Goal: Task Accomplishment & Management: Manage account settings

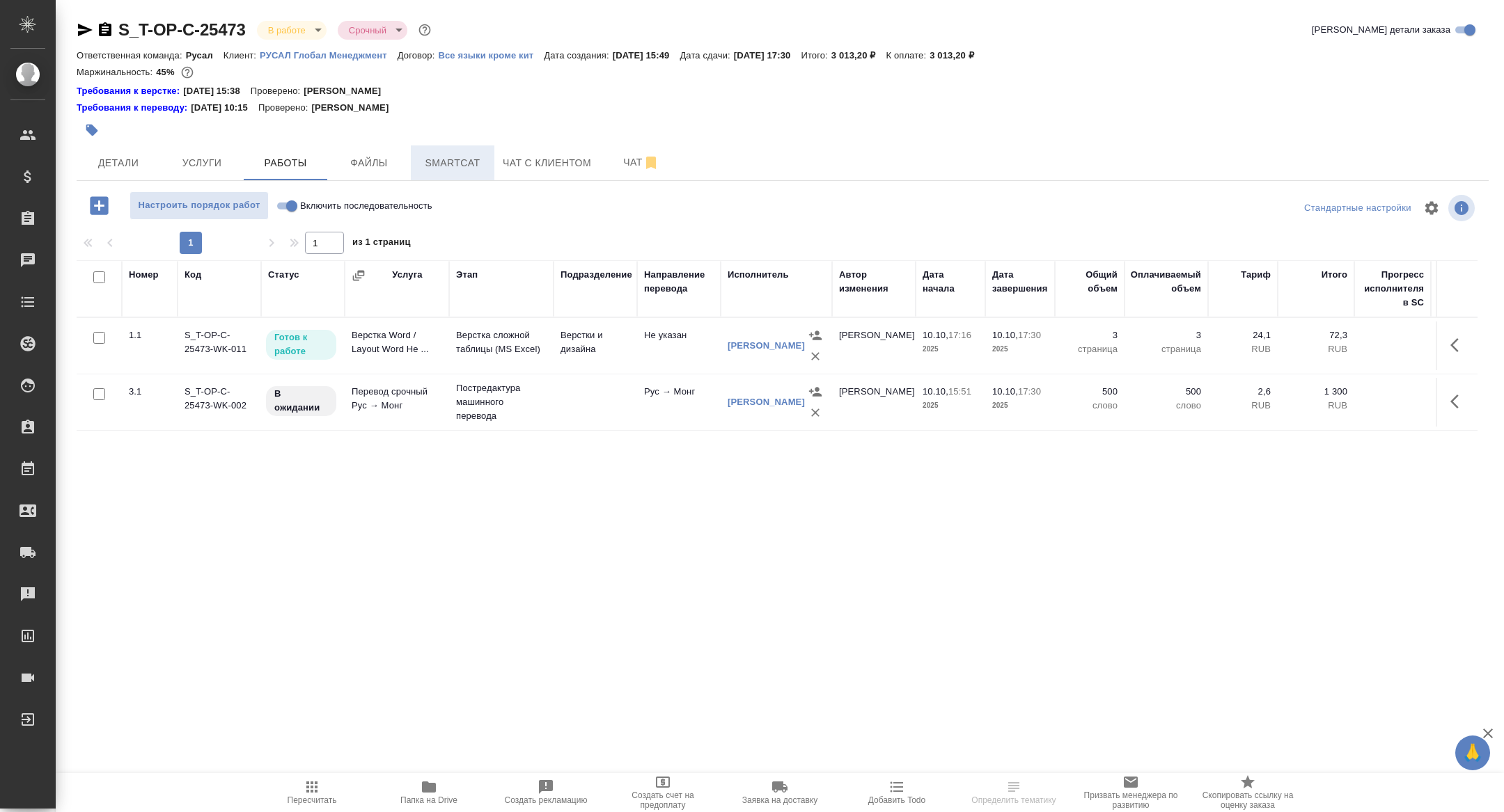
click at [437, 152] on button "Smartcat" at bounding box center [452, 162] width 84 height 35
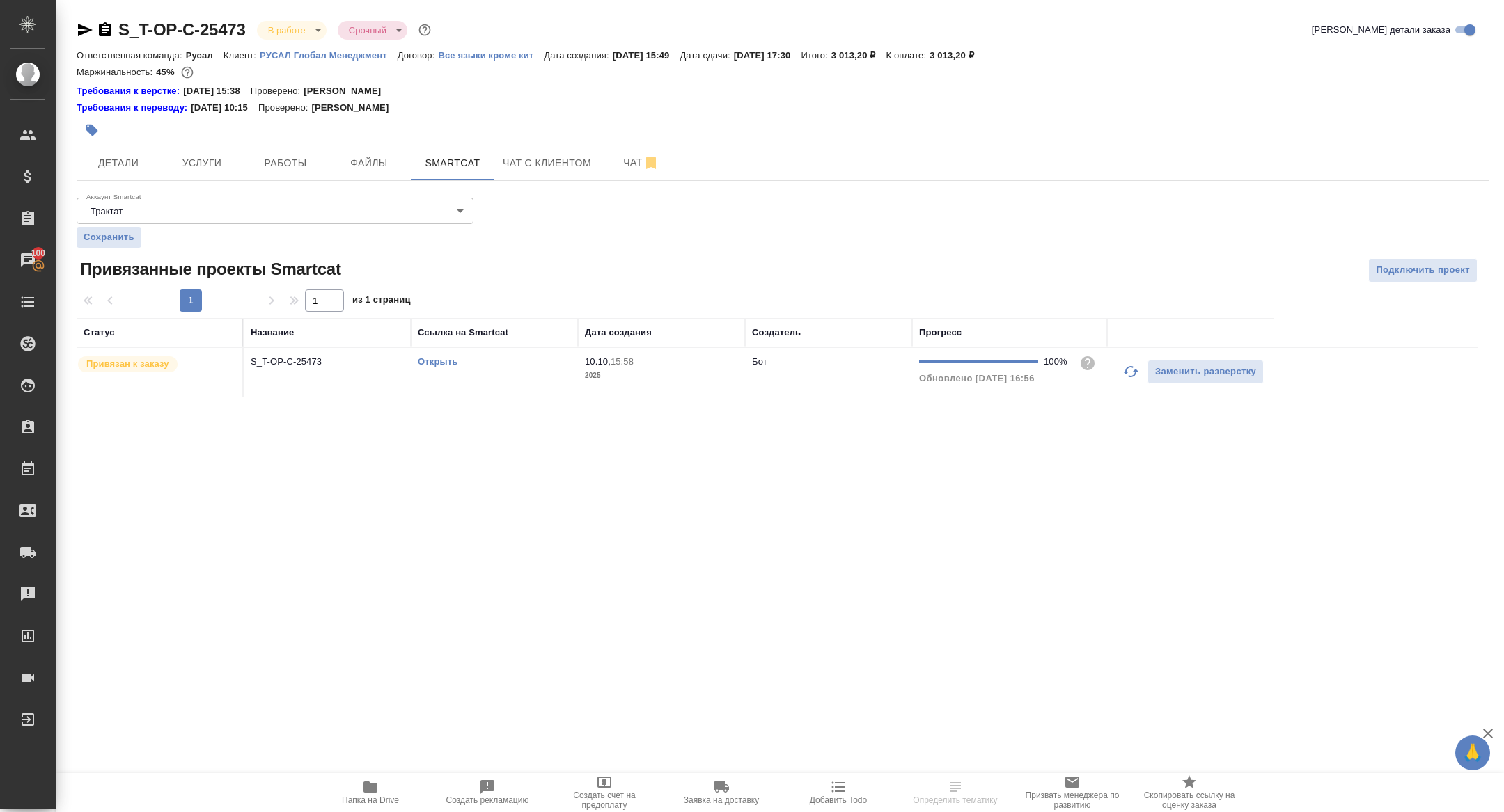
click at [423, 361] on link "Открыть" at bounding box center [437, 362] width 40 height 10
click at [301, 167] on span "Работы" at bounding box center [285, 163] width 67 height 18
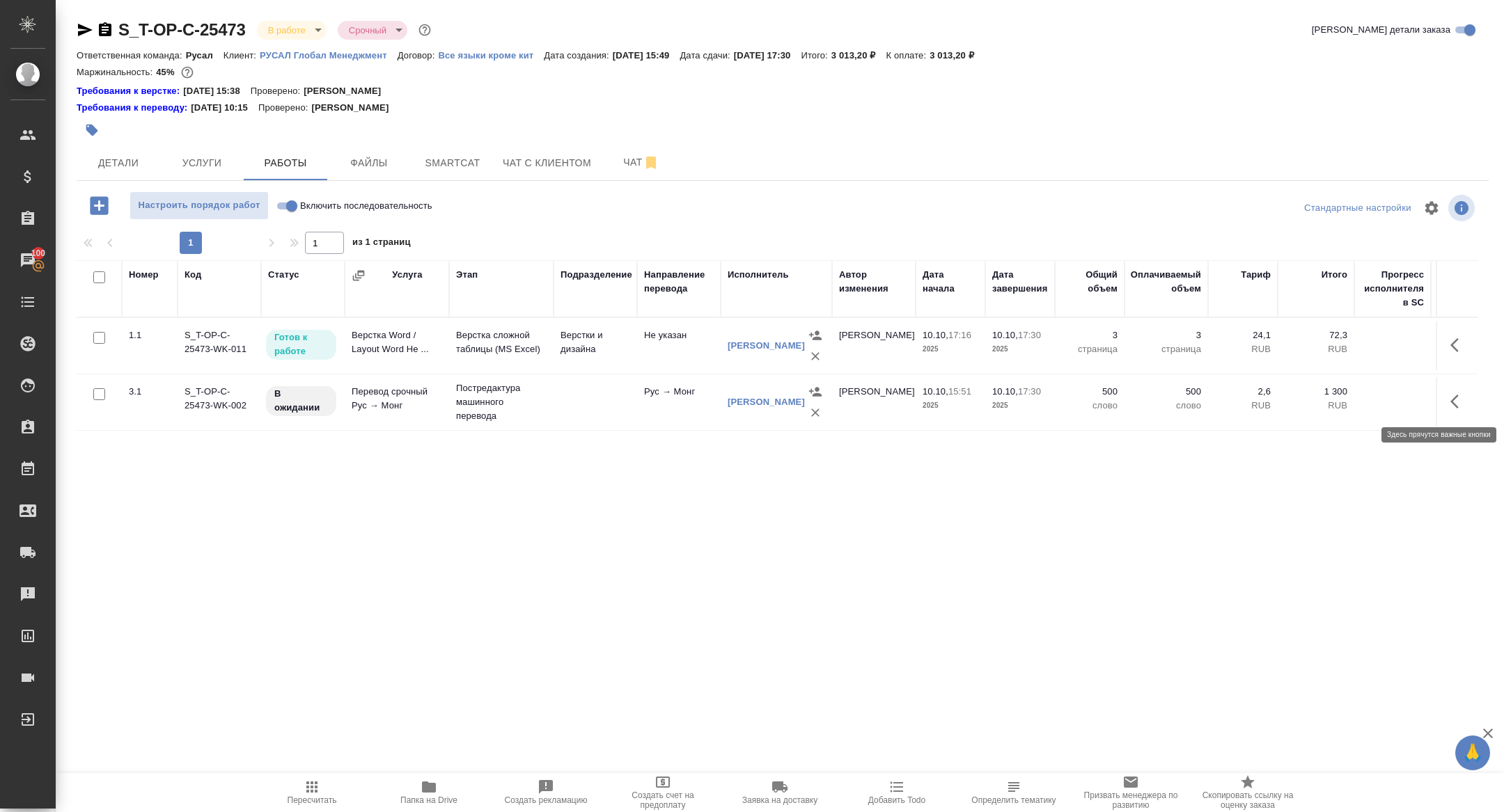
click at [1456, 393] on icon "button" at bounding box center [1458, 401] width 17 height 17
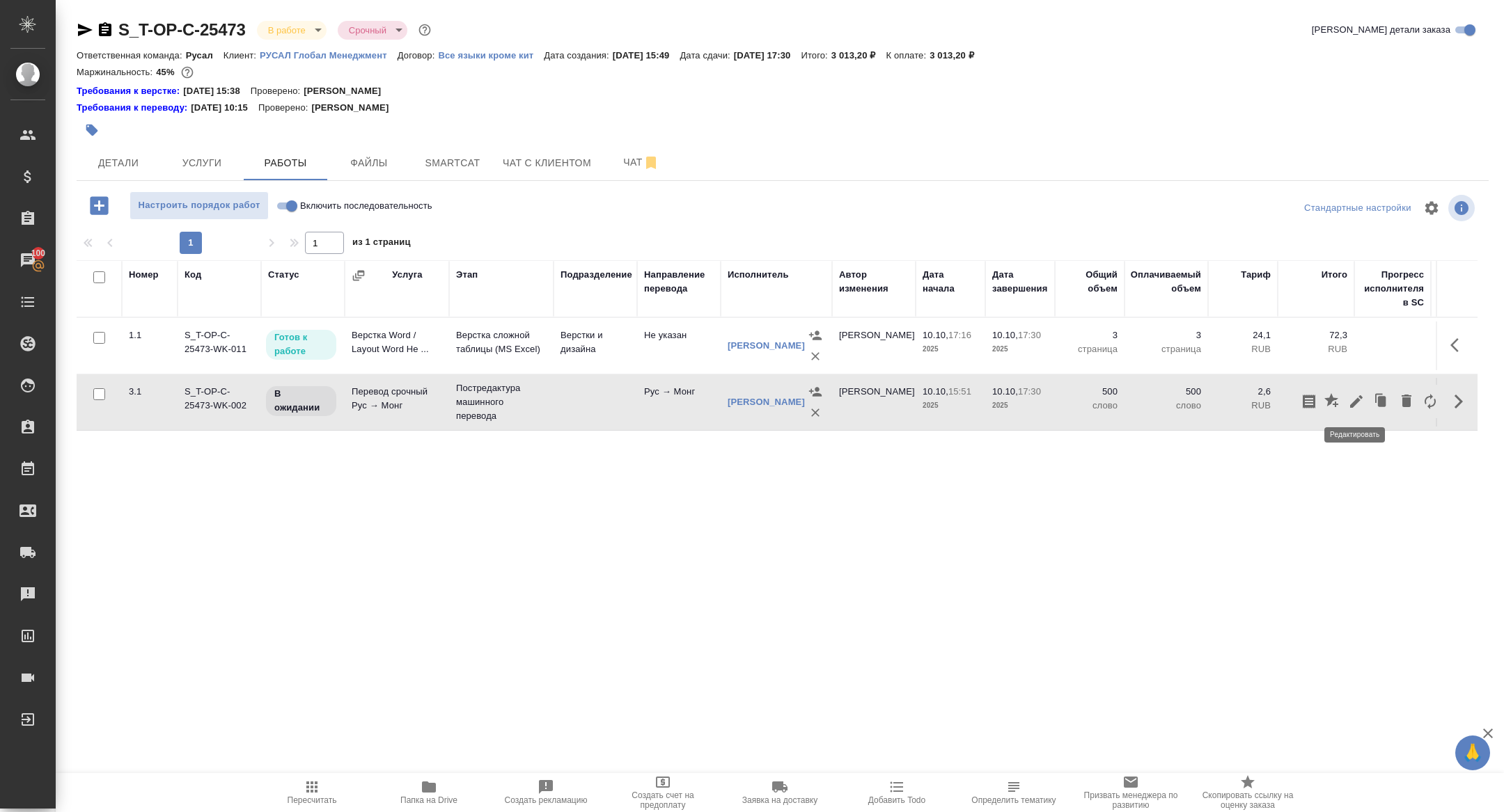
click at [1363, 400] on icon "button" at bounding box center [1356, 401] width 17 height 17
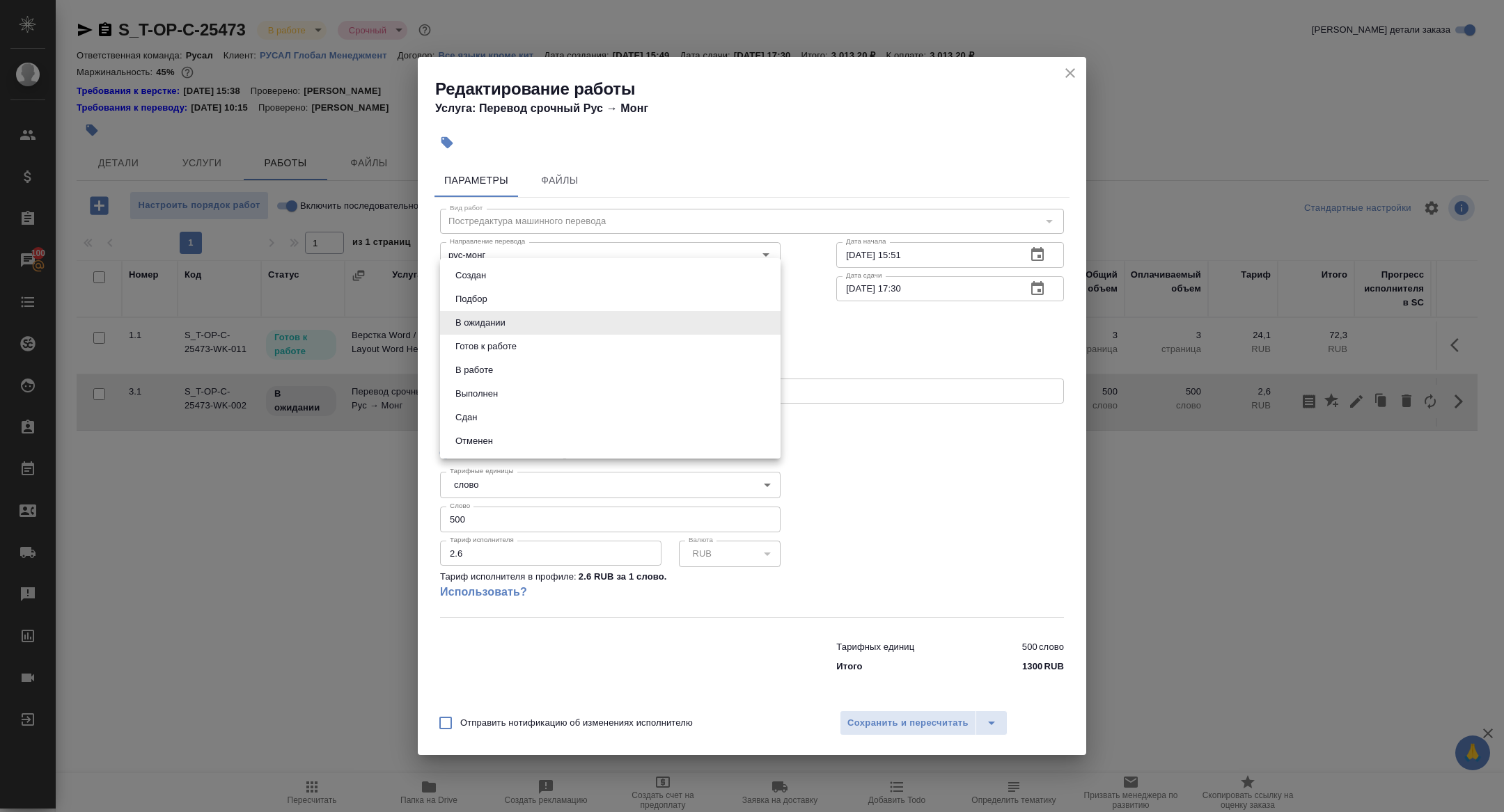
click at [495, 327] on body "🙏 .cls-1 fill:#fff; AWATERA Zhuravleva Alexandra Клиенты Спецификации Заказы 10…" at bounding box center [752, 406] width 1504 height 812
click at [484, 420] on li "Сдан" at bounding box center [611, 417] width 341 height 24
type input "closed"
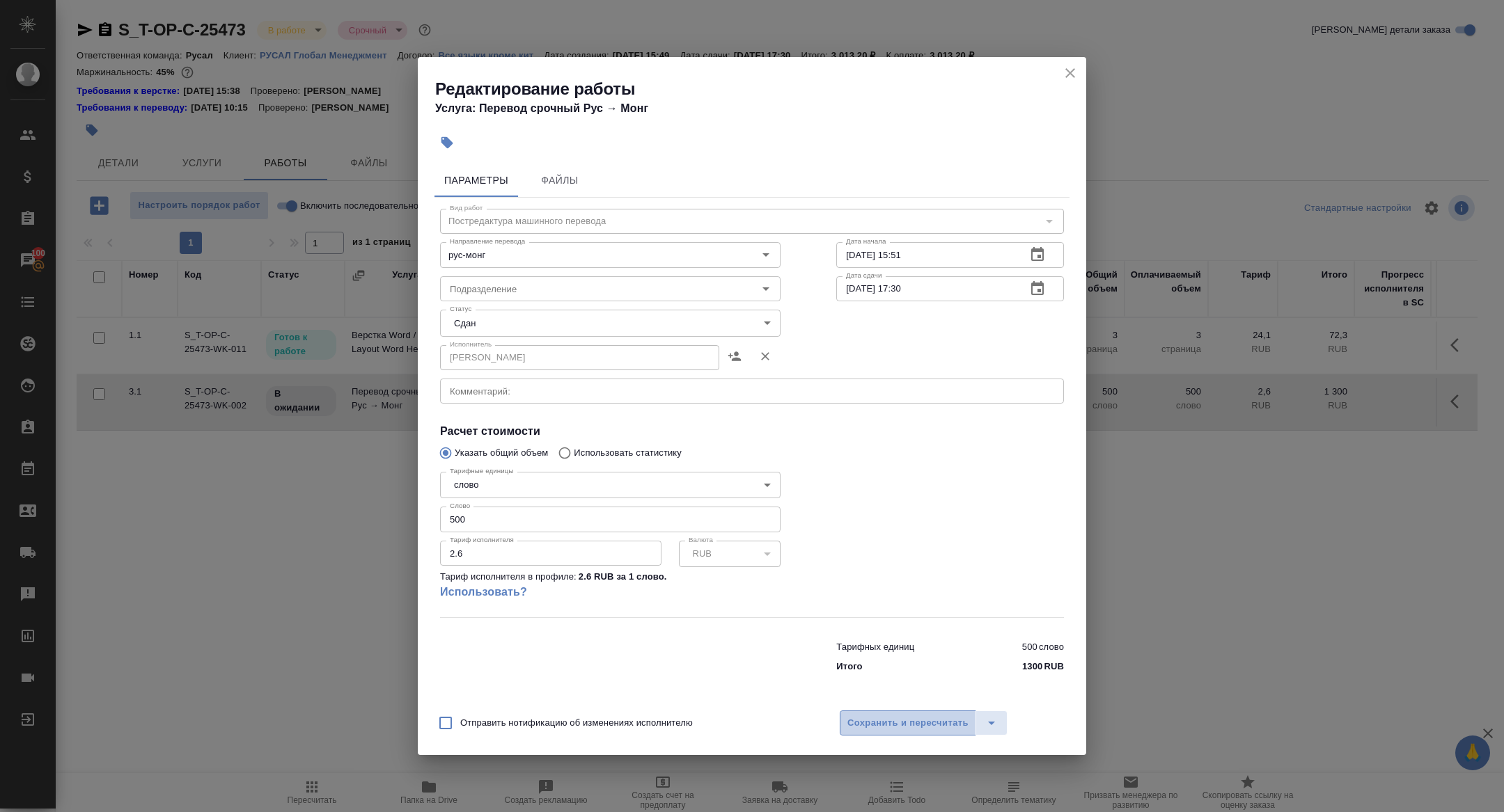
click at [880, 714] on button "Сохранить и пересчитать" at bounding box center [908, 723] width 137 height 25
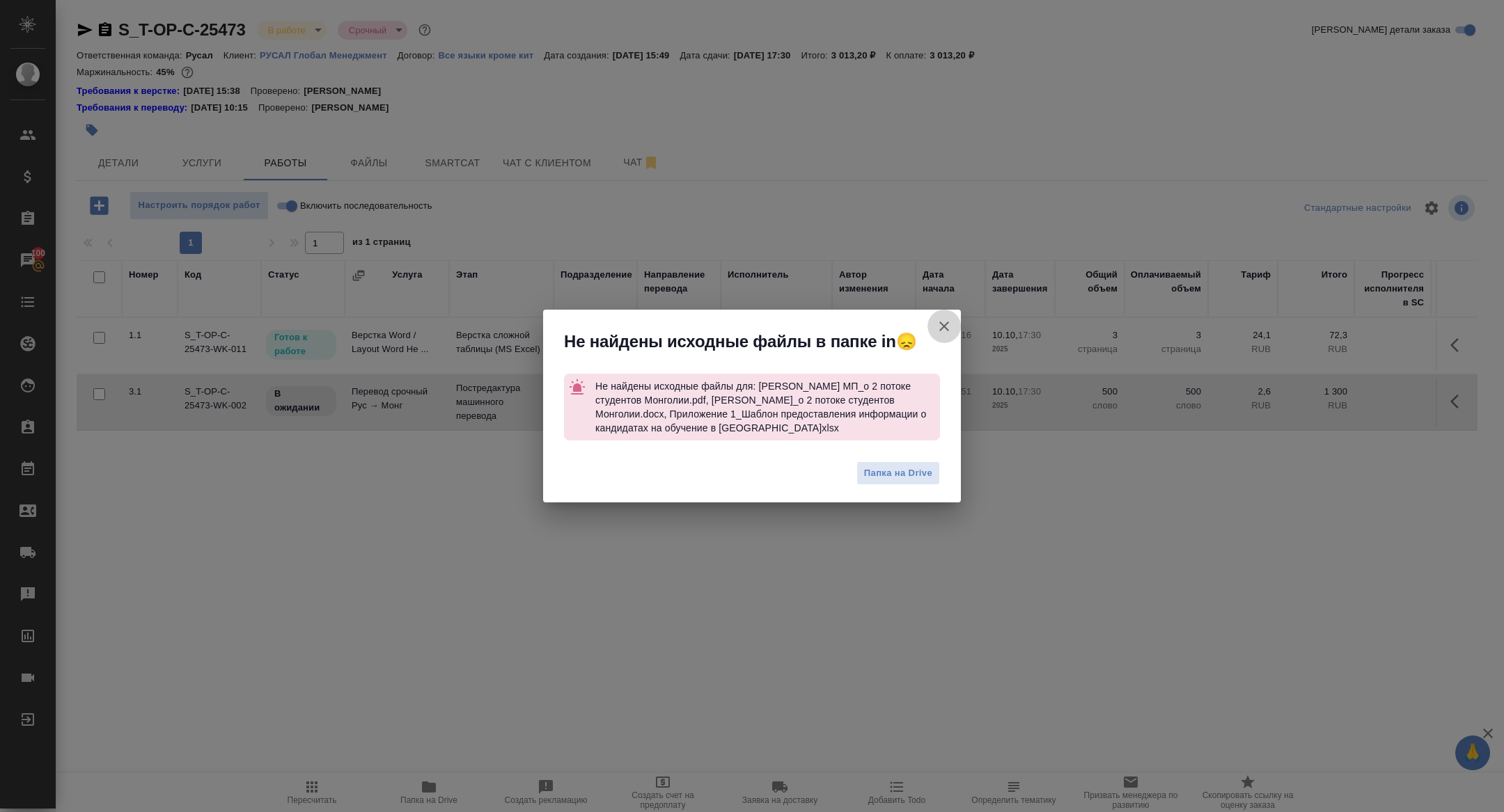
click at [930, 332] on button "Группировать работы по услугам" at bounding box center [944, 326] width 34 height 34
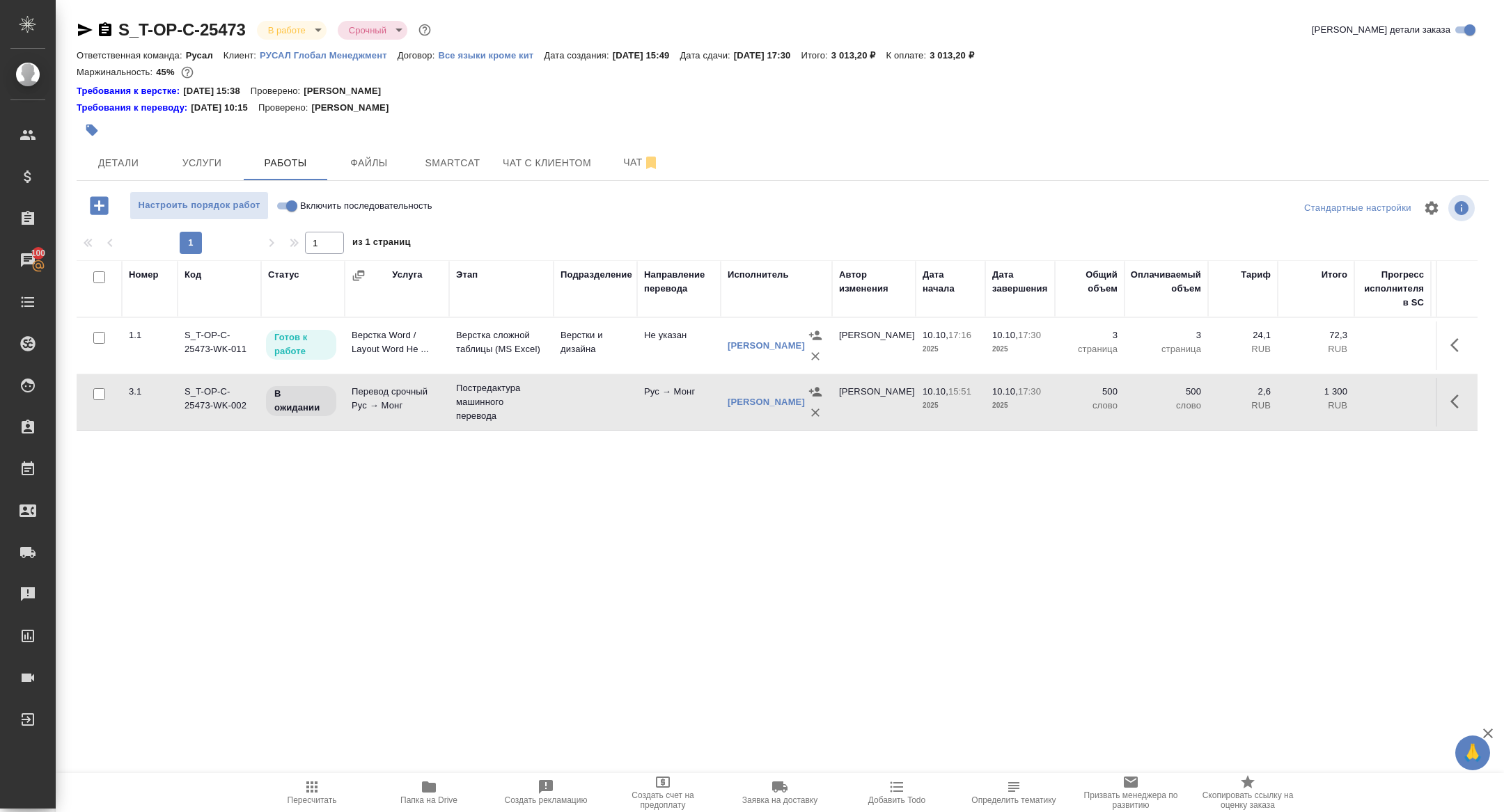
click at [293, 214] on label "Включить последовательность" at bounding box center [353, 206] width 160 height 29
click at [293, 214] on input "Включить последовательность" at bounding box center [291, 206] width 50 height 17
checkbox input "true"
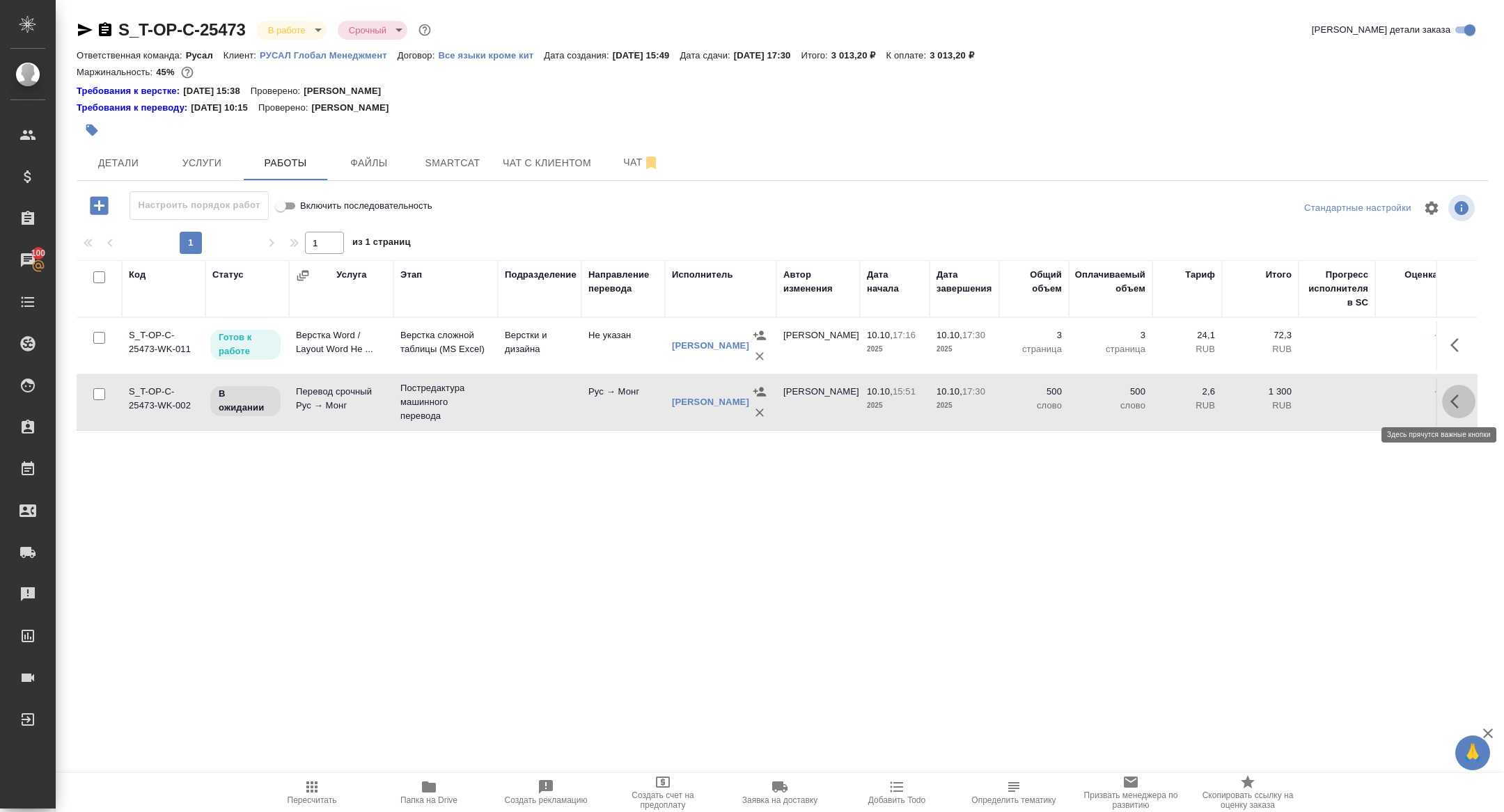
click at [1457, 410] on button "button" at bounding box center [1458, 401] width 34 height 34
click at [1356, 401] on icon "button" at bounding box center [1356, 401] width 13 height 13
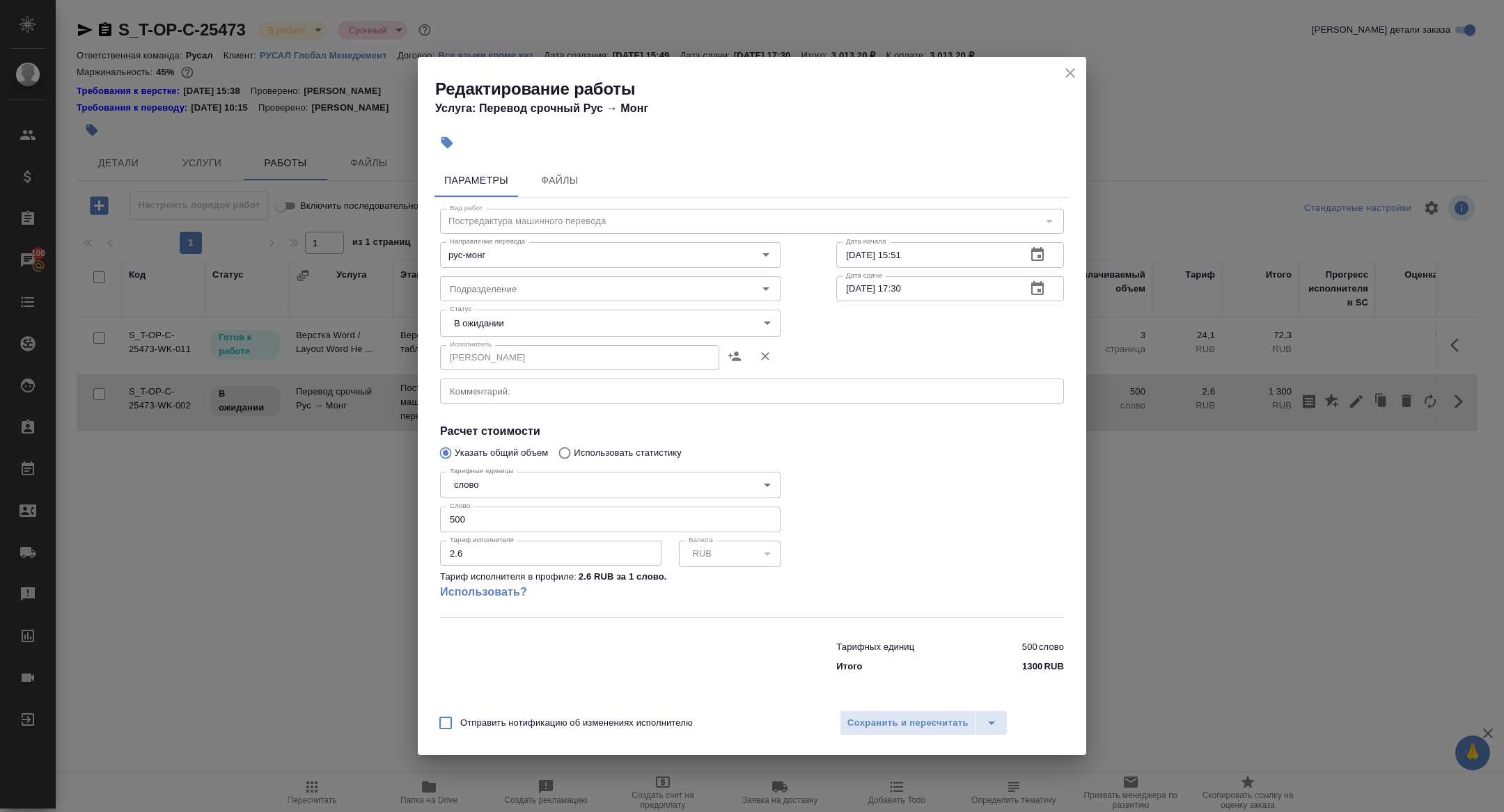
click at [498, 328] on body "🙏 .cls-1 fill:#fff; AWATERA Zhuravleva Alexandra Клиенты Спецификации Заказы 10…" at bounding box center [752, 406] width 1504 height 812
click at [487, 426] on li "Сдан" at bounding box center [611, 417] width 341 height 24
type input "closed"
click at [906, 731] on button "Сохранить и пересчитать" at bounding box center [908, 723] width 137 height 25
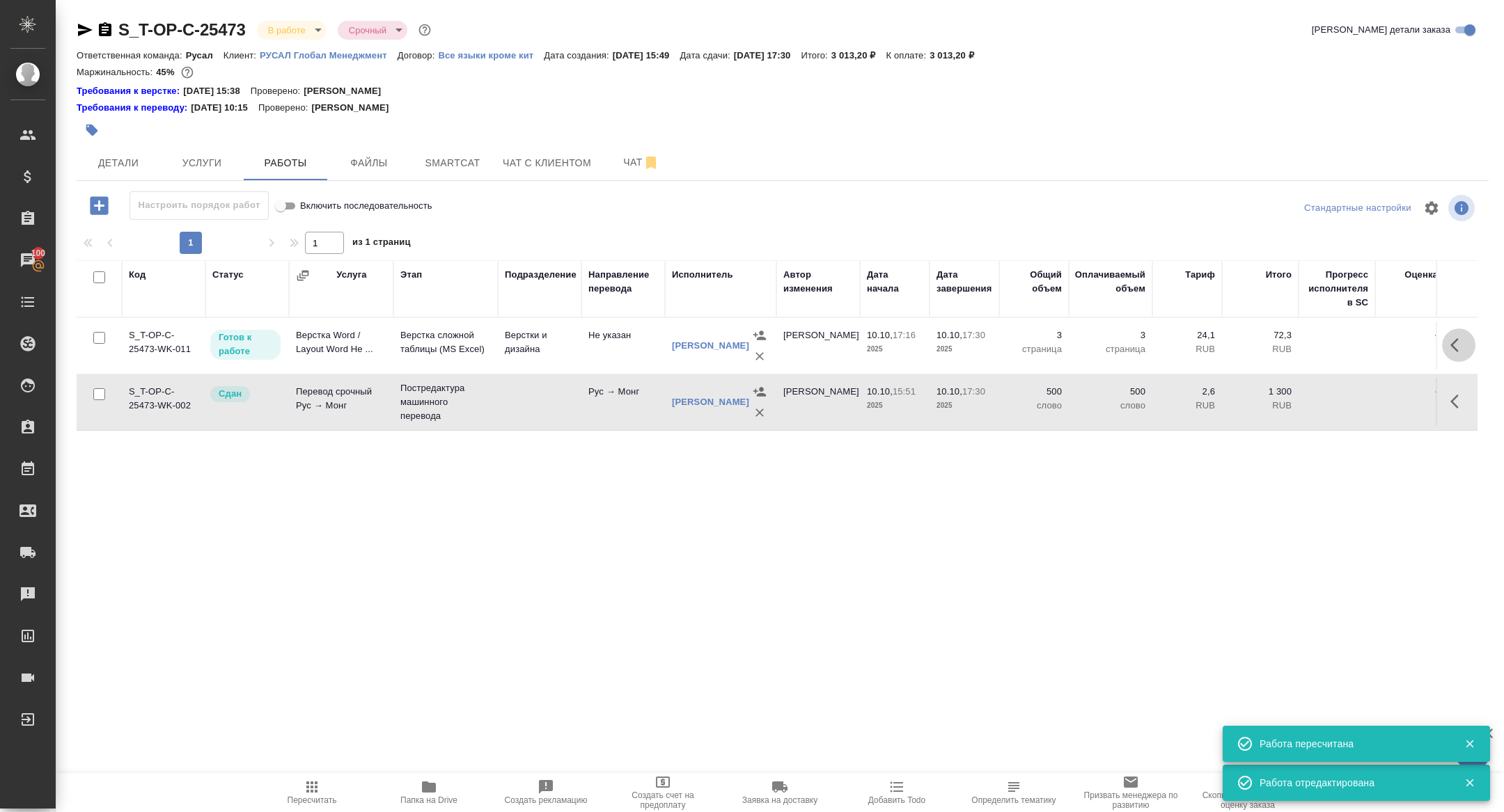
click at [1453, 359] on button "button" at bounding box center [1458, 346] width 34 height 34
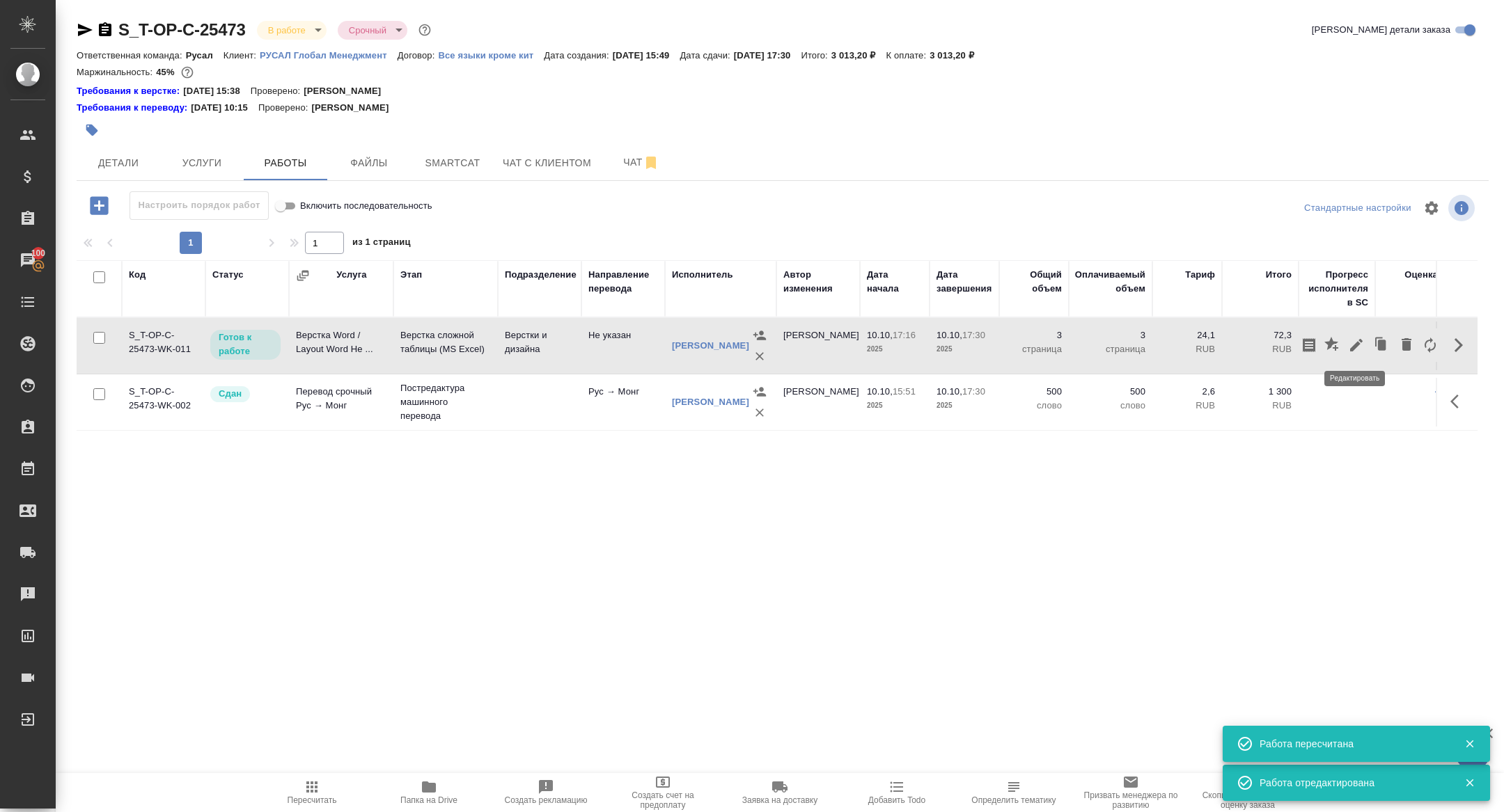
click at [1356, 349] on icon "button" at bounding box center [1356, 345] width 17 height 17
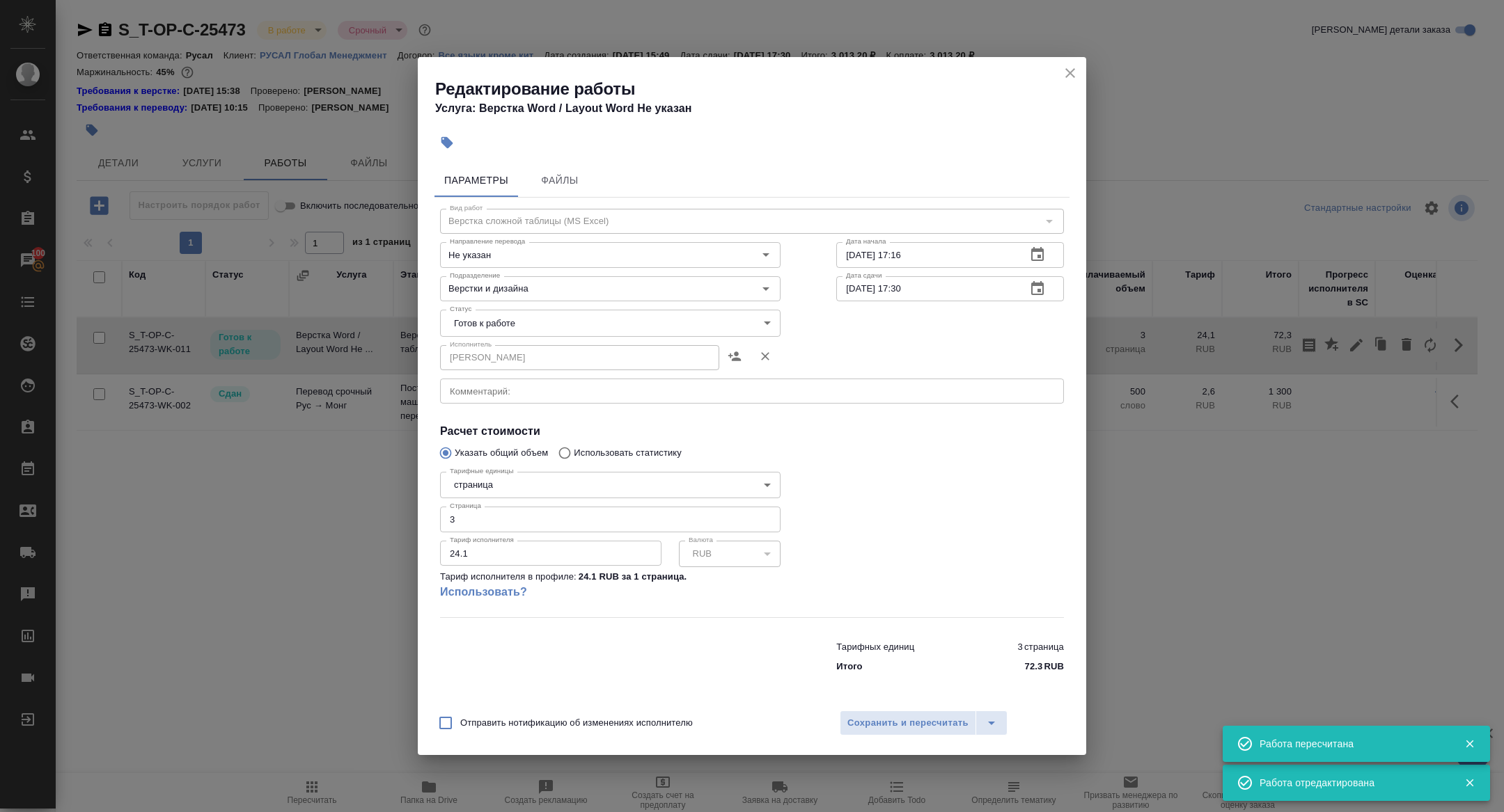
click at [609, 328] on body "🙏 .cls-1 fill:#fff; AWATERA Zhuravleva Alexandra Клиенты Спецификации Заказы 10…" at bounding box center [752, 406] width 1504 height 812
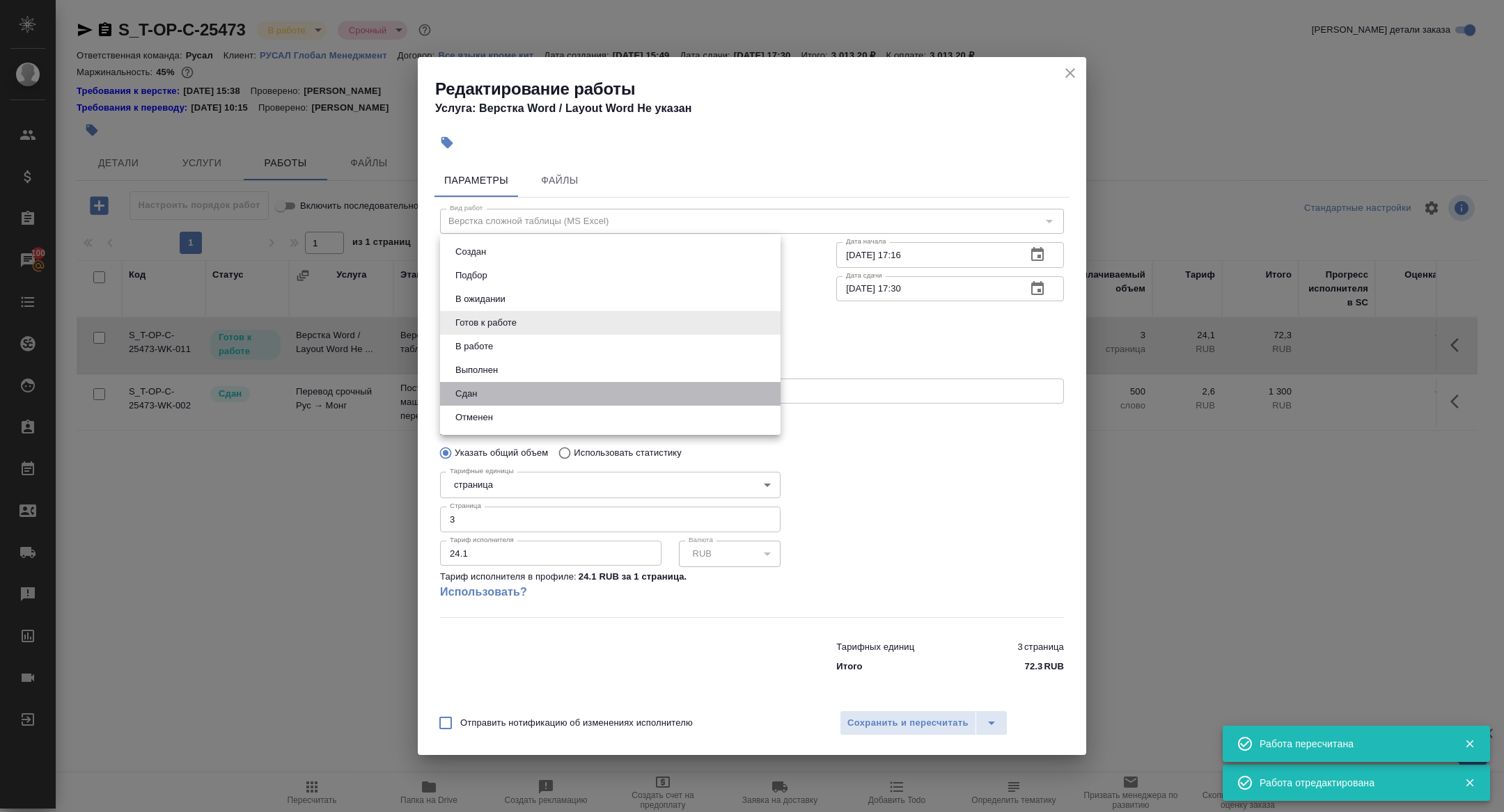
click at [501, 394] on li "Сдан" at bounding box center [611, 394] width 341 height 24
type input "closed"
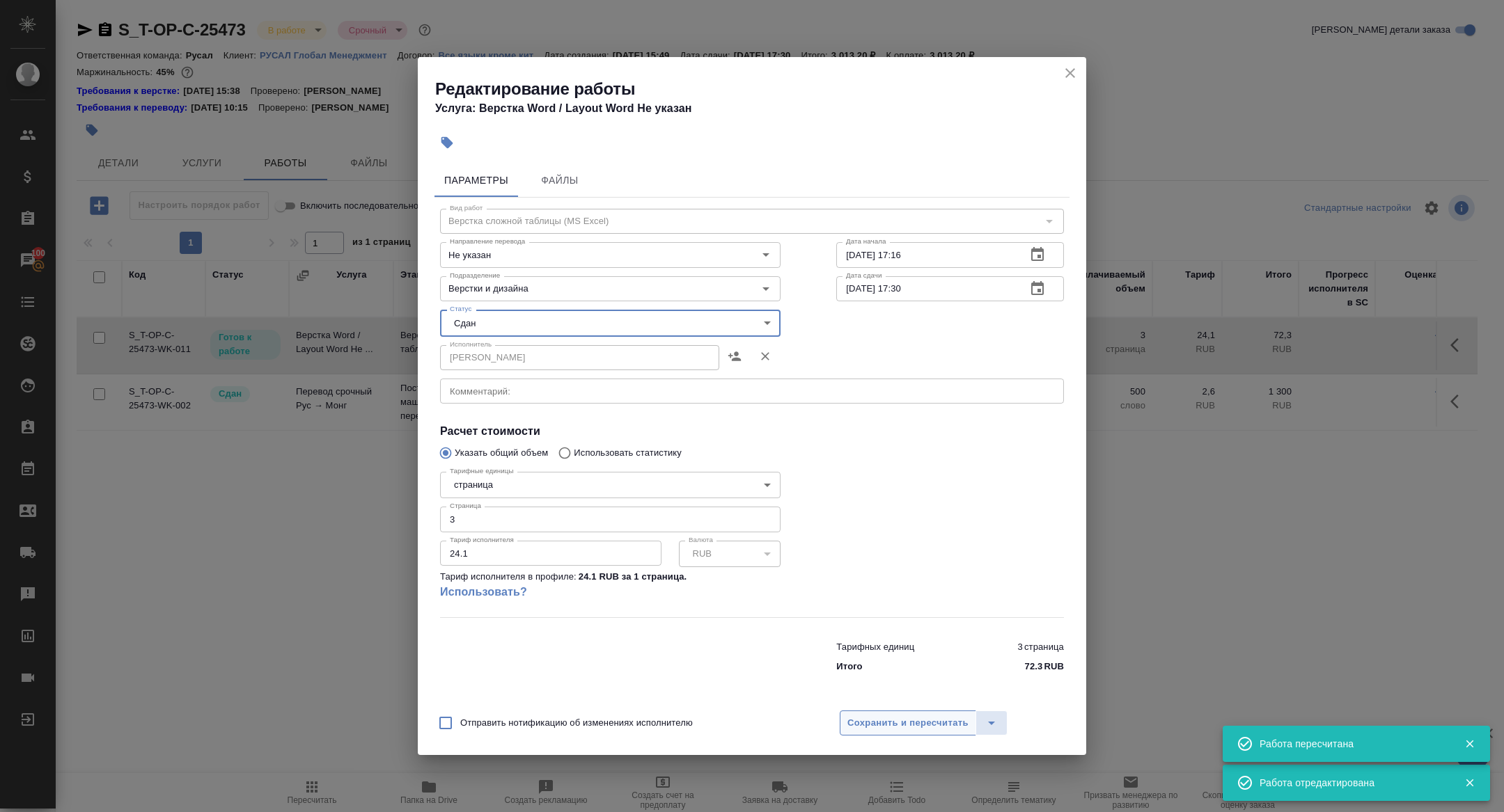
click at [879, 716] on span "Сохранить и пересчитать" at bounding box center [908, 723] width 121 height 16
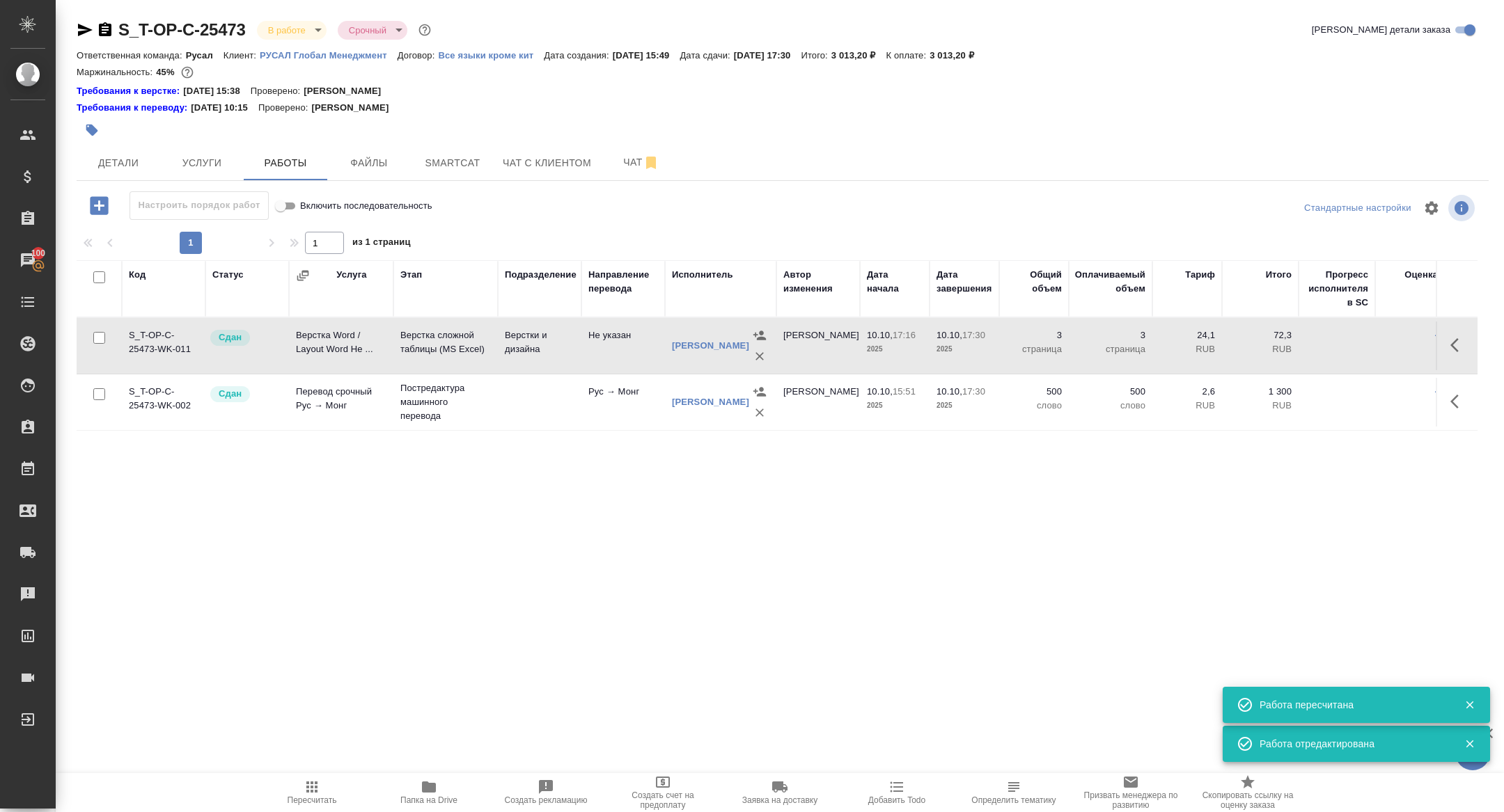
click at [299, 34] on body "🙏 .cls-1 fill:#fff; AWATERA Zhuravleva Alexandra Клиенты Спецификации Заказы 10…" at bounding box center [752, 406] width 1504 height 812
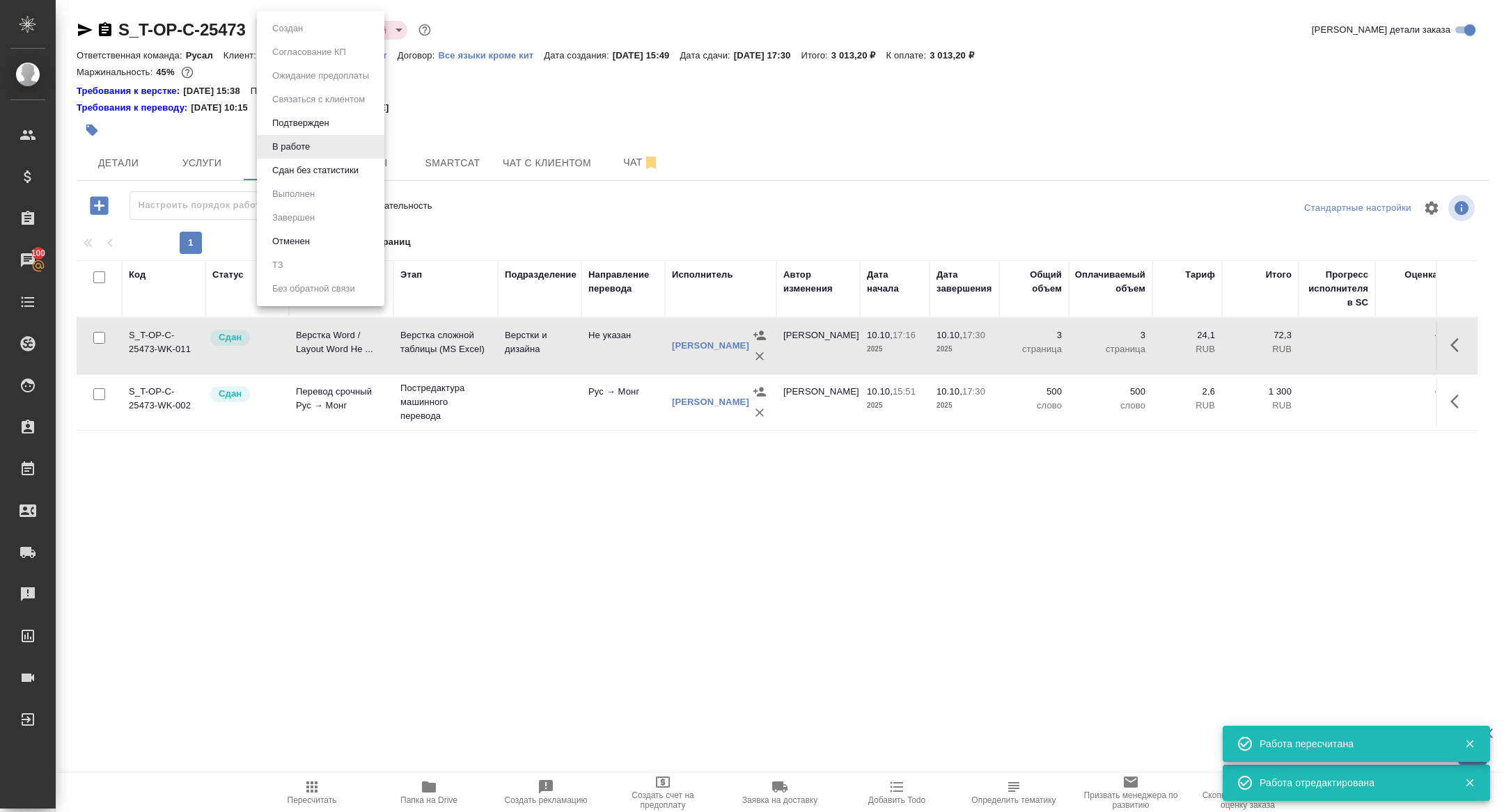
click at [299, 173] on button "Сдан без статистики" at bounding box center [315, 170] width 94 height 15
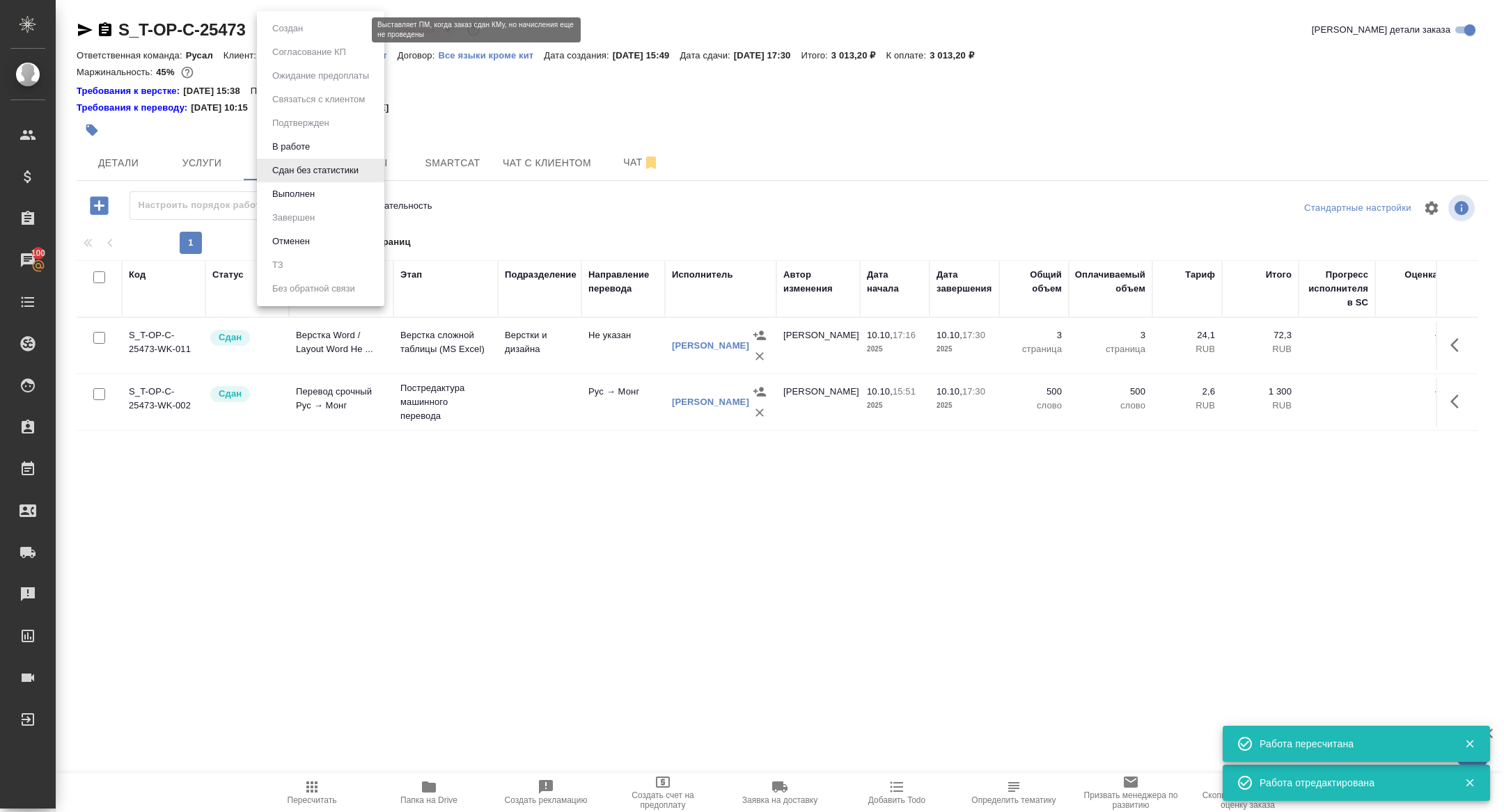
click at [310, 25] on body "🙏 .cls-1 fill:#fff; AWATERA Zhuravleva Alexandra Клиенты Спецификации Заказы 10…" at bounding box center [752, 406] width 1504 height 812
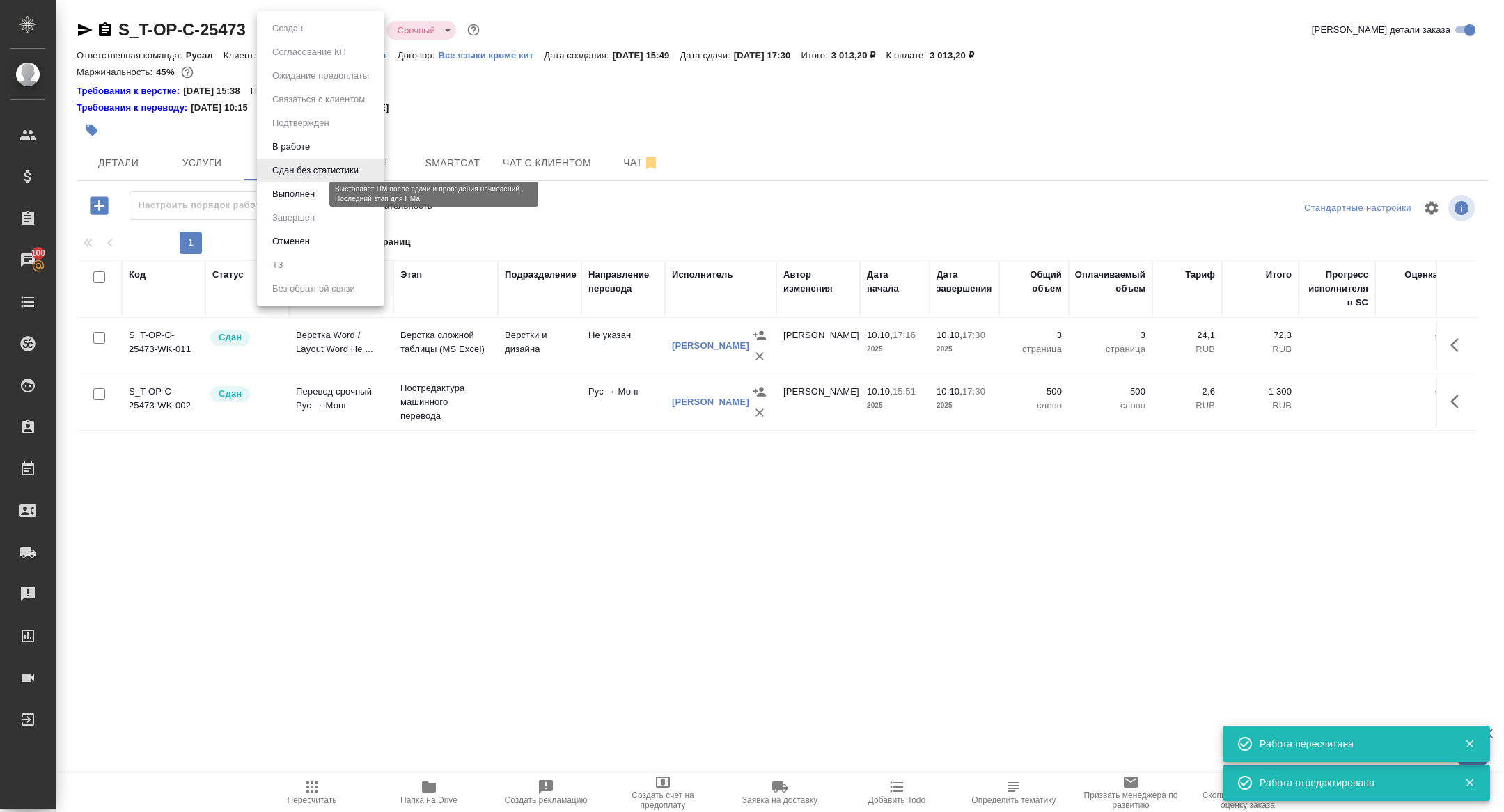
click at [299, 191] on button "Выполнен" at bounding box center [294, 194] width 51 height 15
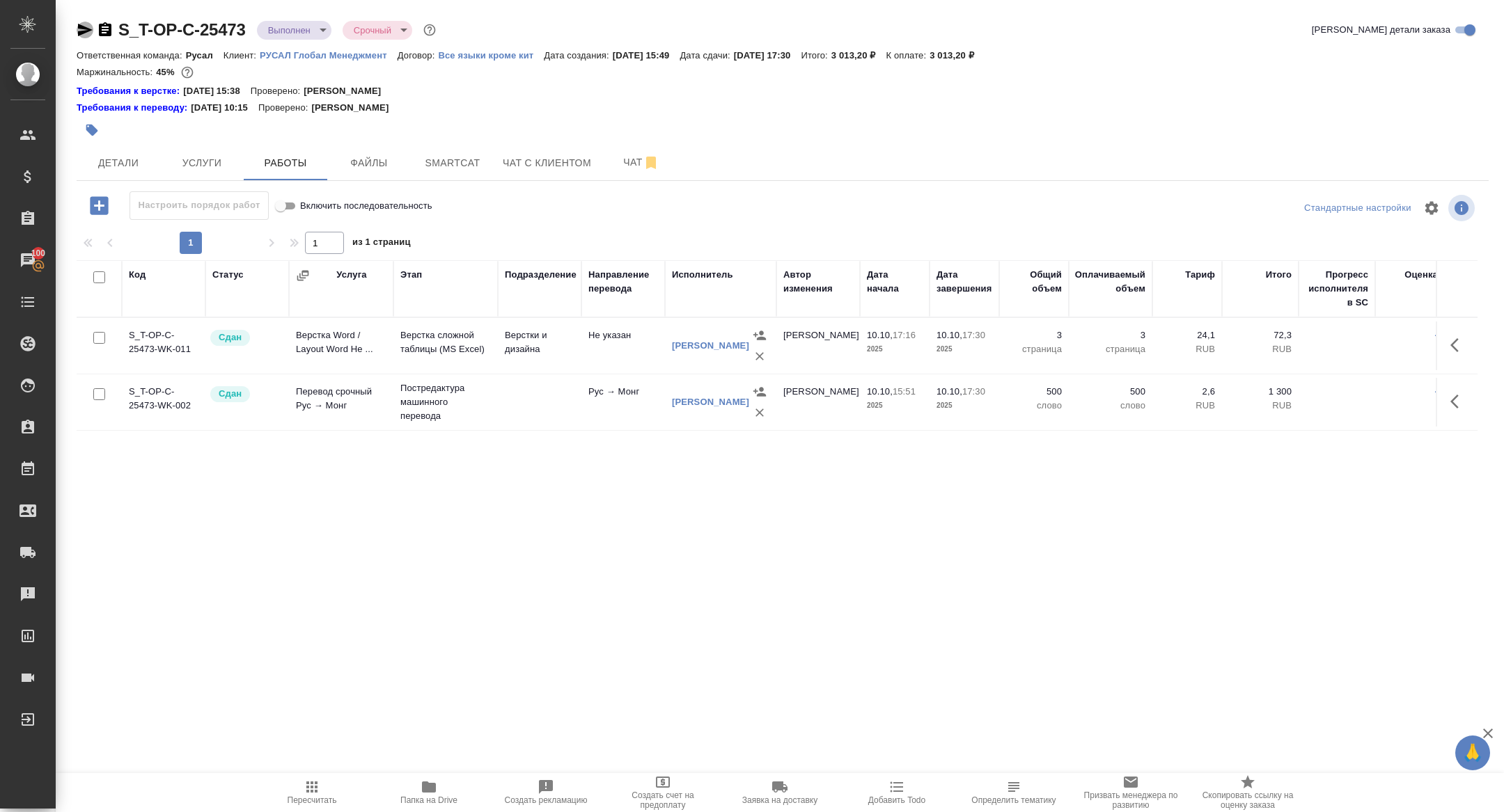
click at [84, 32] on icon "button" at bounding box center [84, 30] width 14 height 13
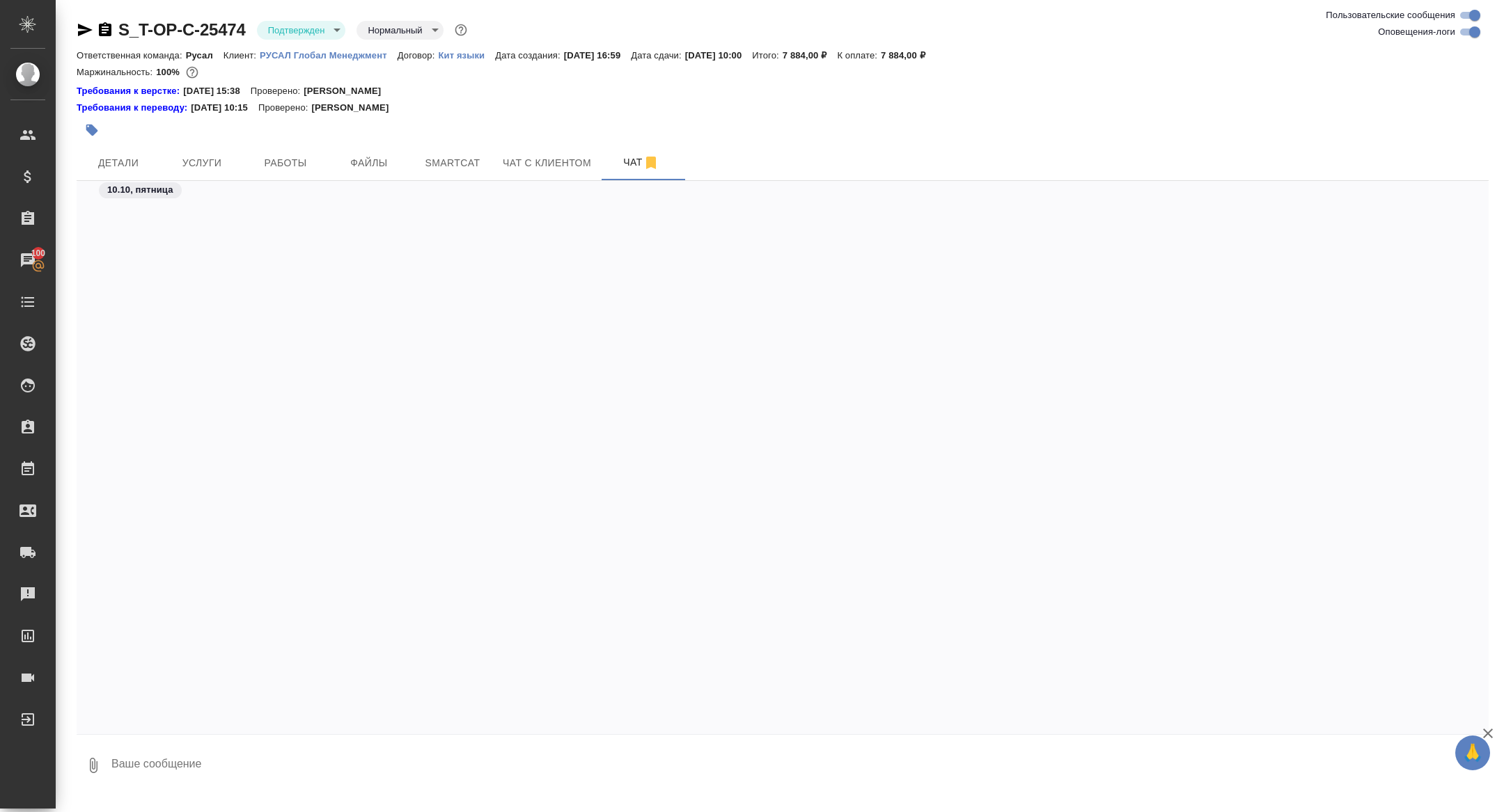
scroll to position [3720, 0]
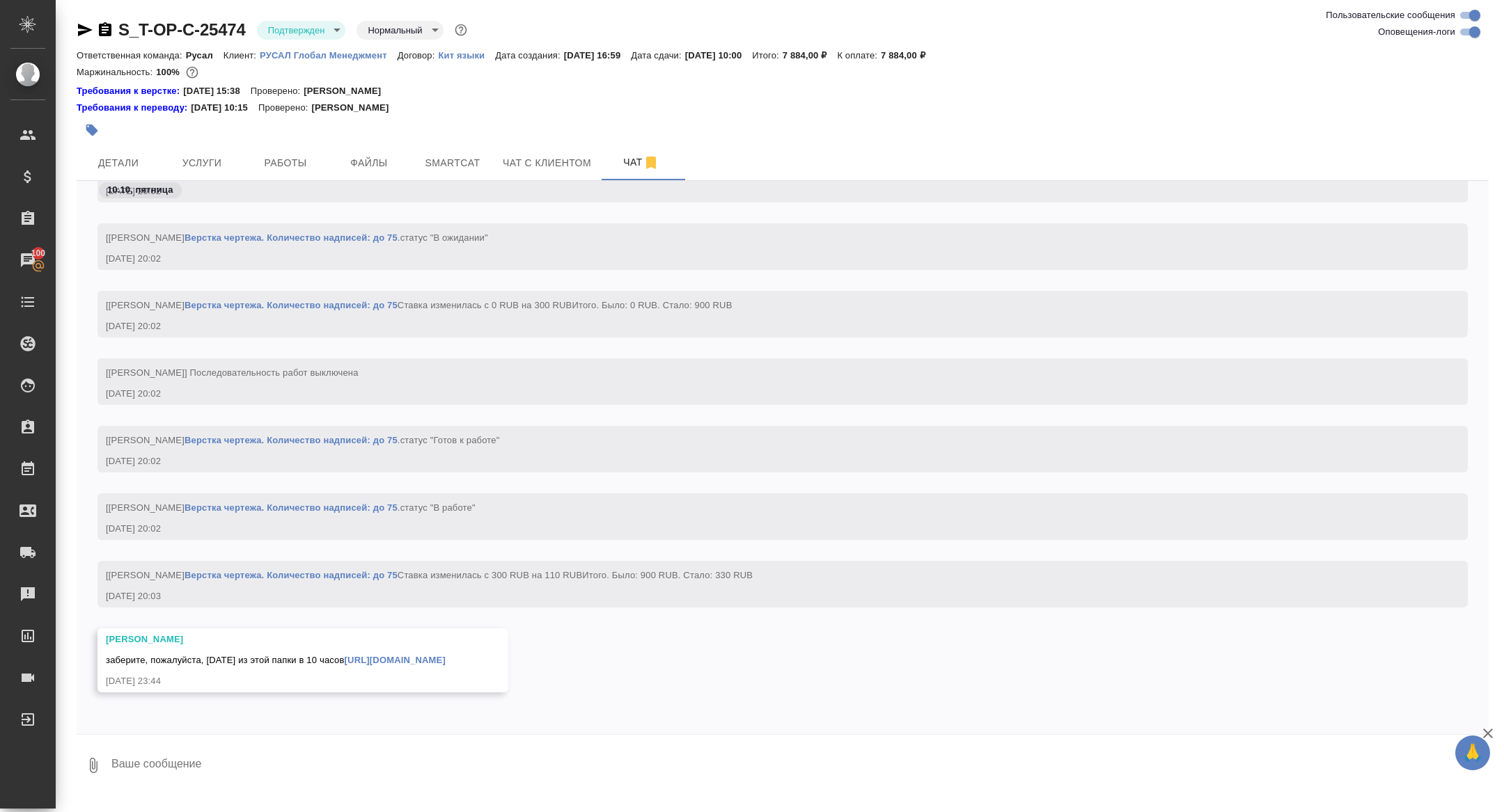
click at [383, 660] on link "[URL][DOMAIN_NAME]" at bounding box center [395, 660] width 101 height 10
click at [99, 30] on icon "button" at bounding box center [105, 29] width 13 height 14
click at [186, 167] on span "Услуги" at bounding box center [202, 163] width 67 height 18
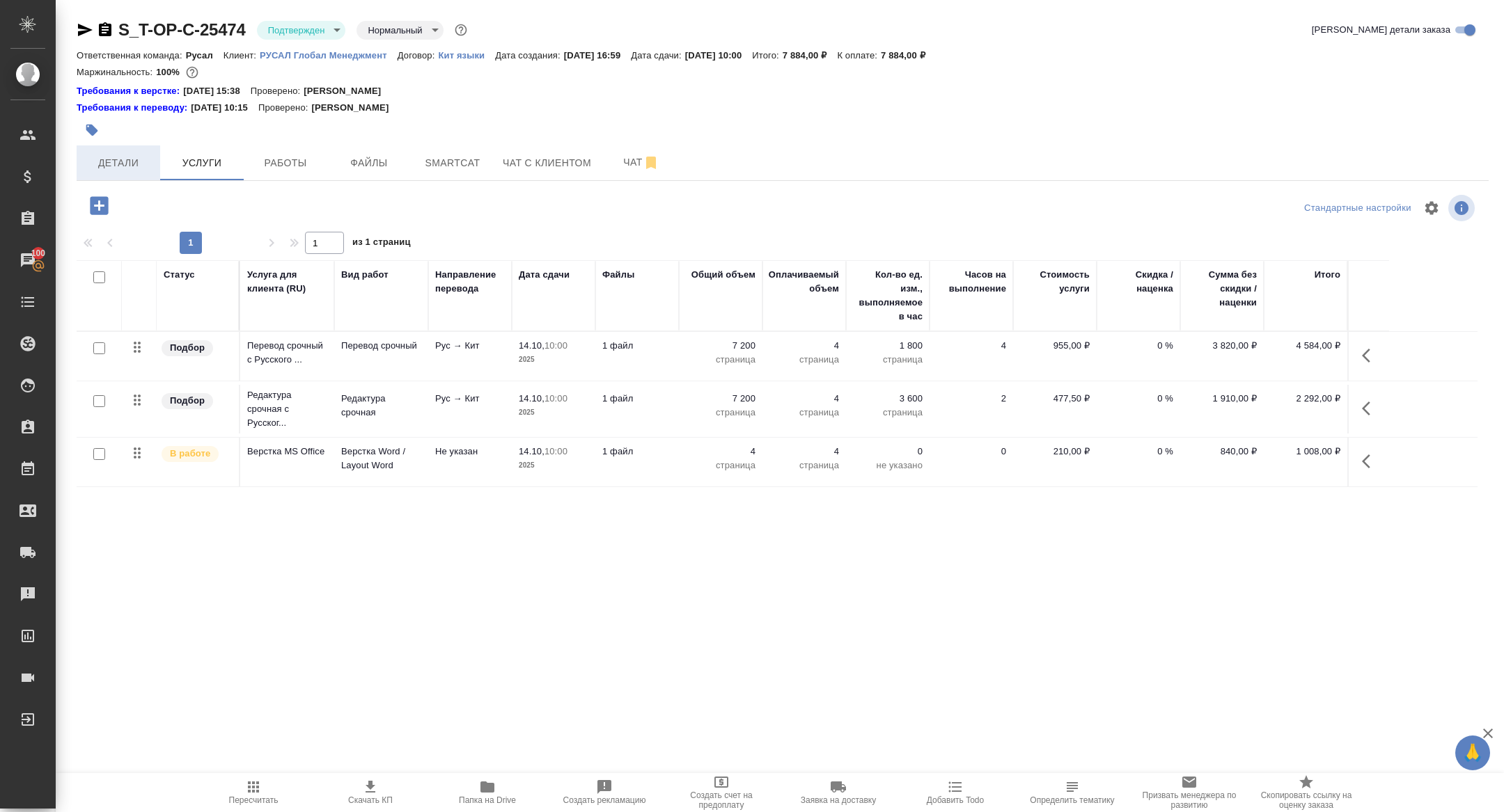
click at [102, 166] on span "Детали" at bounding box center [118, 163] width 67 height 18
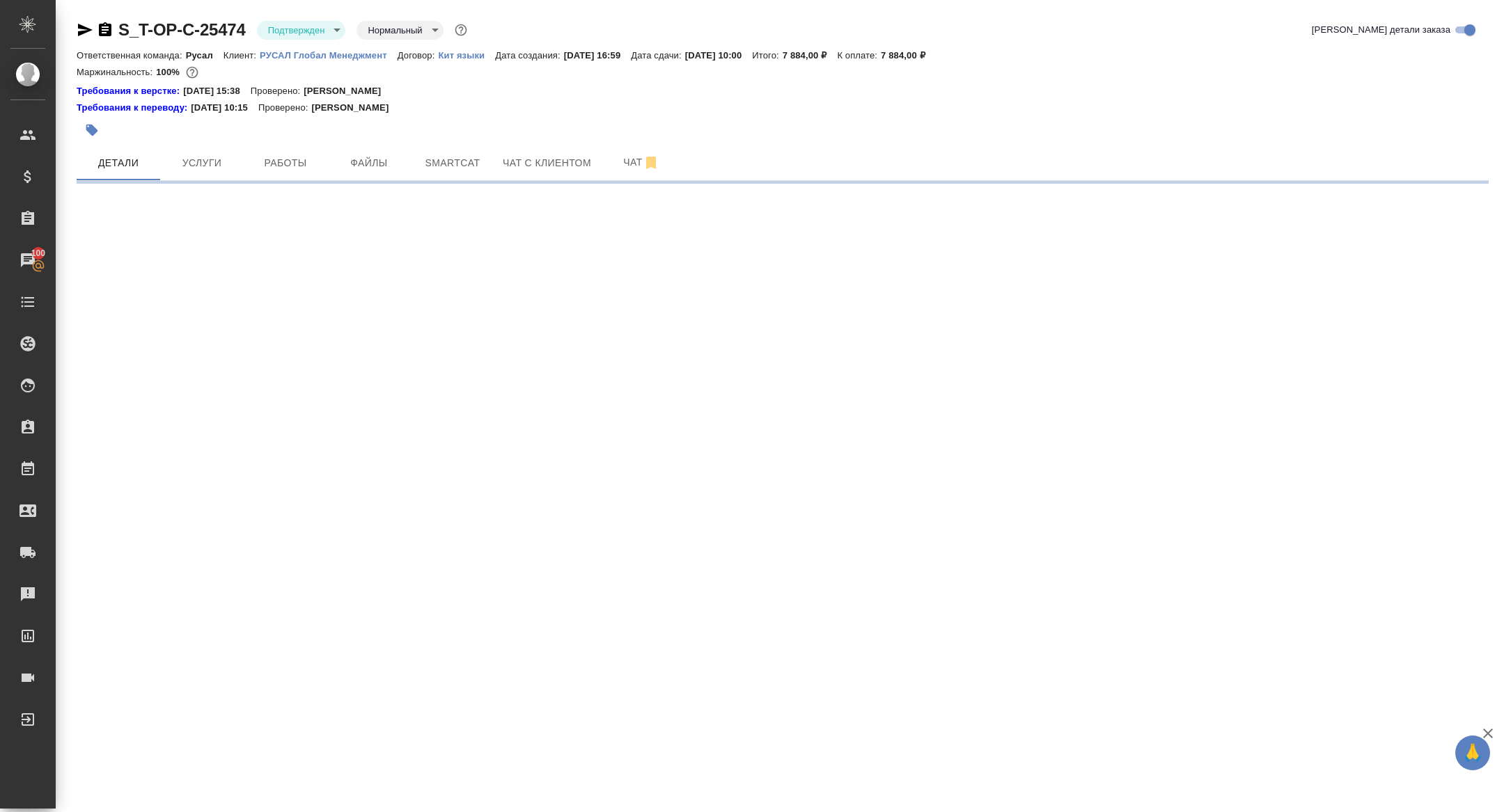
select select "RU"
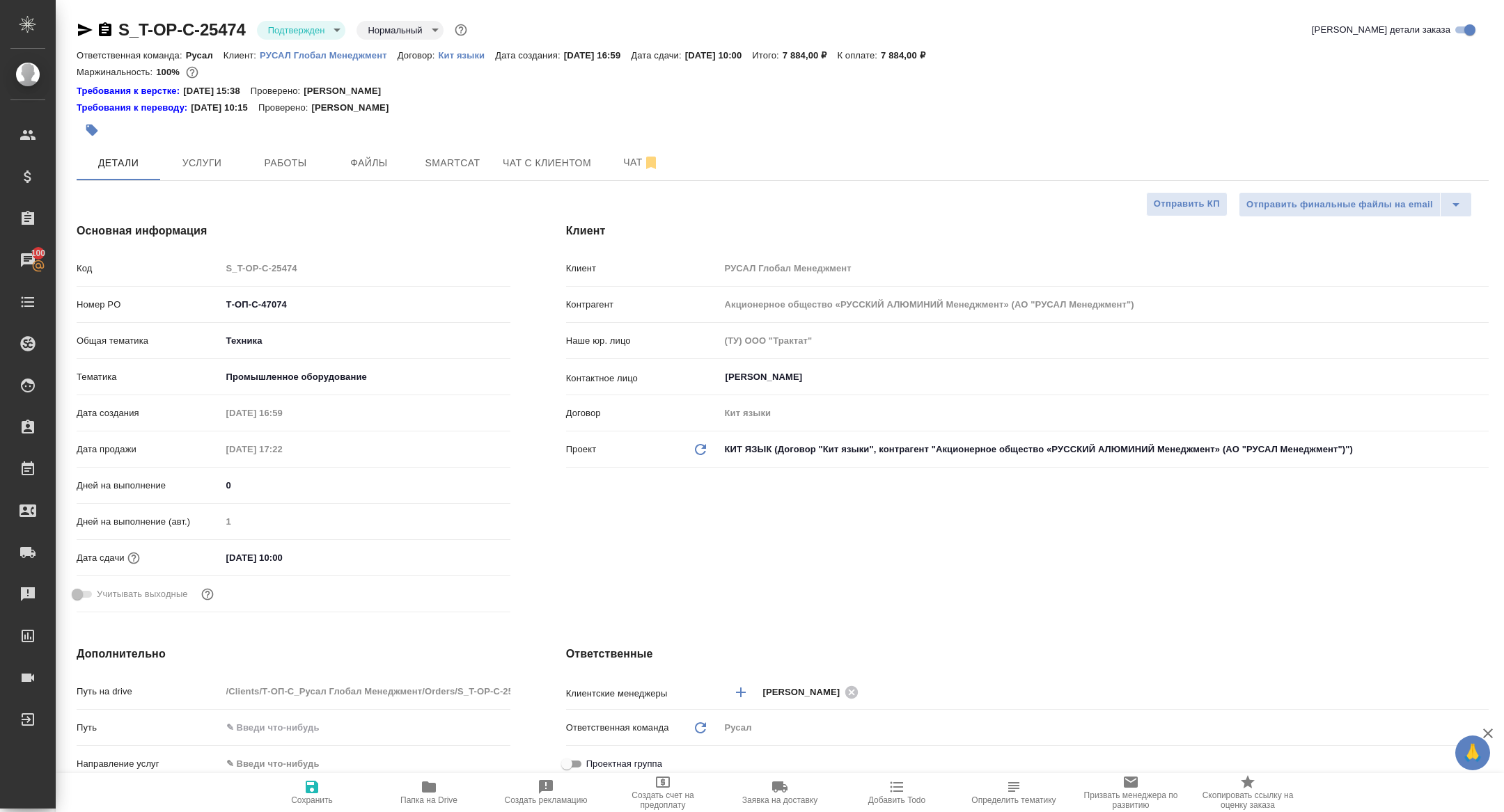
type textarea "x"
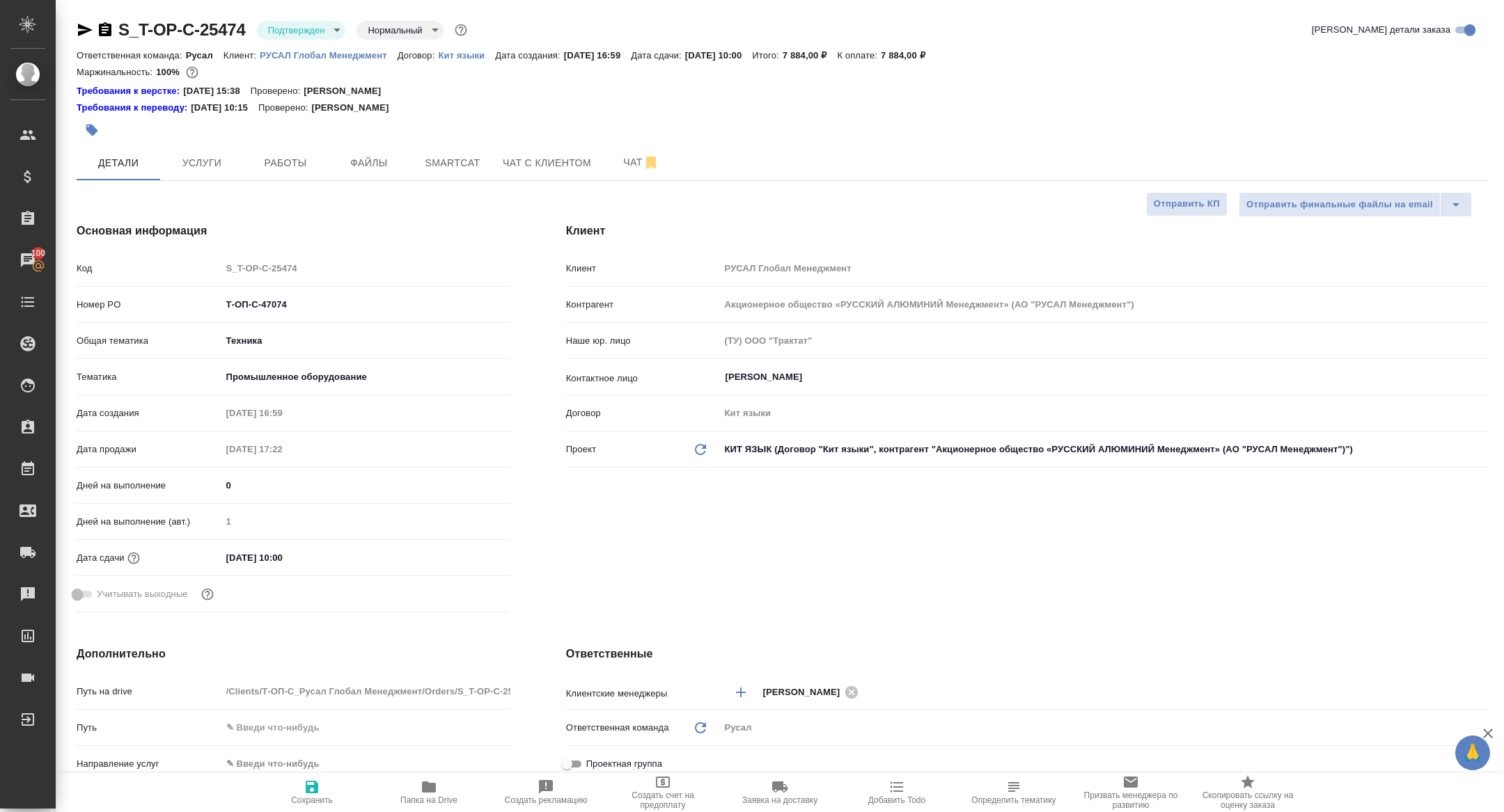
type textarea "x"
click at [277, 178] on button "Работы" at bounding box center [285, 162] width 84 height 35
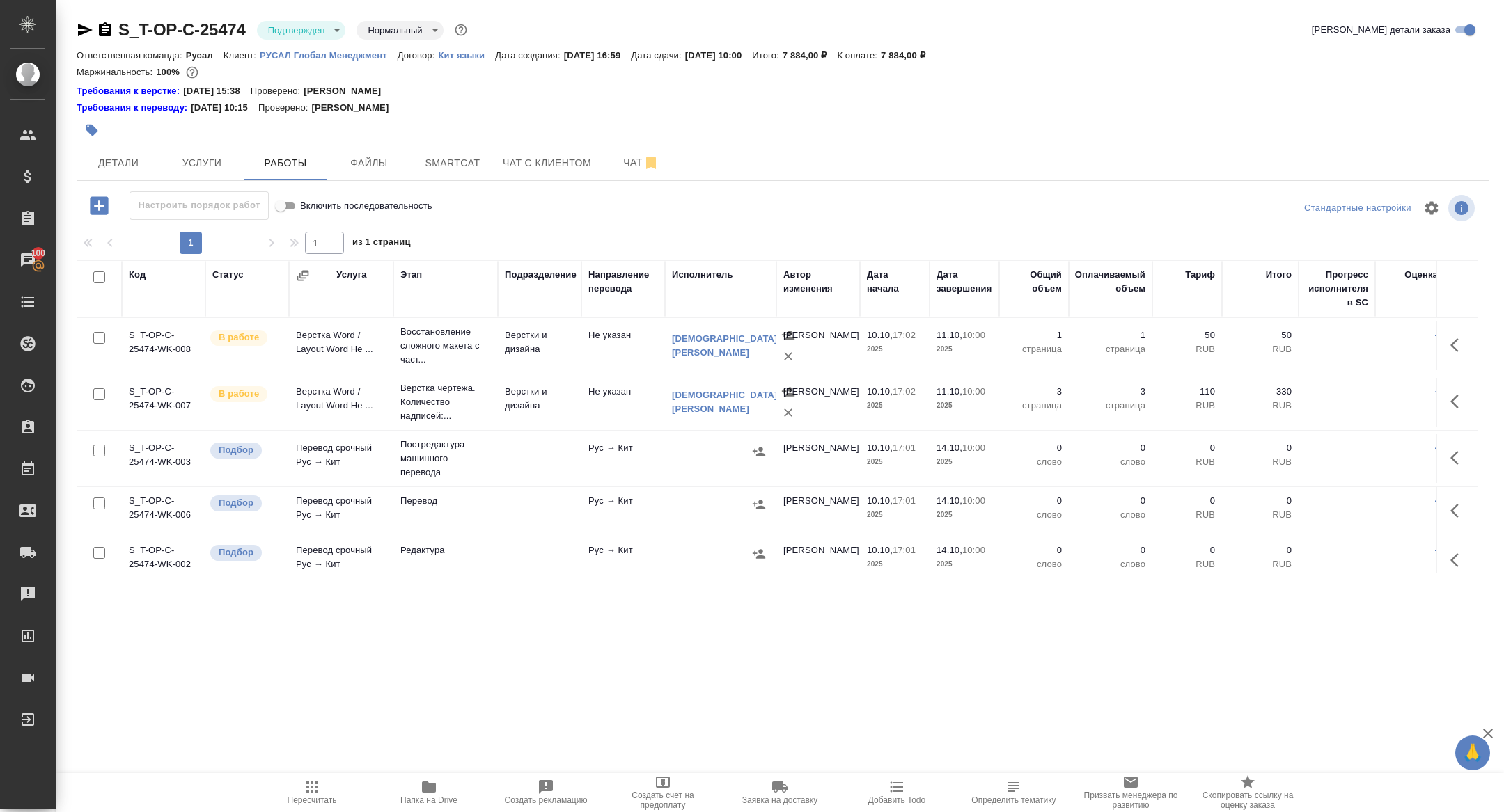
click at [99, 276] on input "checkbox" at bounding box center [100, 277] width 12 height 12
checkbox input "true"
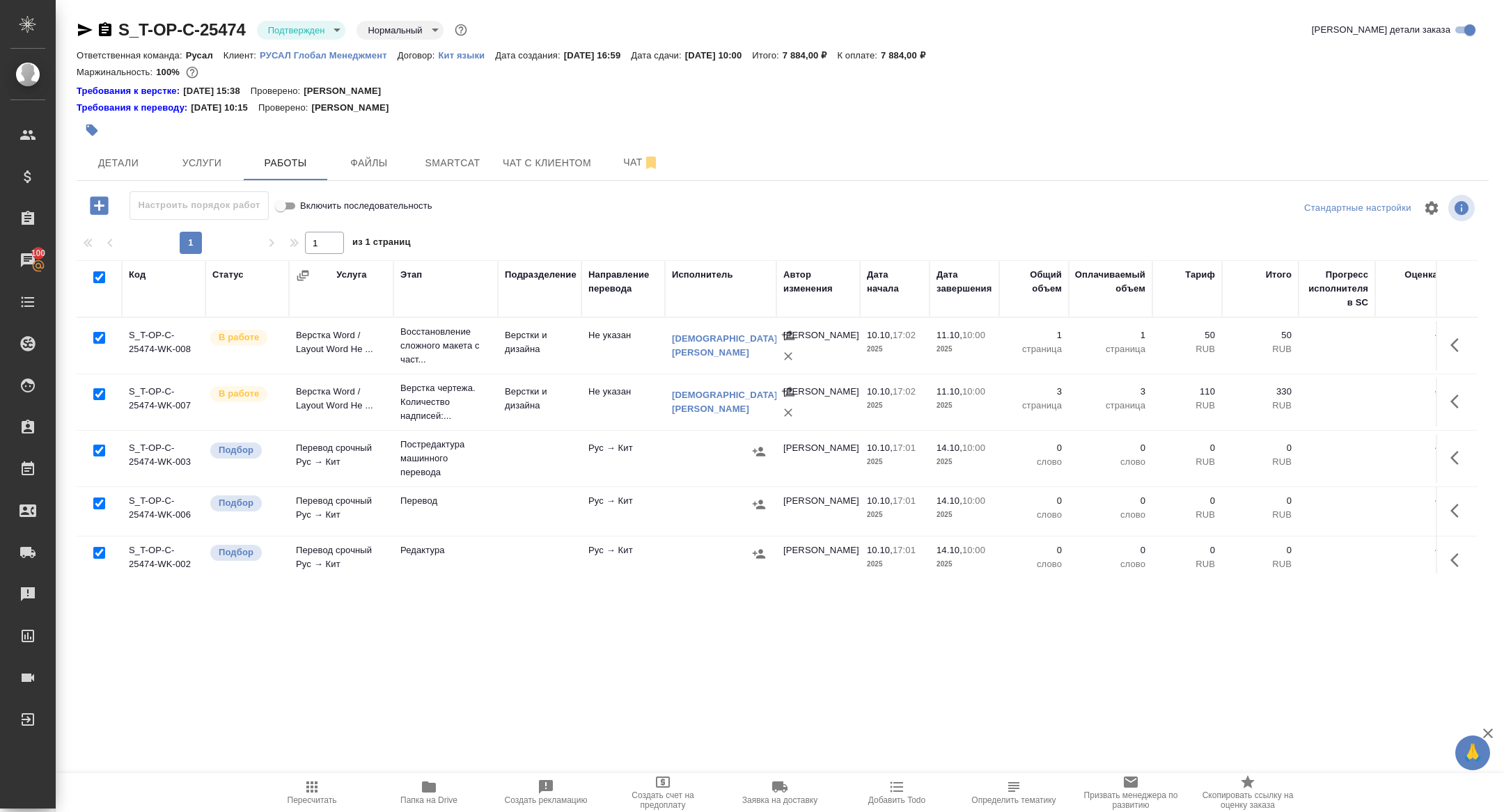
checkbox input "true"
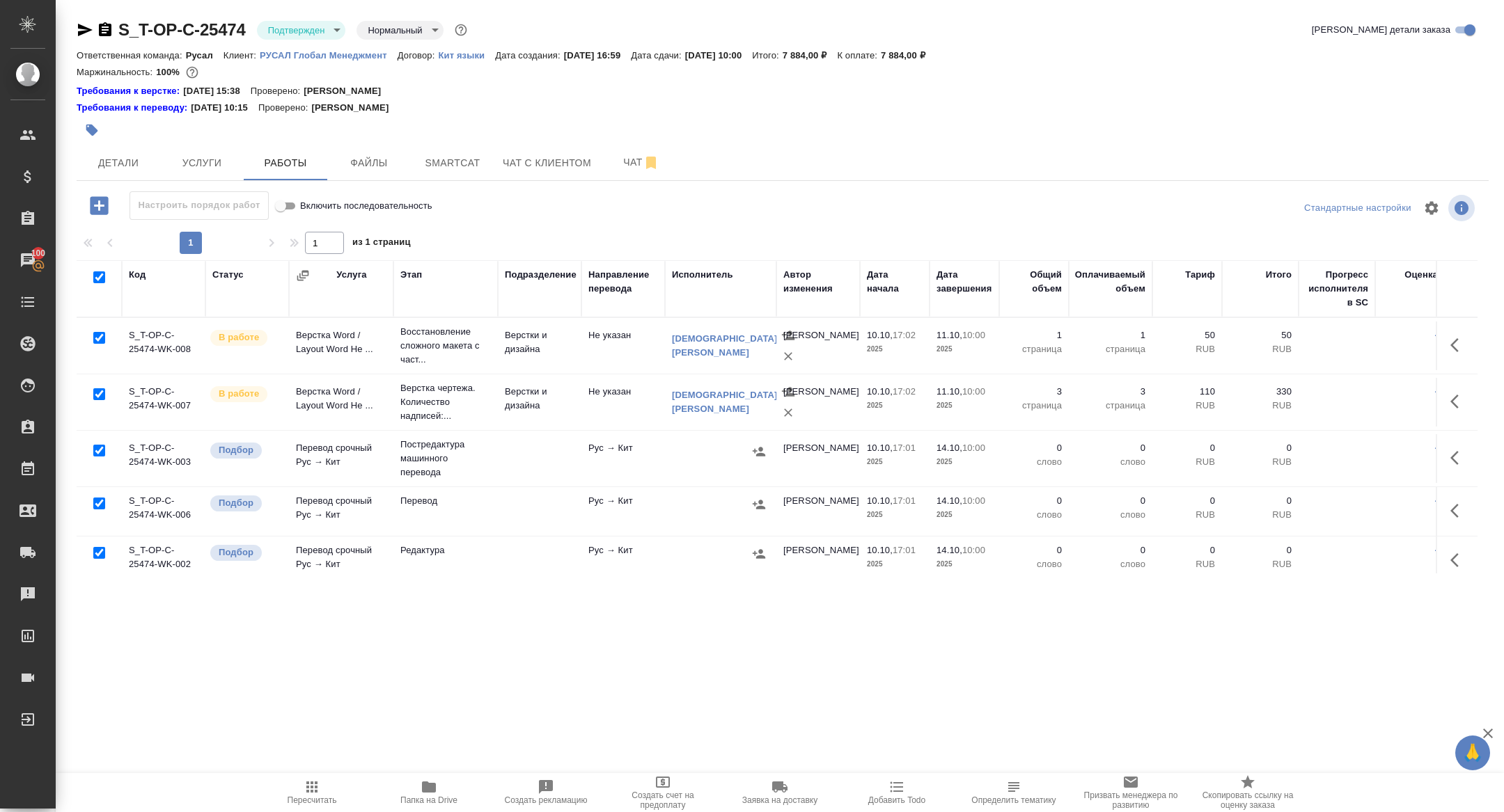
checkbox input "true"
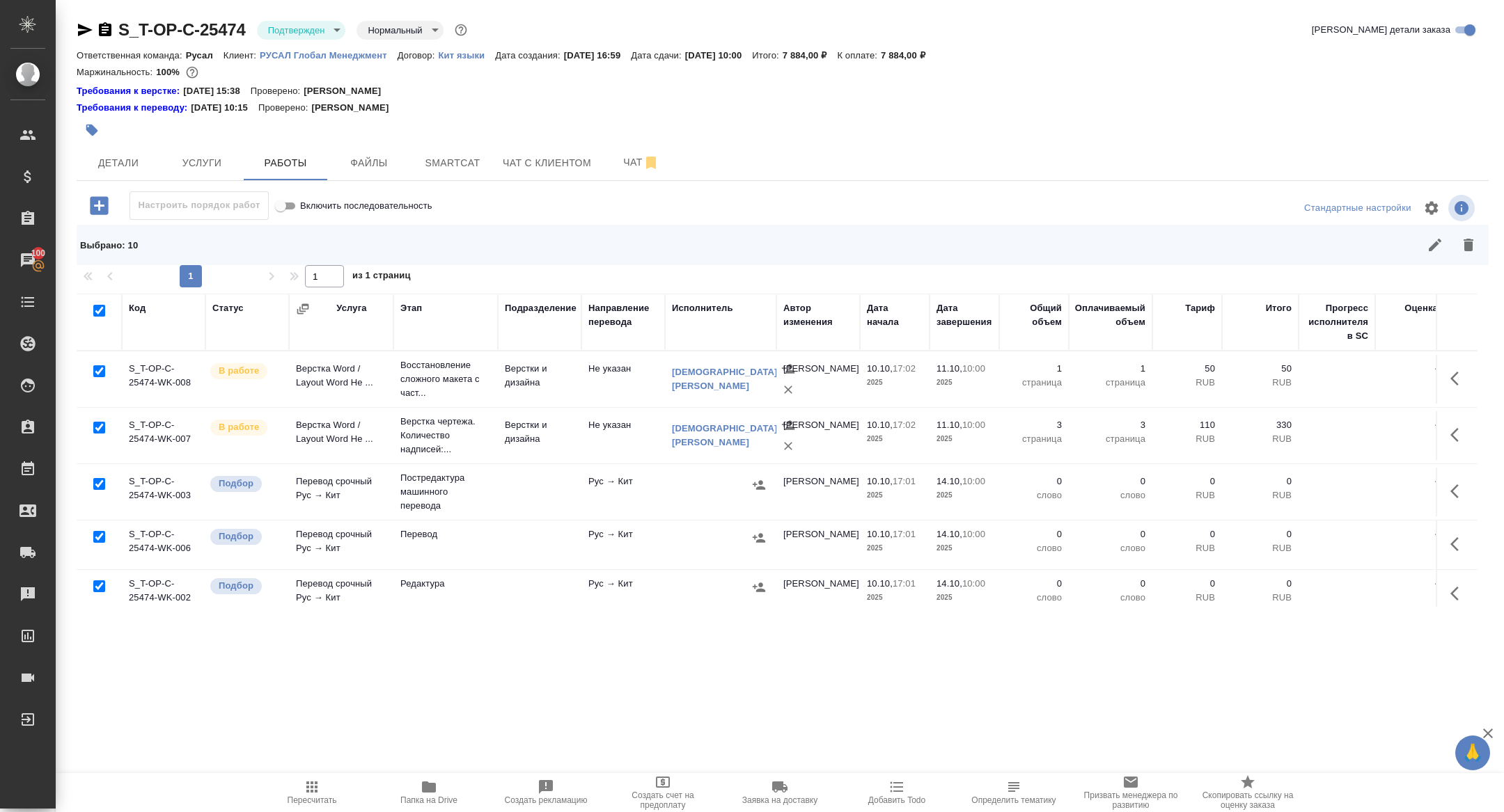
click at [95, 368] on input "checkbox" at bounding box center [100, 371] width 12 height 12
checkbox input "false"
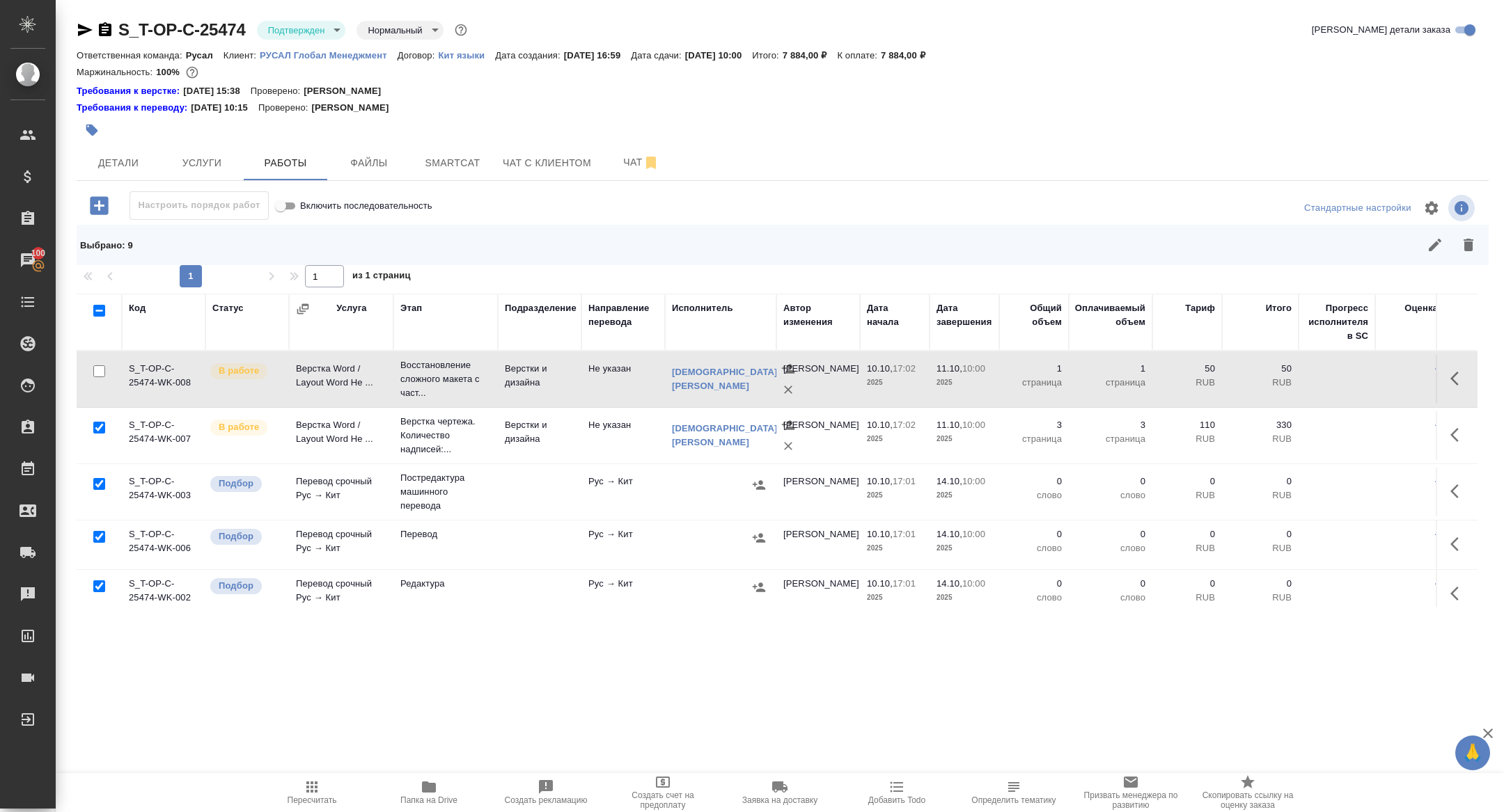
click at [96, 425] on input "checkbox" at bounding box center [100, 428] width 12 height 12
checkbox input "false"
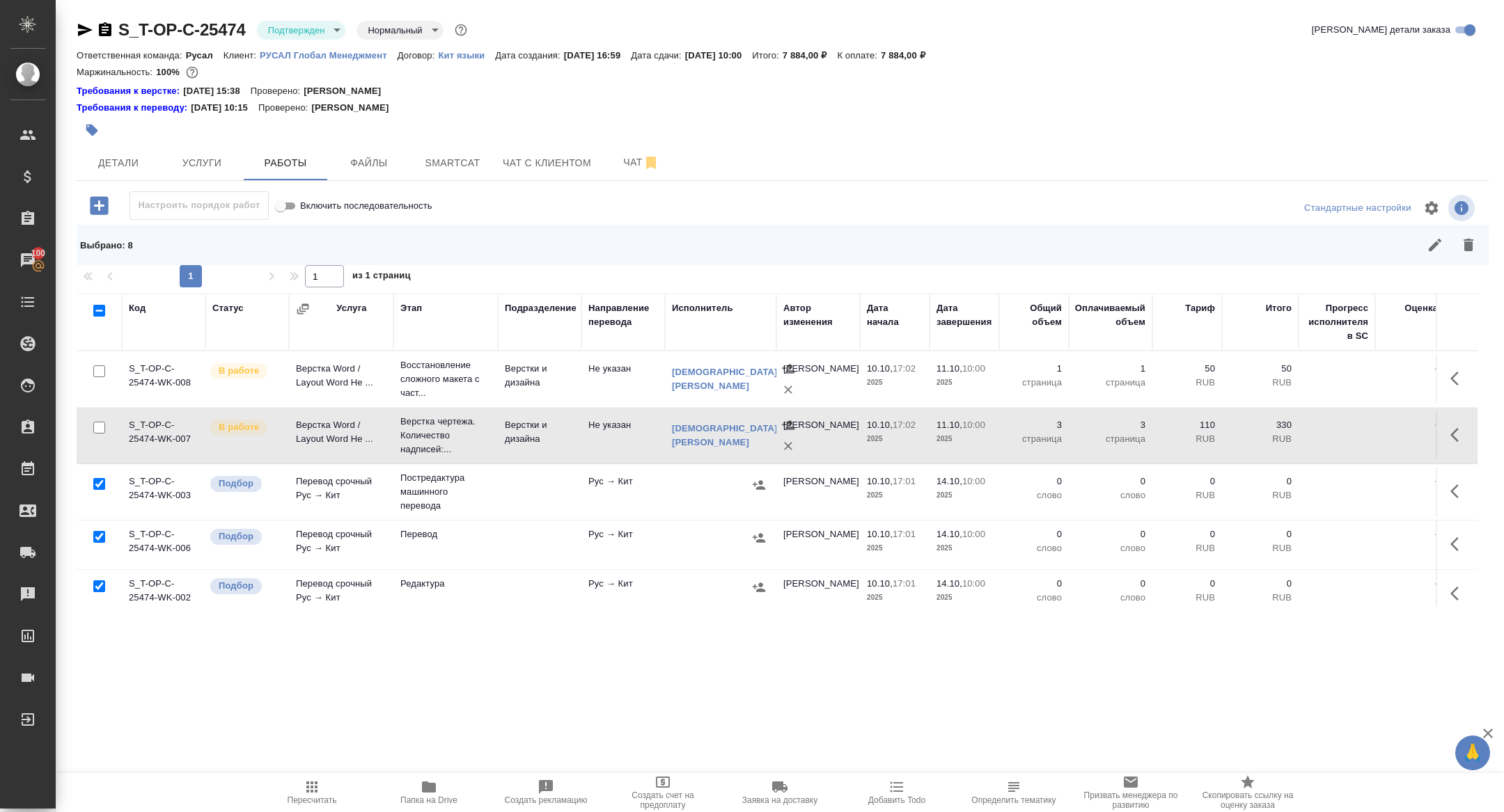
click at [98, 487] on input "checkbox" at bounding box center [100, 484] width 12 height 12
checkbox input "false"
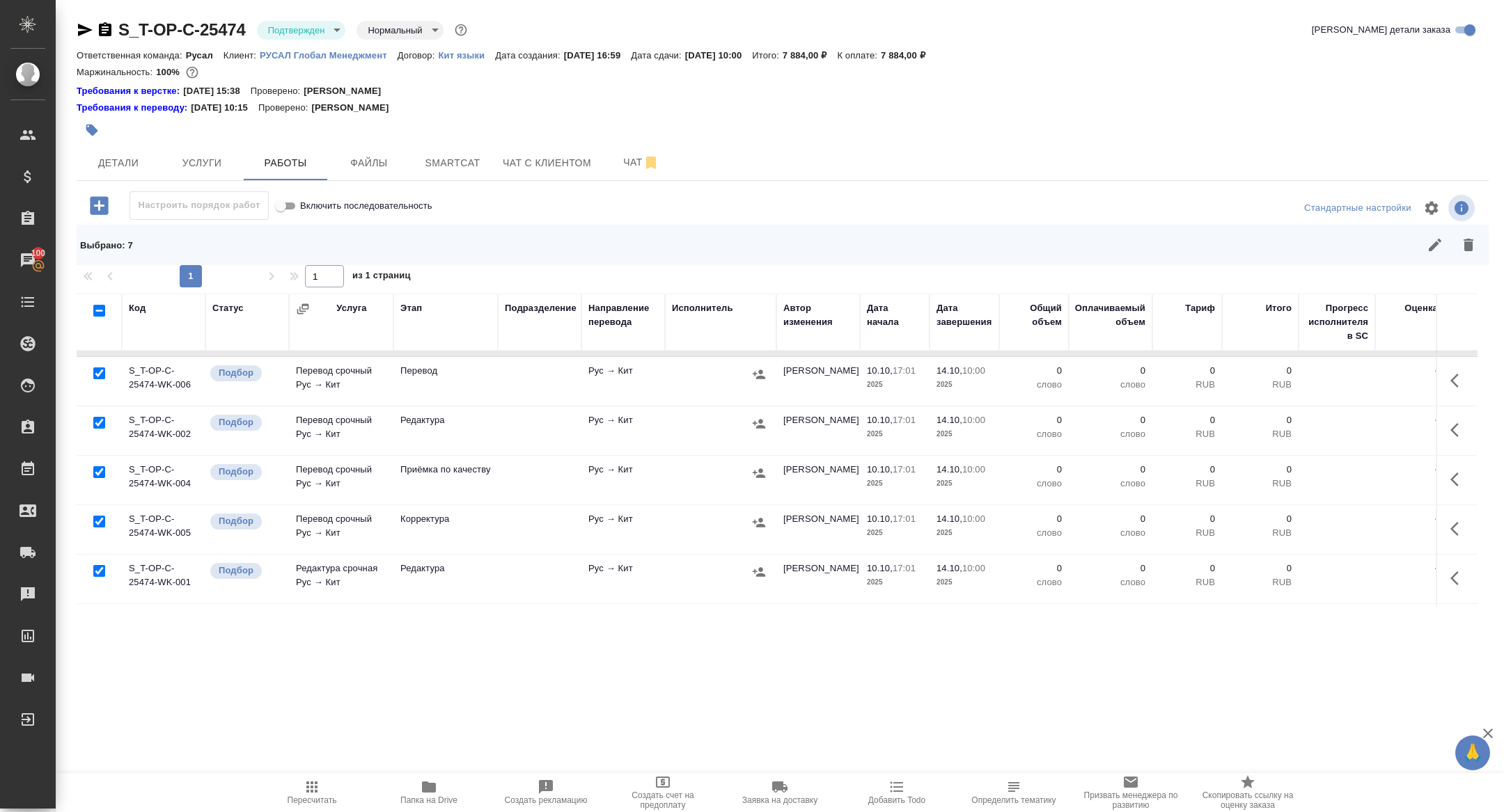
scroll to position [167, 0]
click at [99, 570] on input "checkbox" at bounding box center [100, 567] width 12 height 12
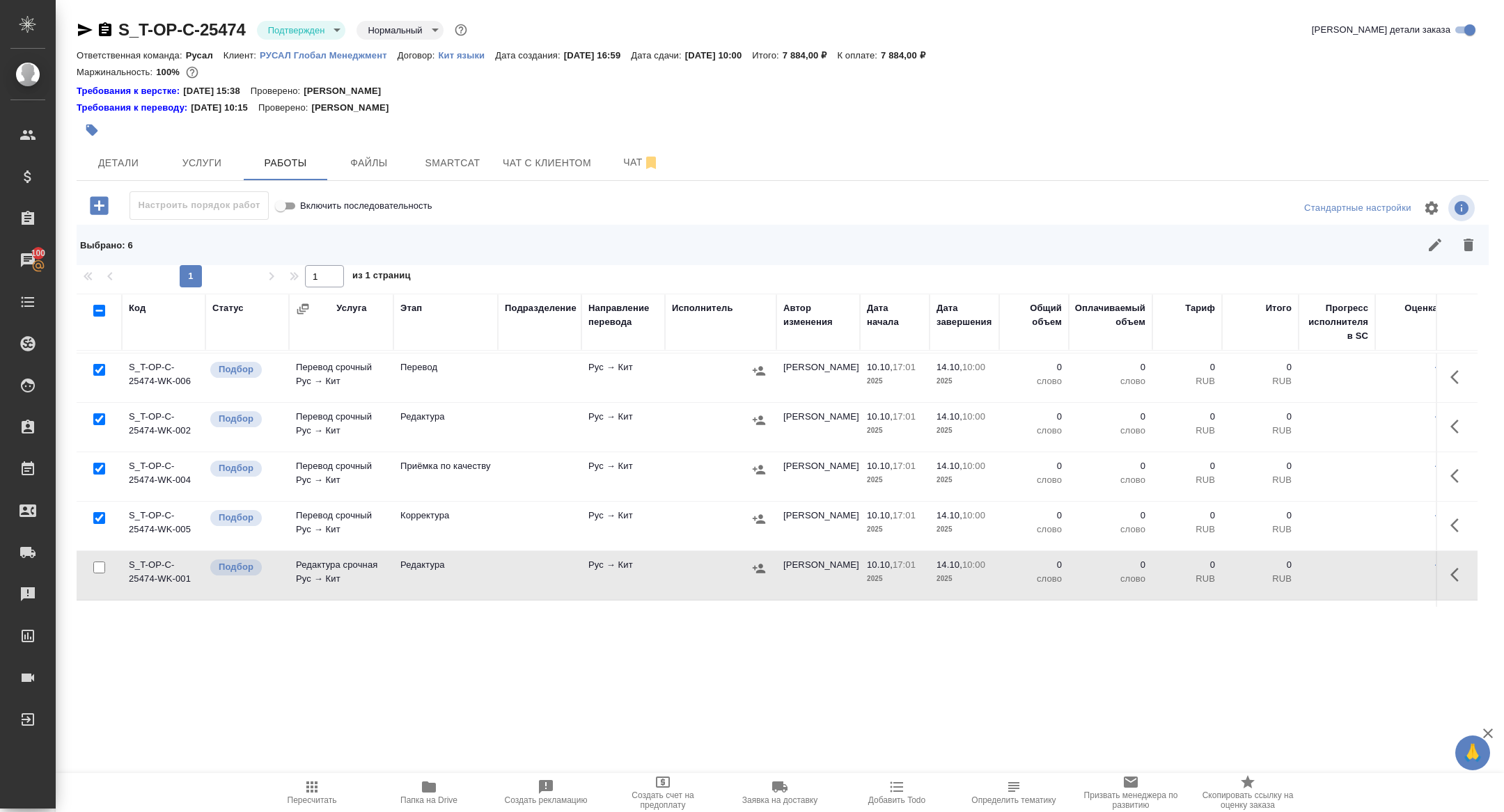
scroll to position [257, 0]
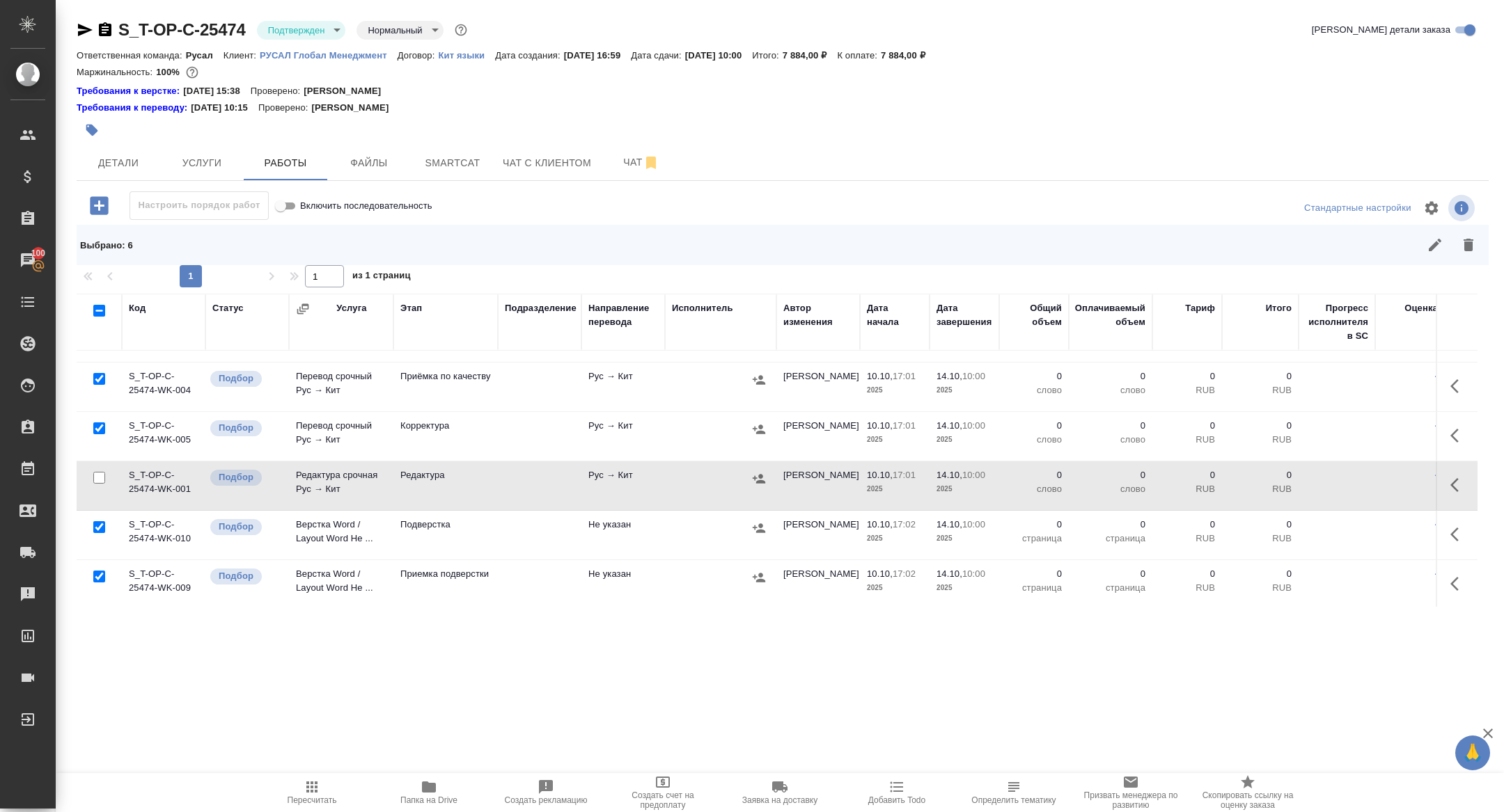
click at [99, 479] on input "checkbox" at bounding box center [100, 478] width 12 height 12
checkbox input "true"
click at [95, 524] on input "checkbox" at bounding box center [100, 527] width 12 height 12
checkbox input "false"
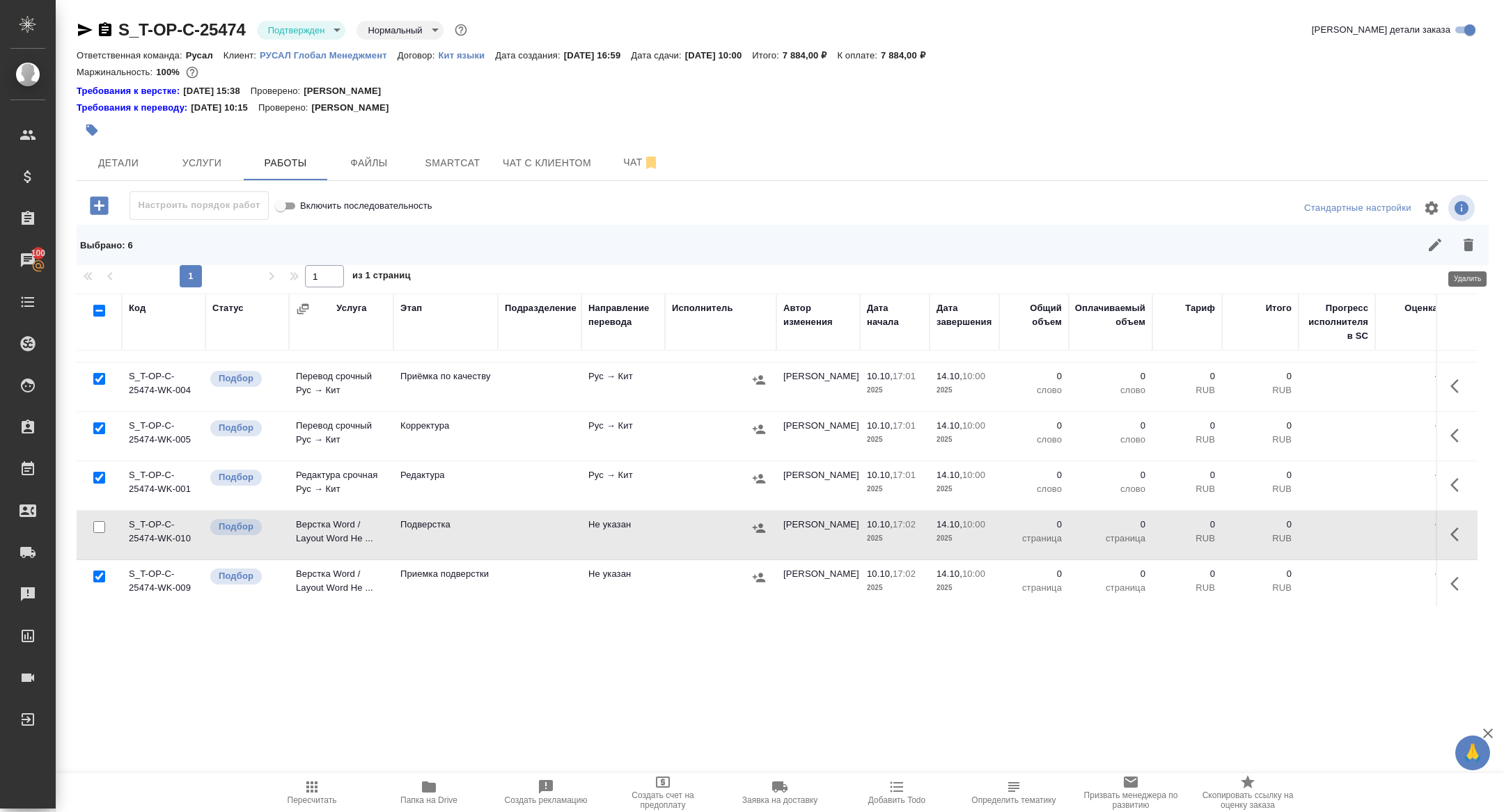
click at [1468, 242] on icon "button" at bounding box center [1469, 245] width 10 height 13
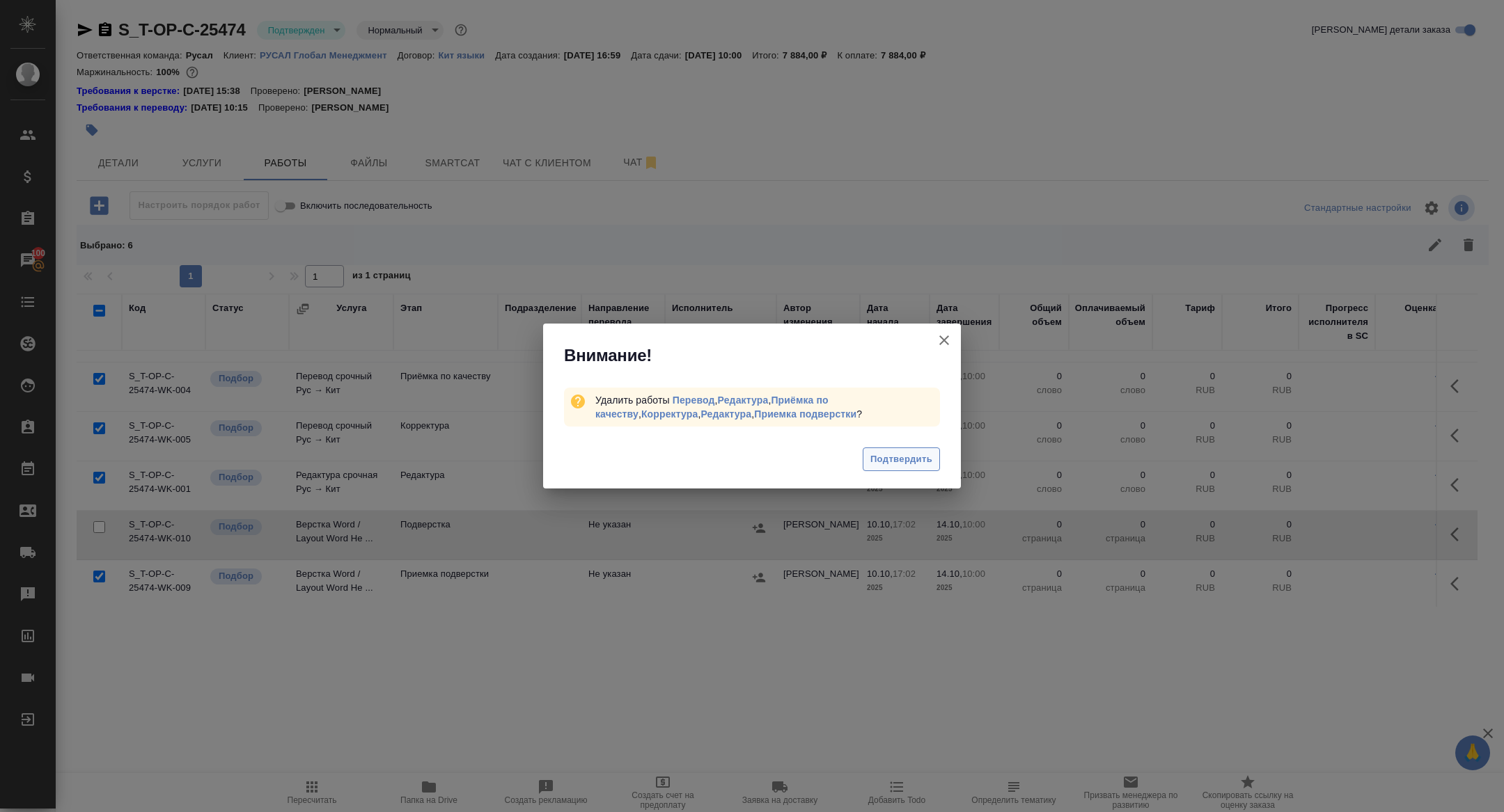
click at [892, 454] on span "Подтвердить" at bounding box center [901, 460] width 62 height 16
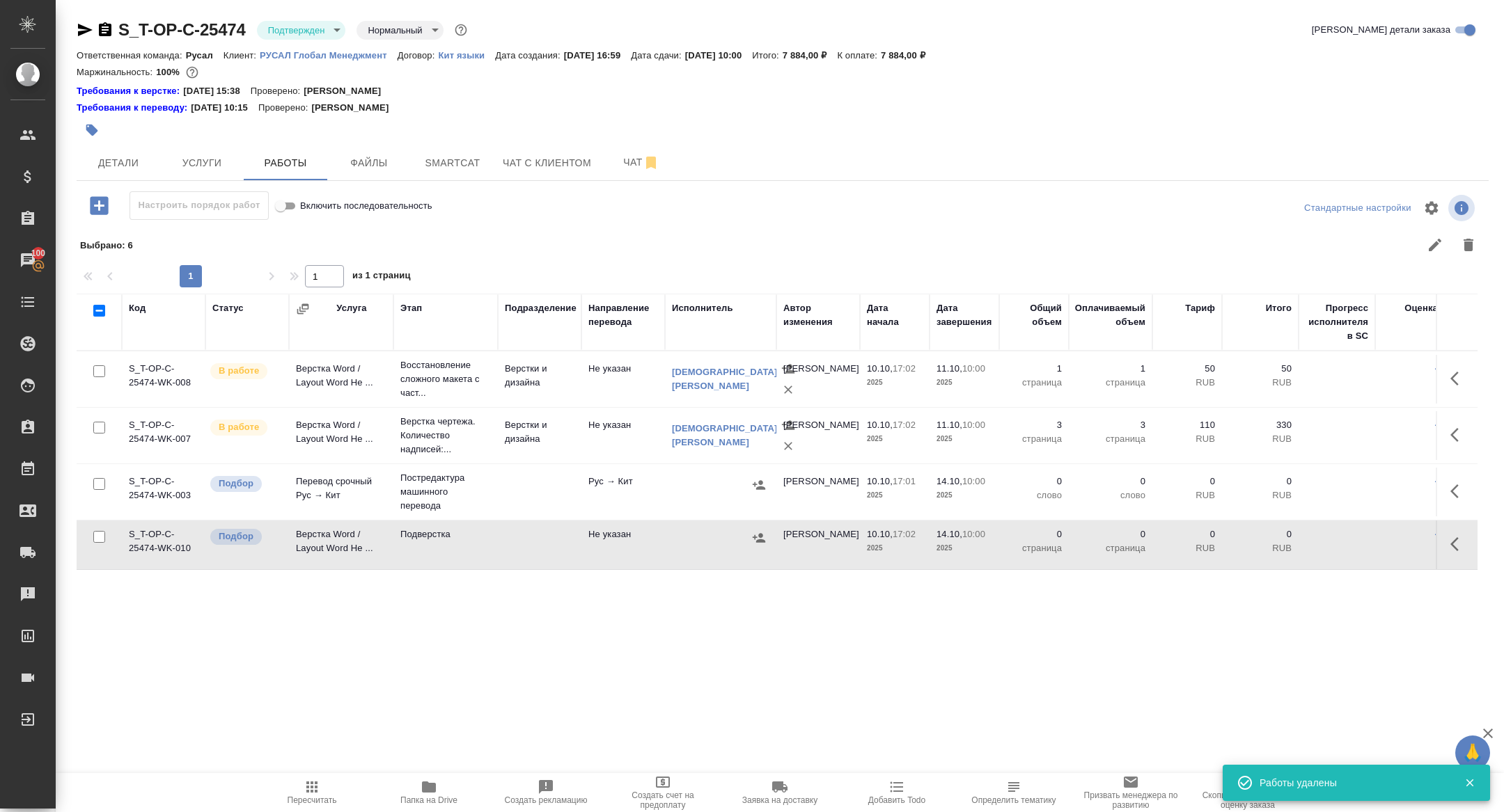
scroll to position [0, 0]
click at [1451, 544] on icon "button" at bounding box center [1454, 544] width 8 height 14
click at [1451, 493] on icon "button" at bounding box center [1458, 492] width 17 height 17
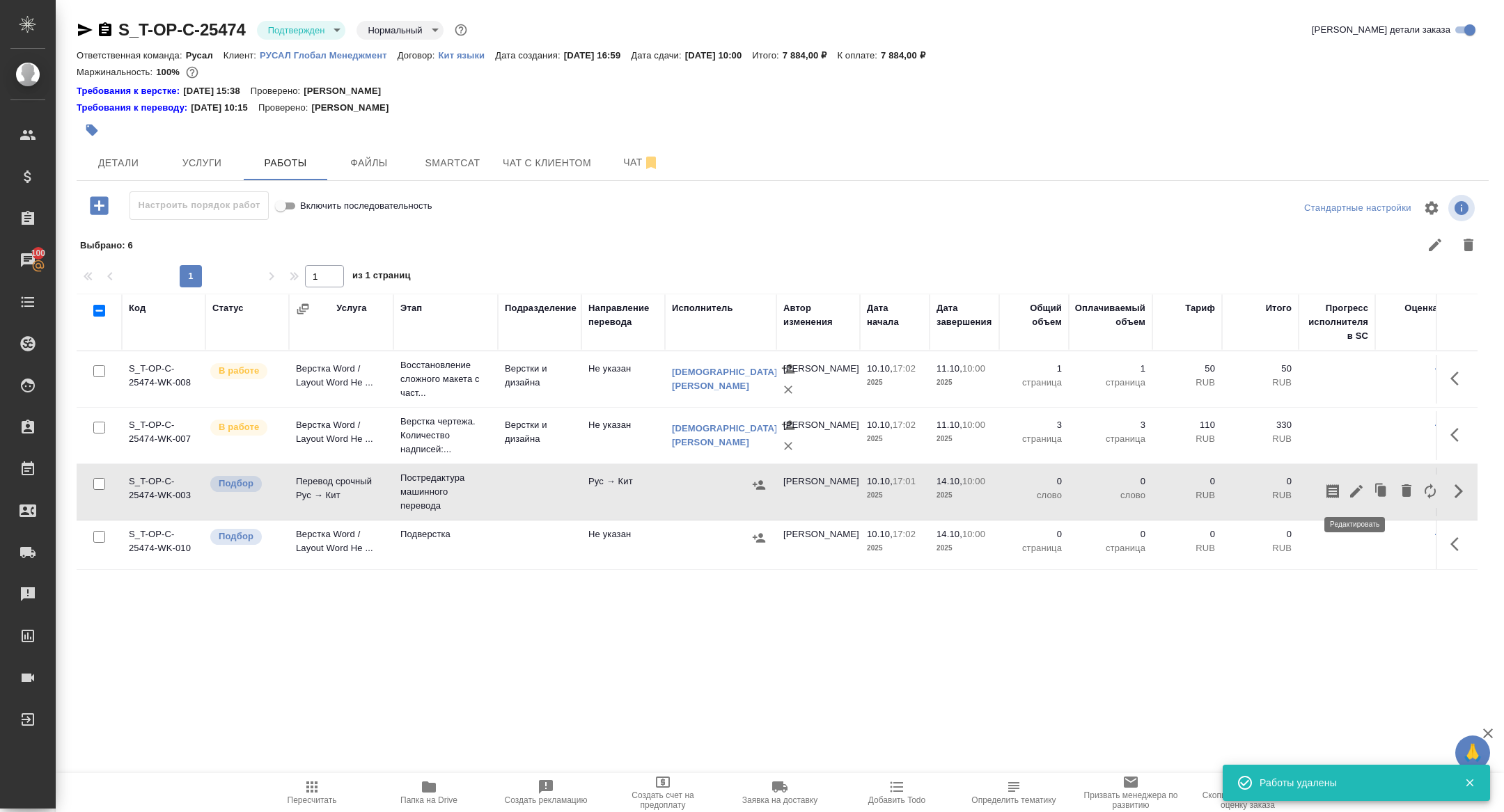
click at [1352, 483] on icon "button" at bounding box center [1356, 492] width 17 height 17
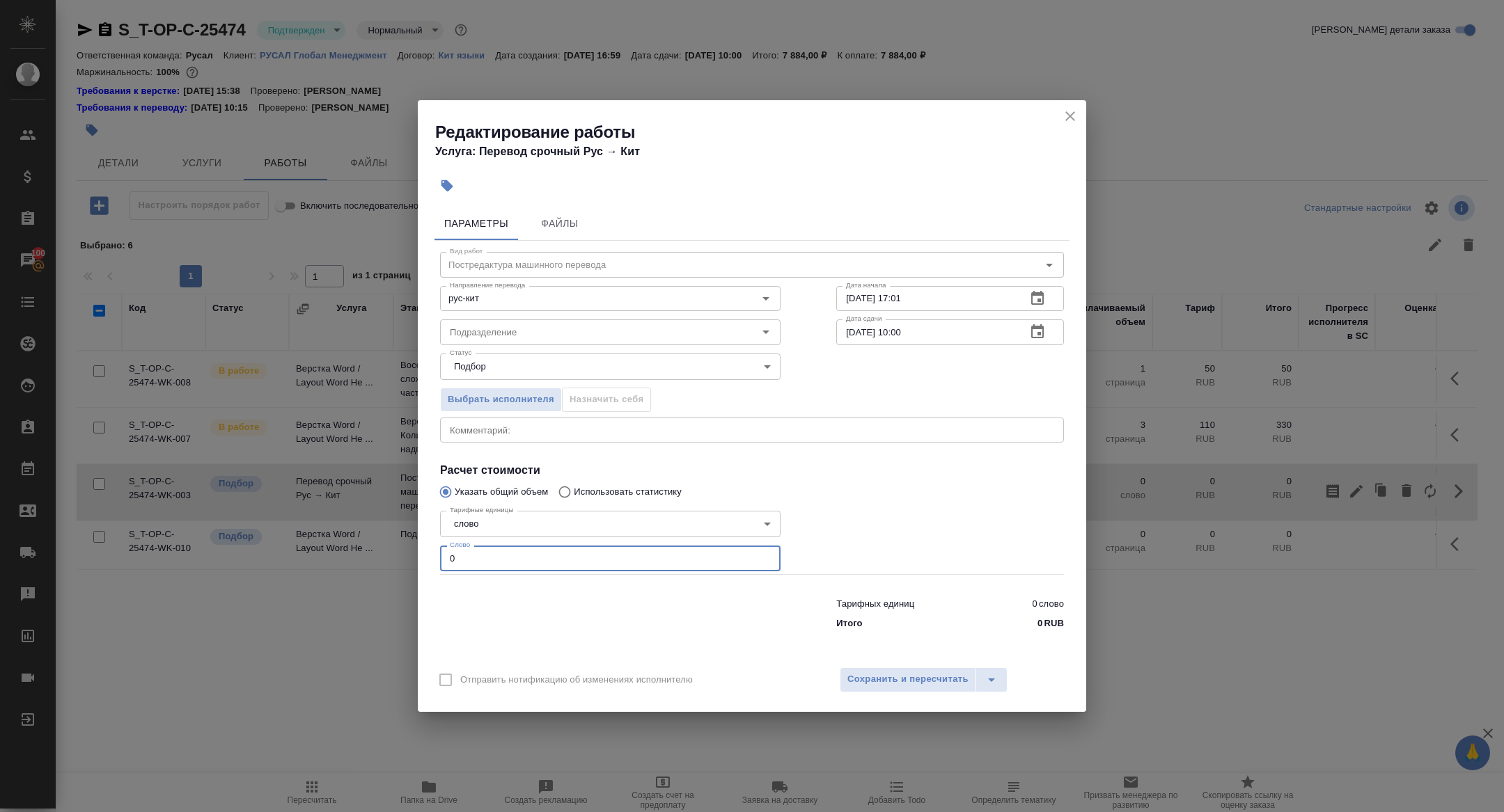
drag, startPoint x: 503, startPoint y: 560, endPoint x: 311, endPoint y: 554, distance: 192.1
click at [315, 556] on div "Редактирование работы Услуга: Перевод срочный Рус → Кит Параметры Файлы Вид раб…" at bounding box center [752, 406] width 1504 height 812
drag, startPoint x: 456, startPoint y: 557, endPoint x: 424, endPoint y: 557, distance: 32.0
click at [424, 557] on div "Параметры Файлы Вид работ Постредактура машинного перевода Вид работ Направлени…" at bounding box center [752, 428] width 668 height 456
drag, startPoint x: 502, startPoint y: 547, endPoint x: 493, endPoint y: 559, distance: 15.0
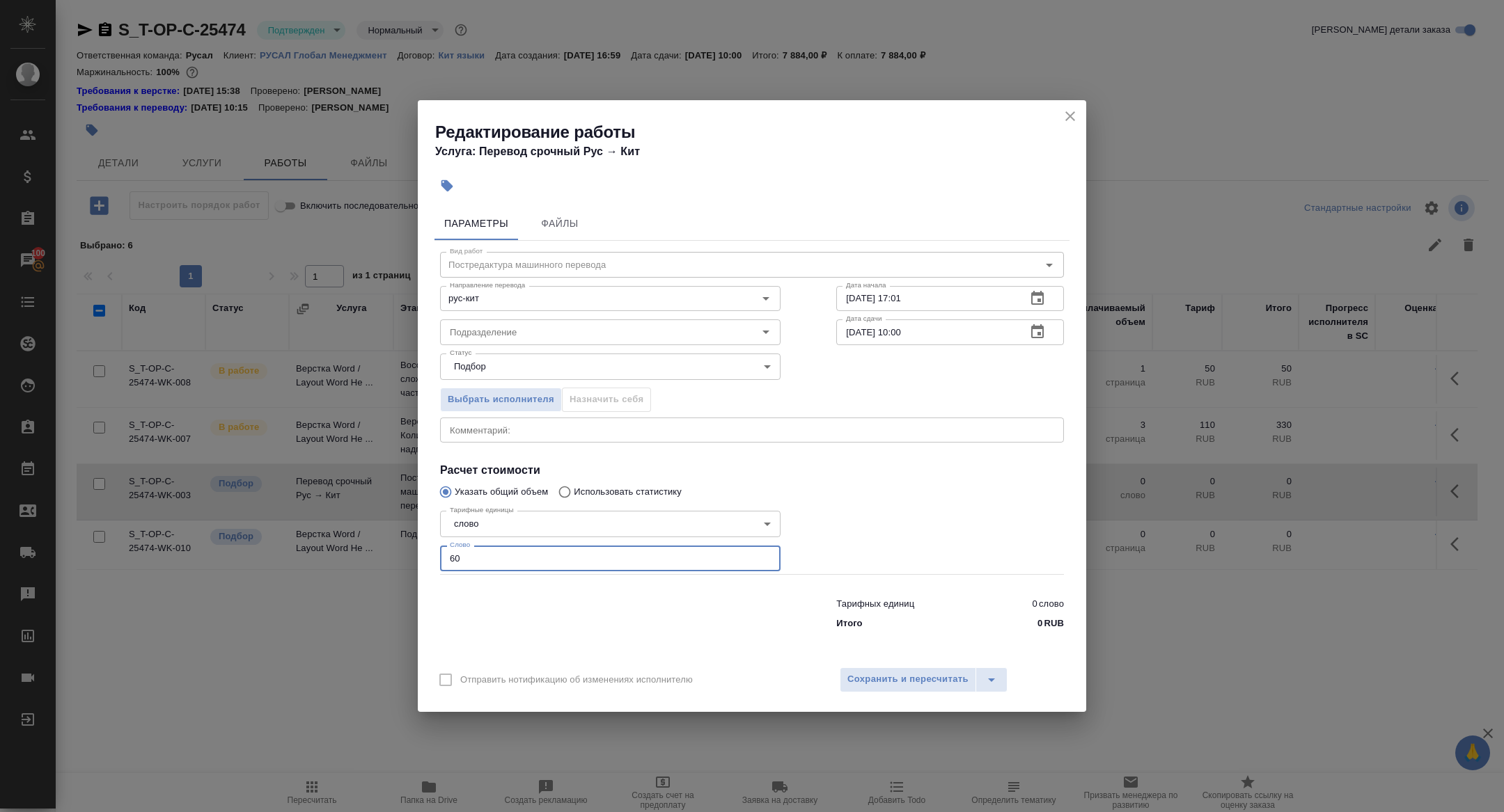
click at [500, 547] on input "60" at bounding box center [611, 558] width 341 height 25
drag, startPoint x: 486, startPoint y: 560, endPoint x: 358, endPoint y: 542, distance: 129.3
click at [358, 542] on div "Редактирование работы Услуга: Перевод срочный Рус → Кит Параметры Файлы Вид раб…" at bounding box center [752, 406] width 1504 height 812
type input "100"
click at [874, 664] on div "Отправить нотификацию об изменениях исполнителю Сохранить и пересчитать" at bounding box center [752, 686] width 668 height 54
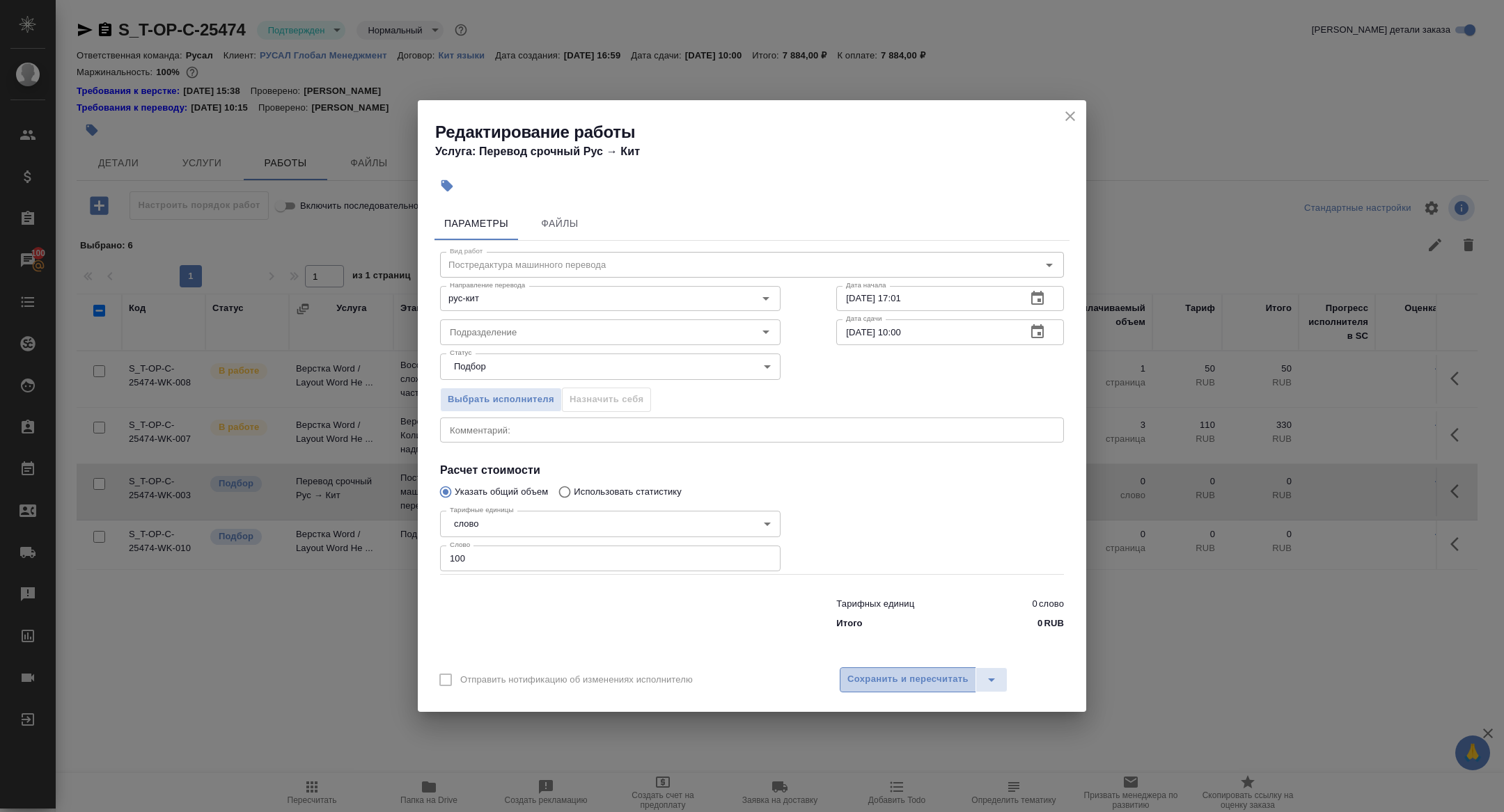
click at [877, 670] on button "Сохранить и пересчитать" at bounding box center [908, 680] width 137 height 25
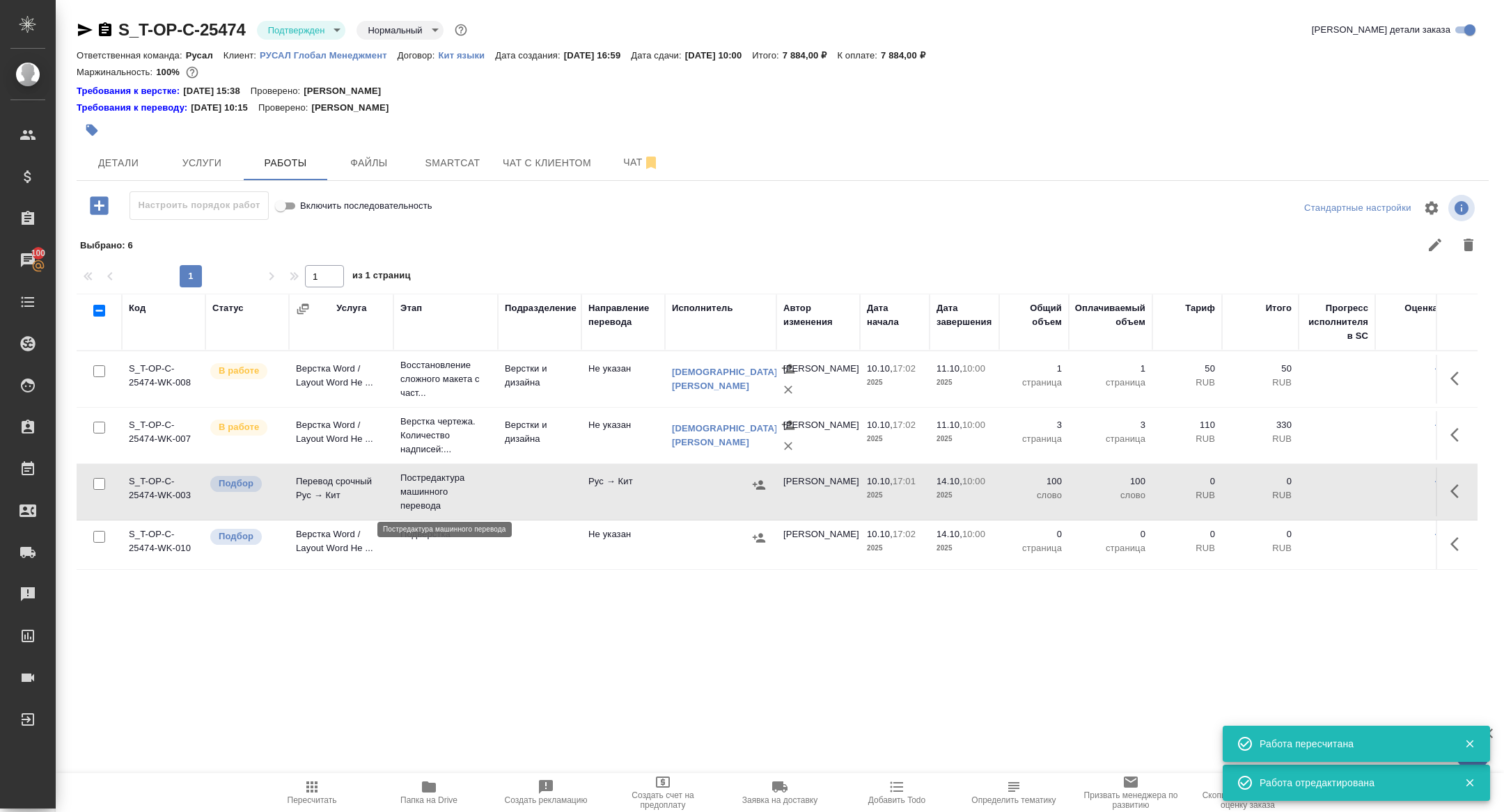
click at [431, 495] on p "Постредактура машинного перевода" at bounding box center [445, 492] width 90 height 42
click at [1456, 489] on icon "button" at bounding box center [1458, 492] width 17 height 17
click at [1358, 490] on icon "button" at bounding box center [1356, 491] width 13 height 13
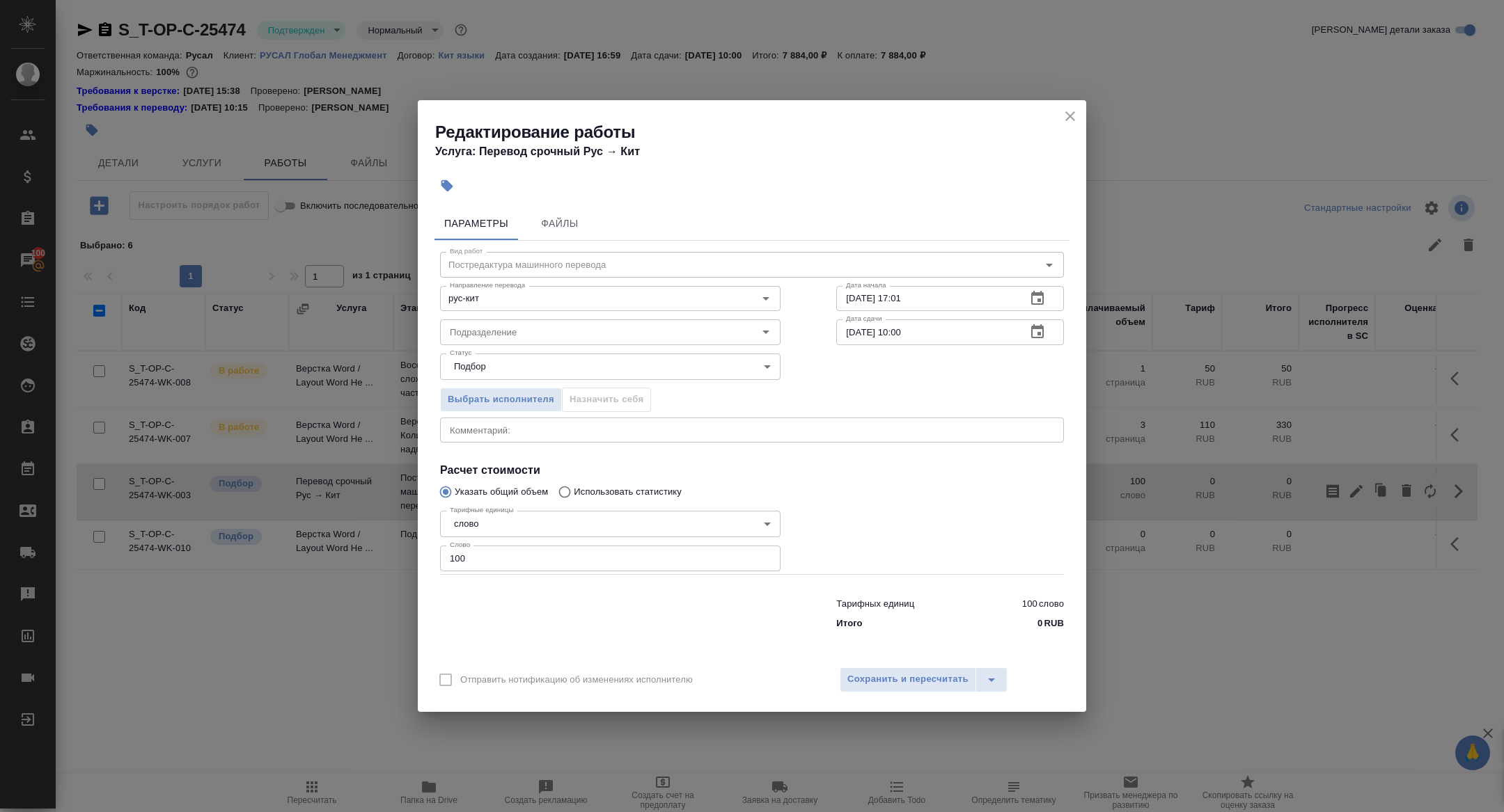
click at [1050, 336] on button "button" at bounding box center [1038, 332] width 34 height 34
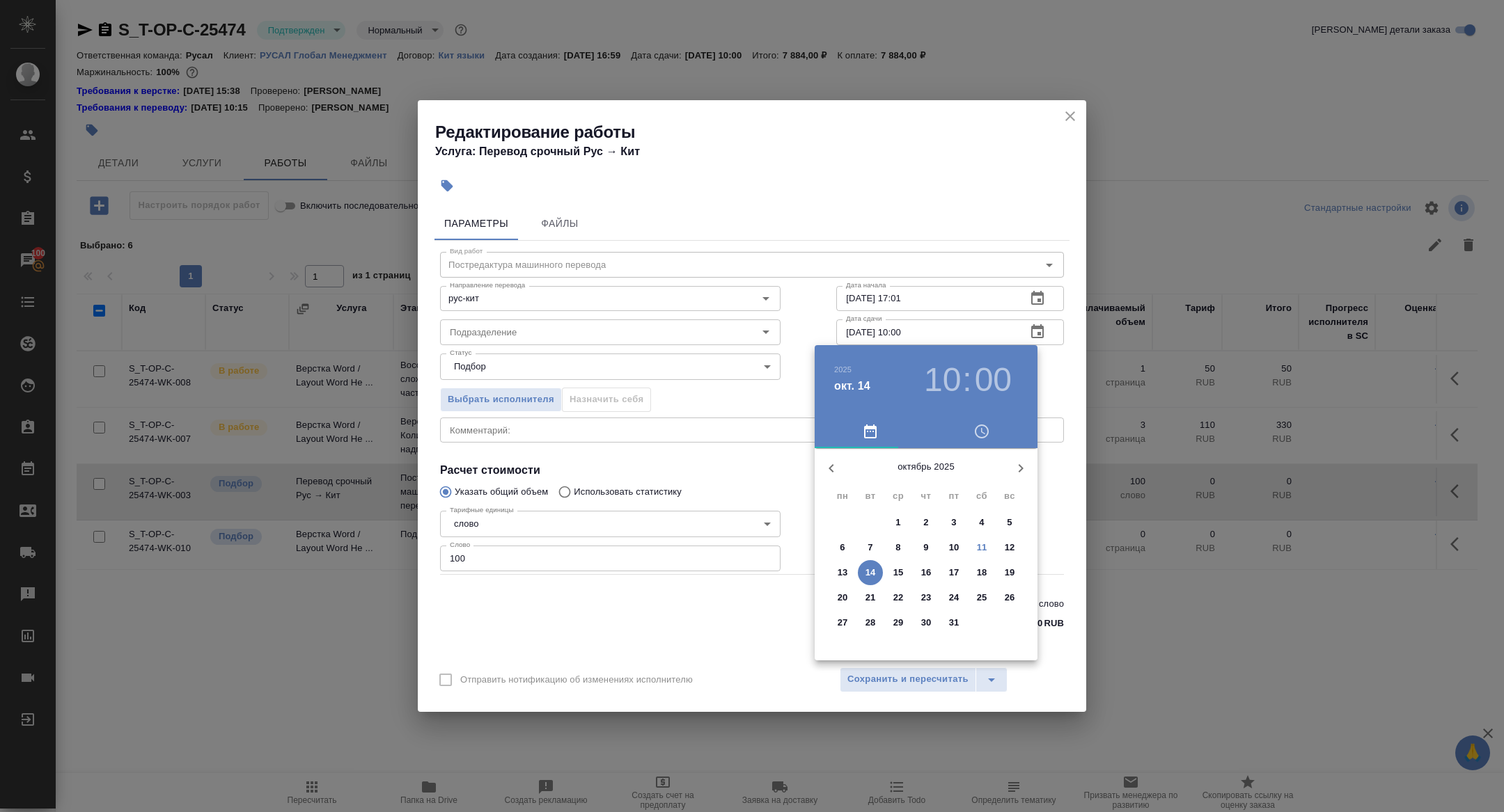
click at [850, 573] on span "13" at bounding box center [843, 573] width 25 height 14
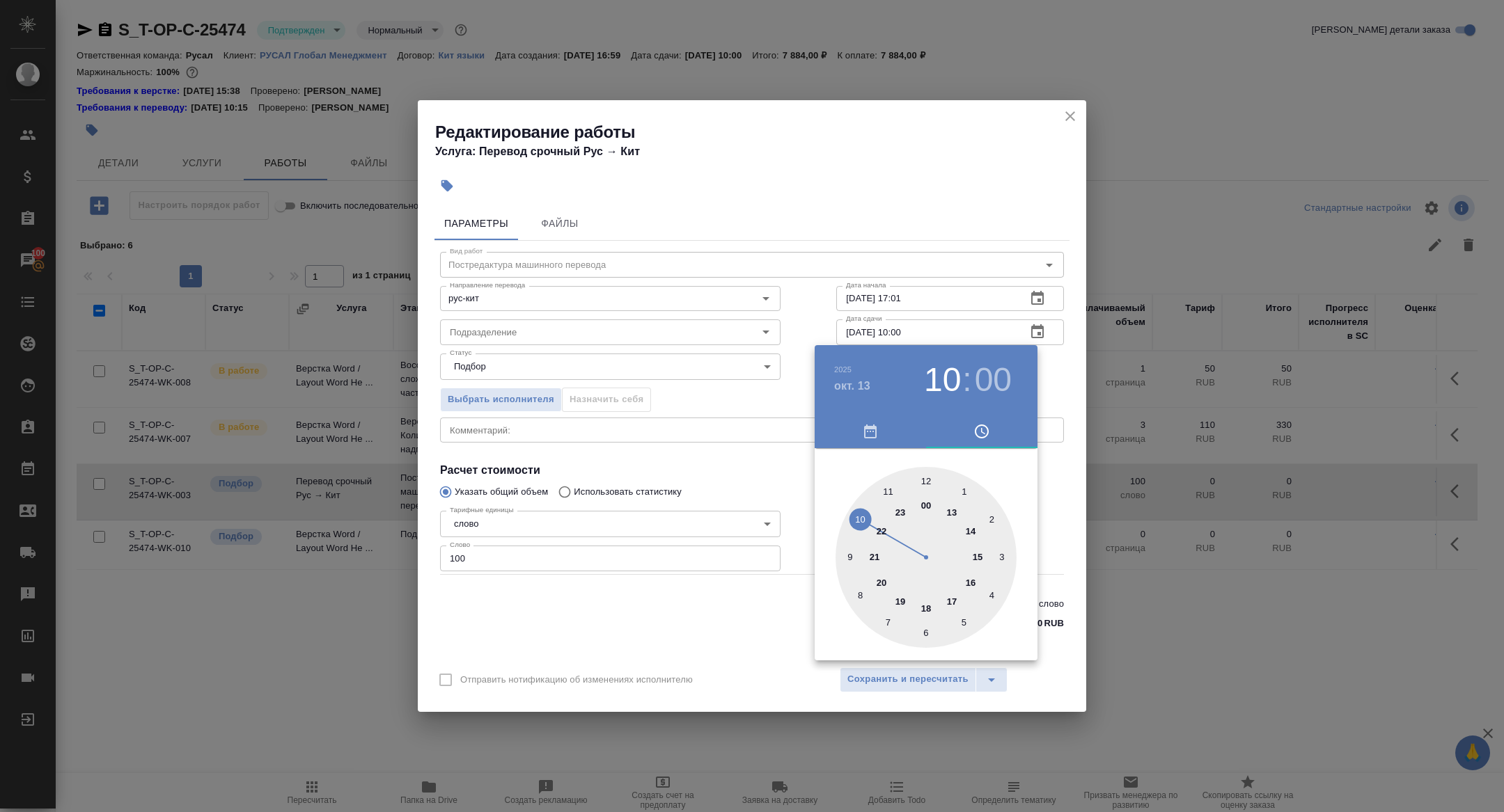
click at [967, 582] on div at bounding box center [925, 557] width 181 height 181
type input "13.10.2025 16:00"
click at [679, 493] on div at bounding box center [752, 406] width 1504 height 812
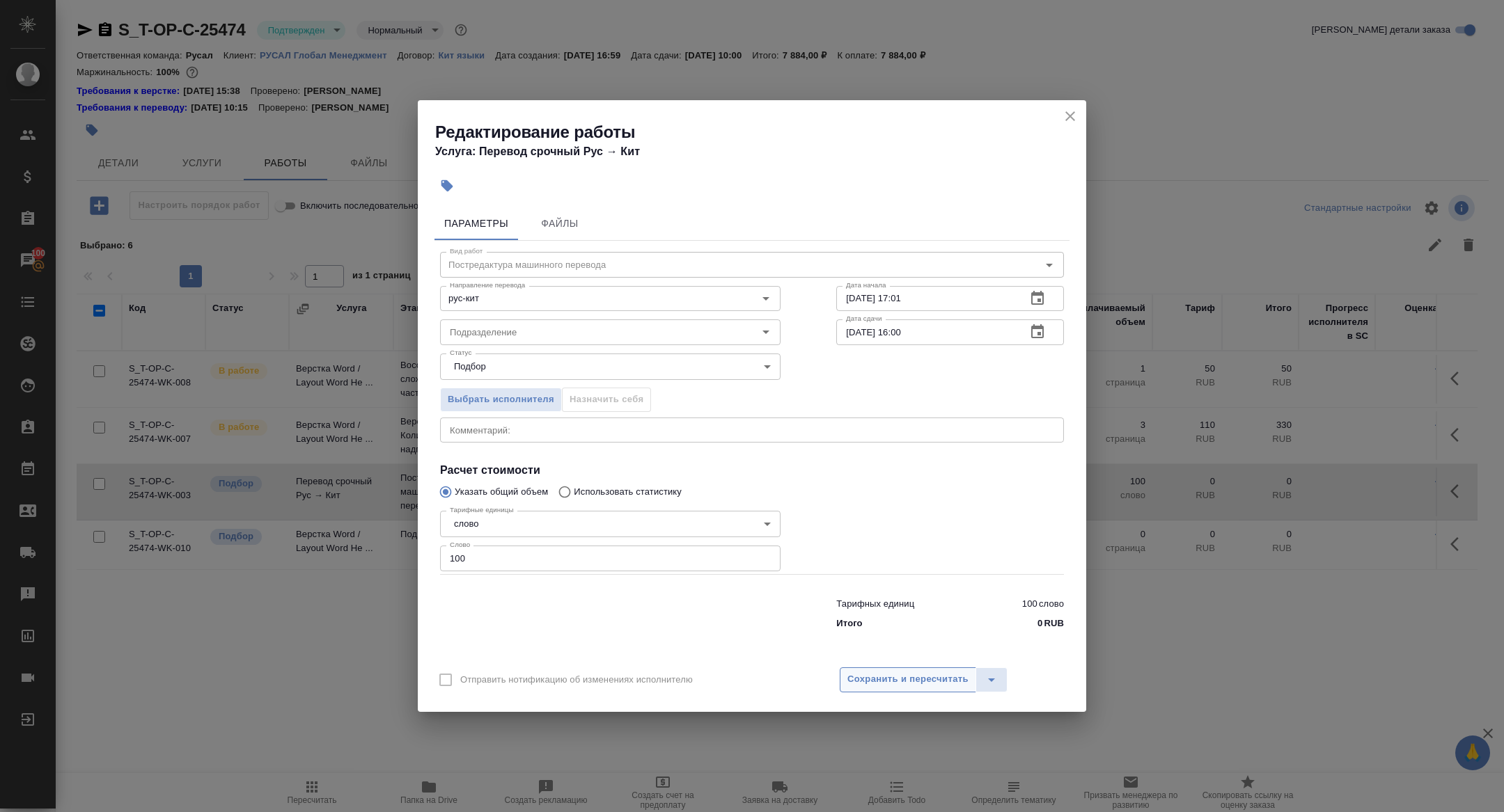
click at [926, 671] on button "Сохранить и пересчитать" at bounding box center [908, 680] width 137 height 25
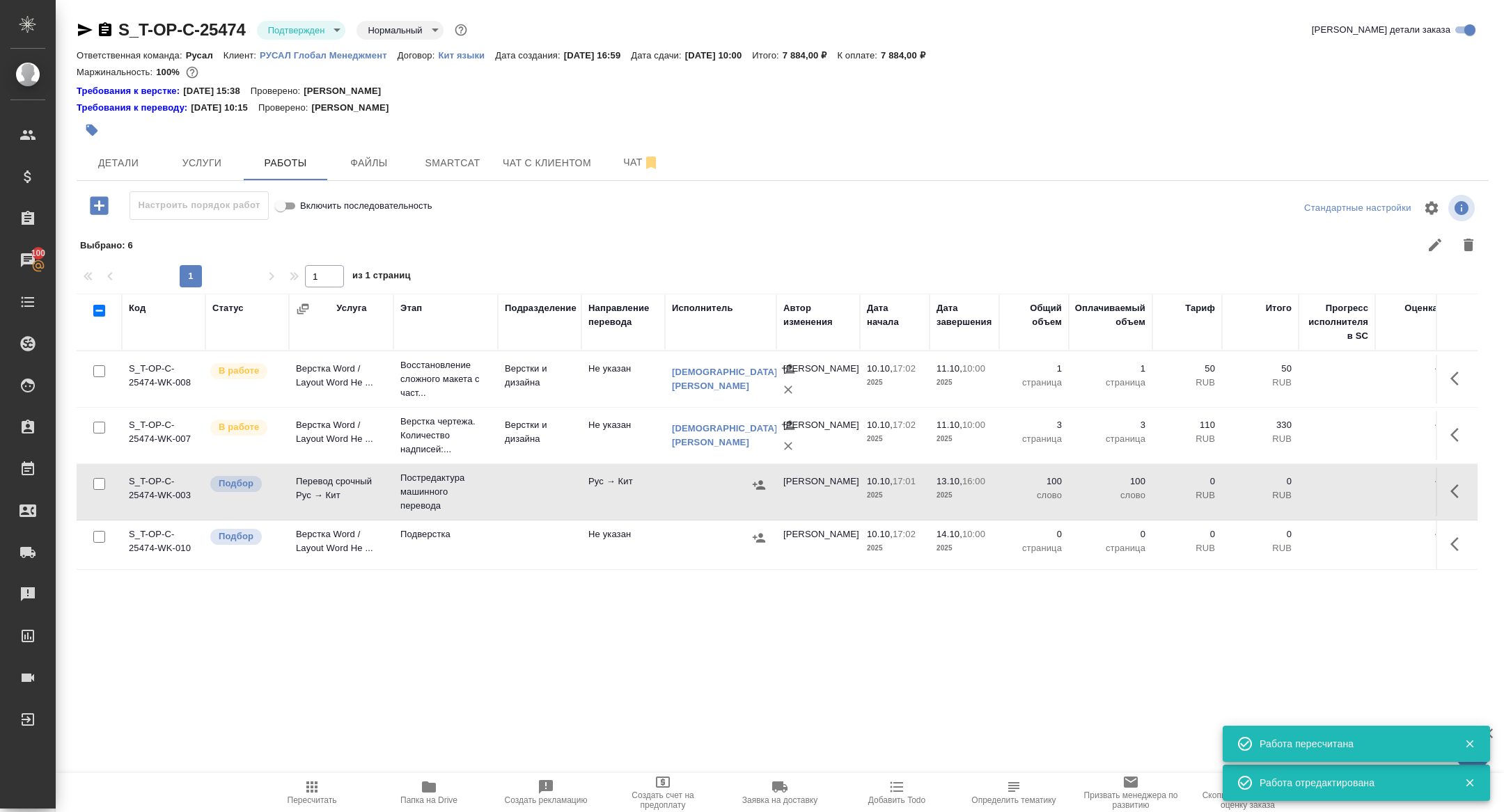
click at [523, 713] on div ".cls-1 fill:#fff; AWATERA Zhuravleva Alexandra Клиенты Спецификации Заказы 100 …" at bounding box center [752, 406] width 1504 height 812
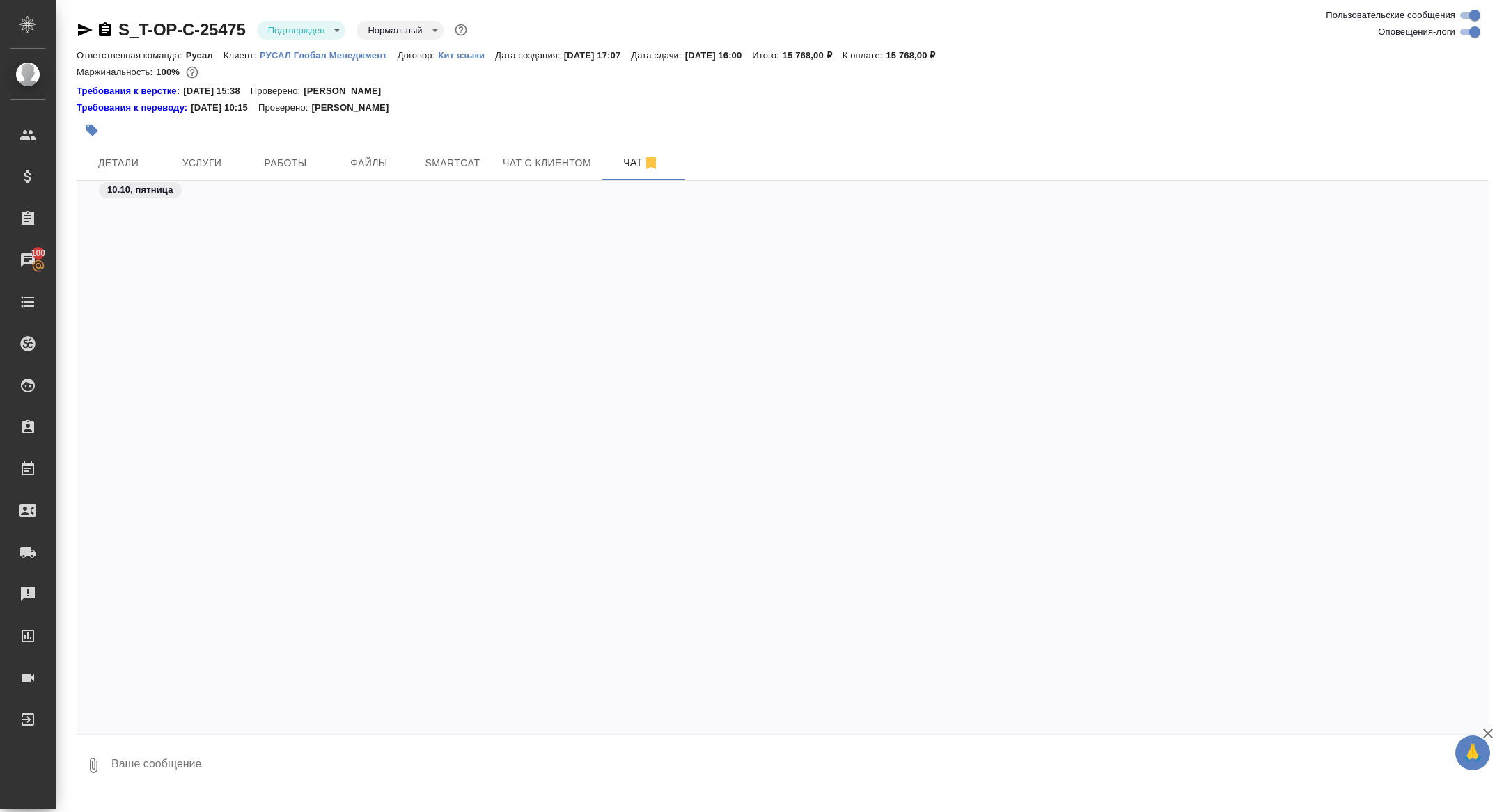
scroll to position [2471, 0]
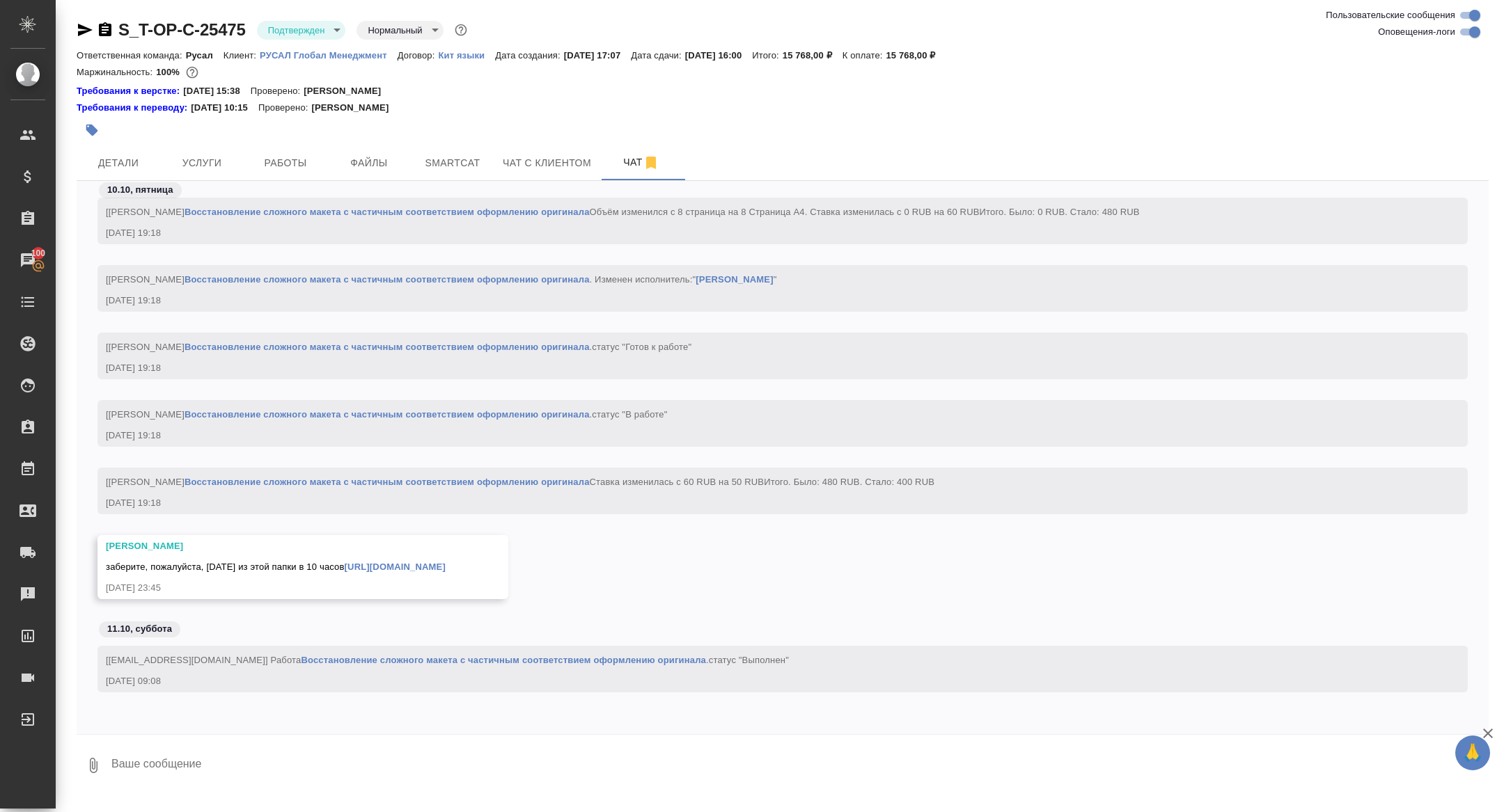
click at [418, 568] on link "https://drive.awatera.com/f/10678308" at bounding box center [395, 567] width 101 height 10
click at [169, 156] on span "Услуги" at bounding box center [202, 163] width 67 height 18
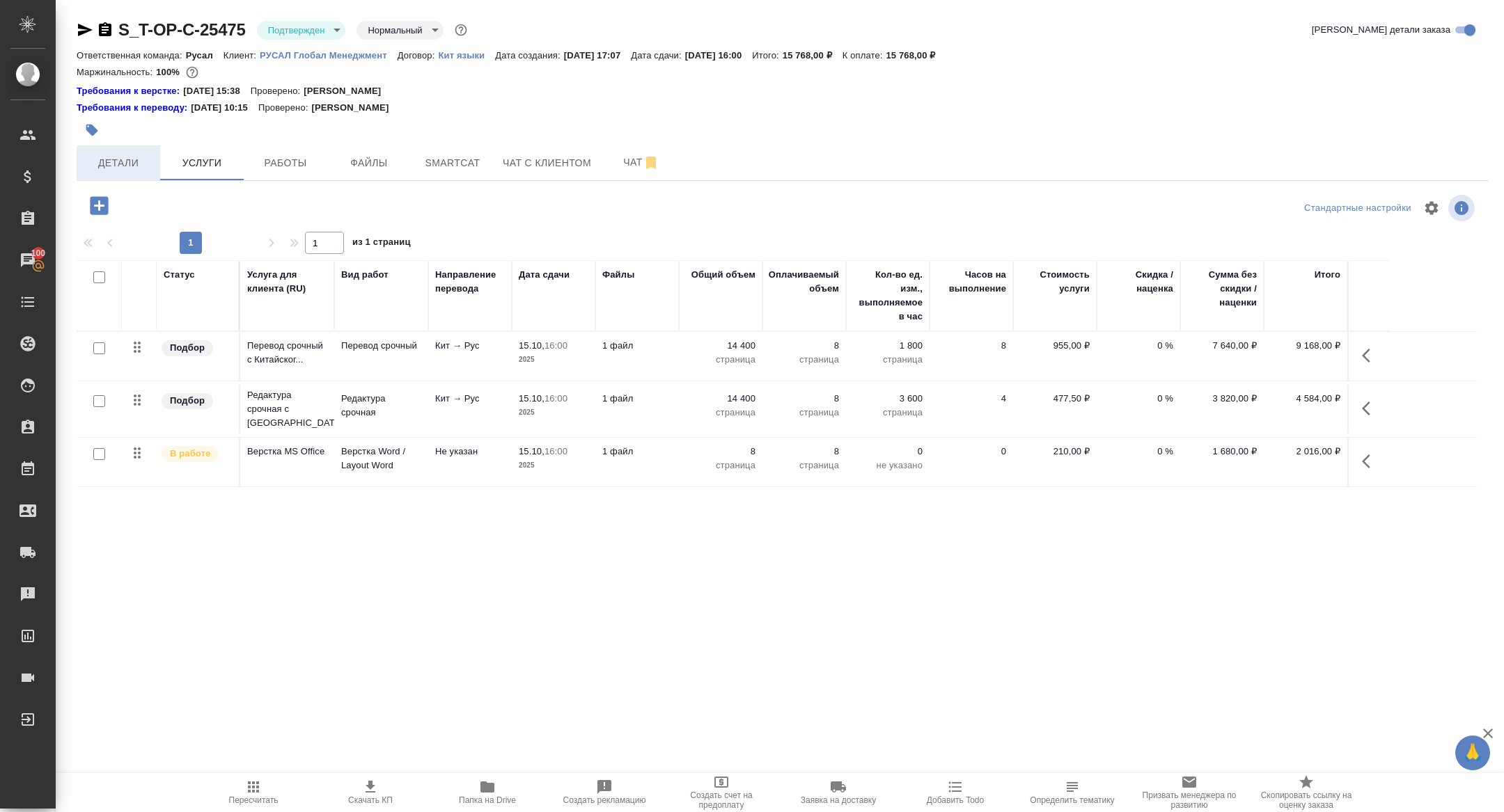
click at [117, 164] on span "Детали" at bounding box center [118, 163] width 67 height 18
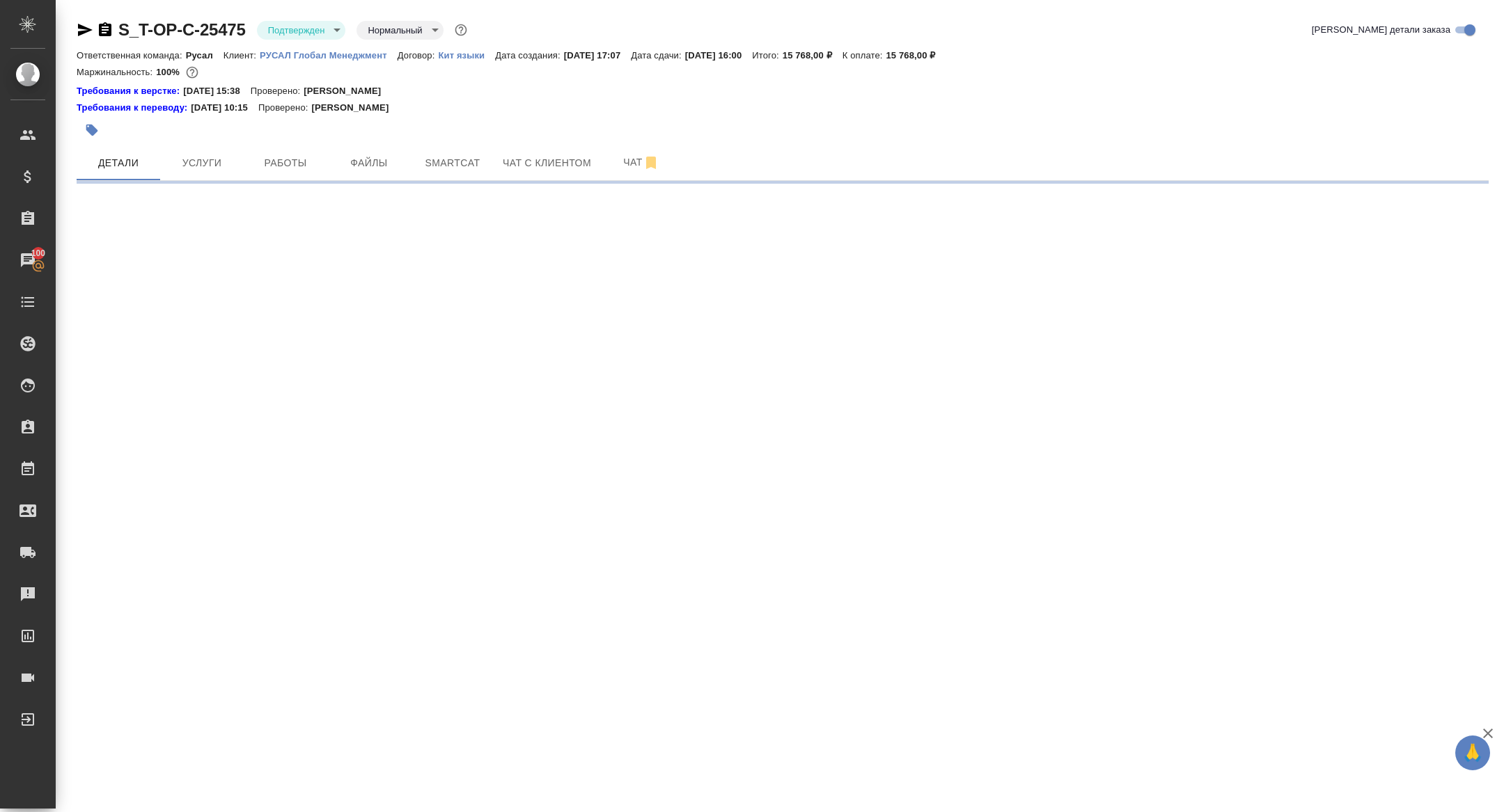
select select "RU"
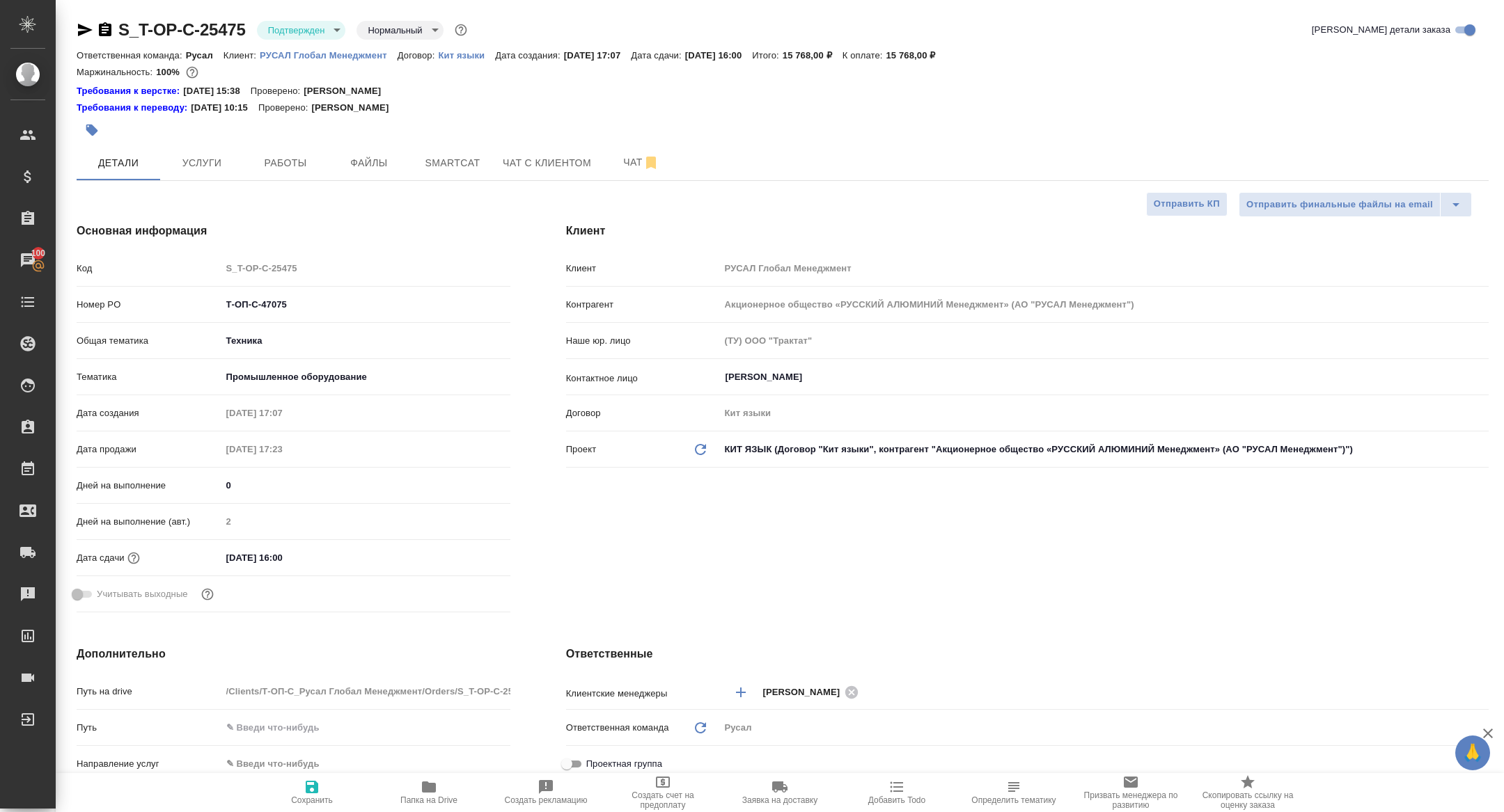
type textarea "x"
click at [100, 32] on icon "button" at bounding box center [105, 29] width 13 height 14
type textarea "x"
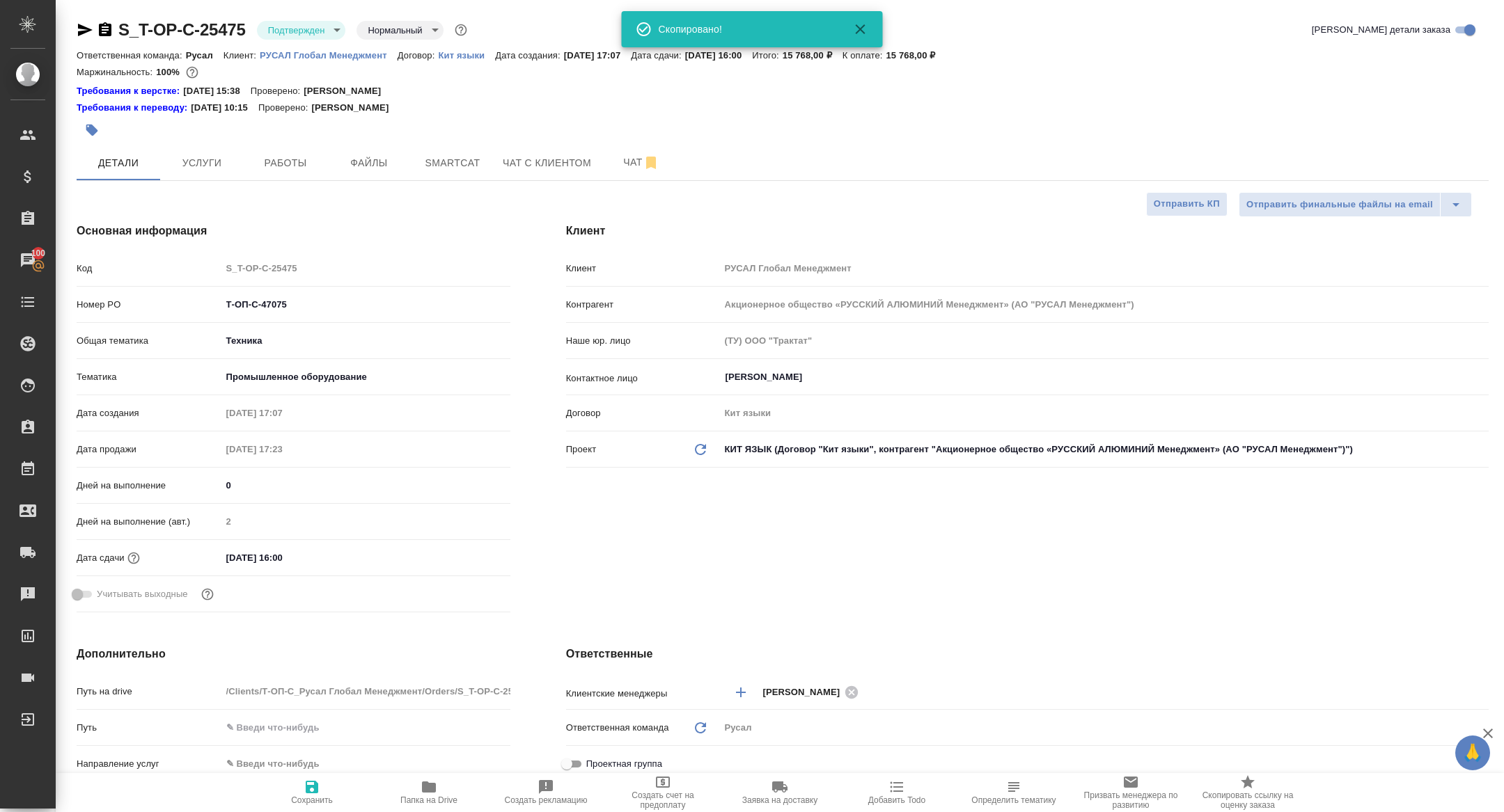
type textarea "x"
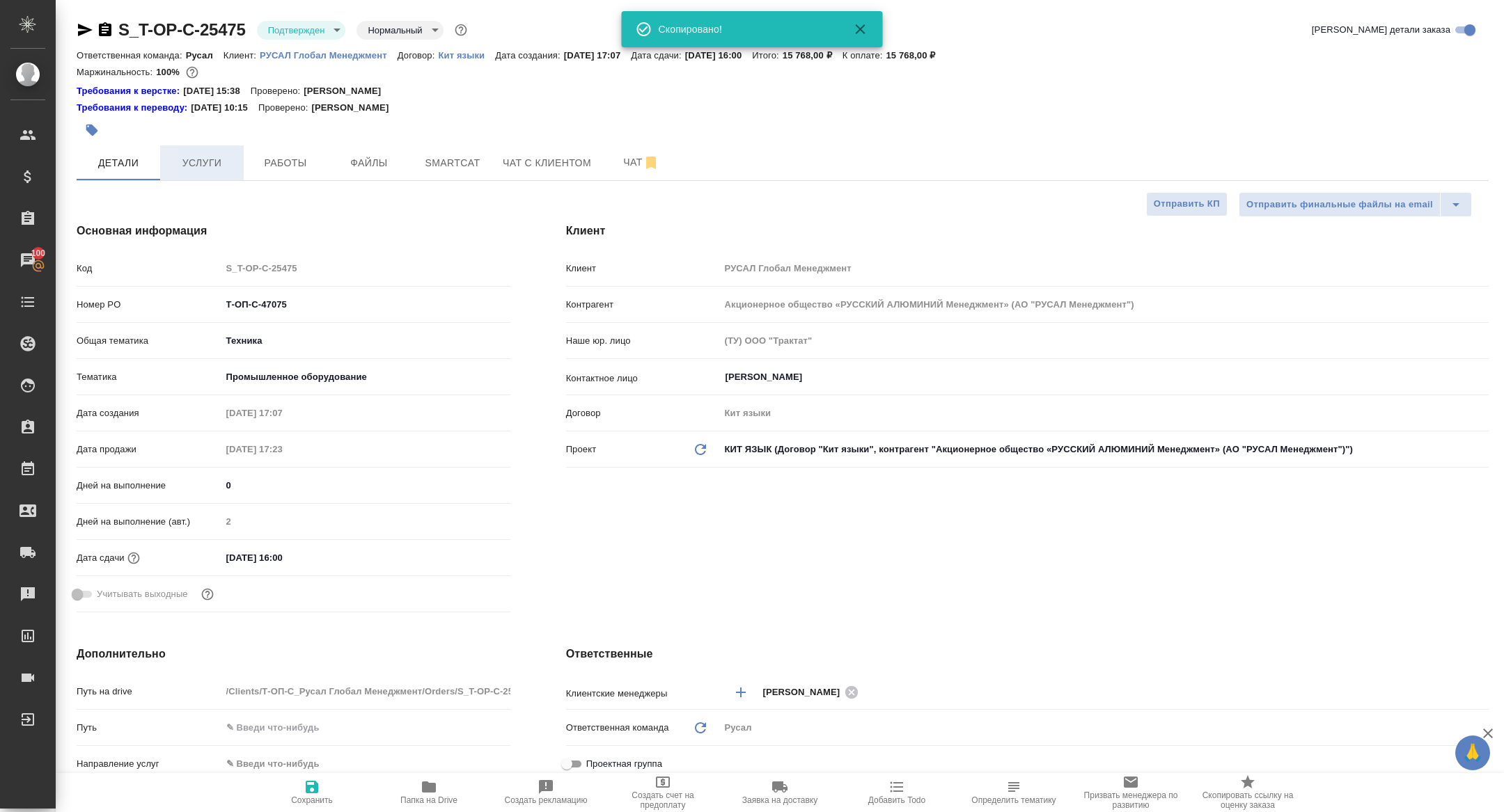
click at [188, 173] on button "Услуги" at bounding box center [202, 162] width 84 height 35
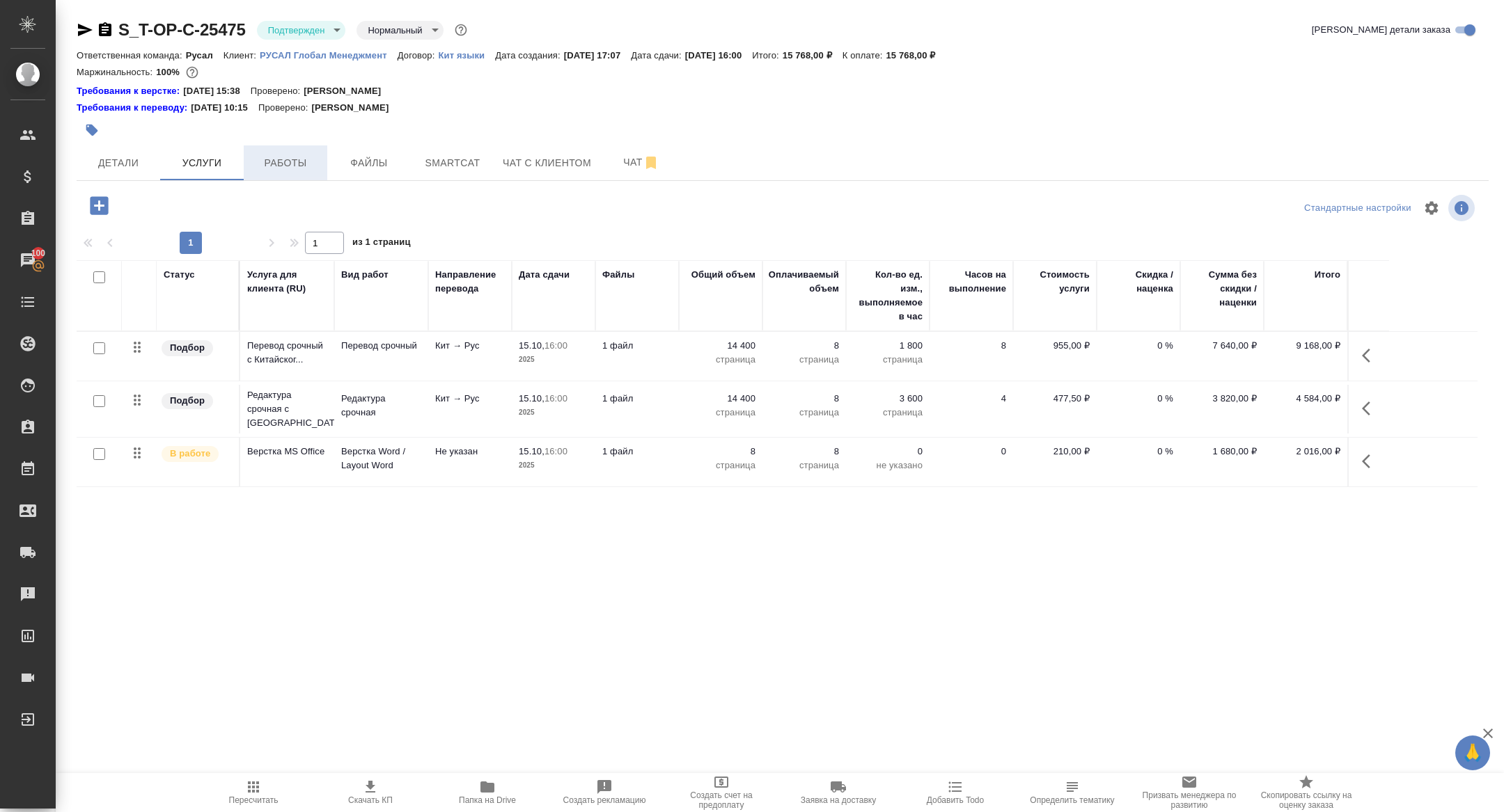
click at [291, 158] on span "Работы" at bounding box center [285, 163] width 67 height 18
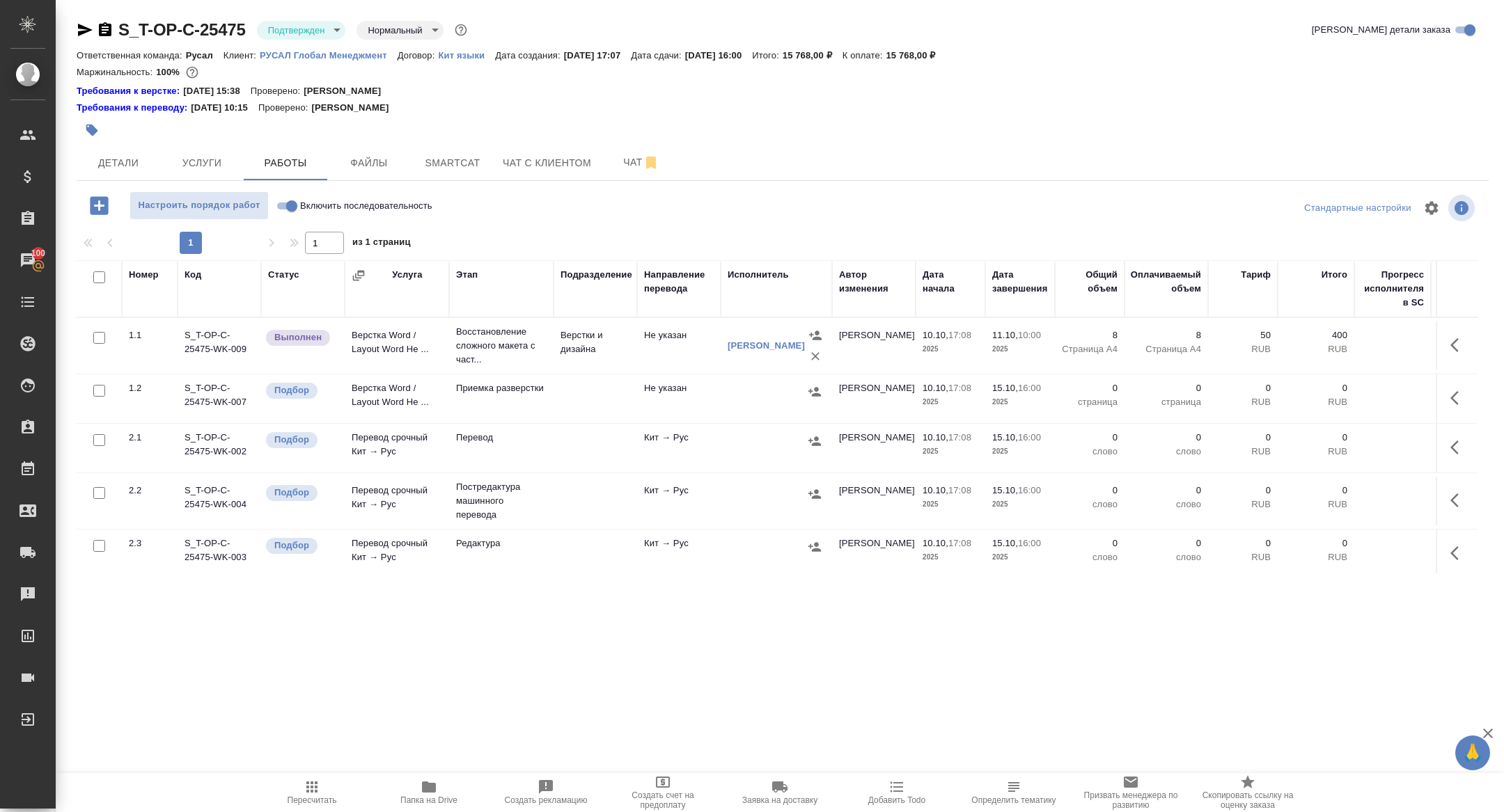
click at [94, 272] on input "checkbox" at bounding box center [100, 277] width 12 height 12
checkbox input "true"
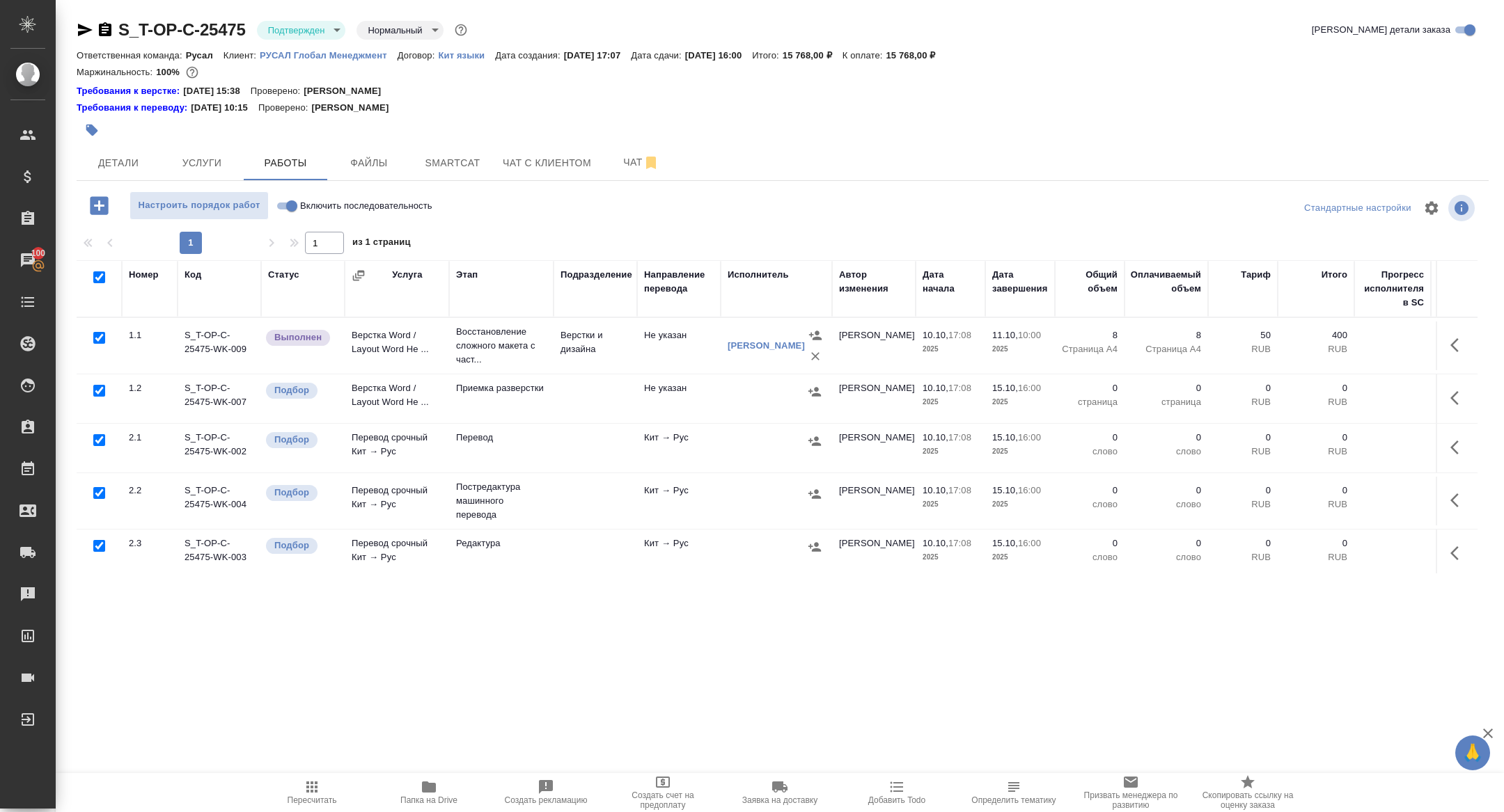
checkbox input "true"
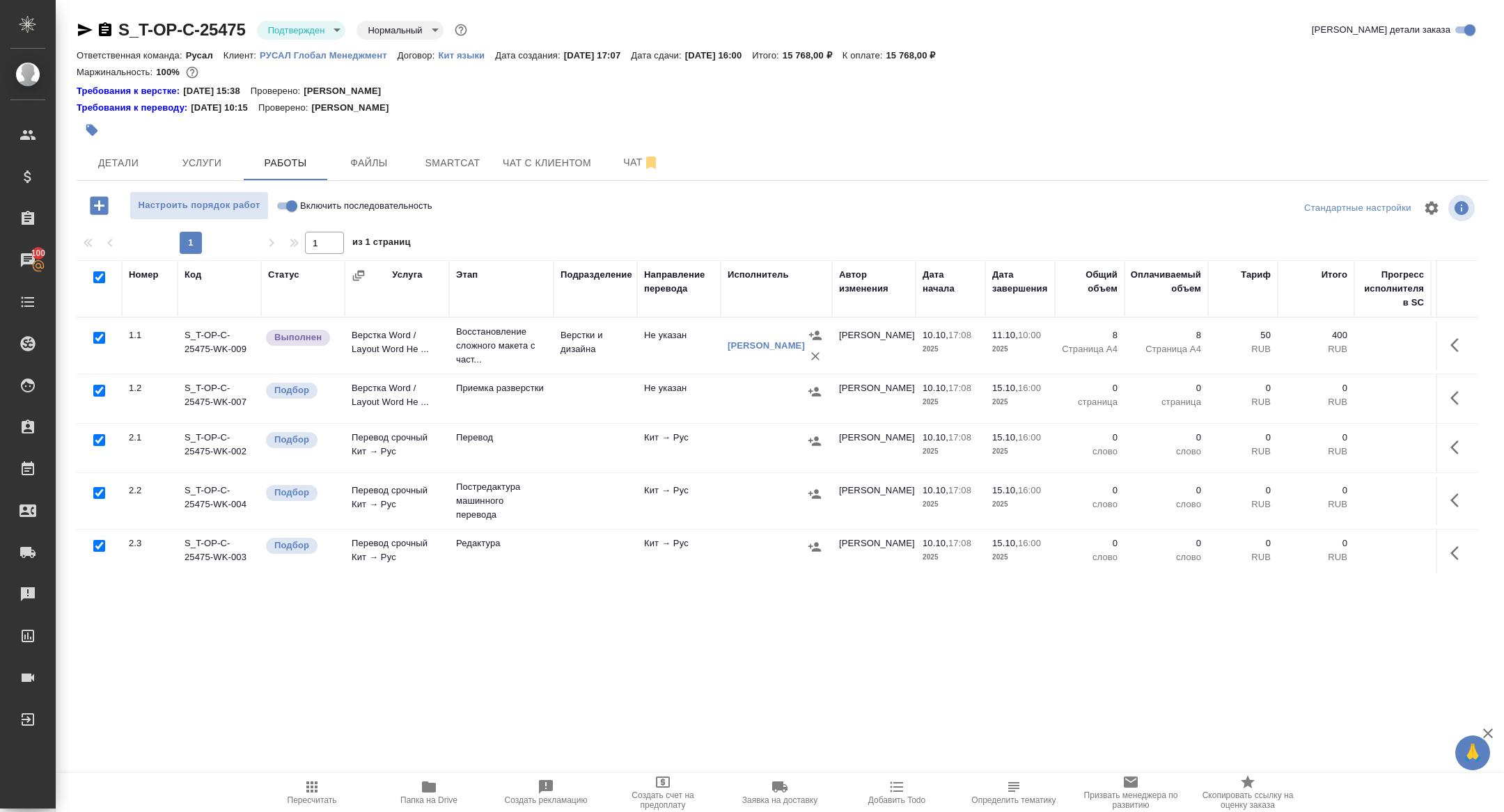
checkbox input "true"
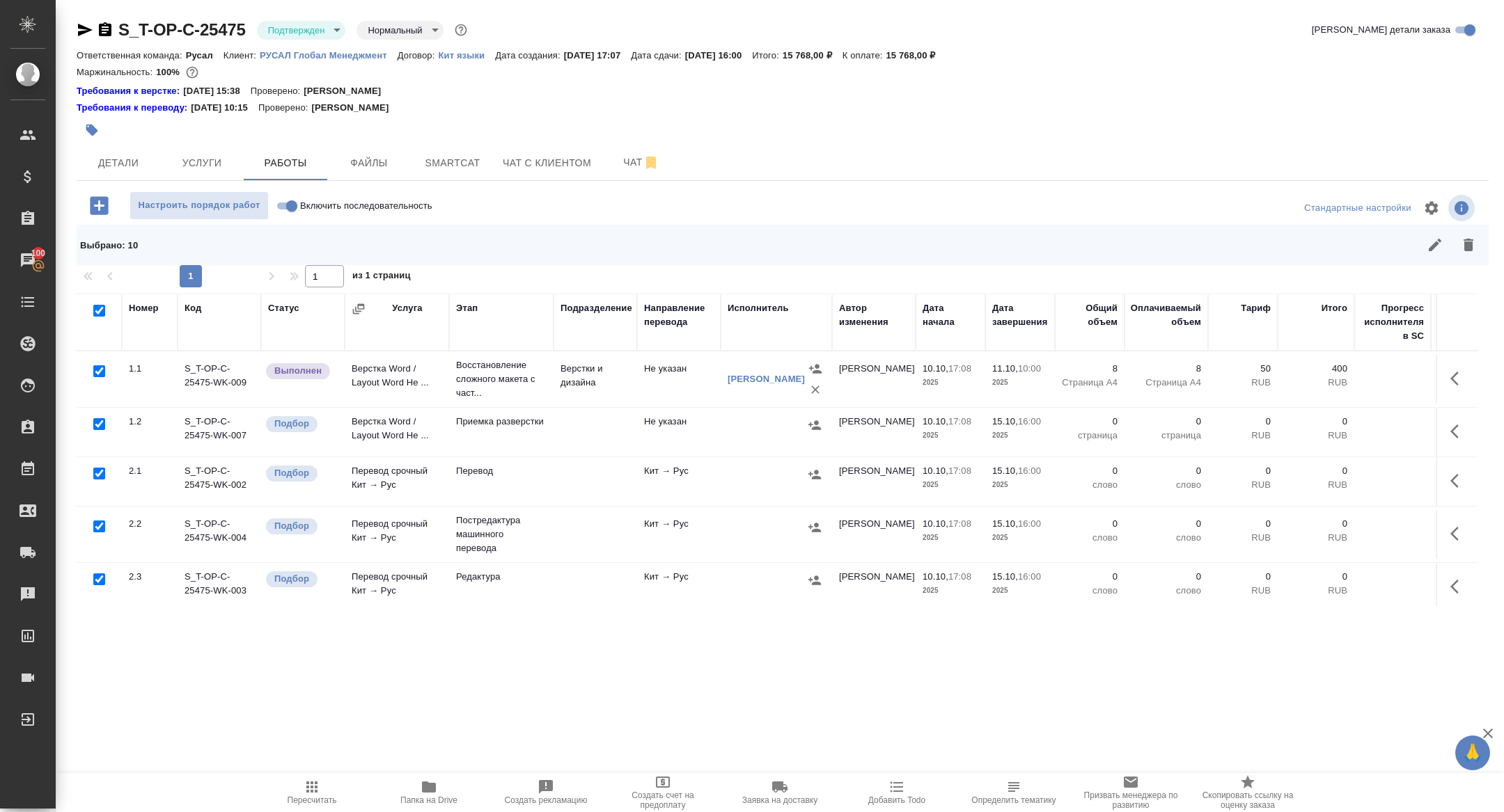
click at [101, 368] on input "checkbox" at bounding box center [100, 371] width 12 height 12
checkbox input "false"
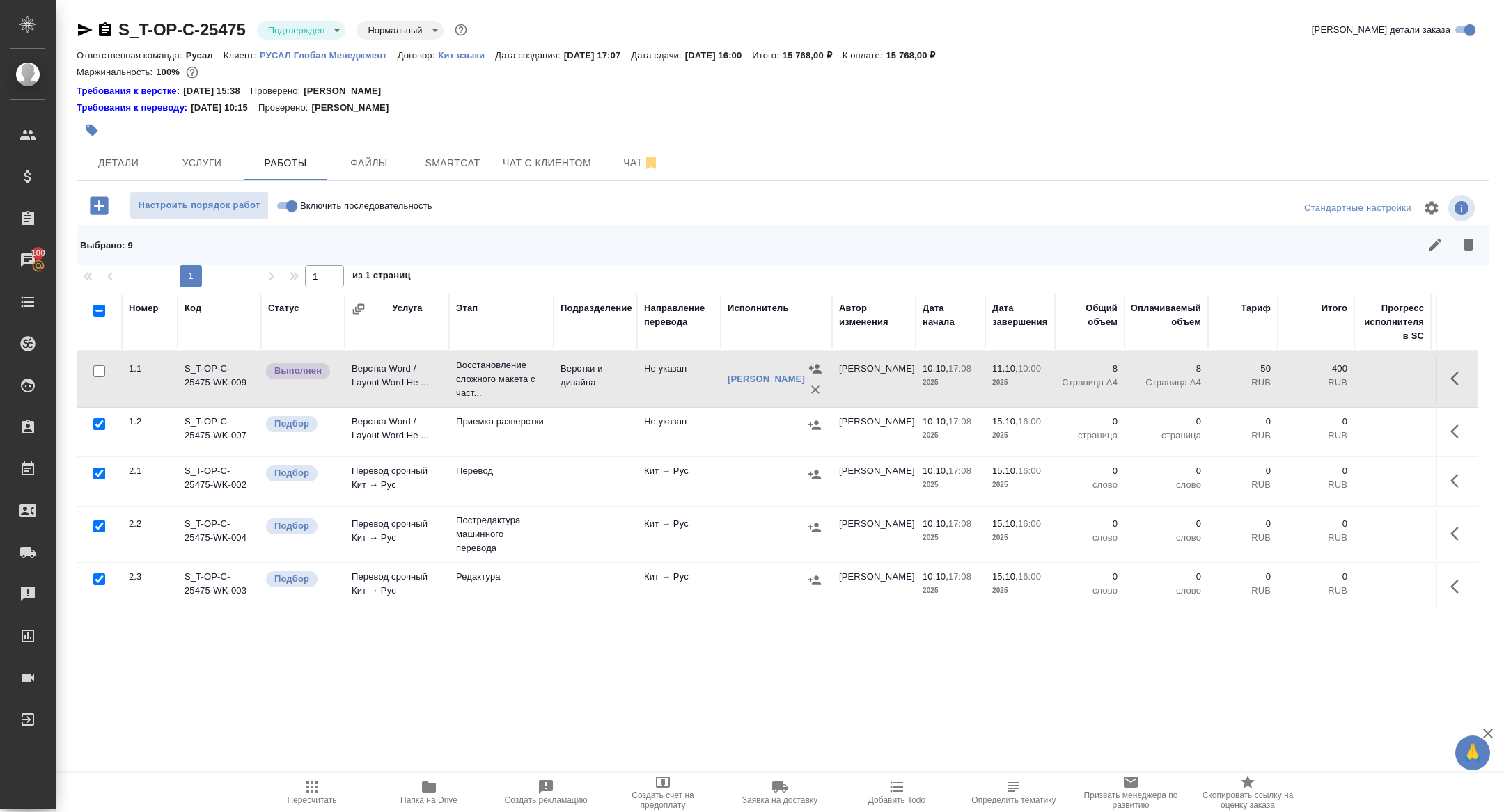
click at [98, 528] on input "checkbox" at bounding box center [100, 526] width 12 height 12
checkbox input "false"
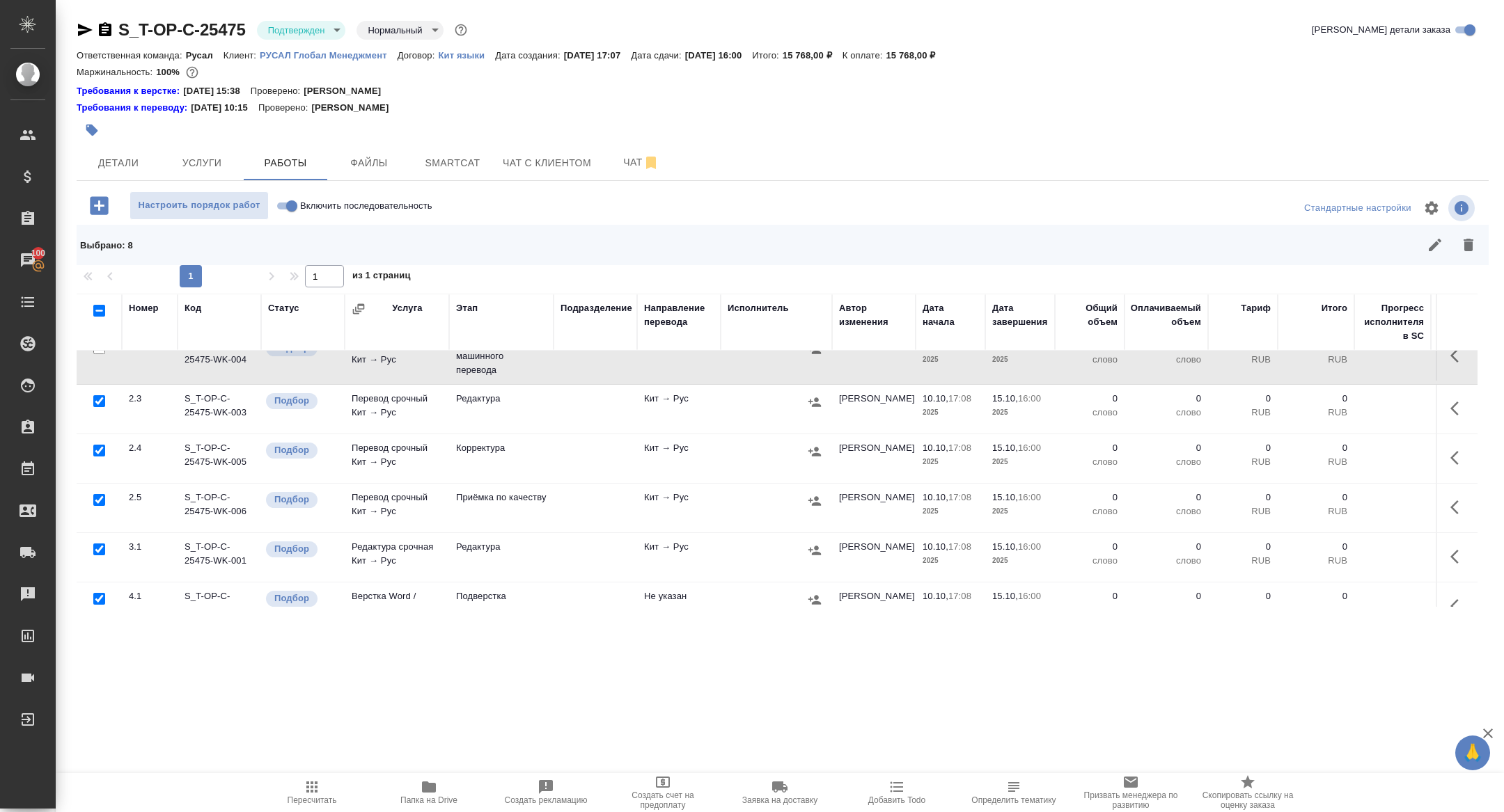
scroll to position [180, 0]
click at [97, 400] on input "checkbox" at bounding box center [100, 400] width 12 height 12
checkbox input "false"
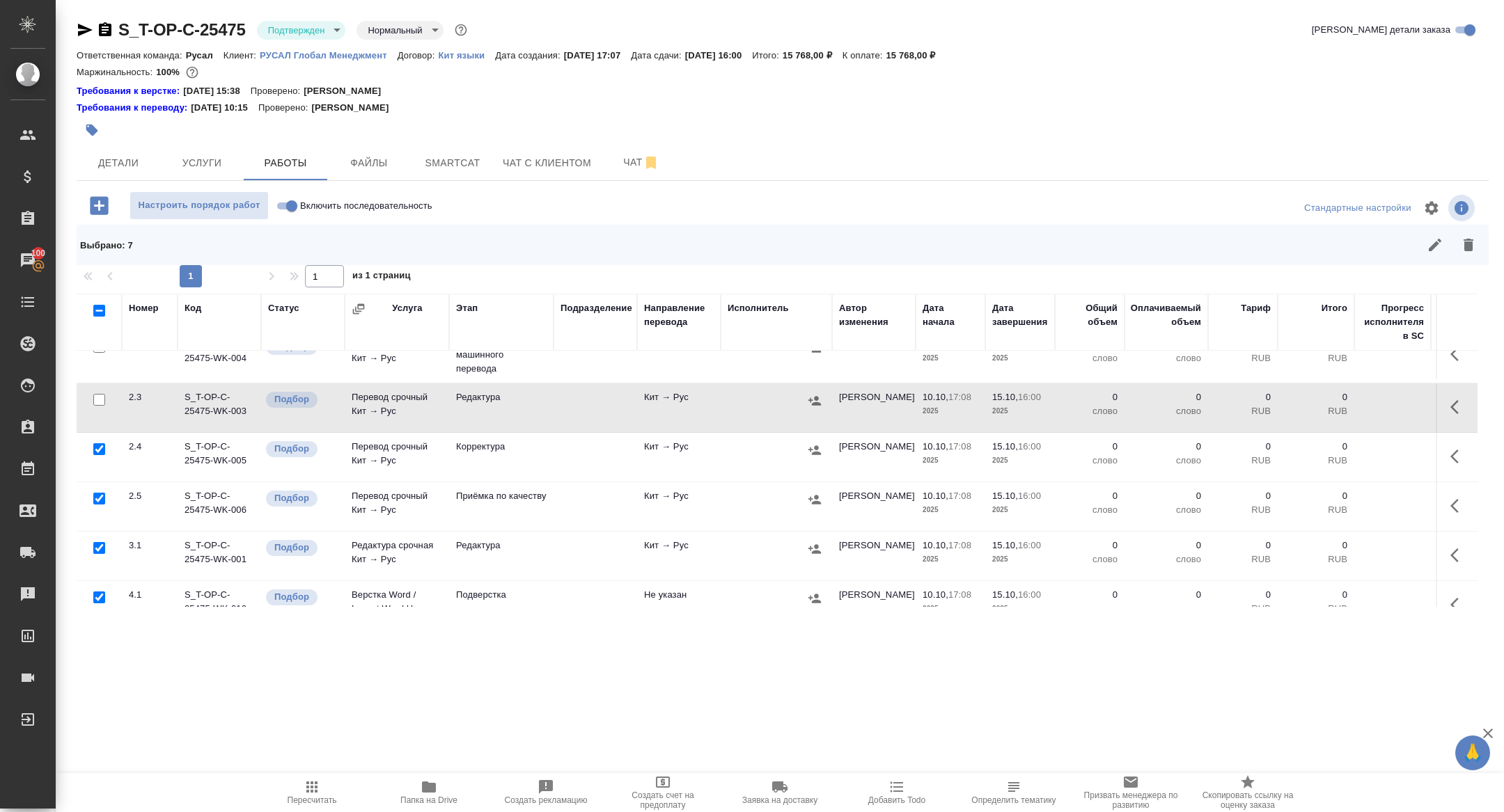
scroll to position [250, 0]
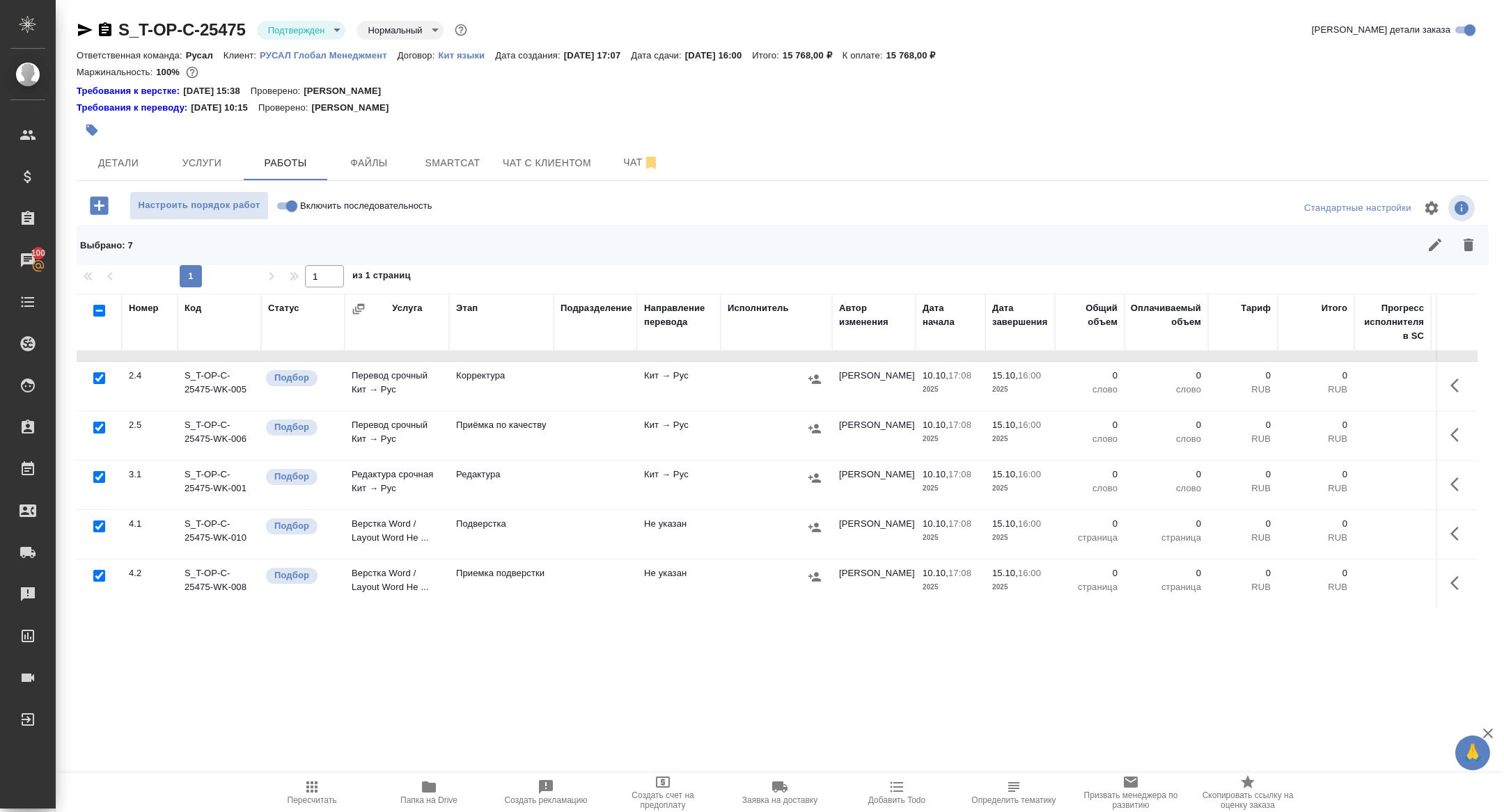
click at [104, 531] on div at bounding box center [99, 526] width 31 height 19
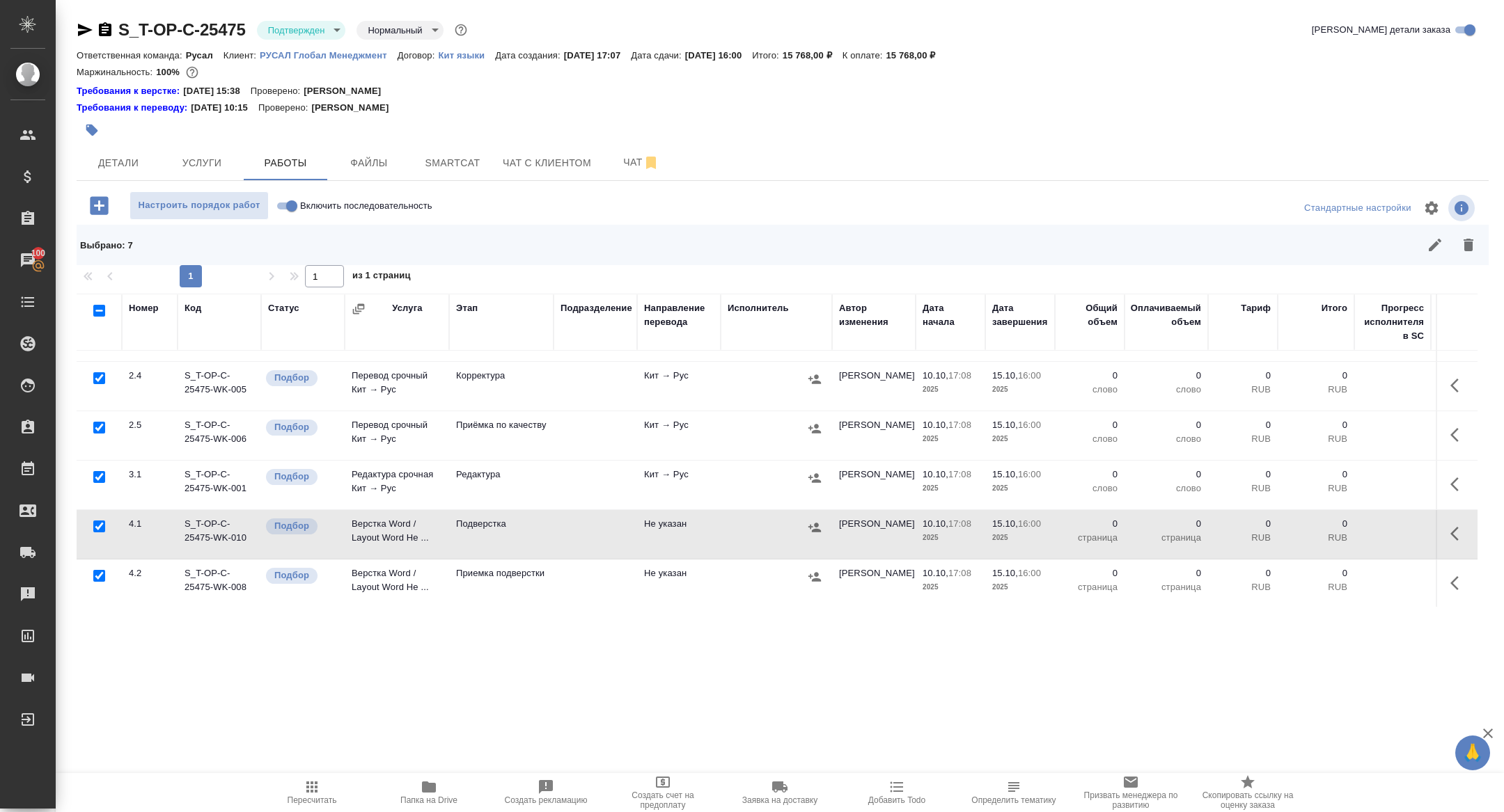
click at [101, 527] on input "checkbox" at bounding box center [100, 526] width 12 height 12
checkbox input "false"
click at [1470, 253] on button "button" at bounding box center [1469, 245] width 34 height 34
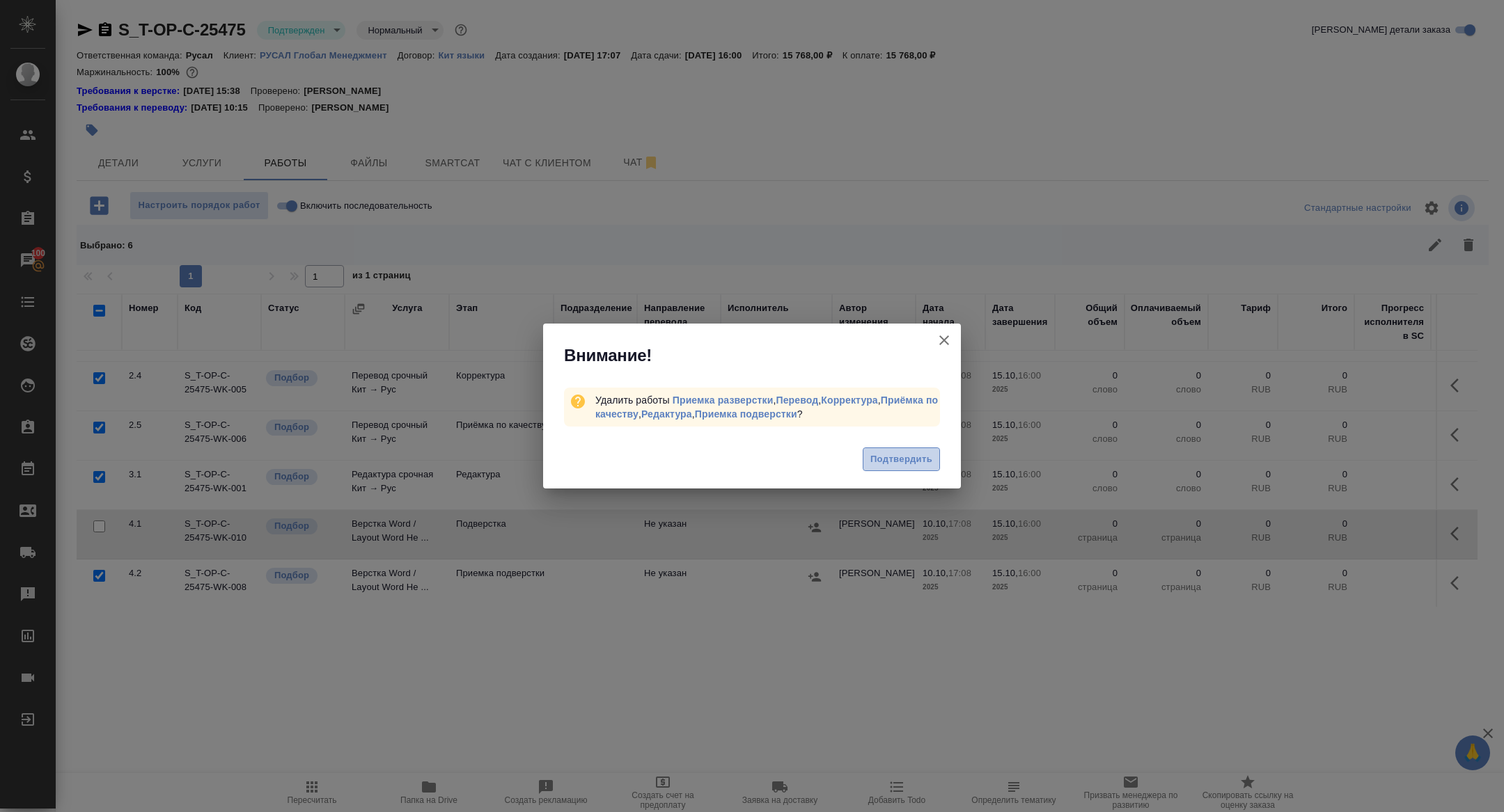
click at [896, 467] on button "Подтвердить" at bounding box center [901, 460] width 78 height 24
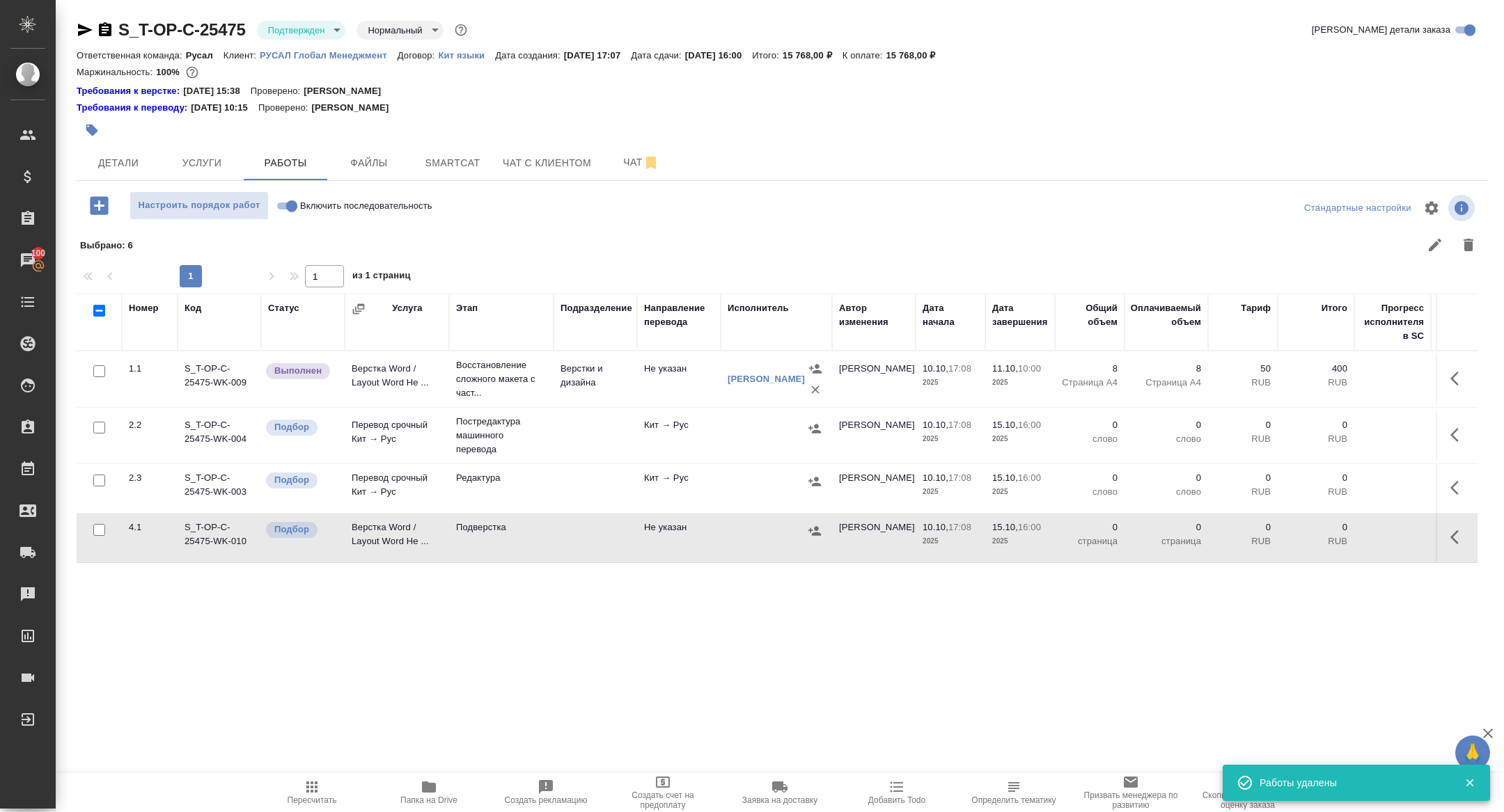
scroll to position [0, 0]
click at [1447, 444] on button "button" at bounding box center [1458, 435] width 34 height 34
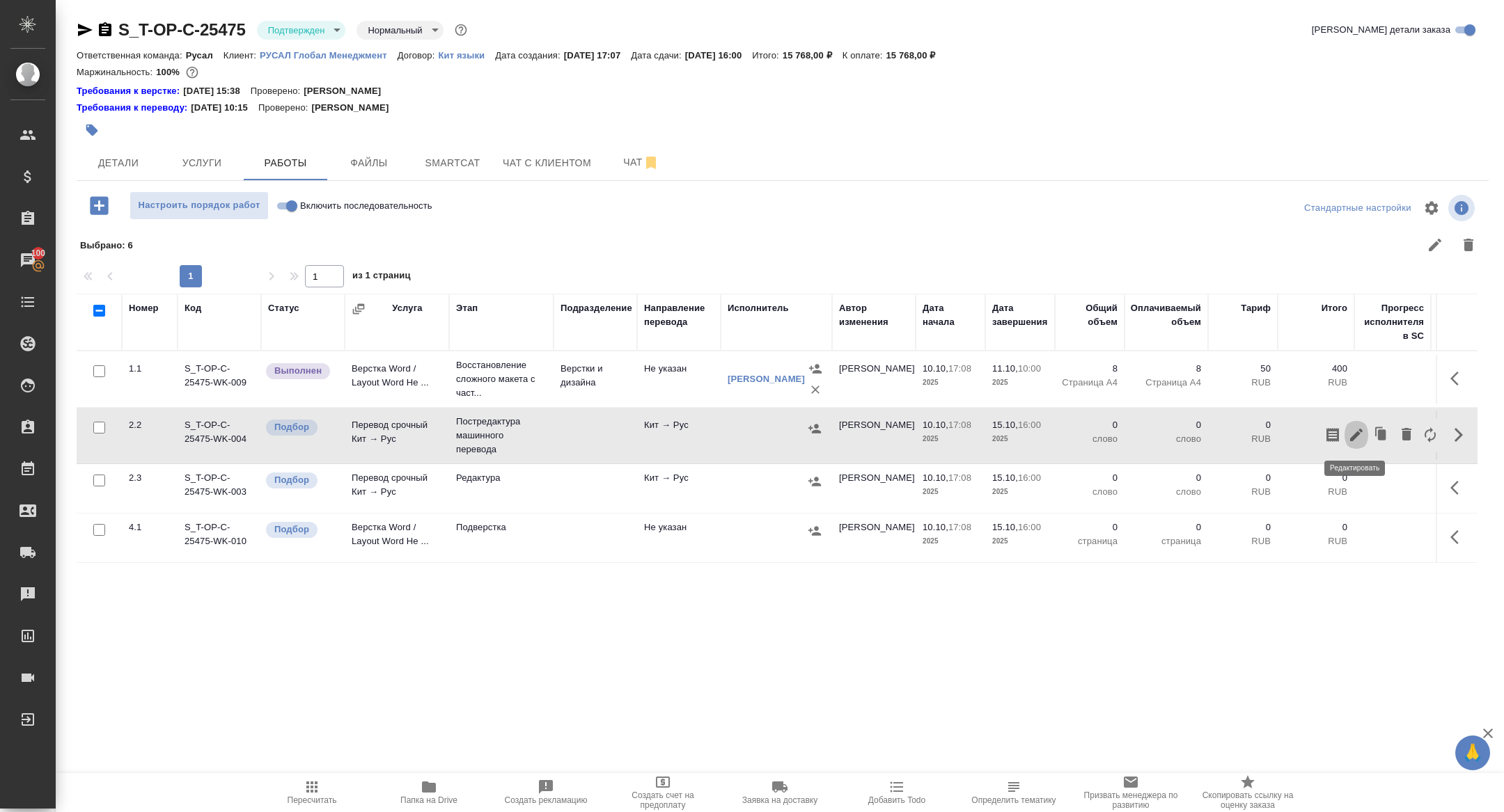
click at [1356, 435] on icon "button" at bounding box center [1356, 434] width 13 height 13
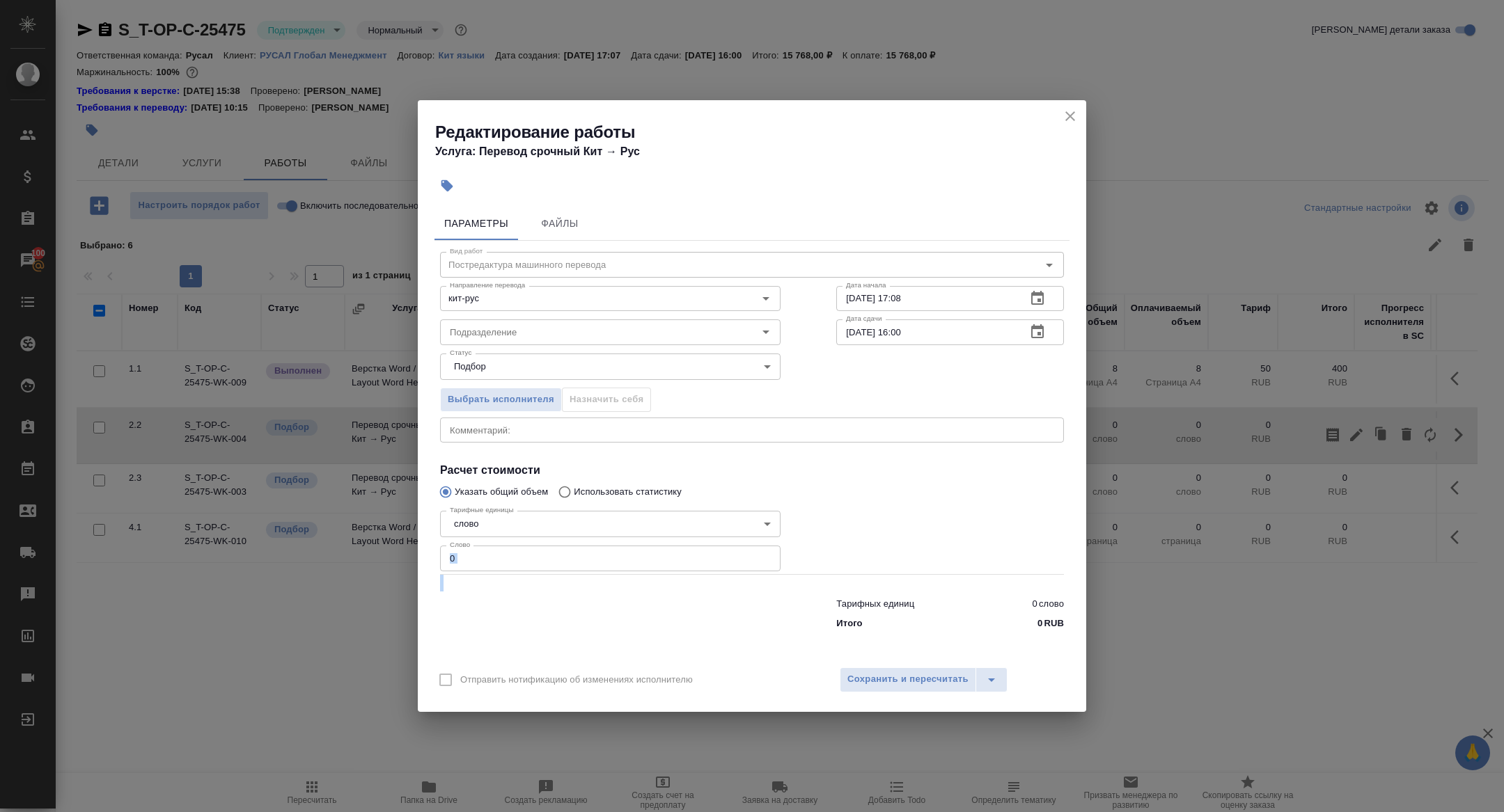
drag, startPoint x: 480, startPoint y: 575, endPoint x: 472, endPoint y: 569, distance: 10.0
click at [472, 569] on div "Вид работ Постредактура машинного перевода Вид работ Направление перевода кит-р…" at bounding box center [752, 438] width 635 height 395
drag, startPoint x: 466, startPoint y: 562, endPoint x: 386, endPoint y: 545, distance: 81.8
click at [386, 545] on div "Редактирование работы Услуга: Перевод срочный Кит → Рус Параметры Файлы Вид раб…" at bounding box center [752, 406] width 1504 height 812
type input "850"
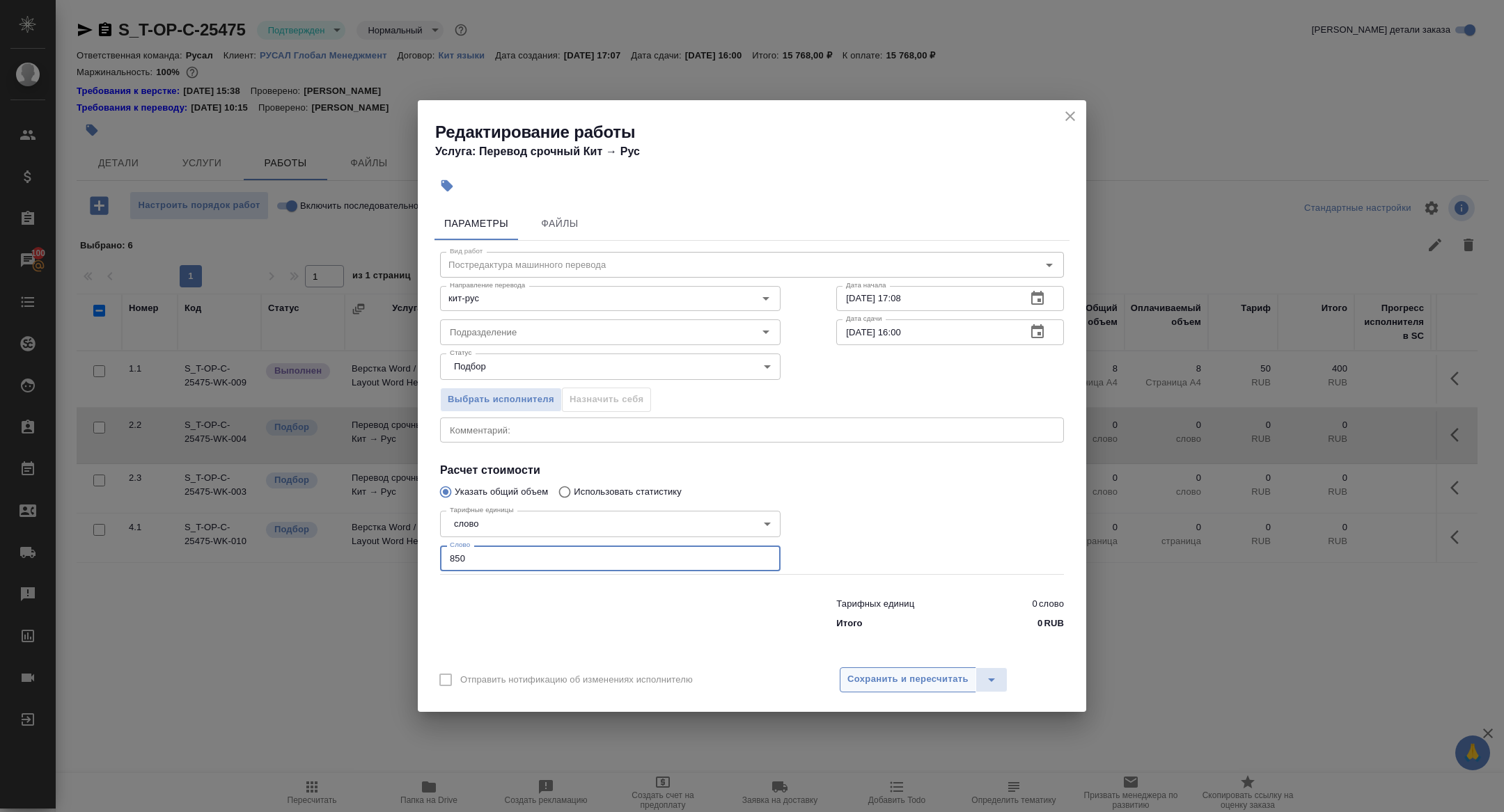
click at [901, 683] on span "Сохранить и пересчитать" at bounding box center [908, 679] width 121 height 16
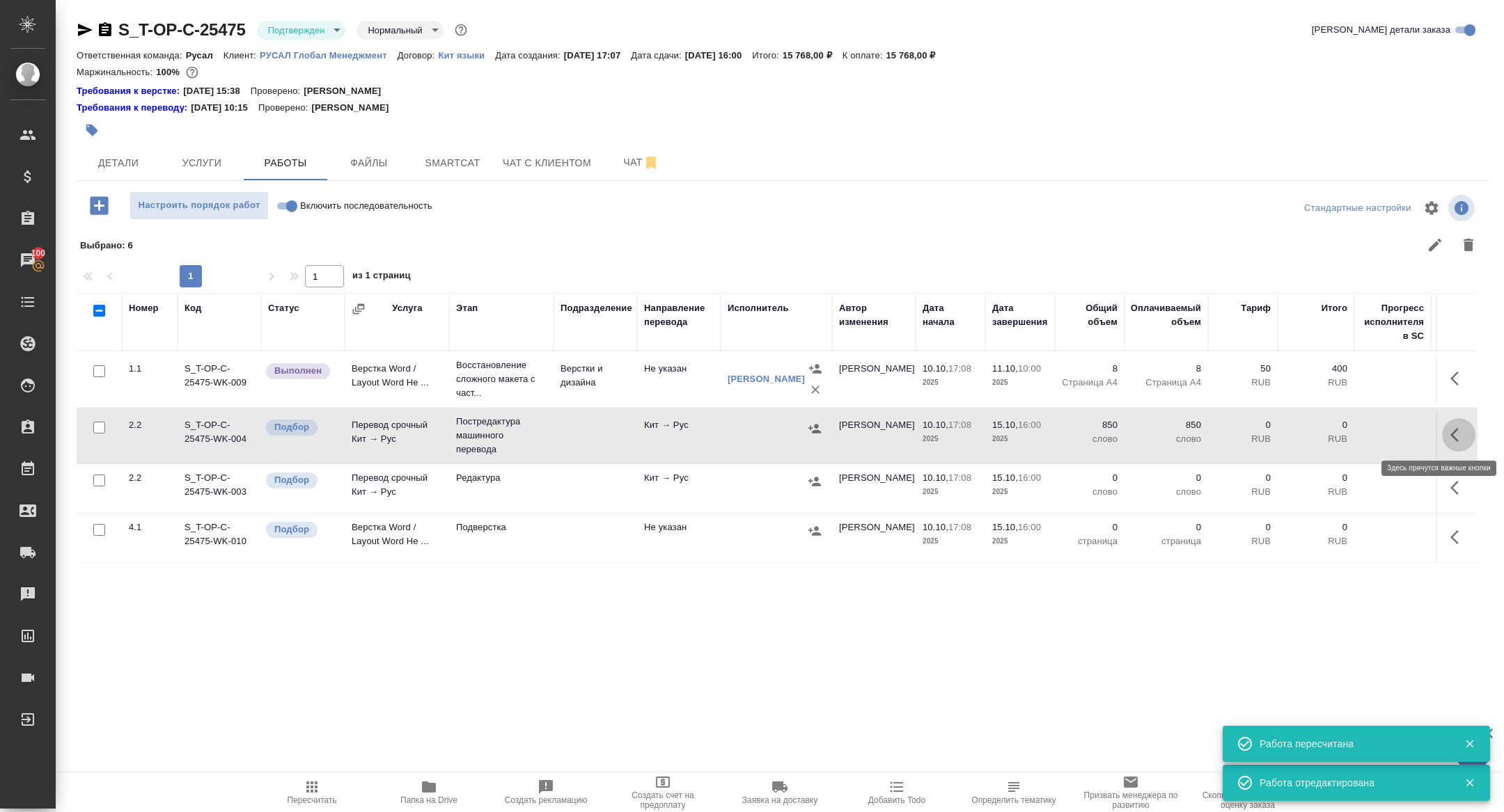
click at [1447, 432] on button "button" at bounding box center [1458, 435] width 34 height 34
click at [1357, 433] on icon "button" at bounding box center [1356, 434] width 13 height 13
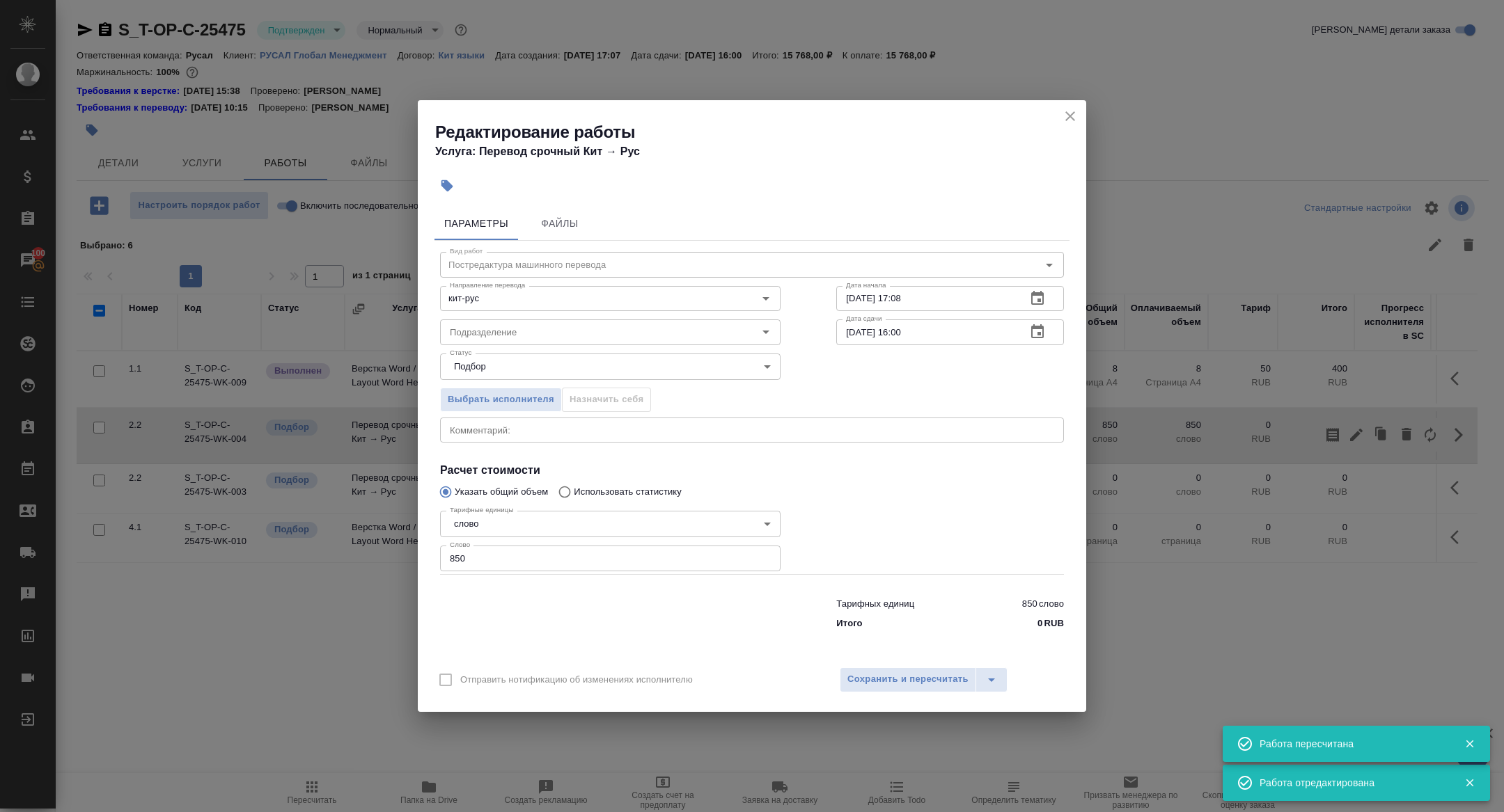
click at [1039, 331] on icon "button" at bounding box center [1038, 332] width 17 height 17
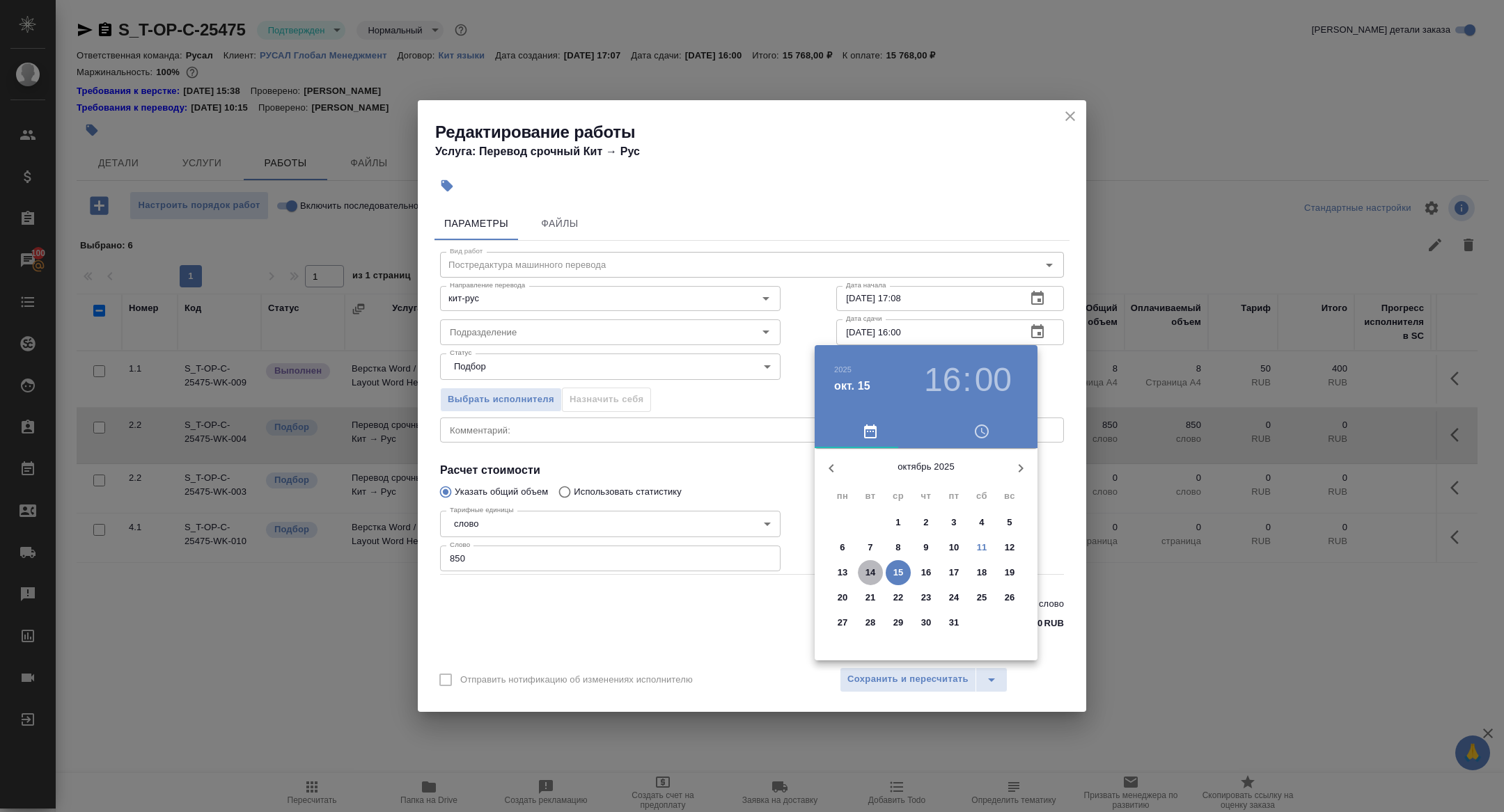
click at [874, 569] on p "14" at bounding box center [871, 573] width 10 height 14
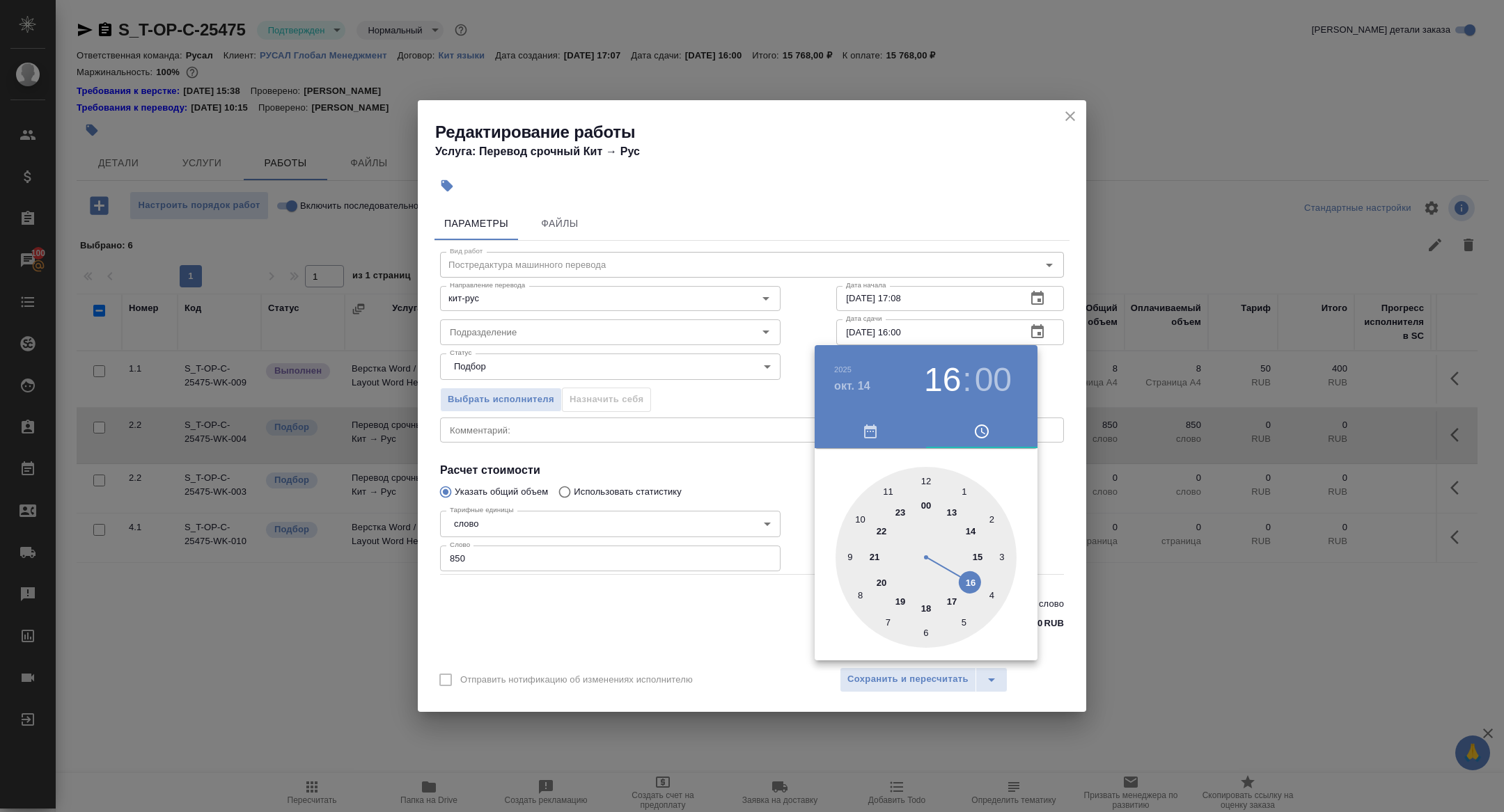
click at [860, 520] on div at bounding box center [925, 557] width 181 height 181
click at [691, 498] on div at bounding box center [752, 406] width 1504 height 812
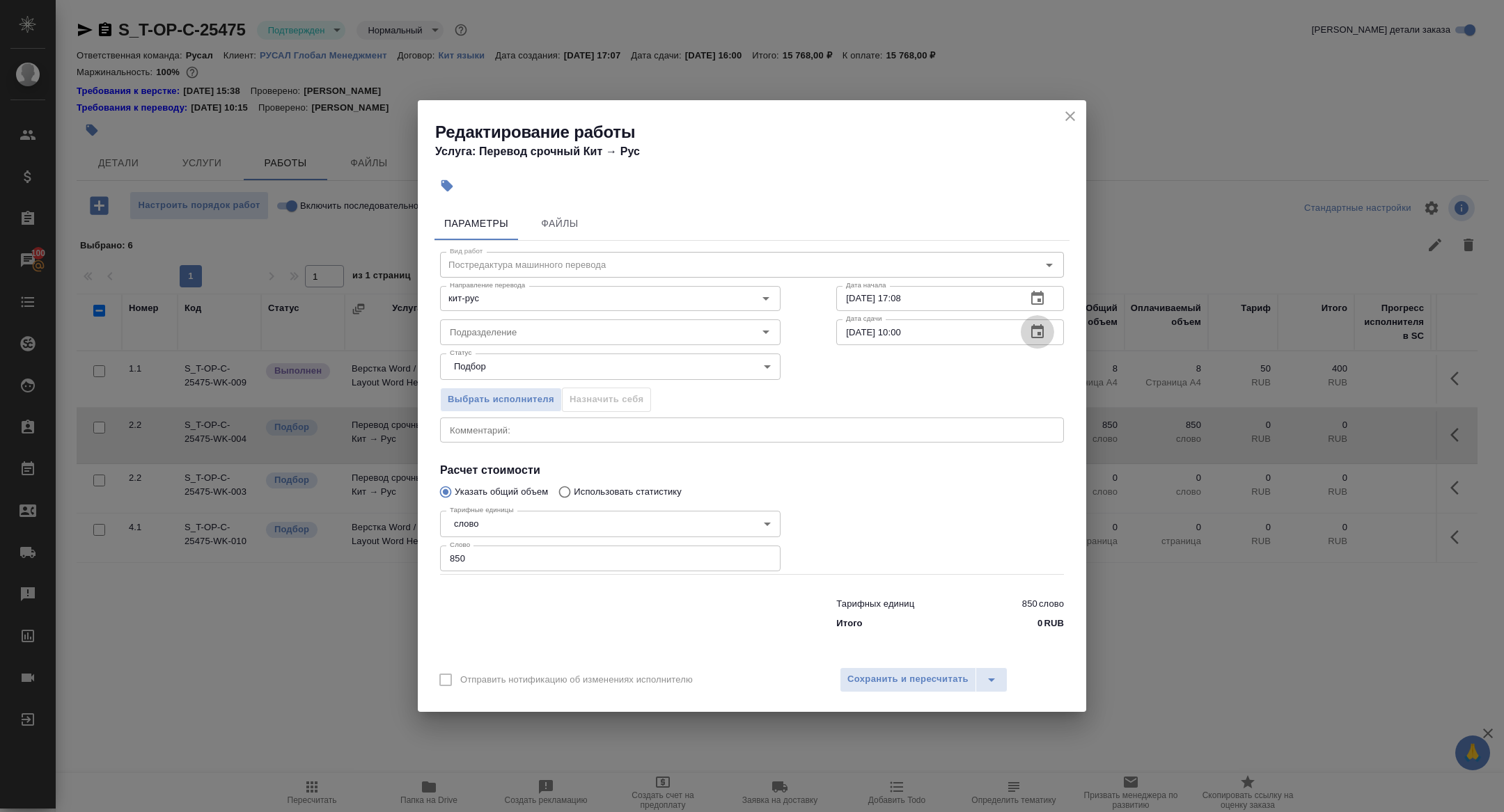
click at [1037, 340] on icon "button" at bounding box center [1038, 332] width 17 height 17
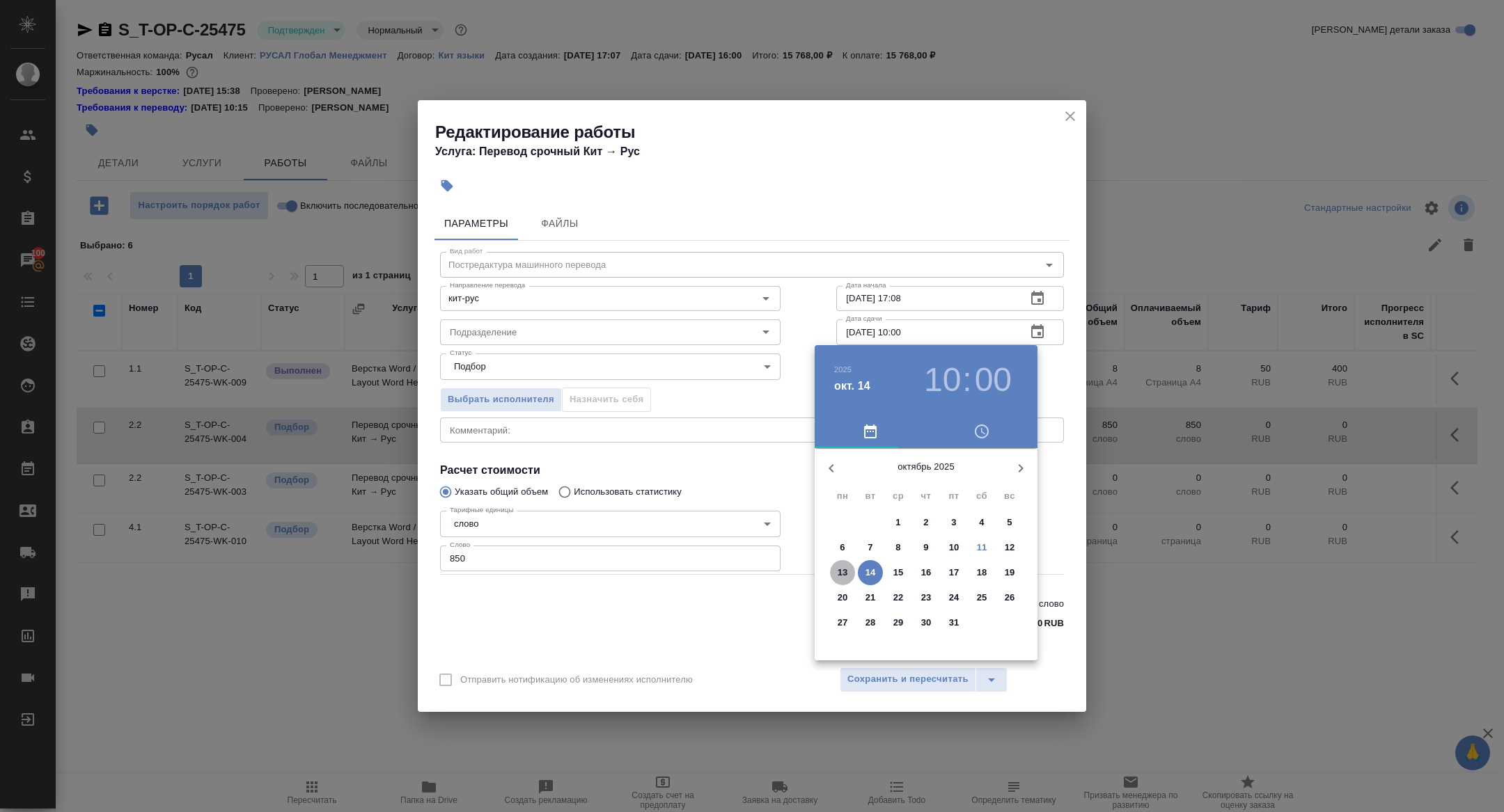
click at [845, 562] on button "13" at bounding box center [843, 573] width 25 height 25
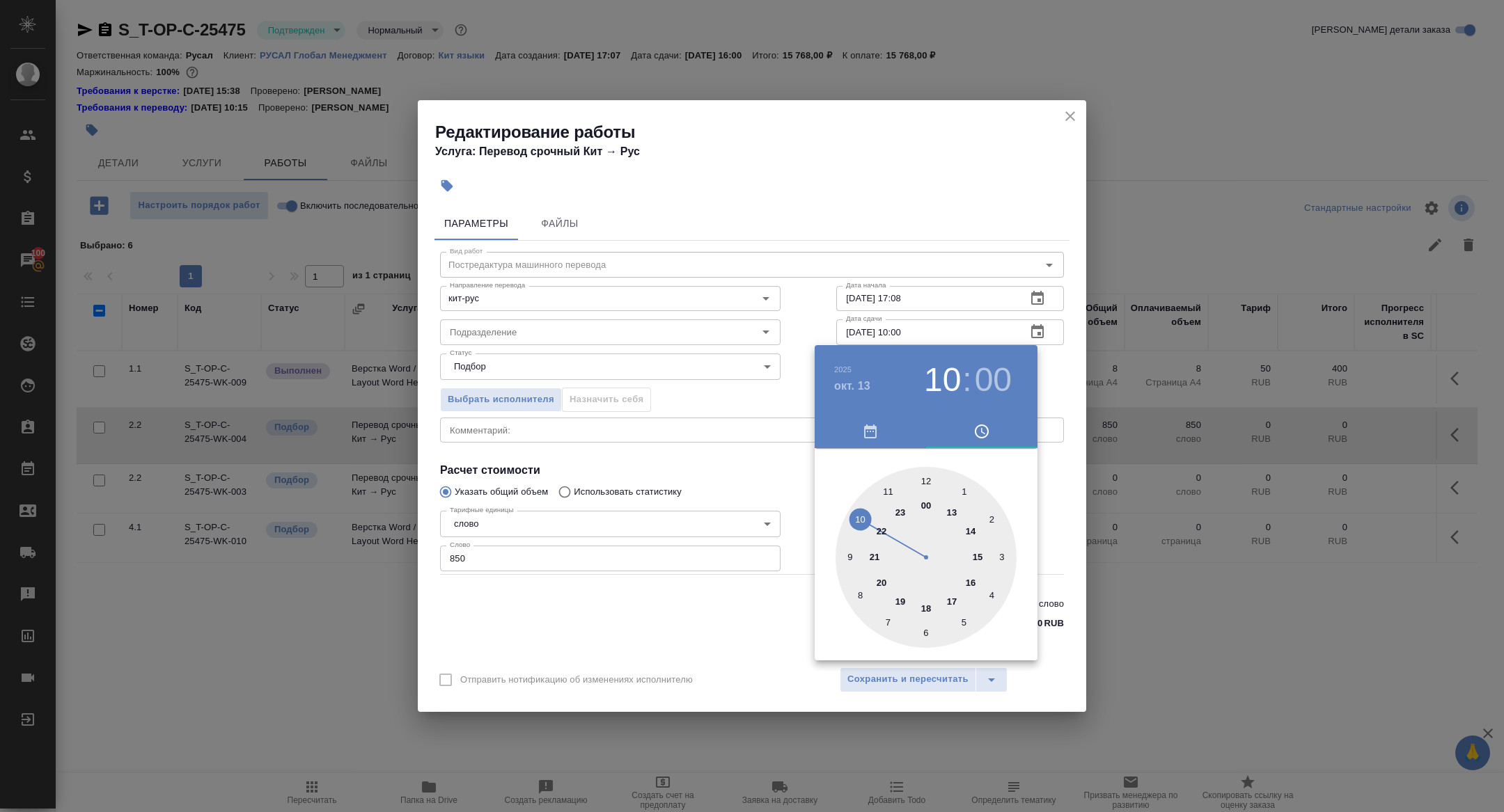
type input "13.10.2025 12:00"
click at [926, 475] on div at bounding box center [925, 557] width 181 height 181
click at [797, 480] on div at bounding box center [752, 406] width 1504 height 812
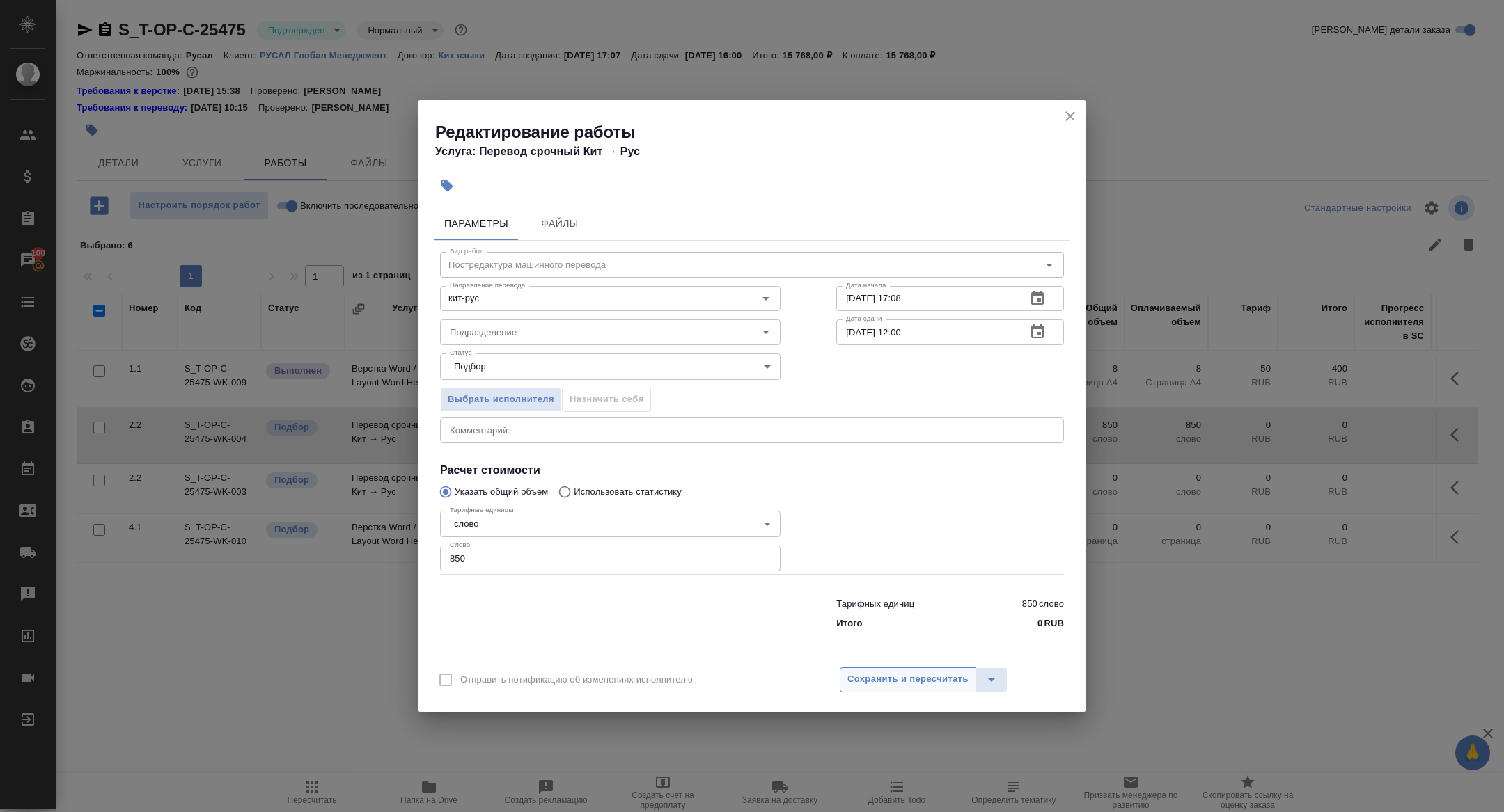
click at [918, 687] on span "Сохранить и пересчитать" at bounding box center [908, 679] width 121 height 16
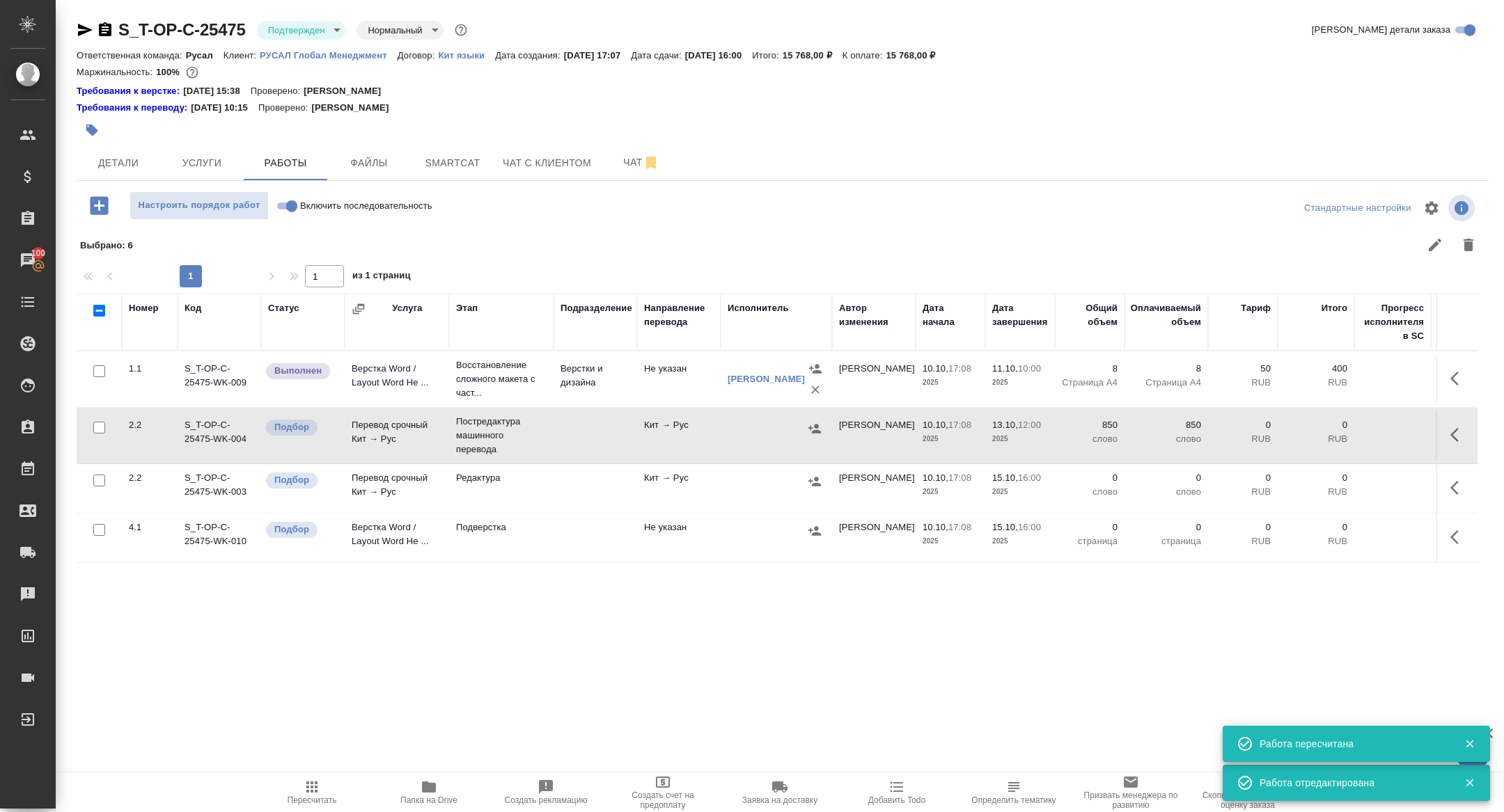
click at [814, 434] on icon "button" at bounding box center [814, 428] width 14 height 14
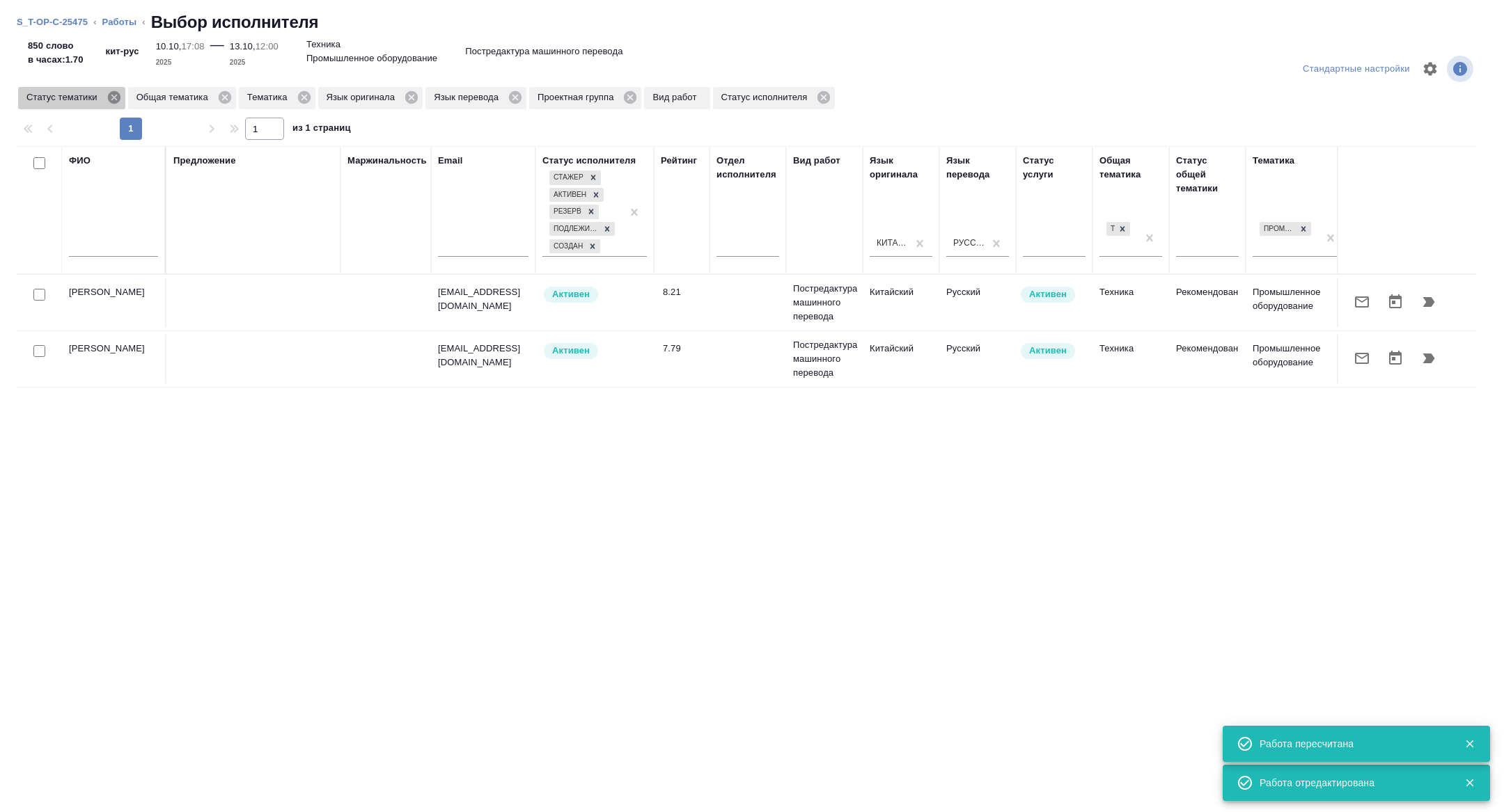
click at [116, 101] on icon at bounding box center [113, 97] width 13 height 13
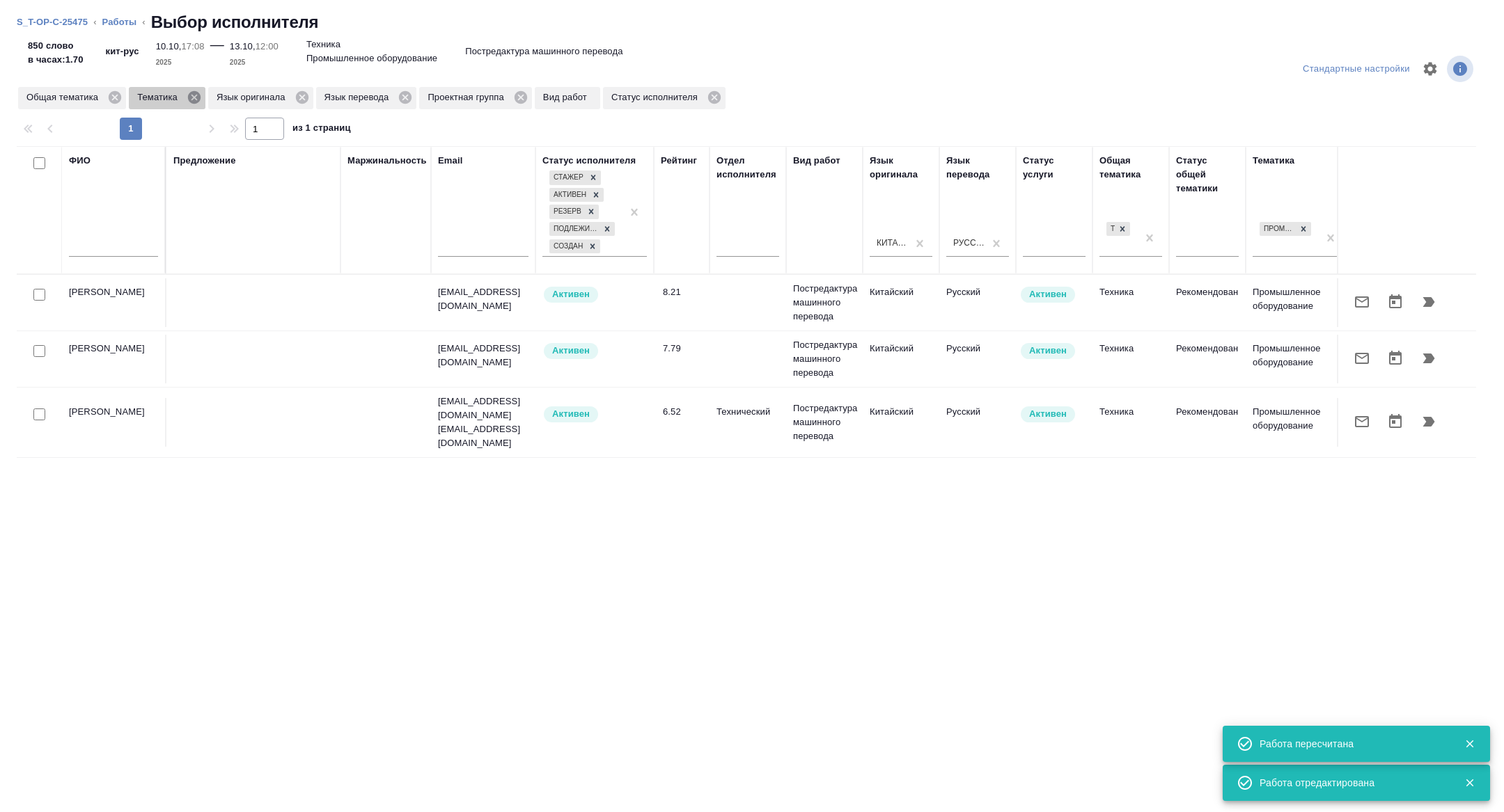
click at [196, 95] on icon at bounding box center [194, 97] width 15 height 15
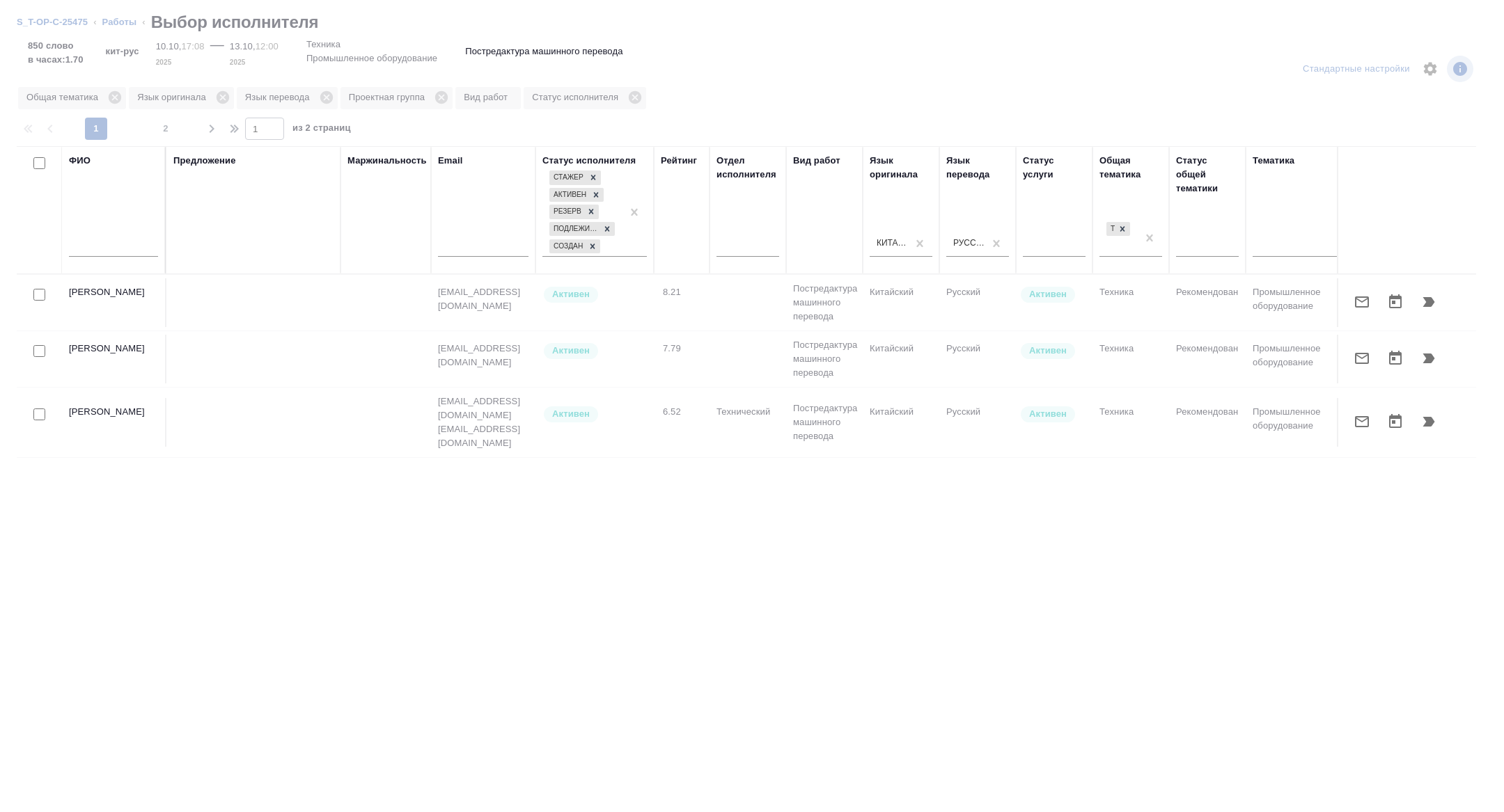
click at [1349, 245] on div at bounding box center [1350, 210] width 2 height 126
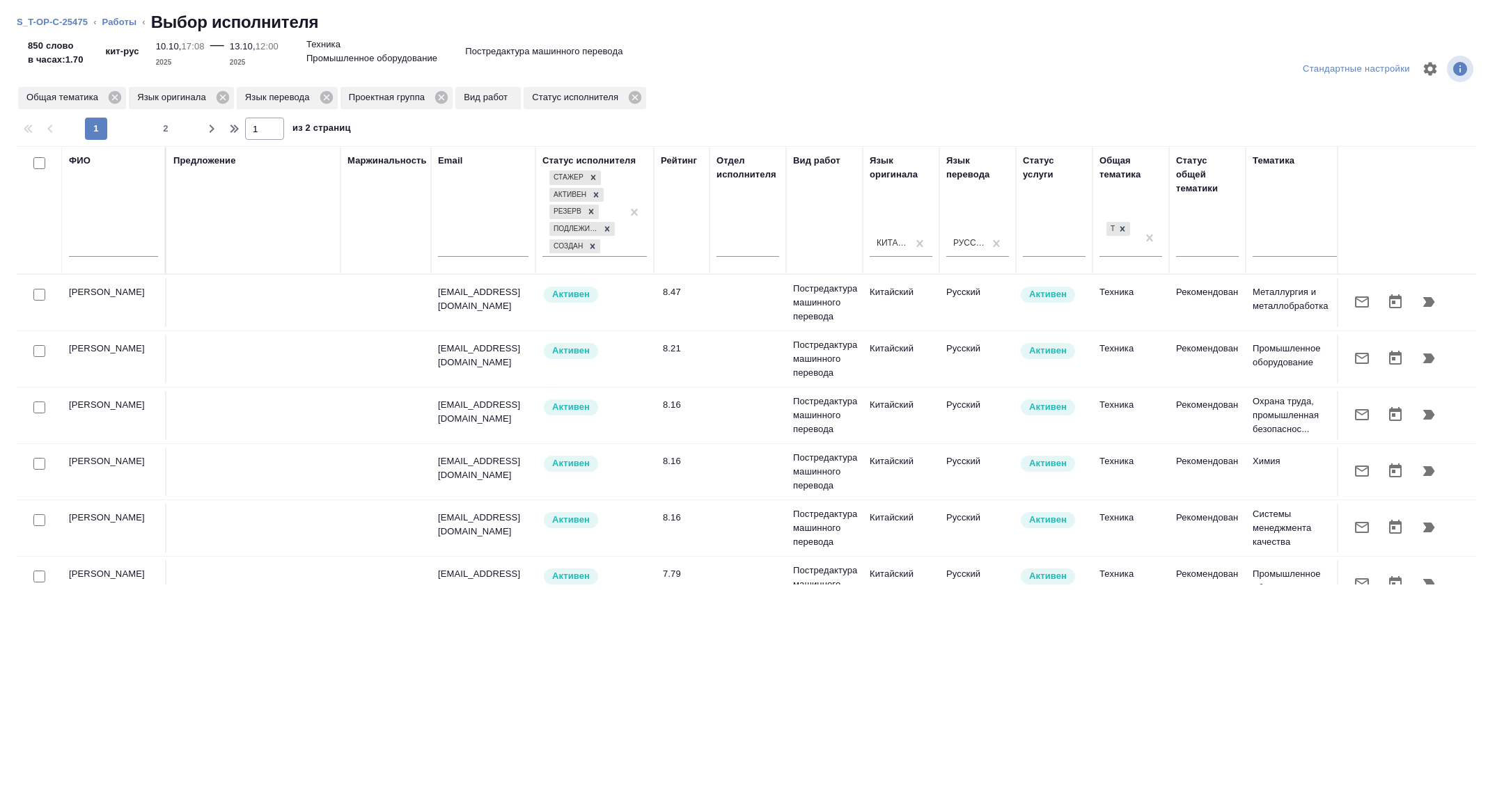
scroll to position [0, 563]
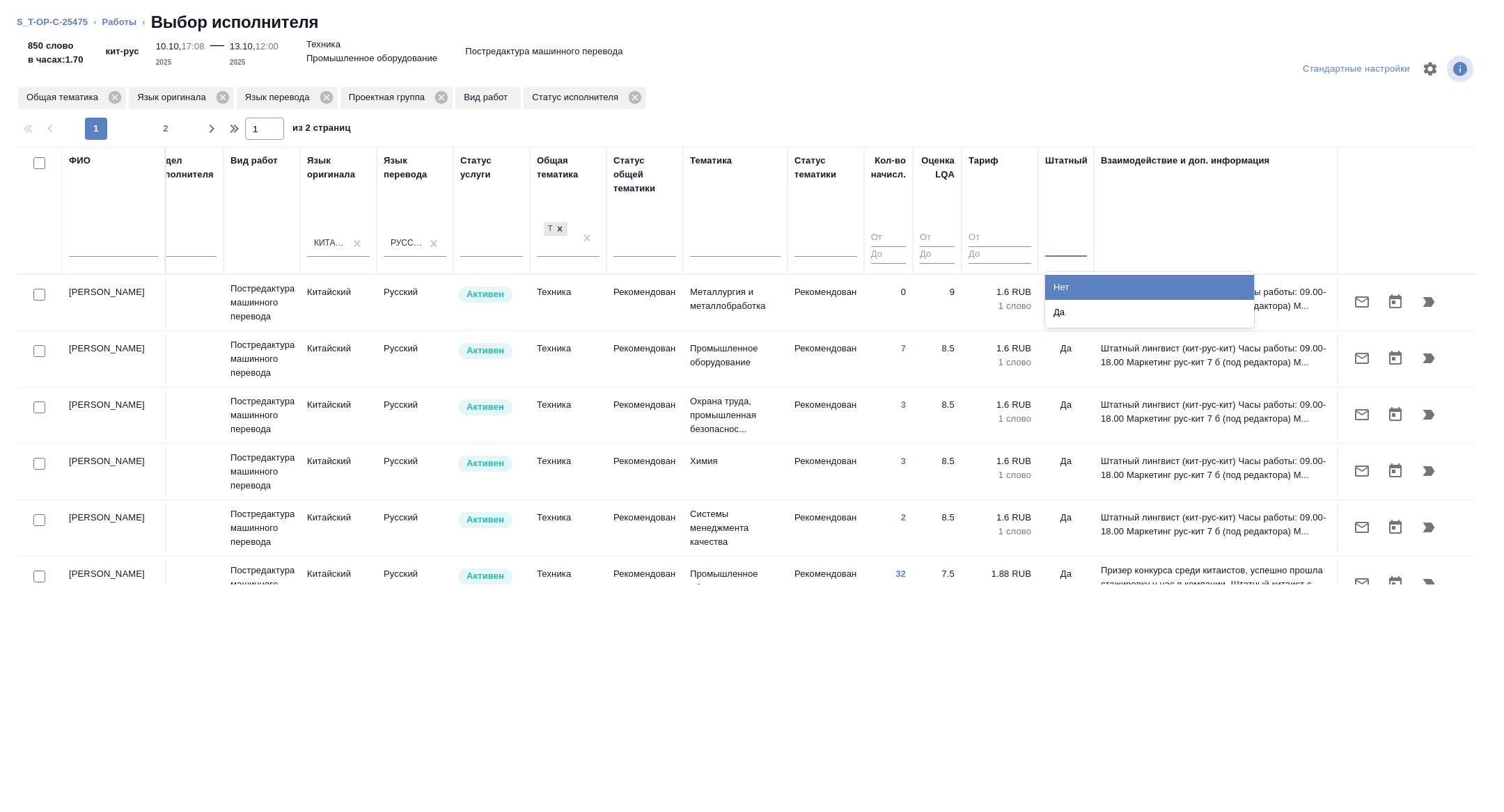
click at [1067, 249] on div at bounding box center [1066, 243] width 42 height 20
click at [1067, 278] on div "Нет" at bounding box center [1150, 288] width 209 height 25
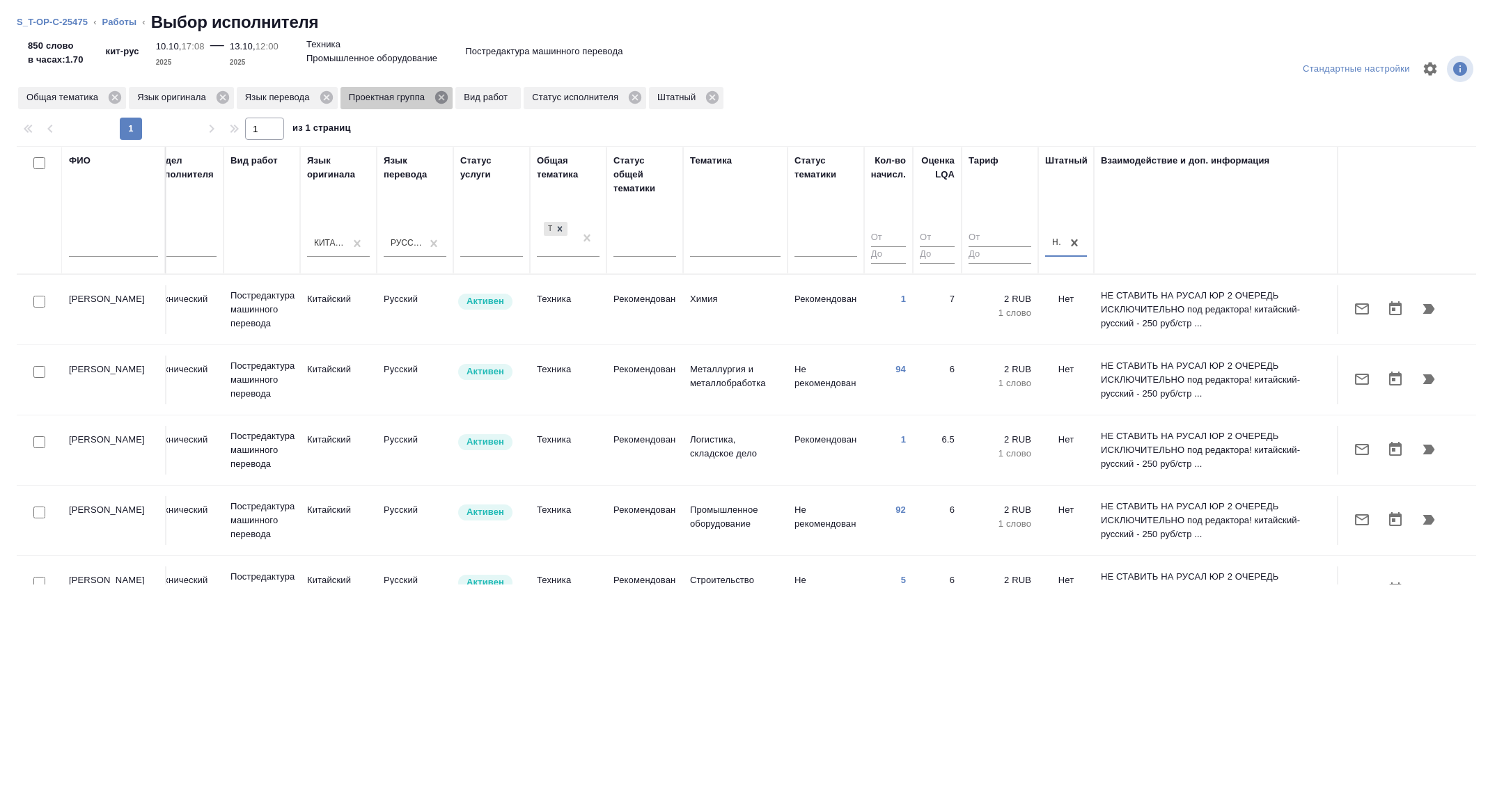
click at [448, 94] on icon at bounding box center [441, 97] width 13 height 13
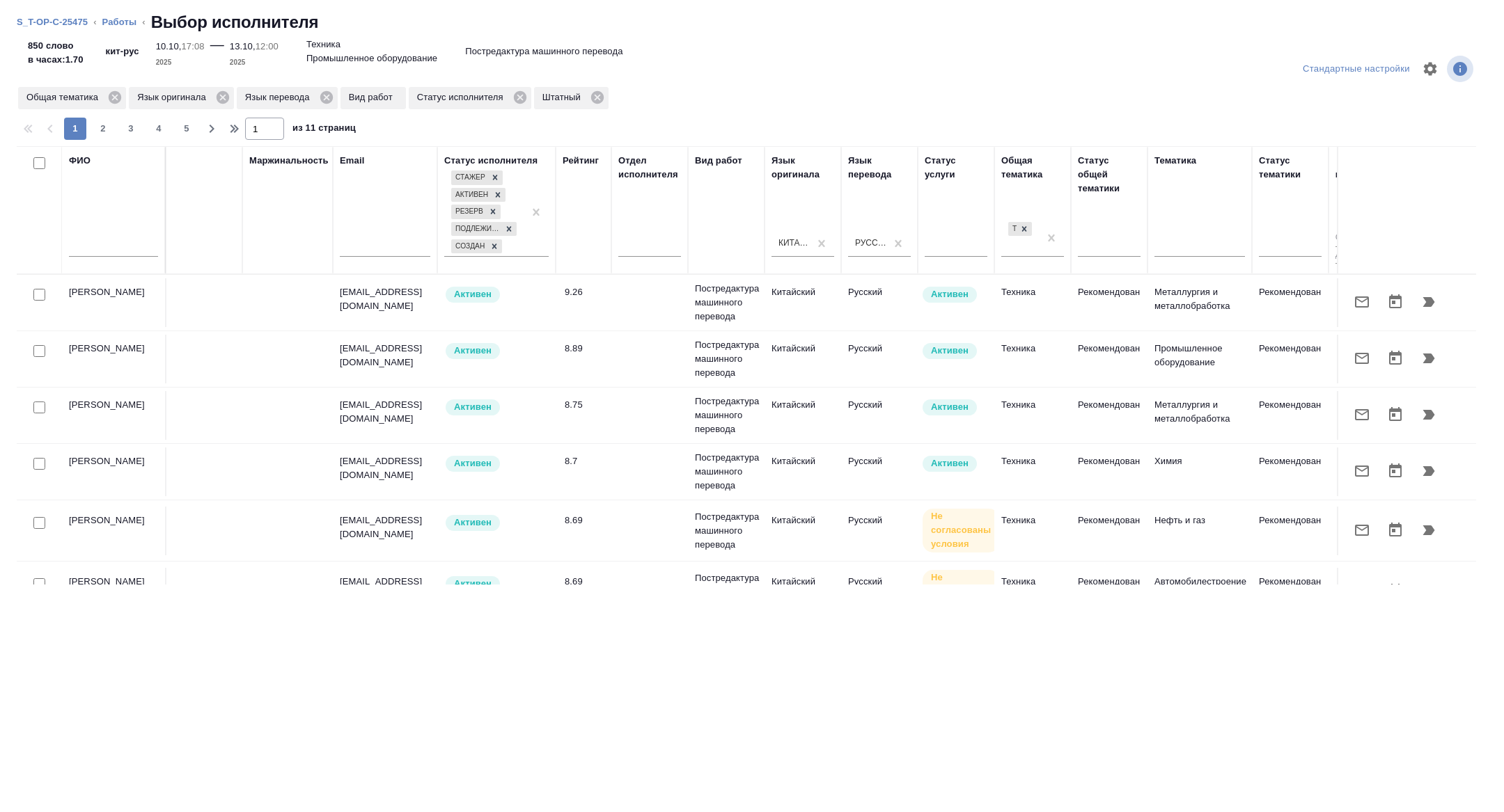
scroll to position [0, 0]
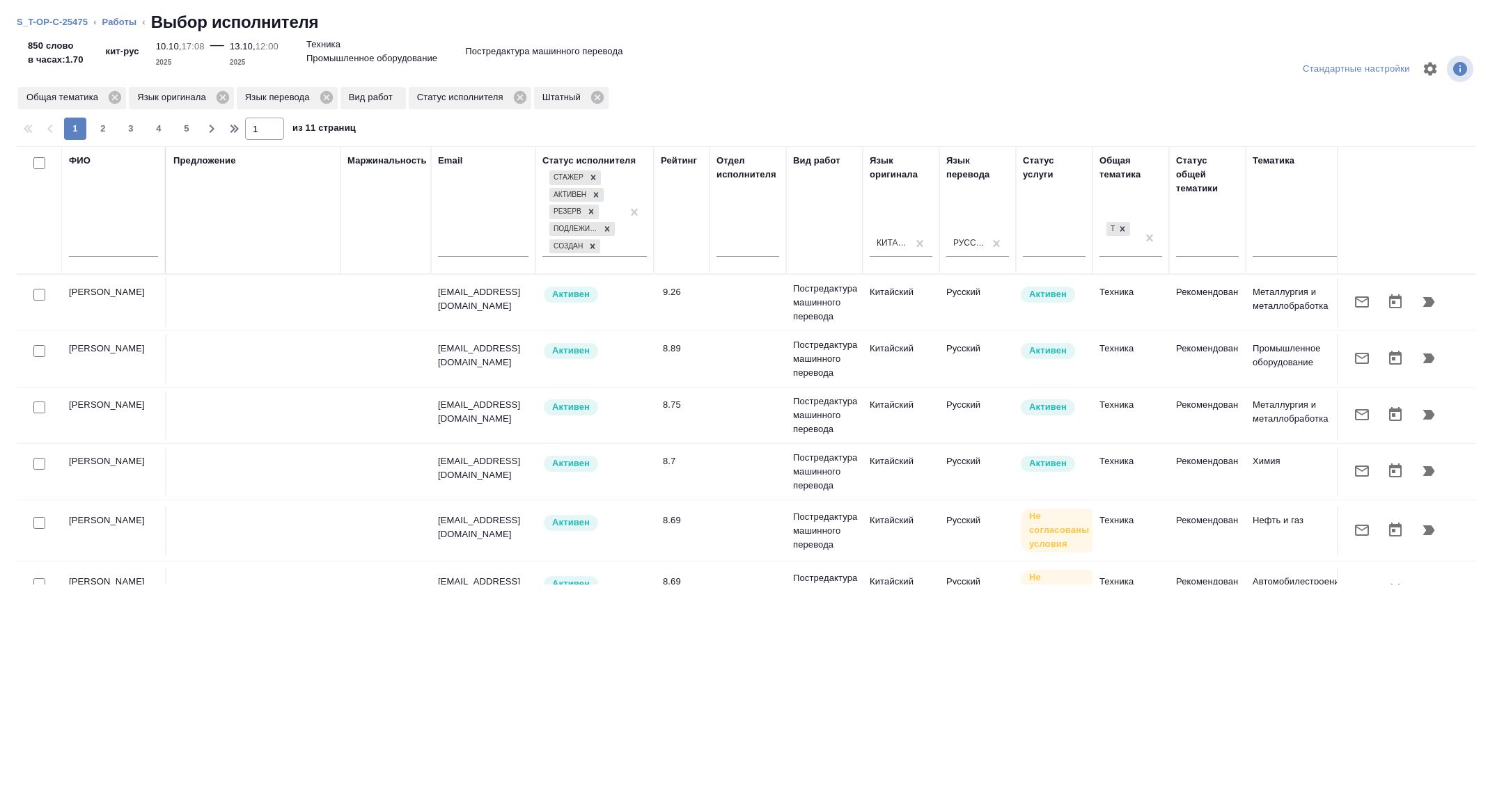
drag, startPoint x: 34, startPoint y: 347, endPoint x: 96, endPoint y: 438, distance: 110.1
click at [34, 347] on input "checkbox" at bounding box center [40, 351] width 12 height 12
checkbox input "true"
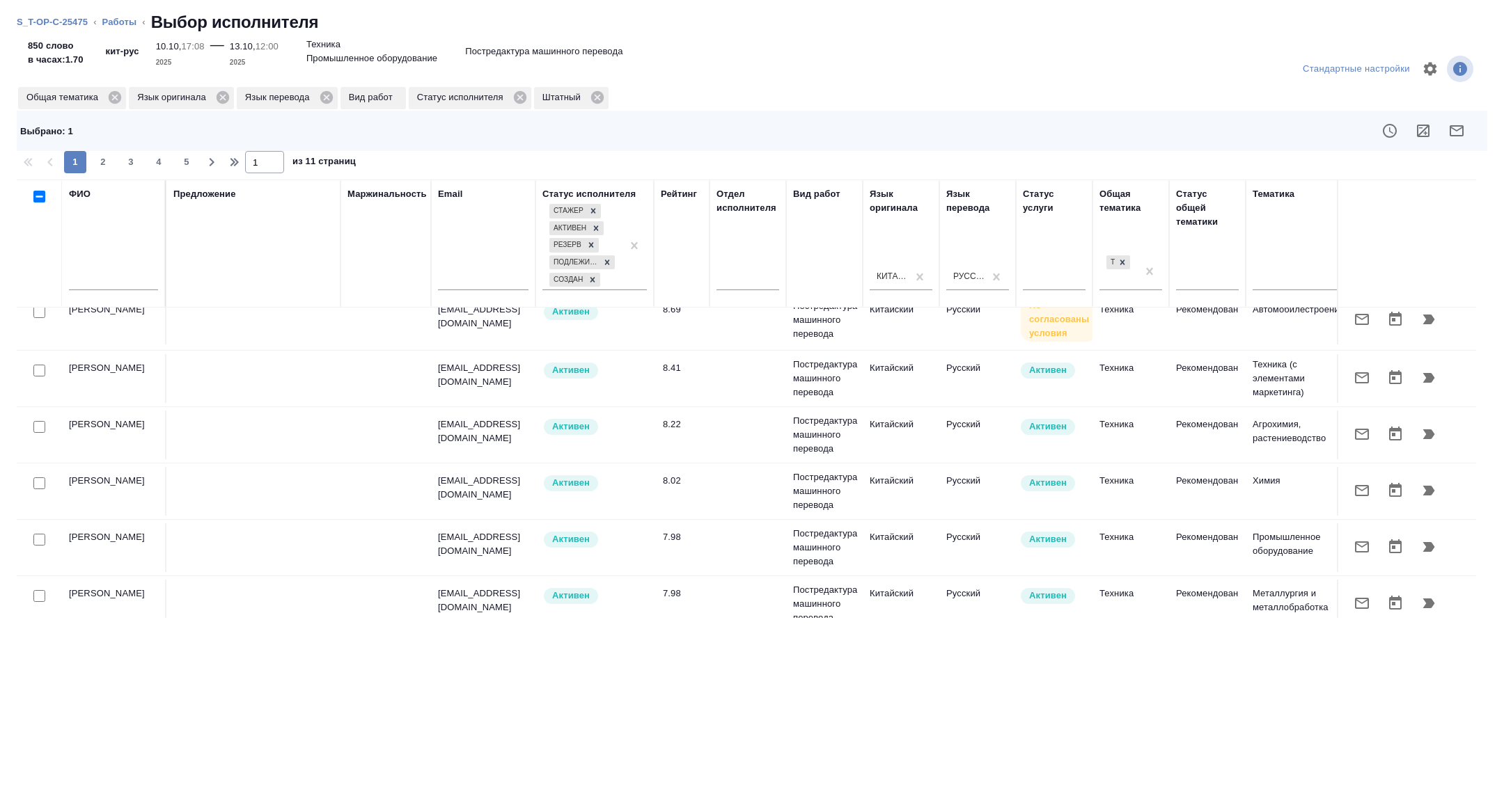
scroll to position [312, 0]
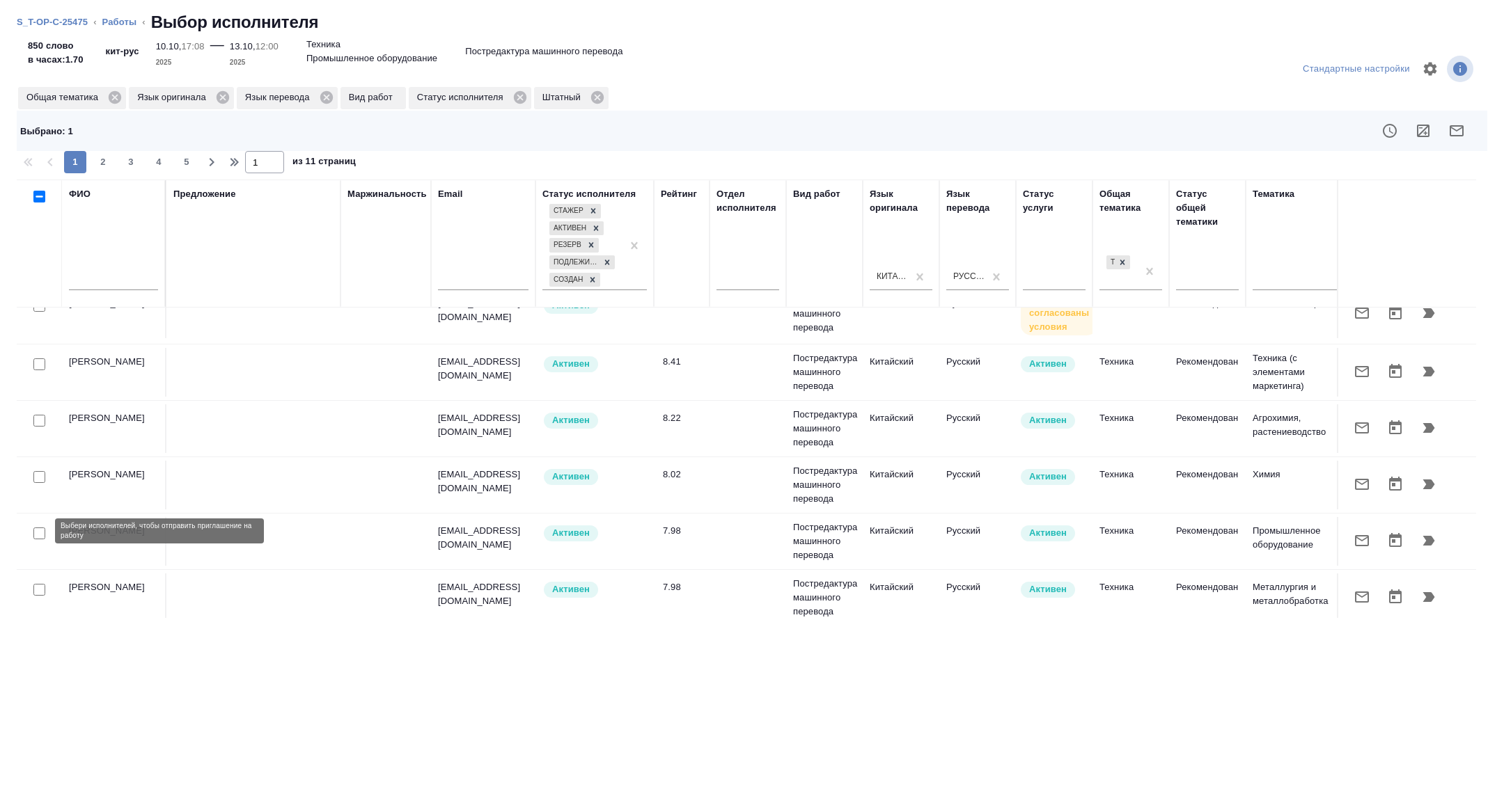
click at [36, 528] on input "checkbox" at bounding box center [40, 534] width 12 height 12
checkbox input "true"
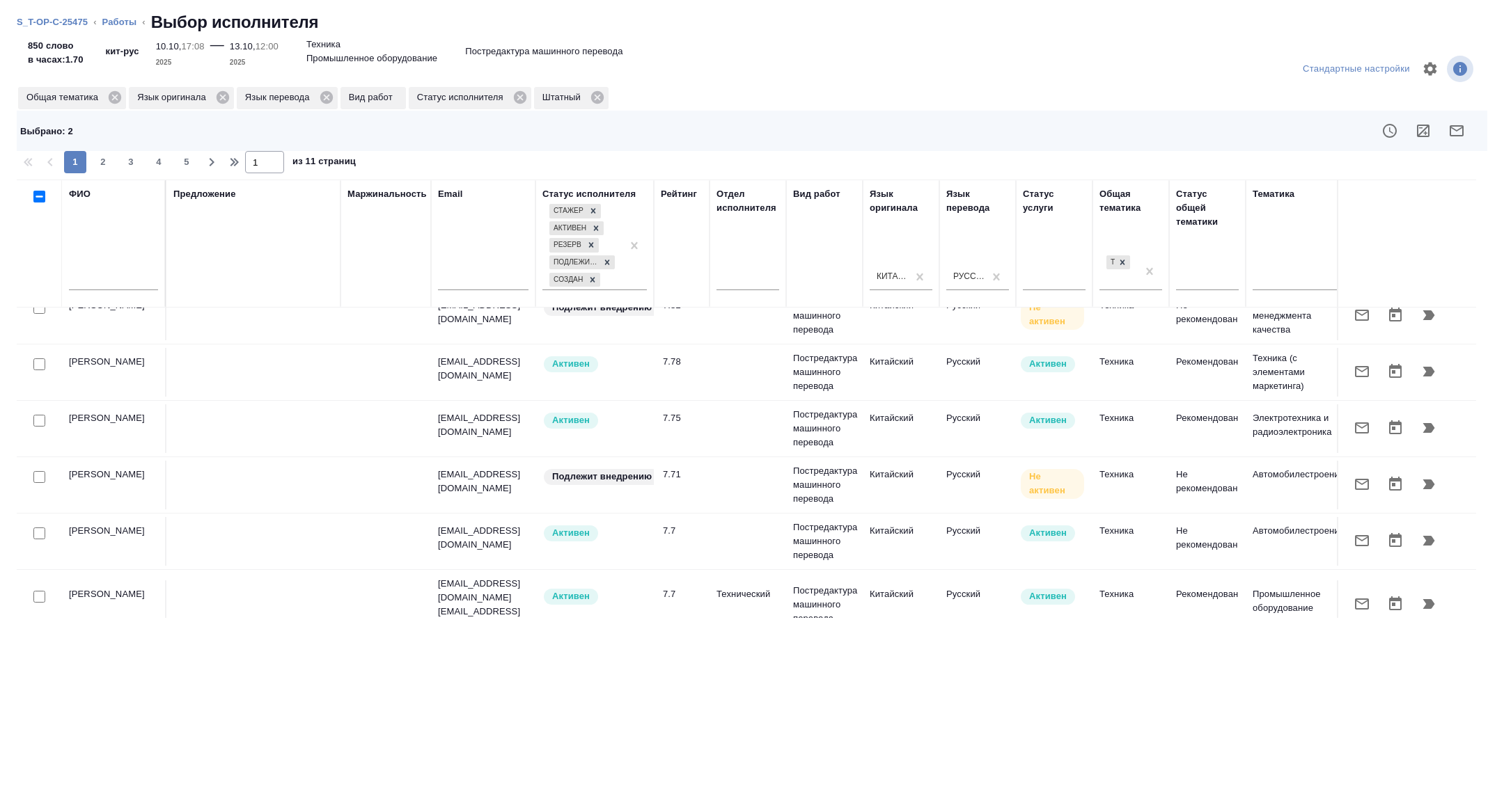
scroll to position [716, 0]
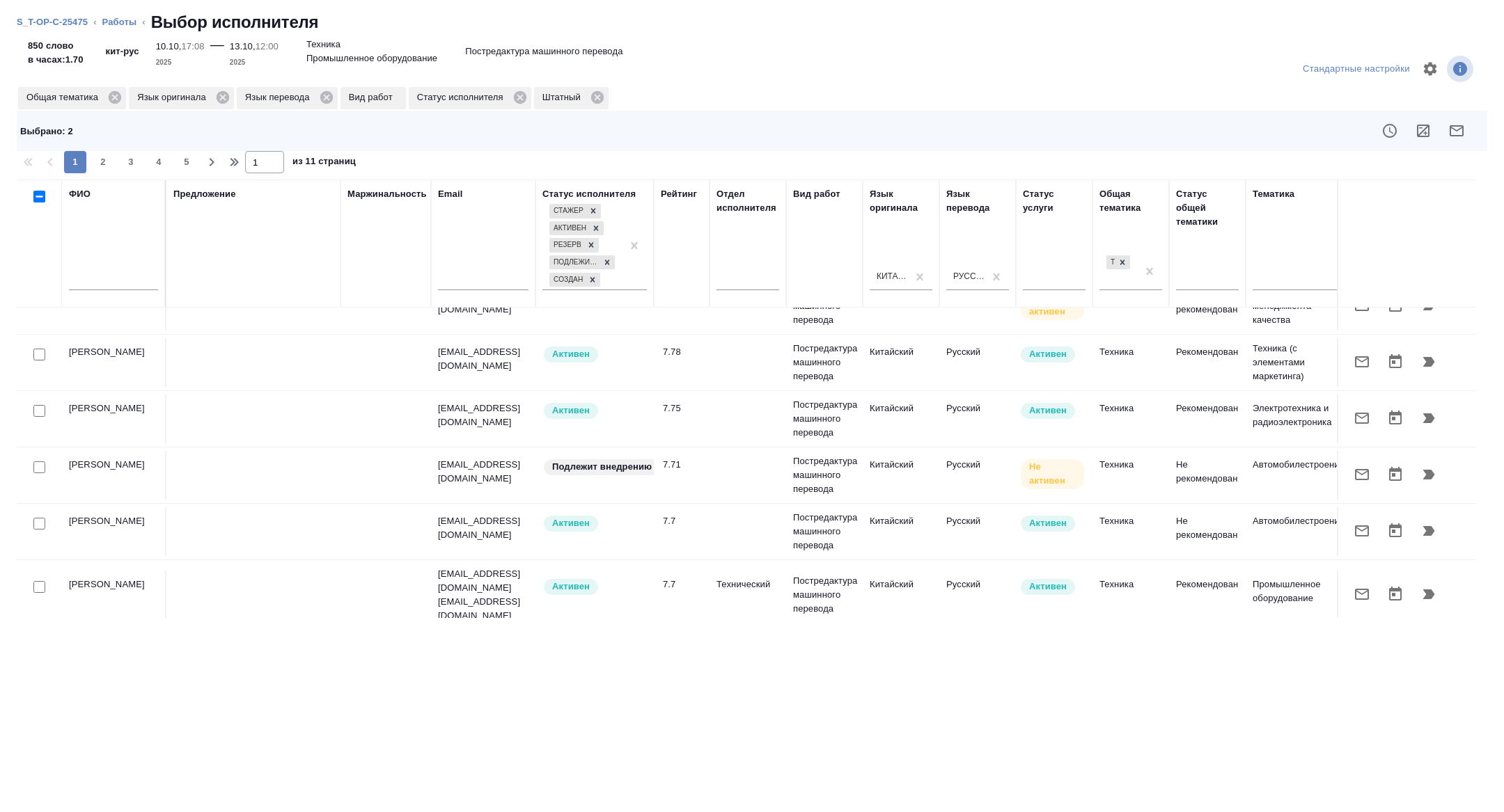
click at [44, 462] on input "checkbox" at bounding box center [40, 467] width 12 height 12
checkbox input "true"
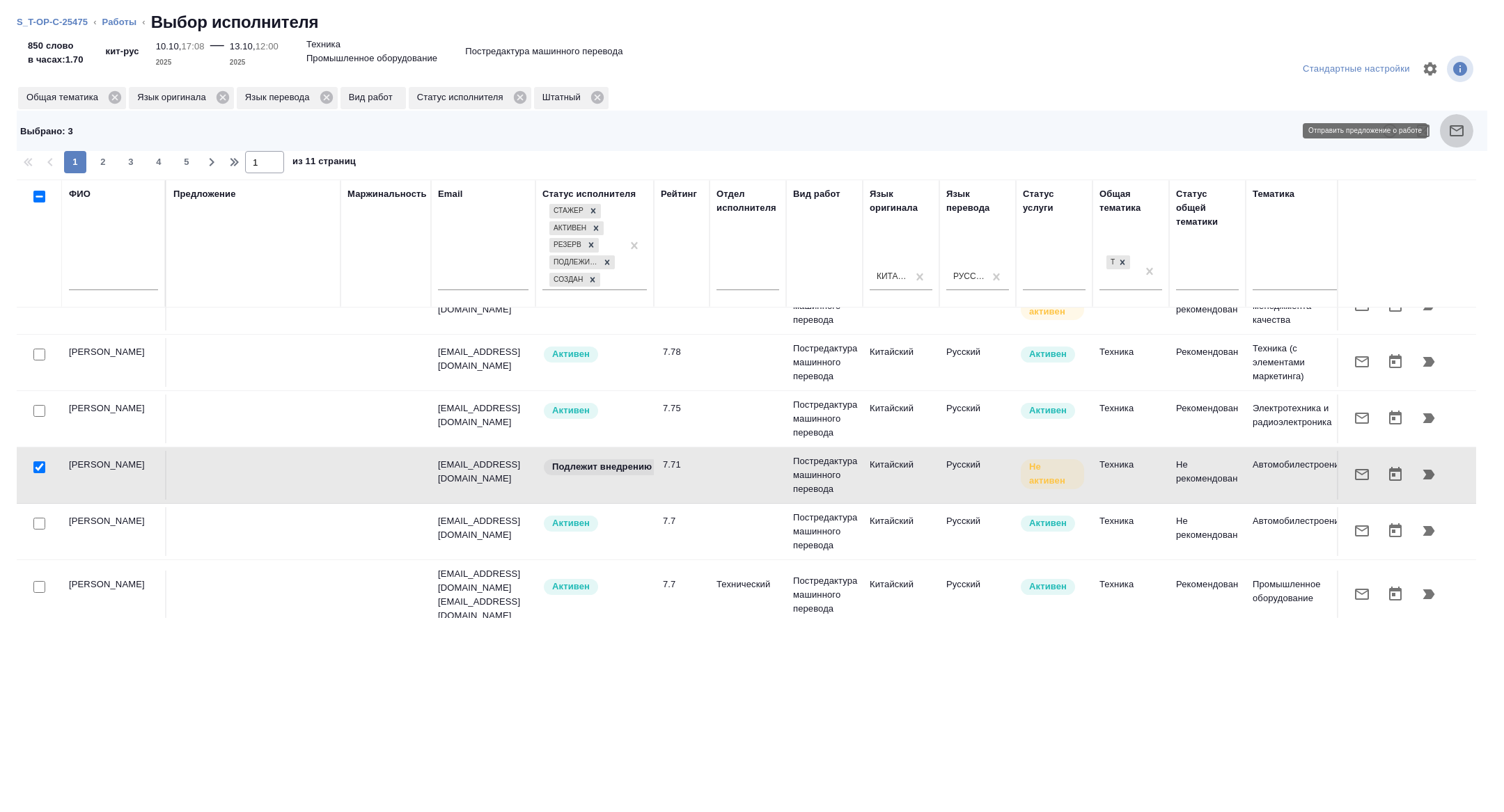
click at [1449, 130] on icon "button" at bounding box center [1456, 131] width 14 height 11
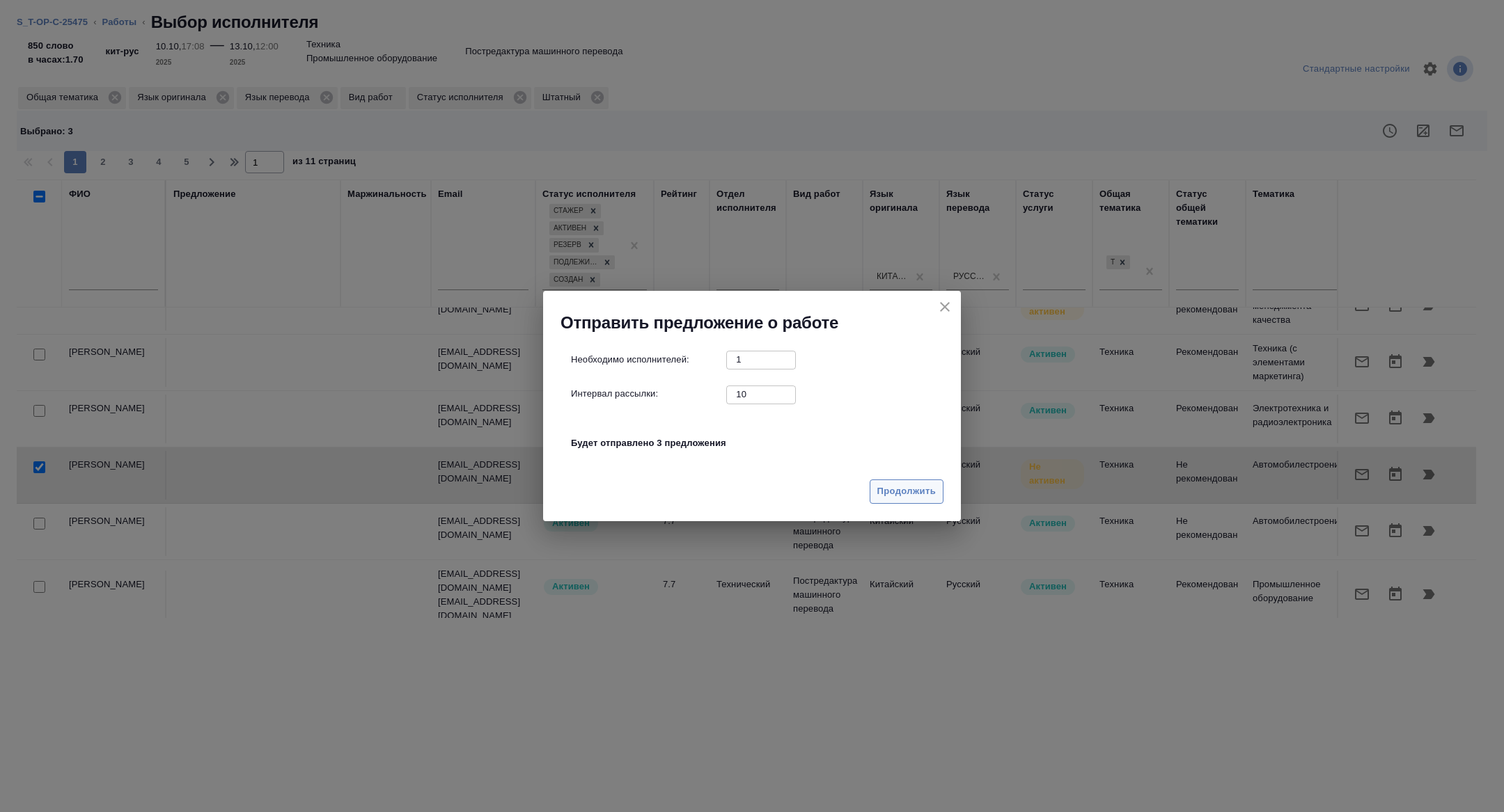
click at [882, 487] on span "Продолжить" at bounding box center [906, 492] width 58 height 16
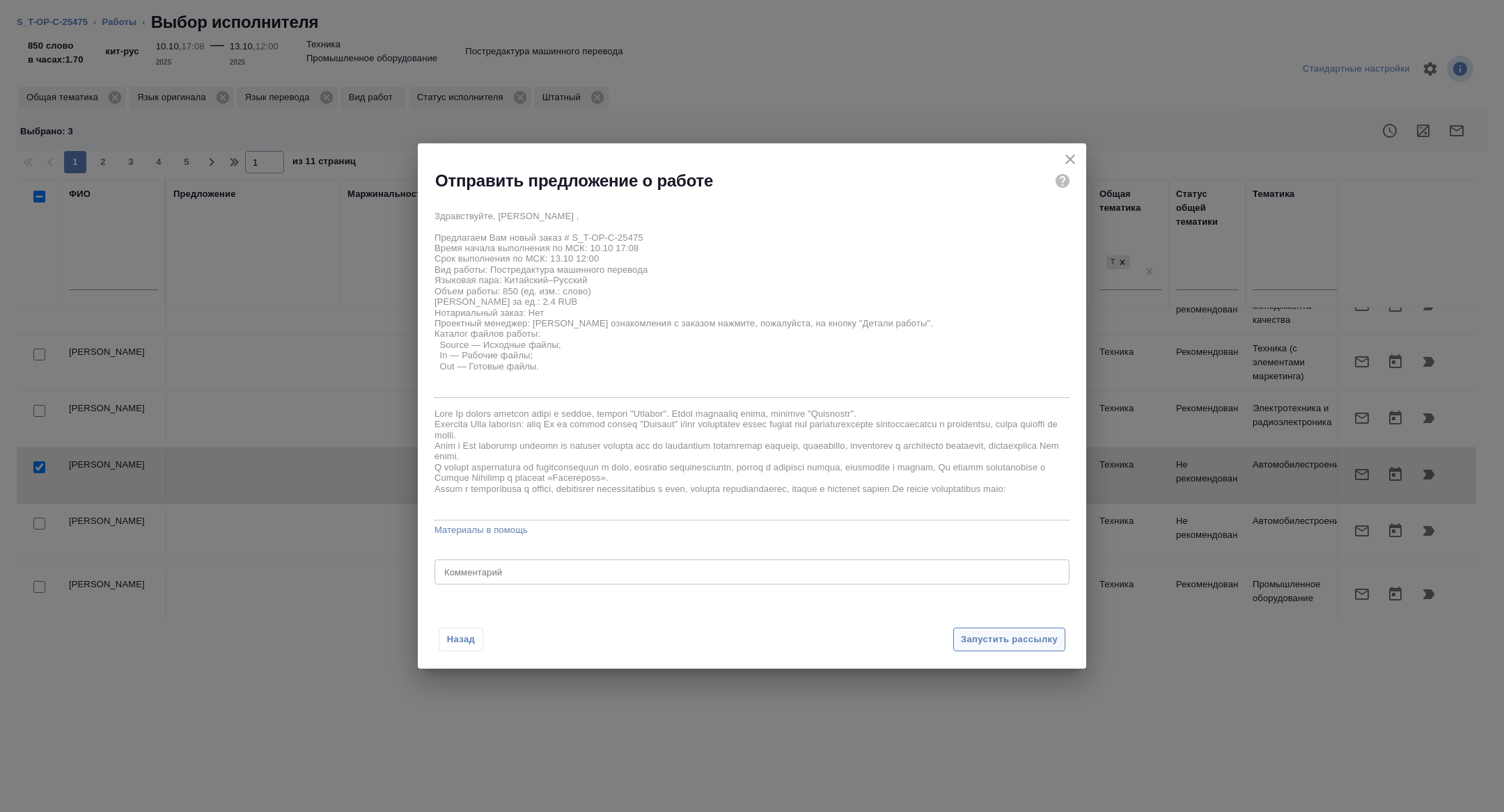
click at [974, 628] on button "Запустить рассылку" at bounding box center [1009, 639] width 112 height 24
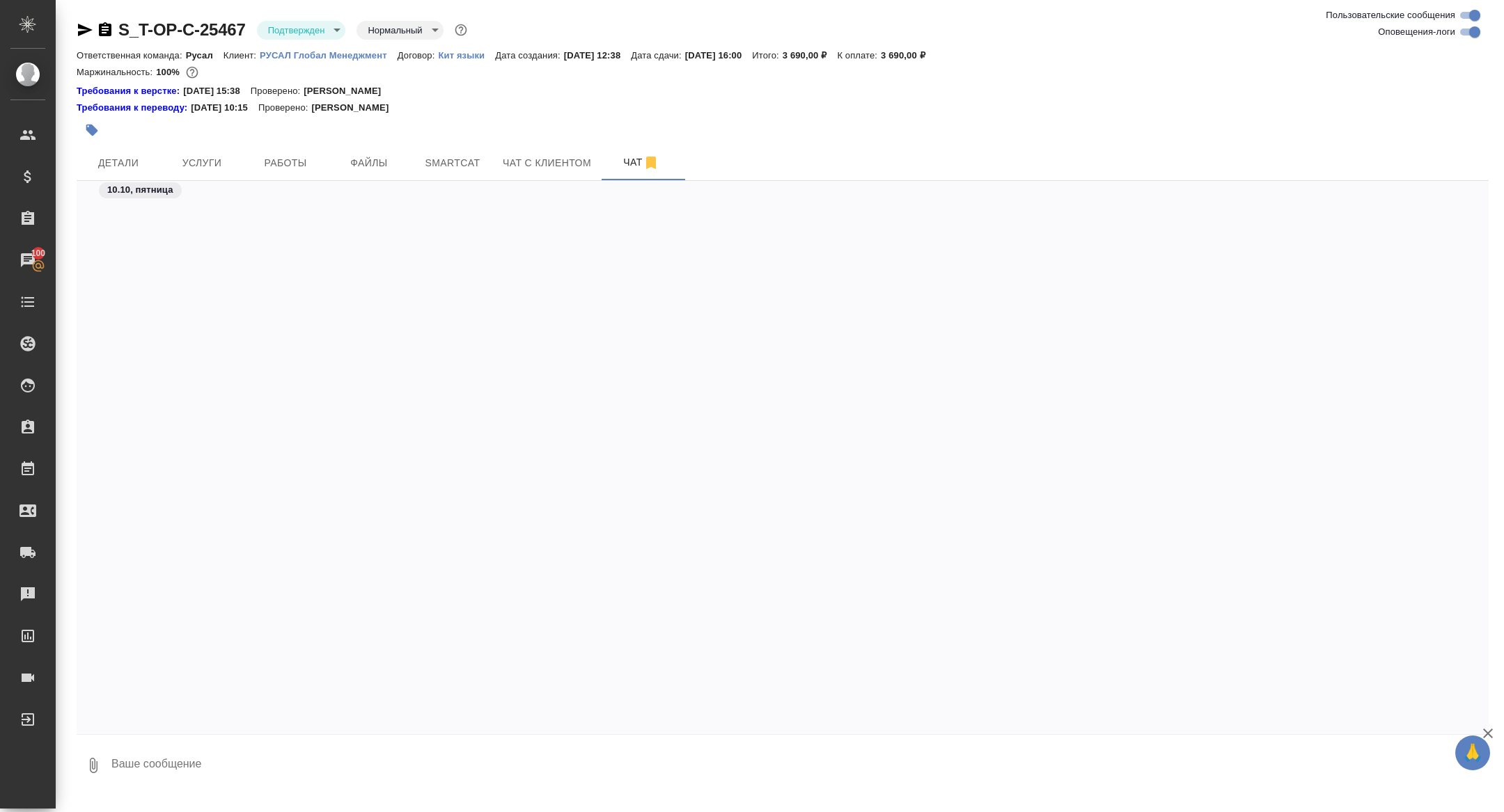
scroll to position [2224, 0]
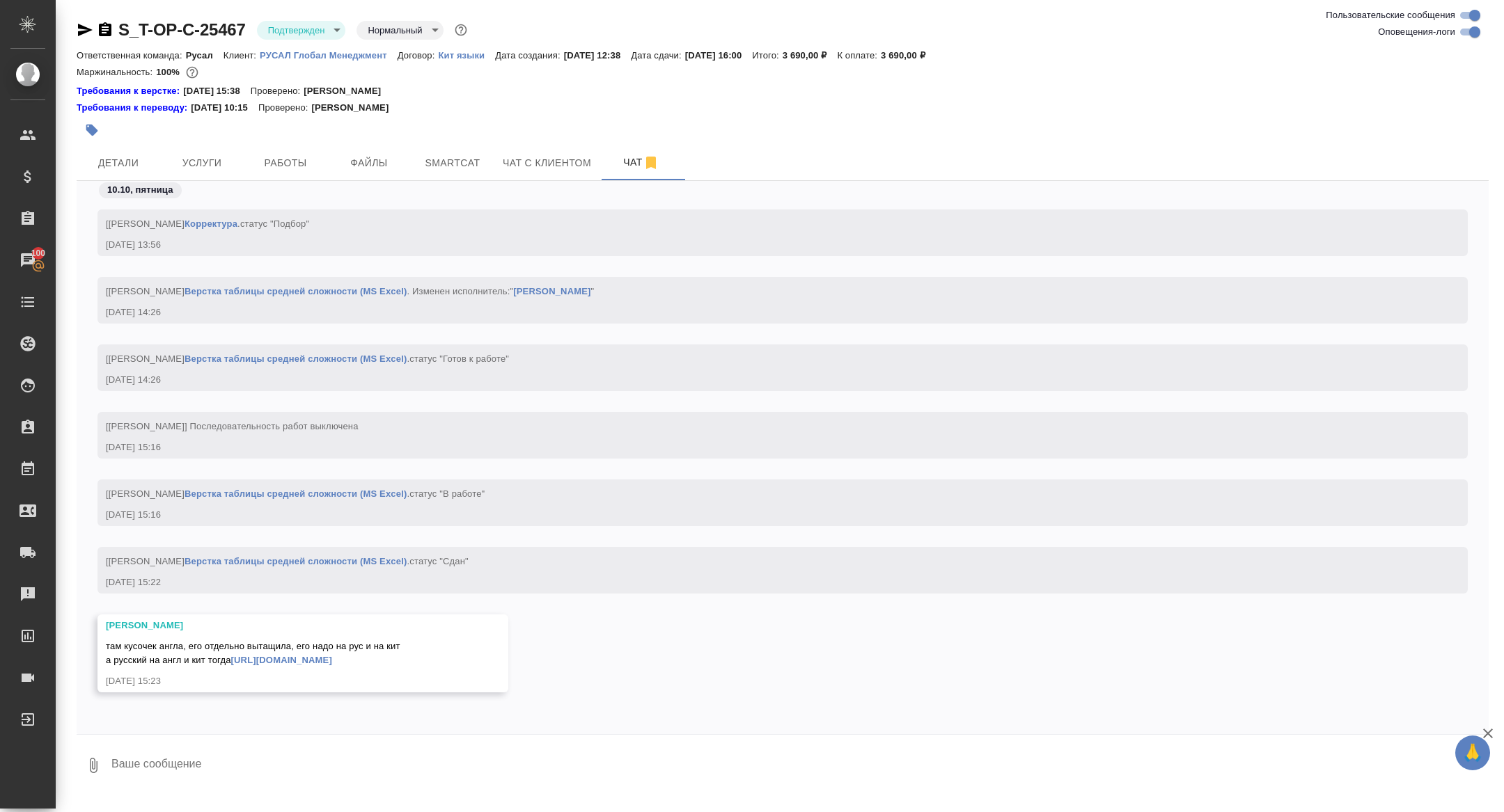
click at [307, 655] on link "https://drive.awatera.com/apps/files/files/10670752?dir=/Shares/%D0%A2-%D0%9E%D…" at bounding box center [282, 660] width 101 height 10
click at [104, 148] on button "Детали" at bounding box center [118, 162] width 84 height 35
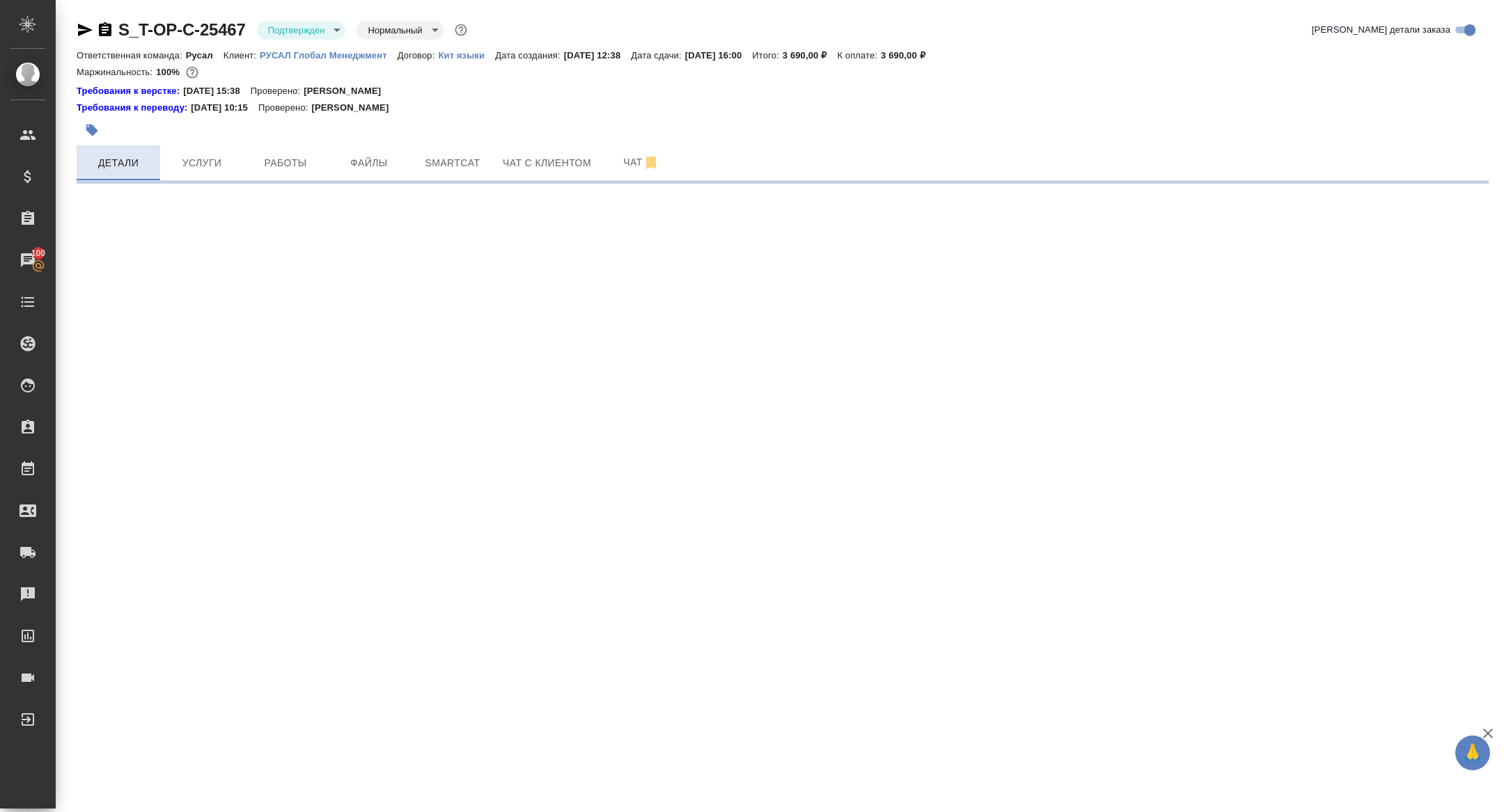
select select "RU"
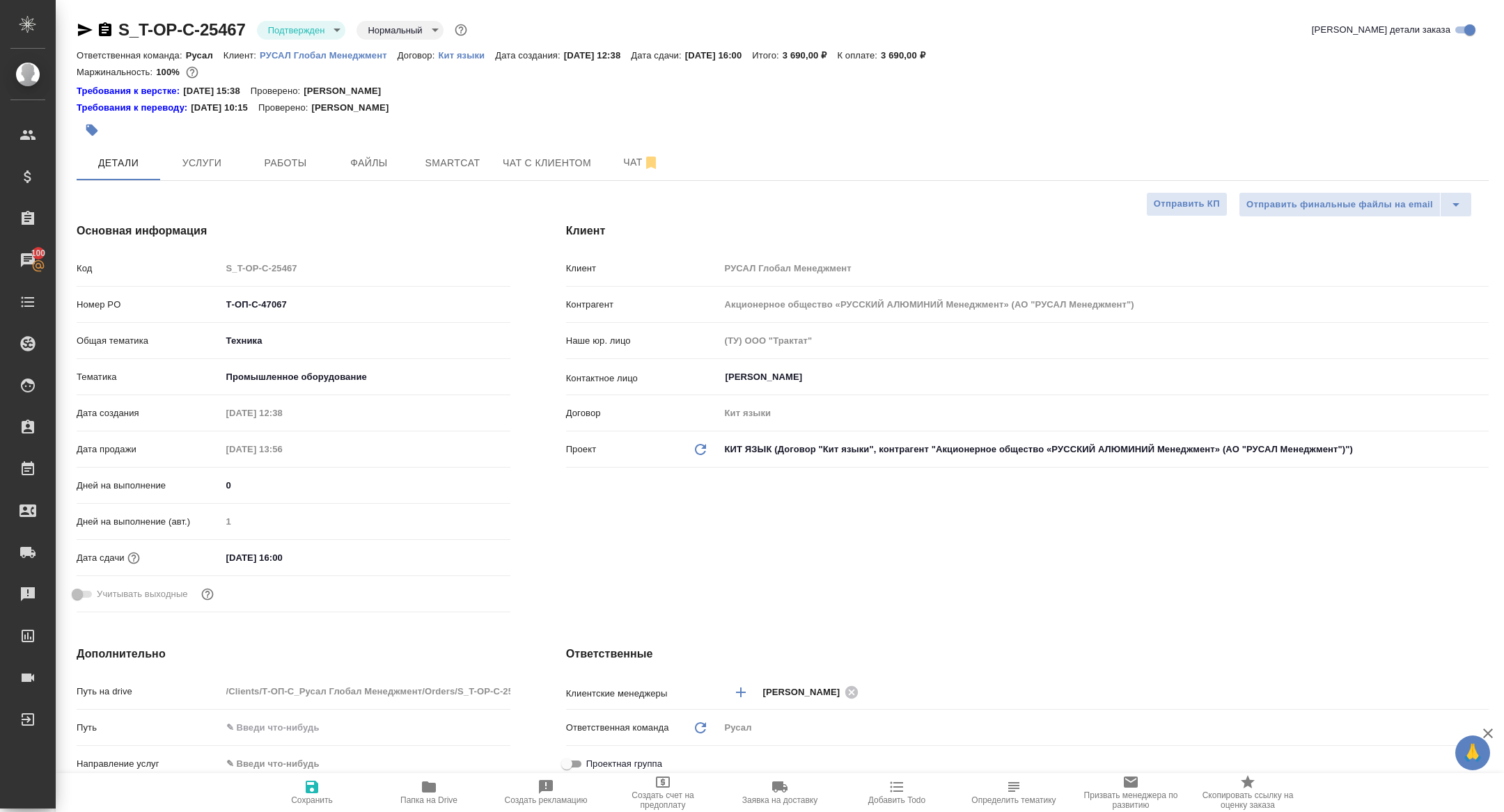
type textarea "x"
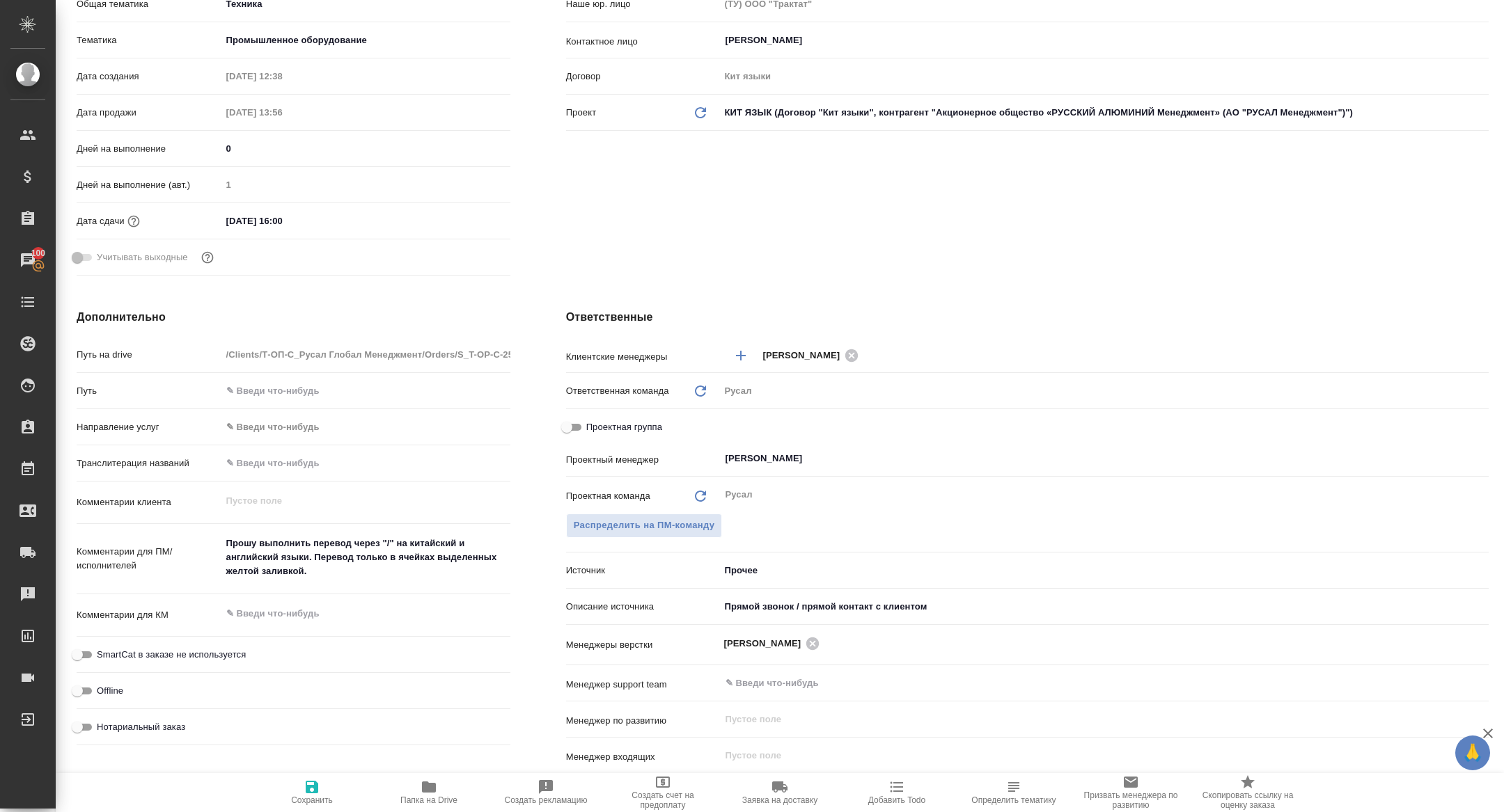
scroll to position [349, 0]
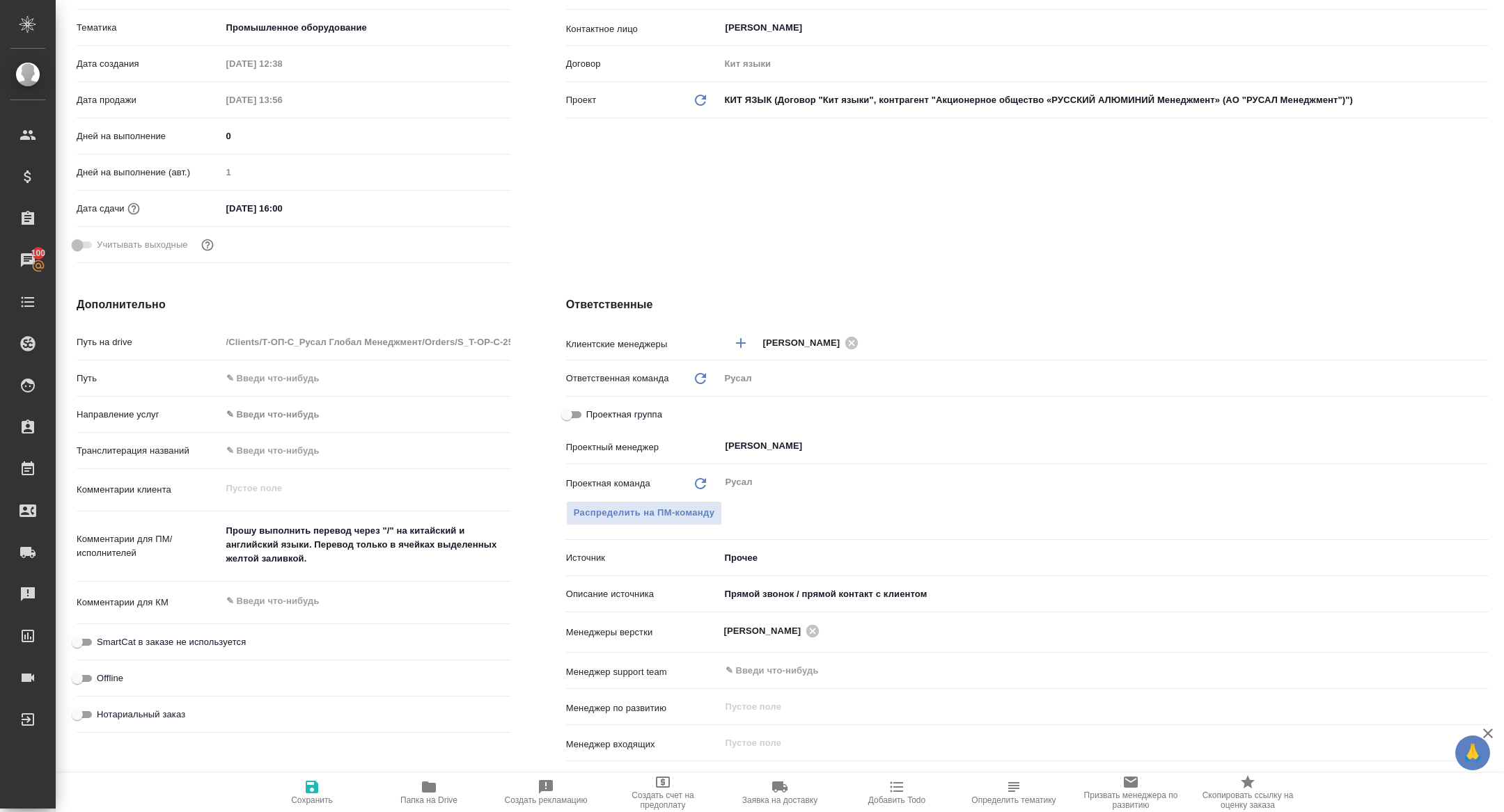
type textarea "x"
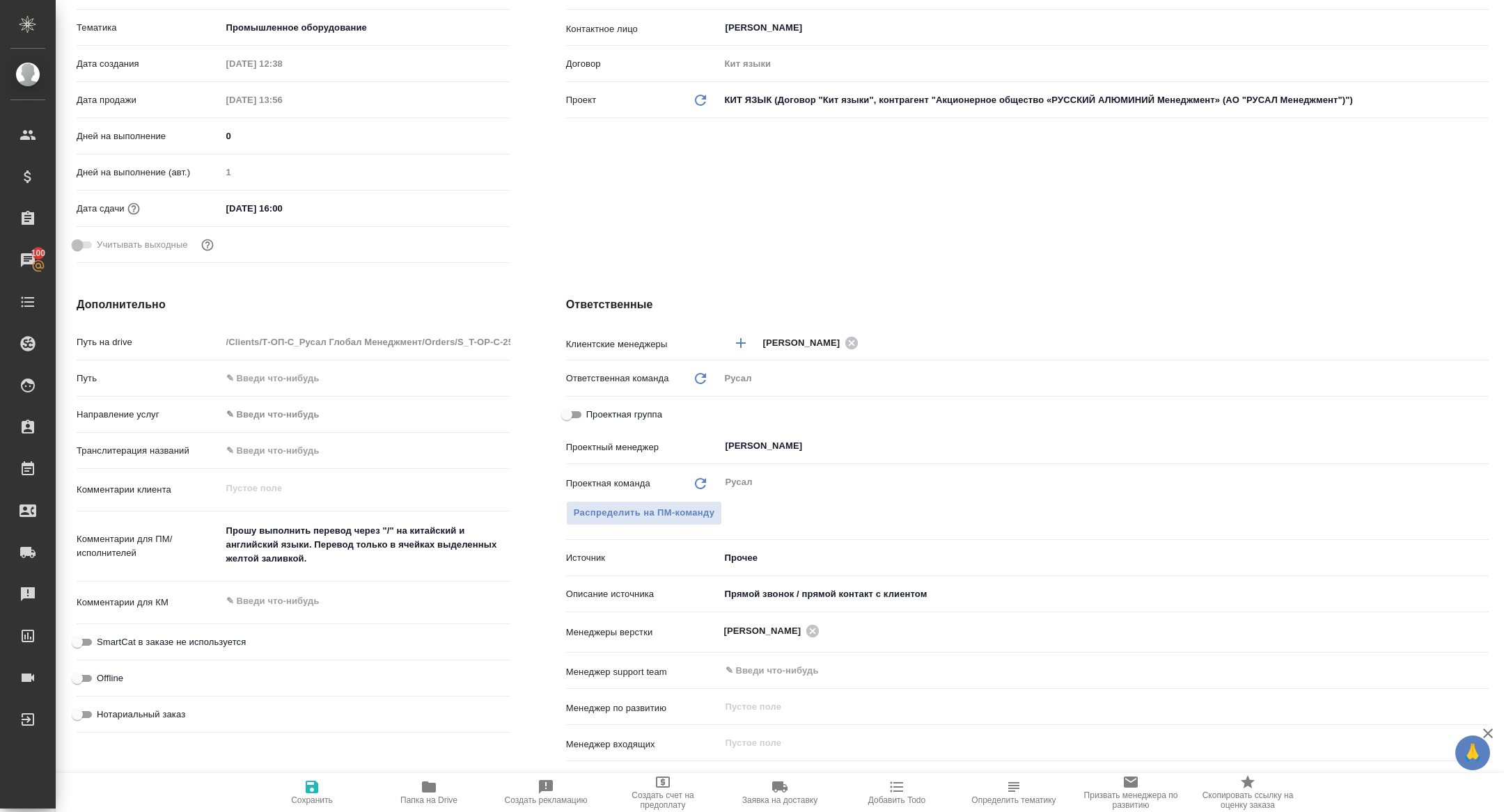
type textarea "x"
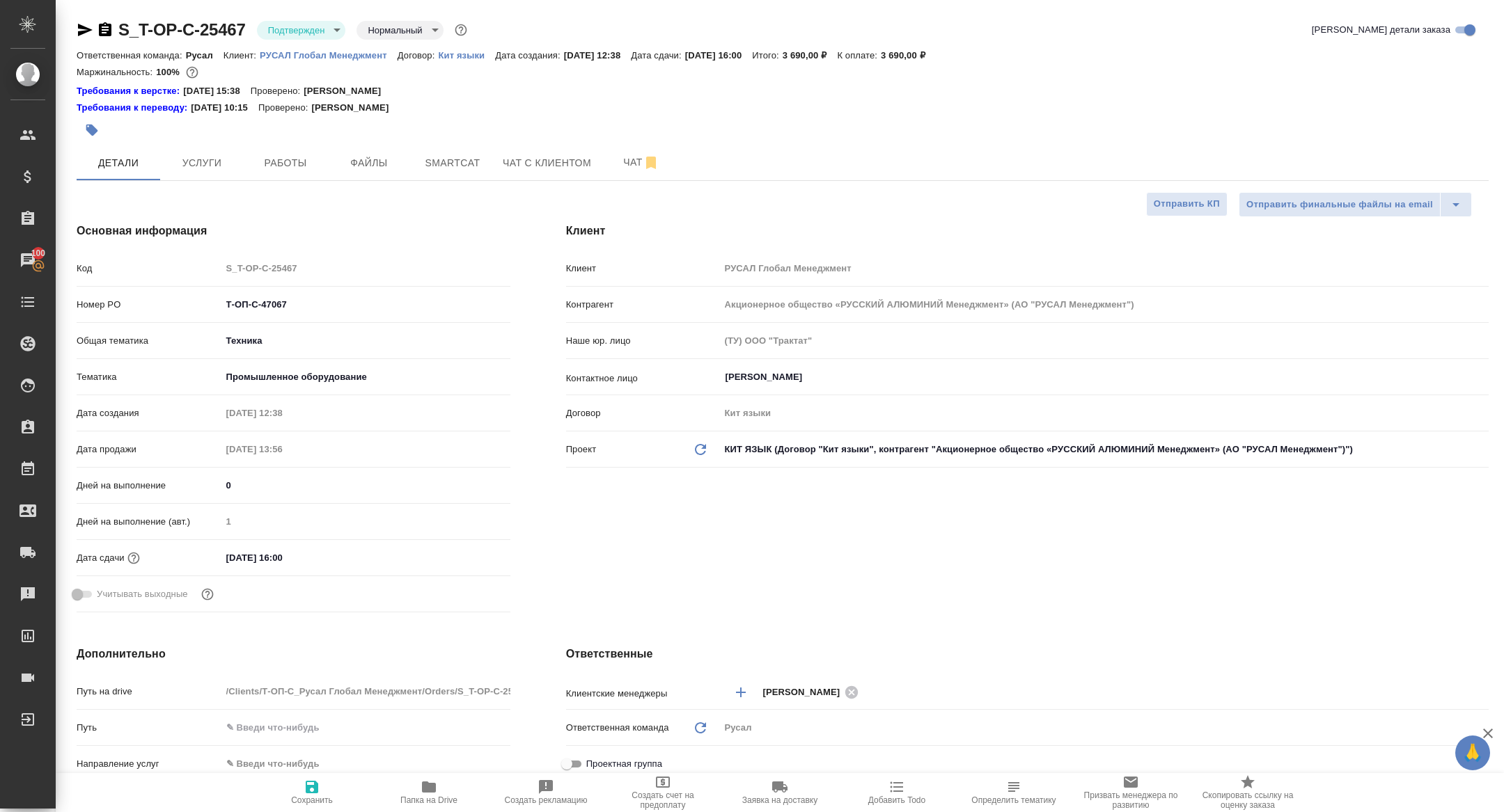
type textarea "x"
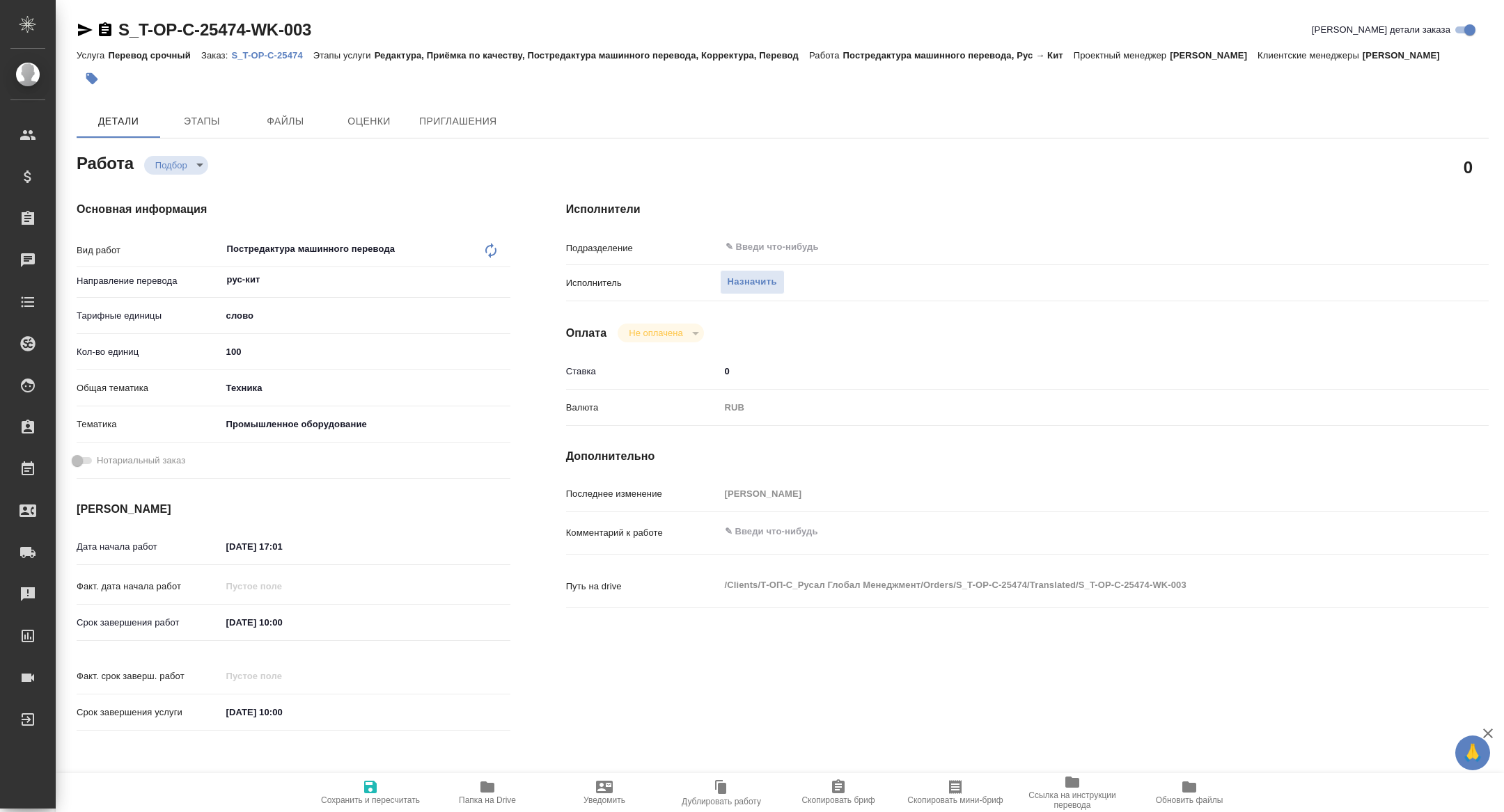
type textarea "x"
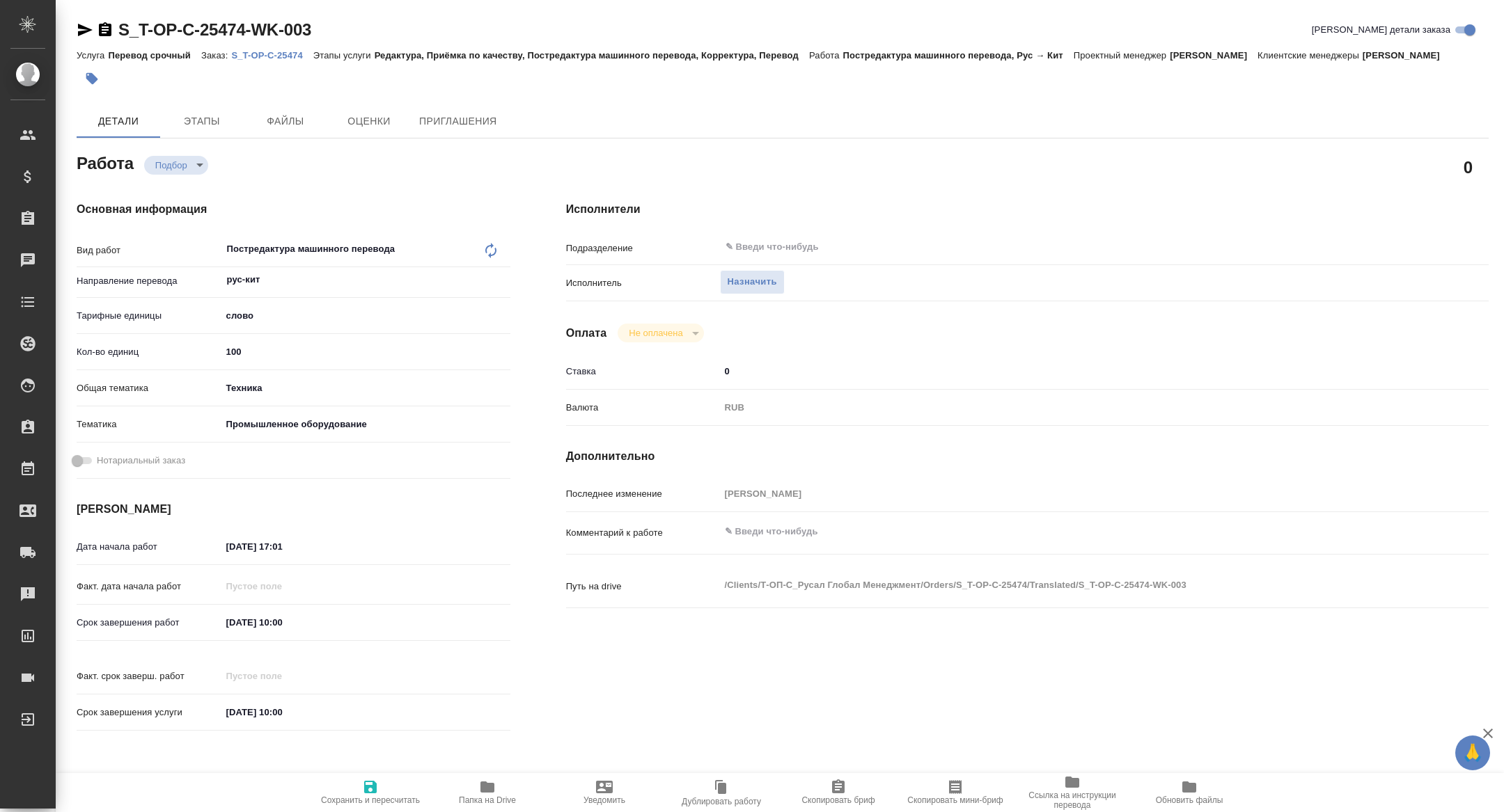
type textarea "x"
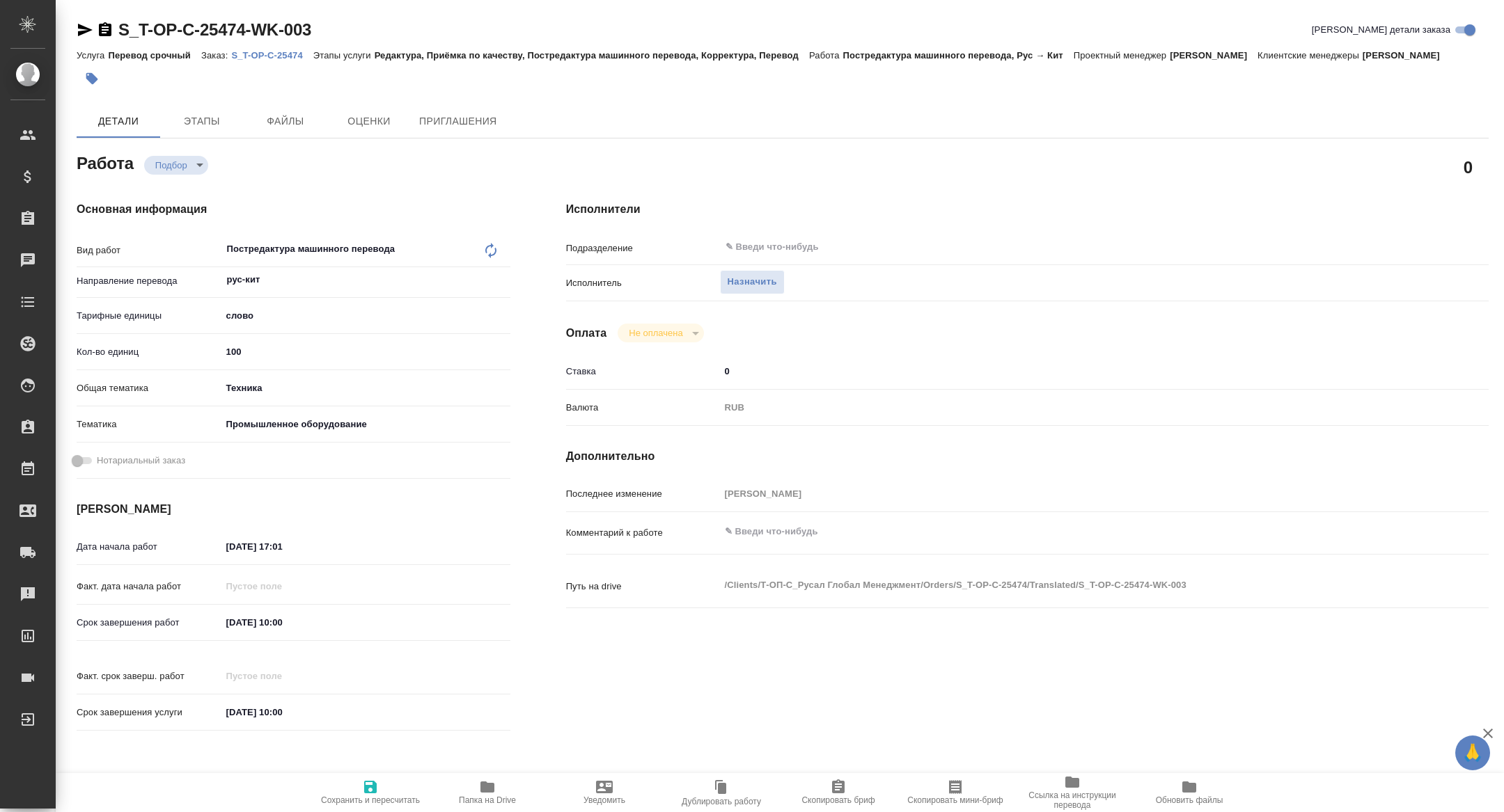
type textarea "x"
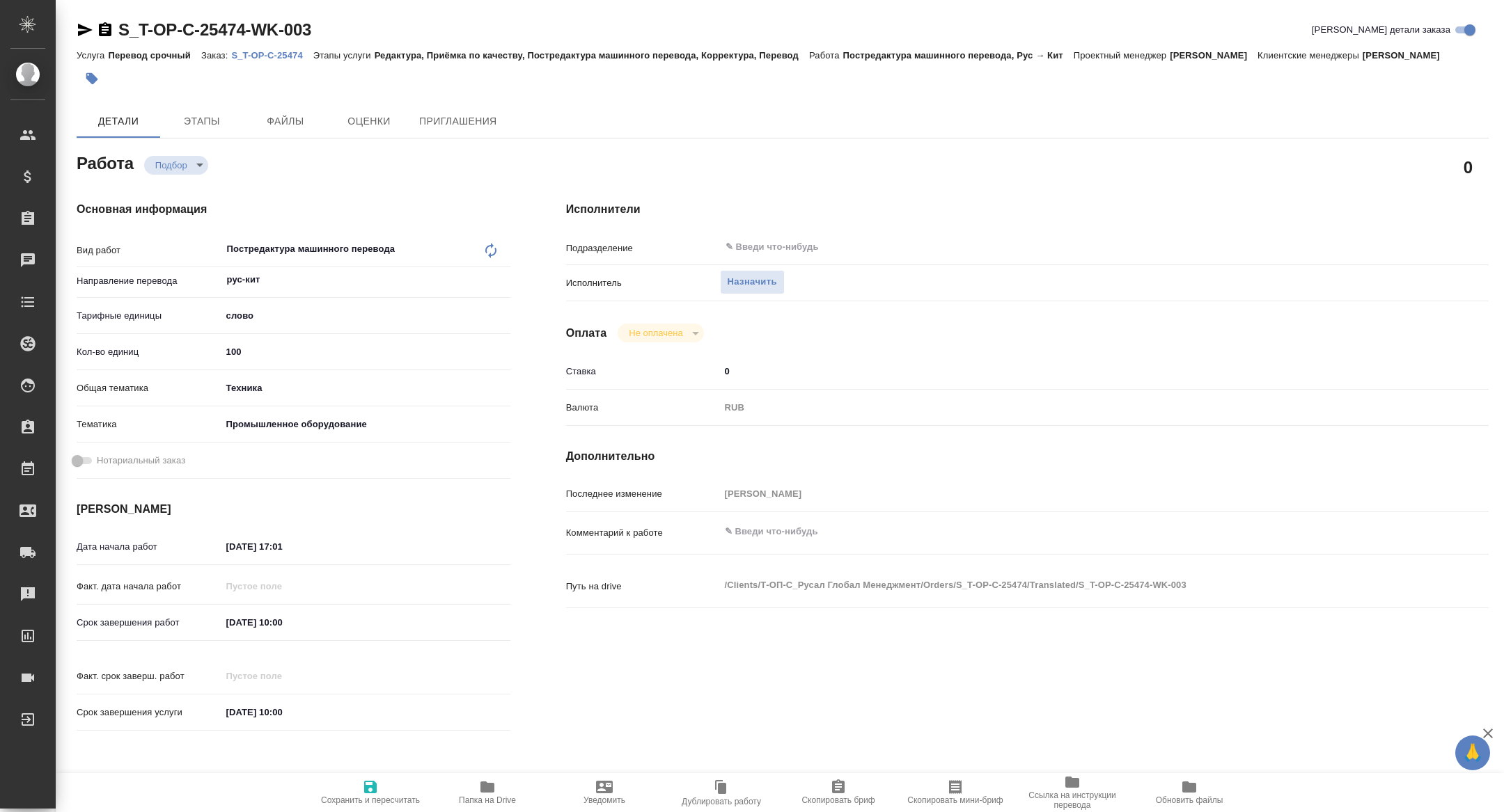
type textarea "x"
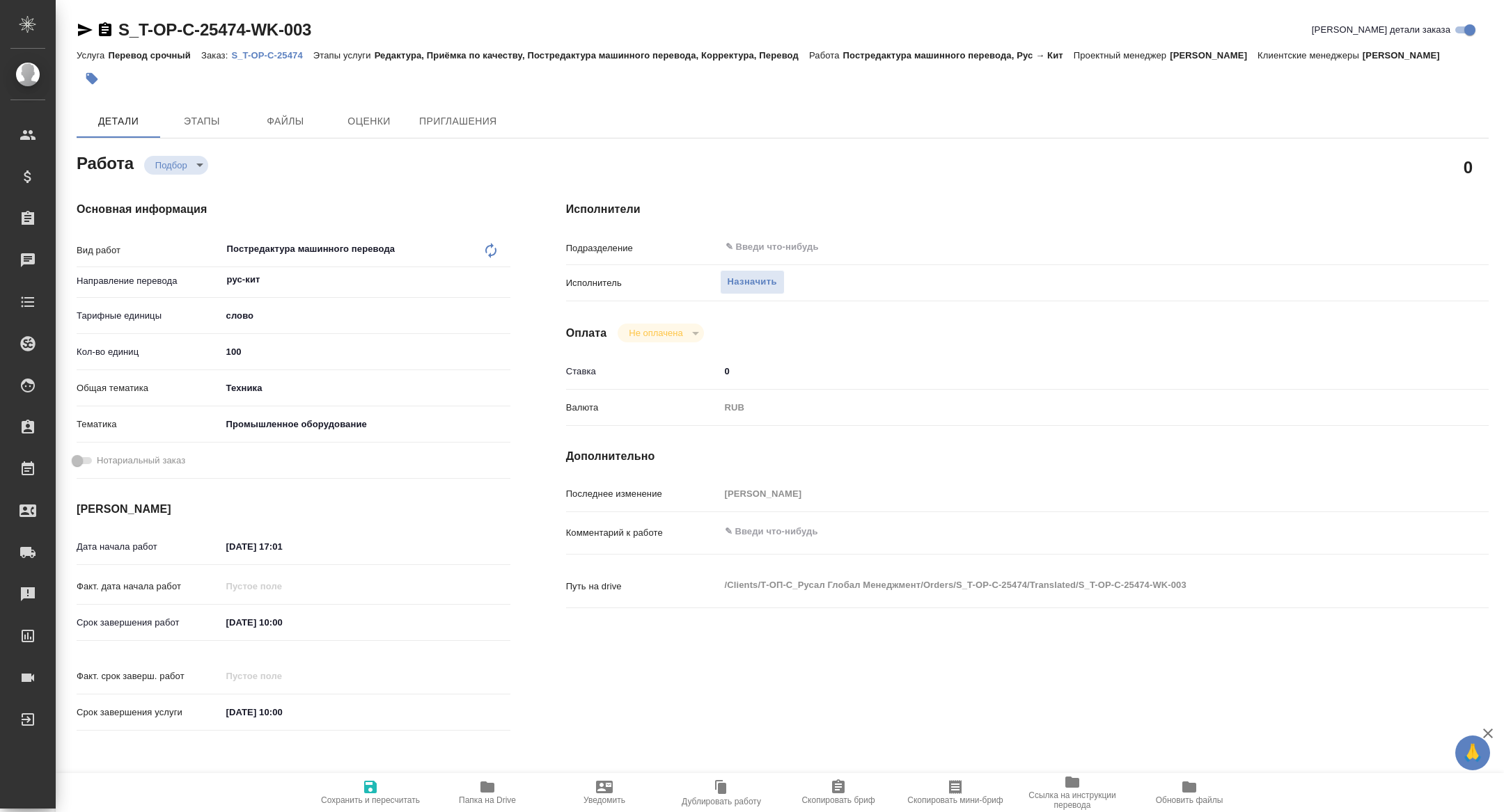
type textarea "x"
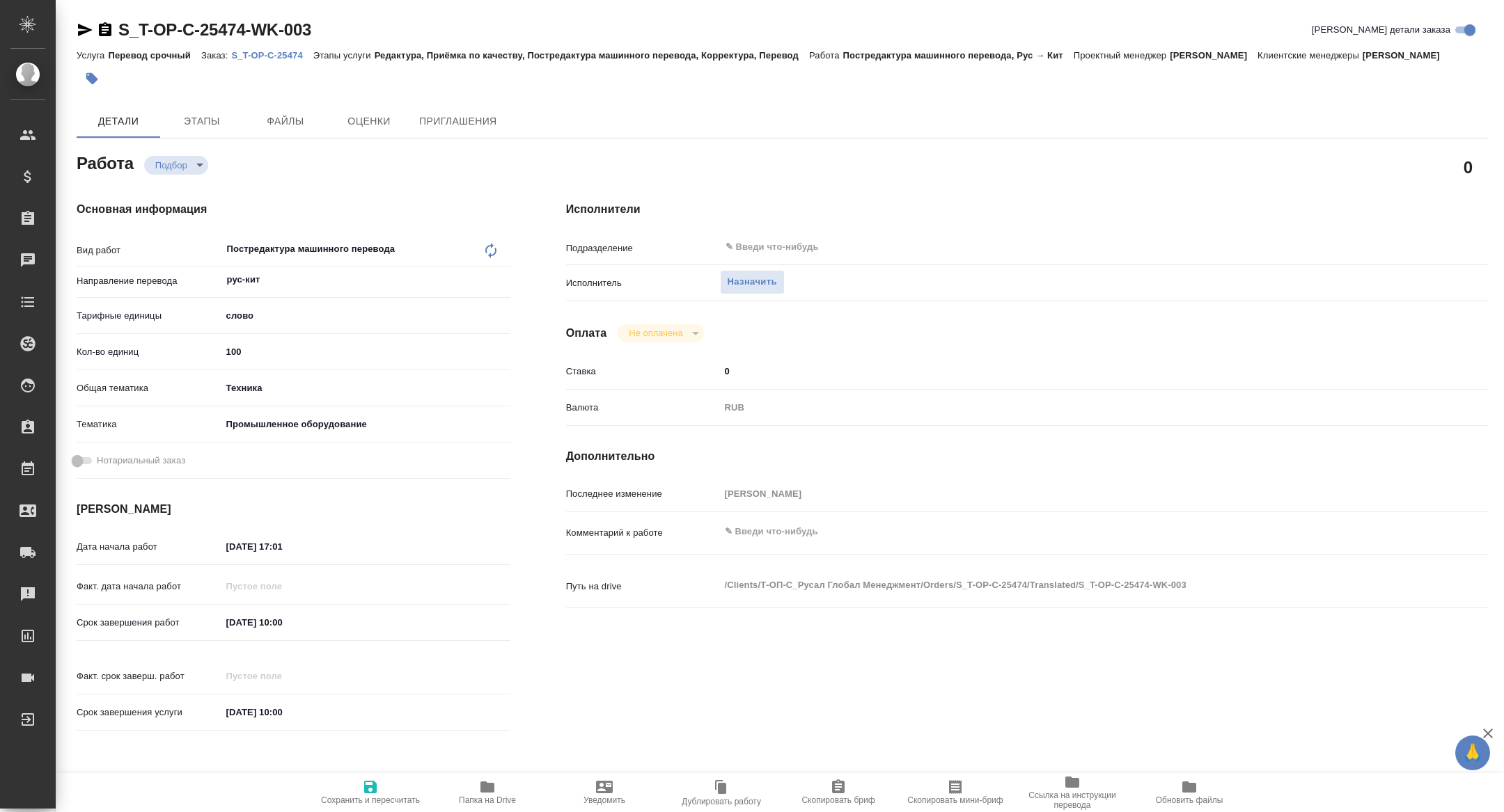
type textarea "x"
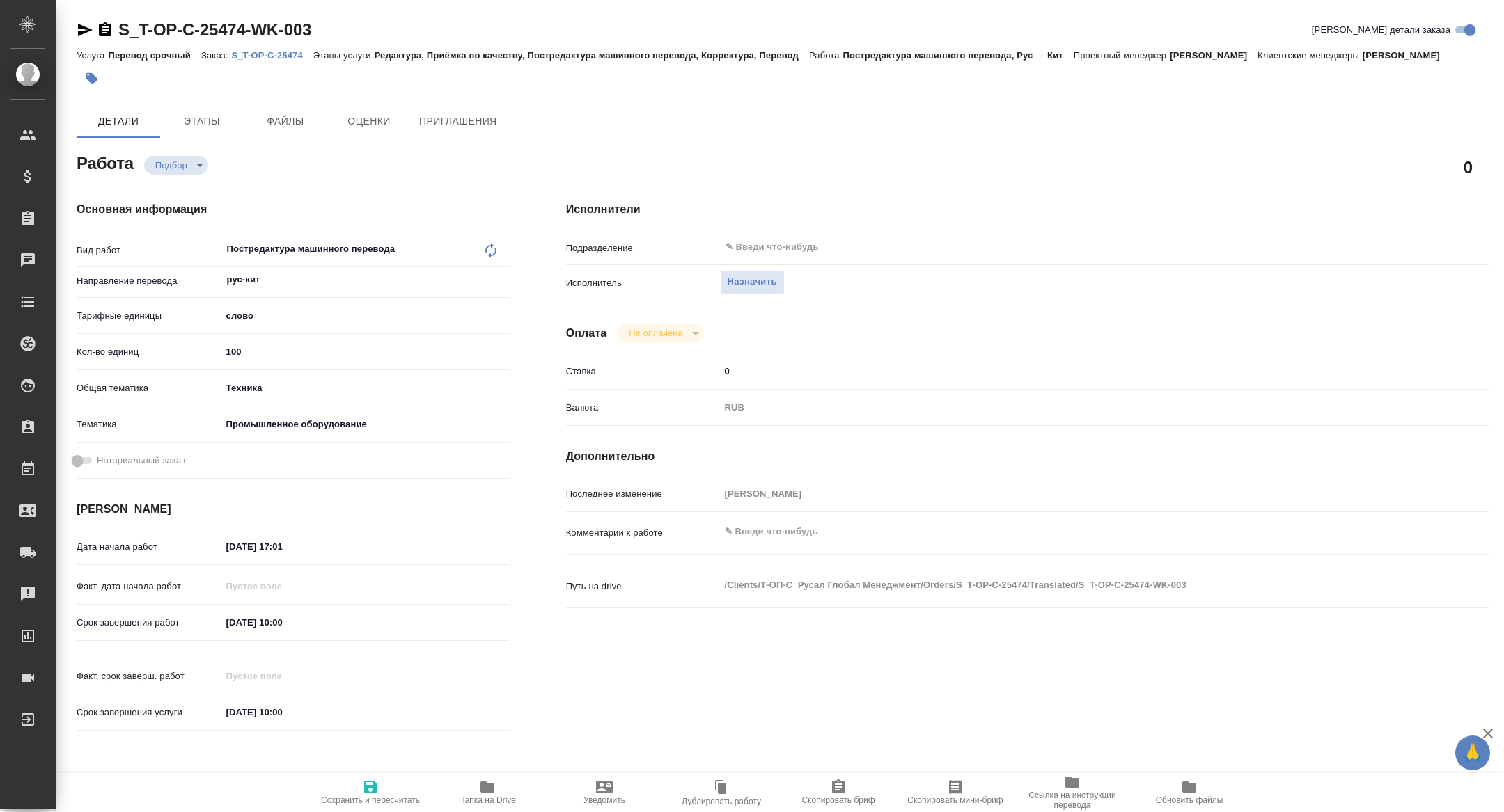
click at [951, 794] on icon "button" at bounding box center [955, 787] width 17 height 17
type textarea "x"
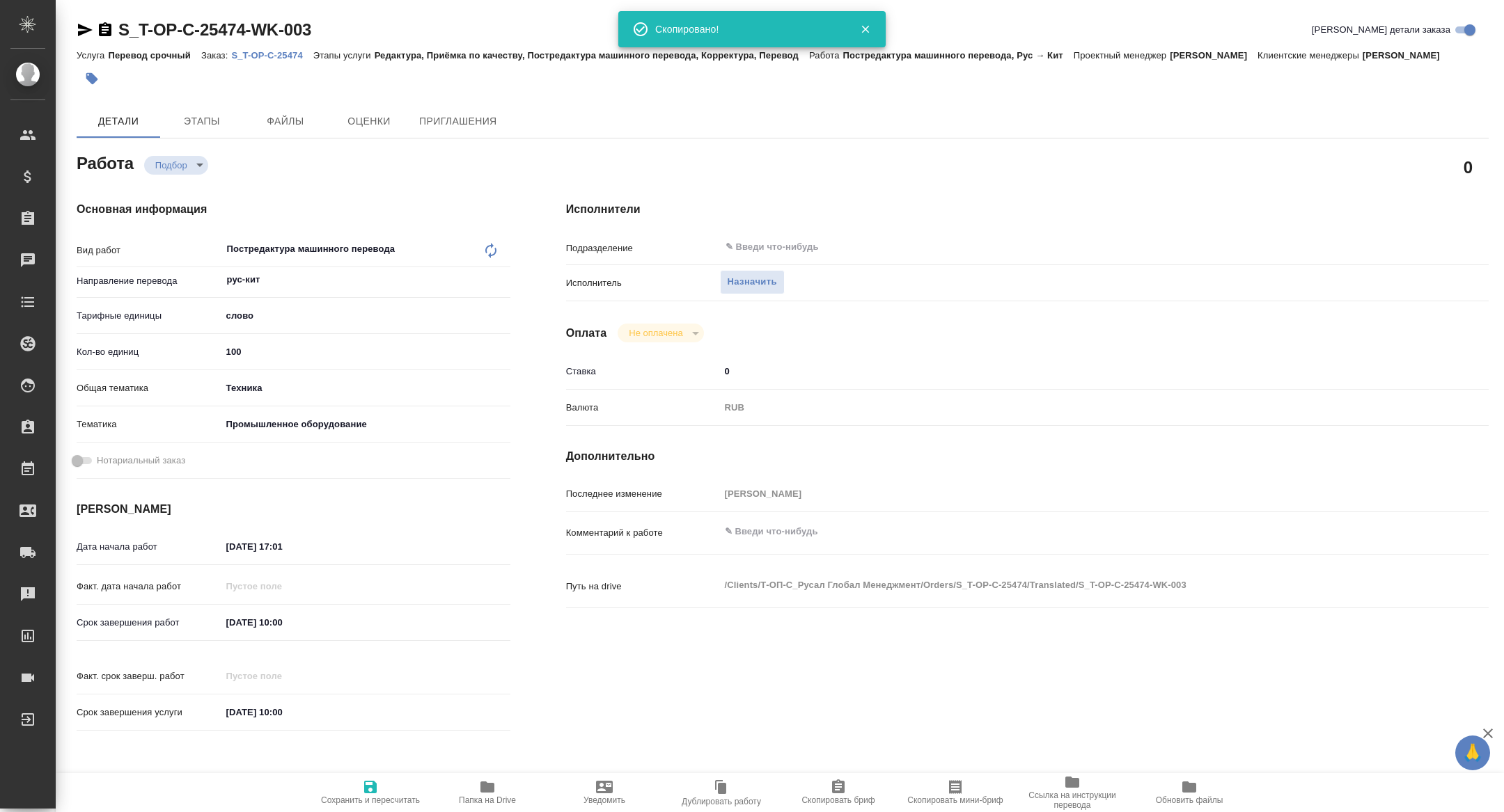
type textarea "x"
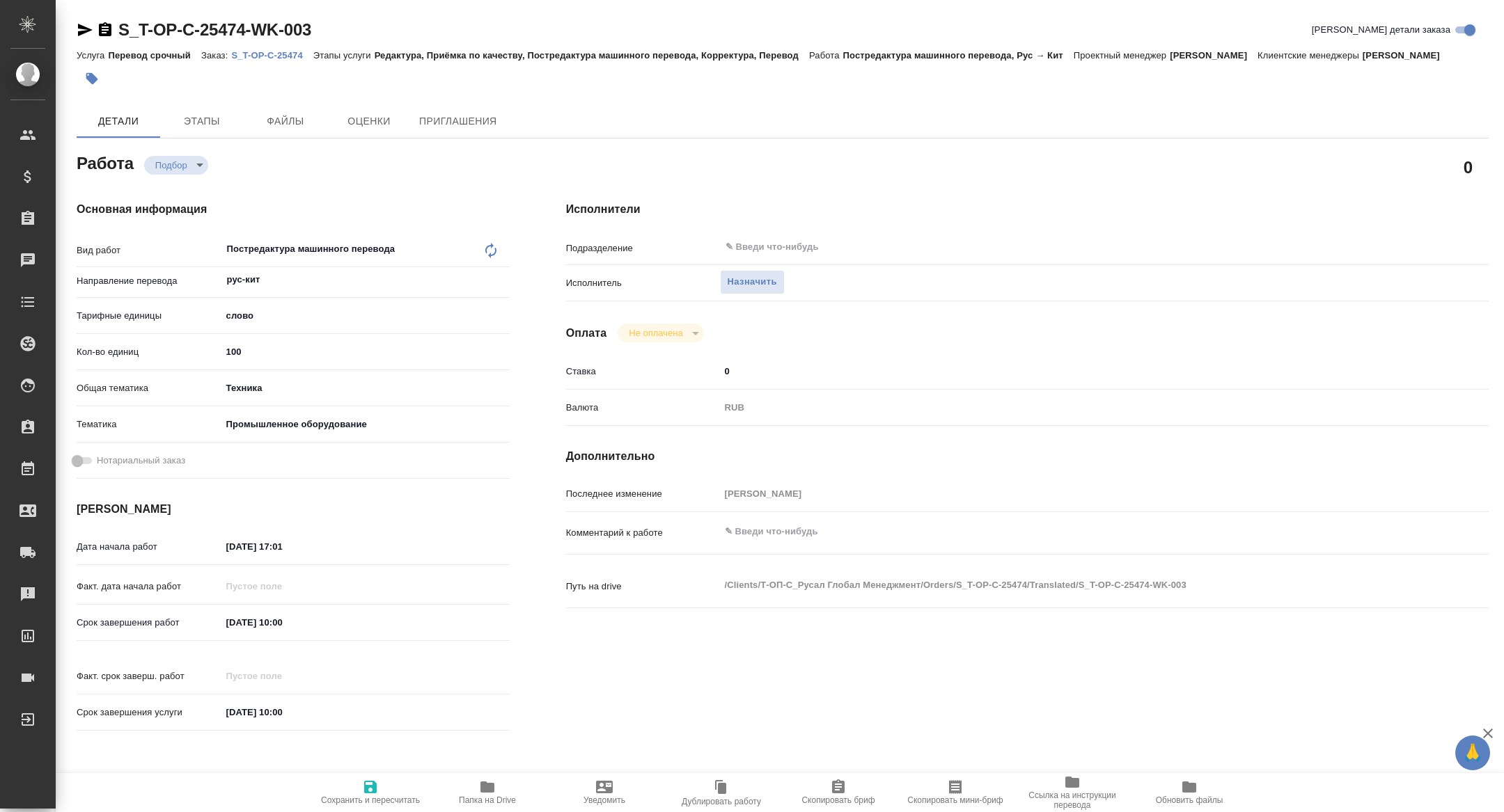
type textarea "x"
click at [941, 782] on span "Скопировать мини-бриф" at bounding box center [955, 791] width 100 height 26
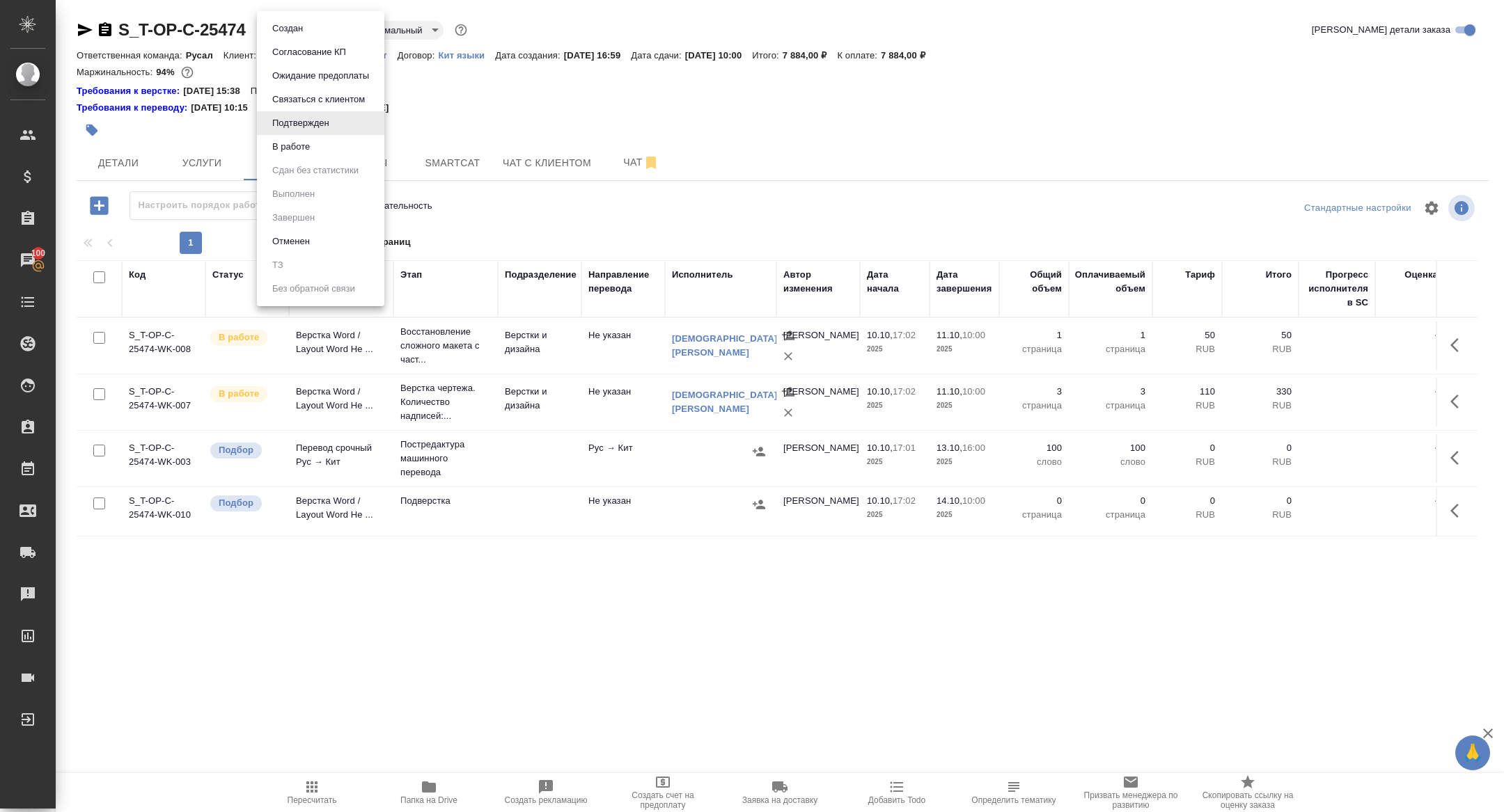
click at [305, 35] on body "🙏 .cls-1 fill:#fff; AWATERA [PERSON_NAME] Спецификации Заказы 100 Чаты Todo Про…" at bounding box center [752, 406] width 1504 height 812
click at [302, 143] on button "В работе" at bounding box center [291, 147] width 46 height 15
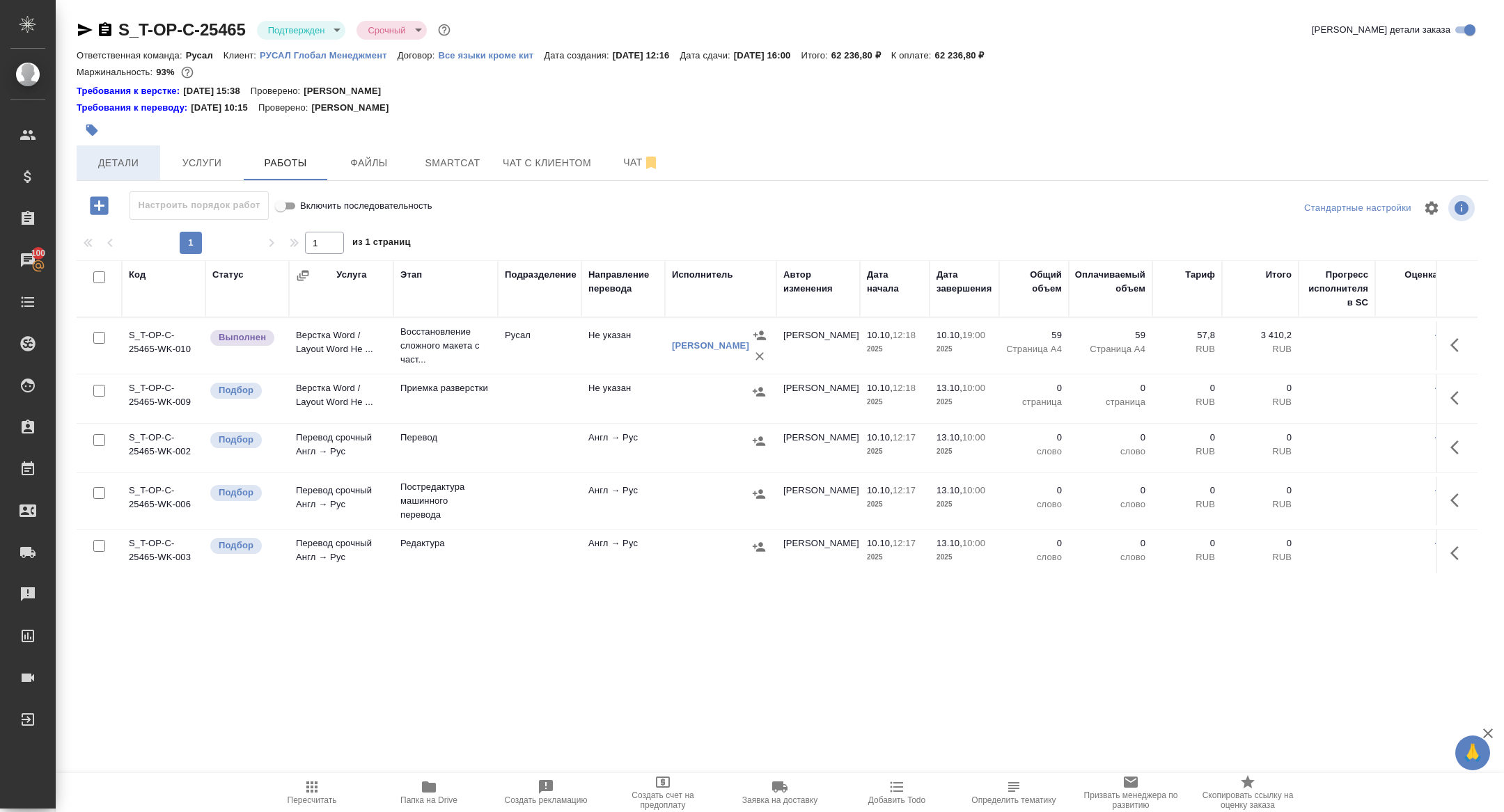
click at [129, 163] on span "Детали" at bounding box center [118, 163] width 67 height 18
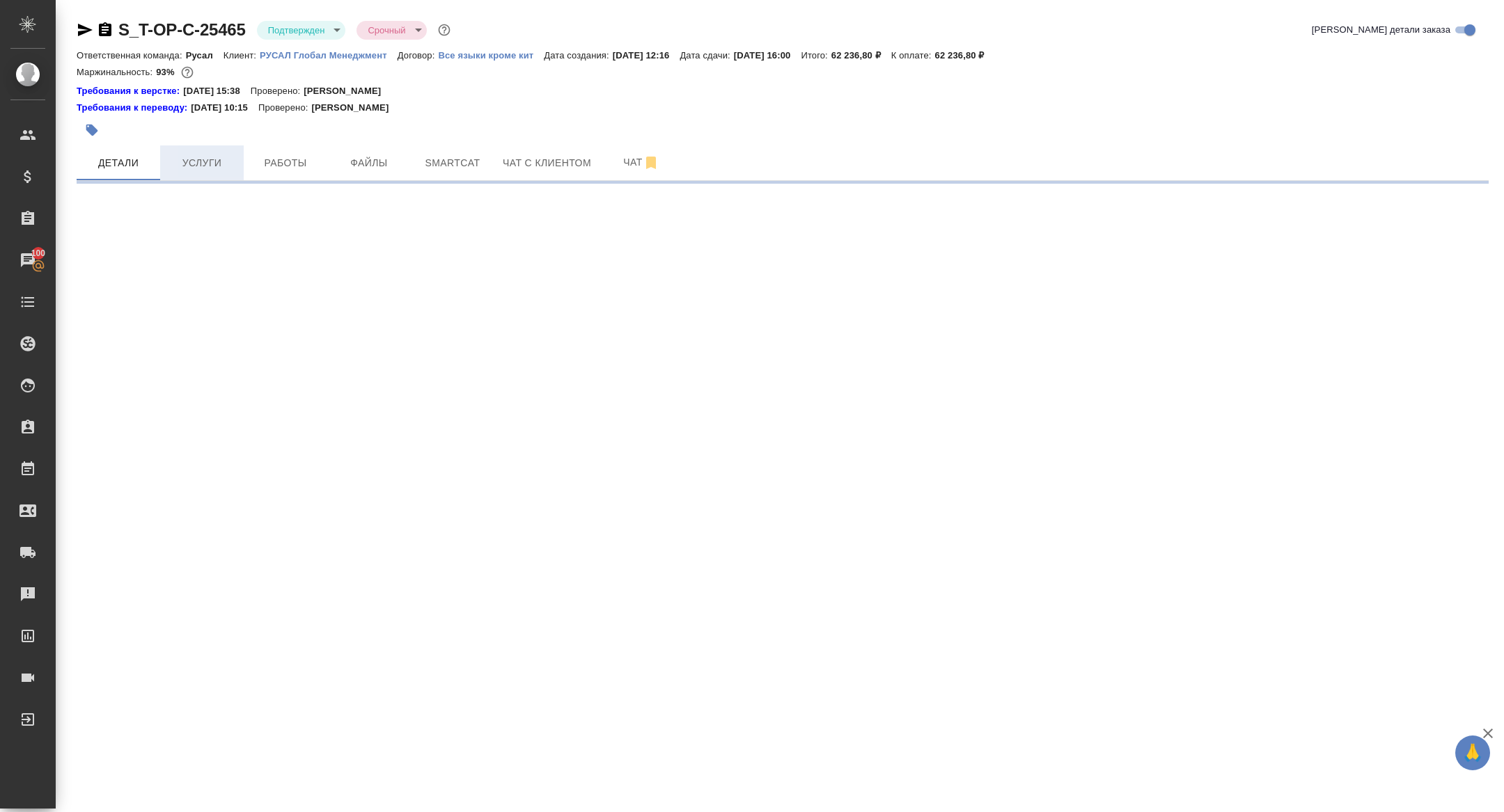
select select "RU"
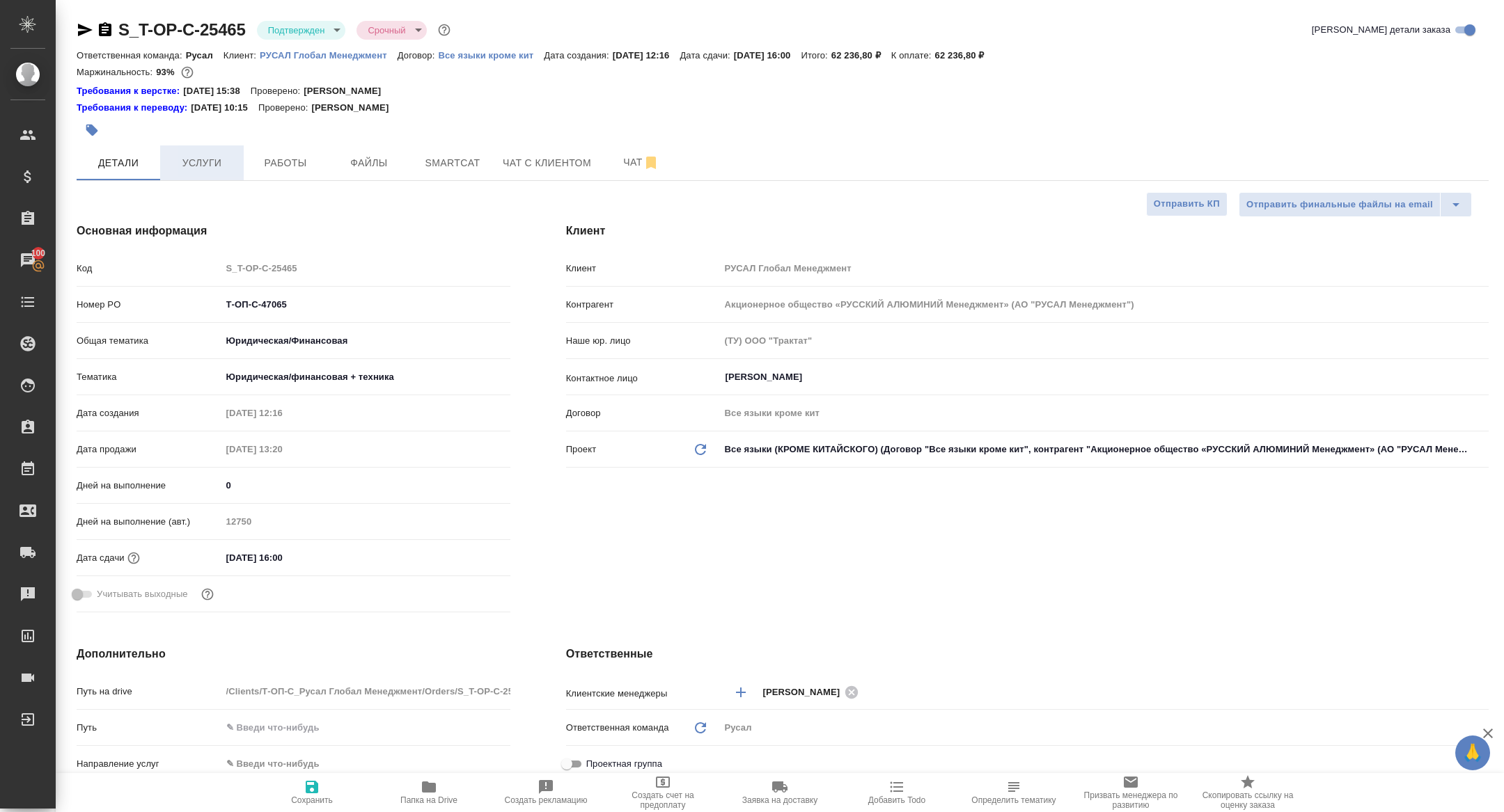
type textarea "x"
click at [375, 157] on span "Файлы" at bounding box center [369, 163] width 67 height 18
click at [312, 157] on span "Работы" at bounding box center [285, 163] width 67 height 18
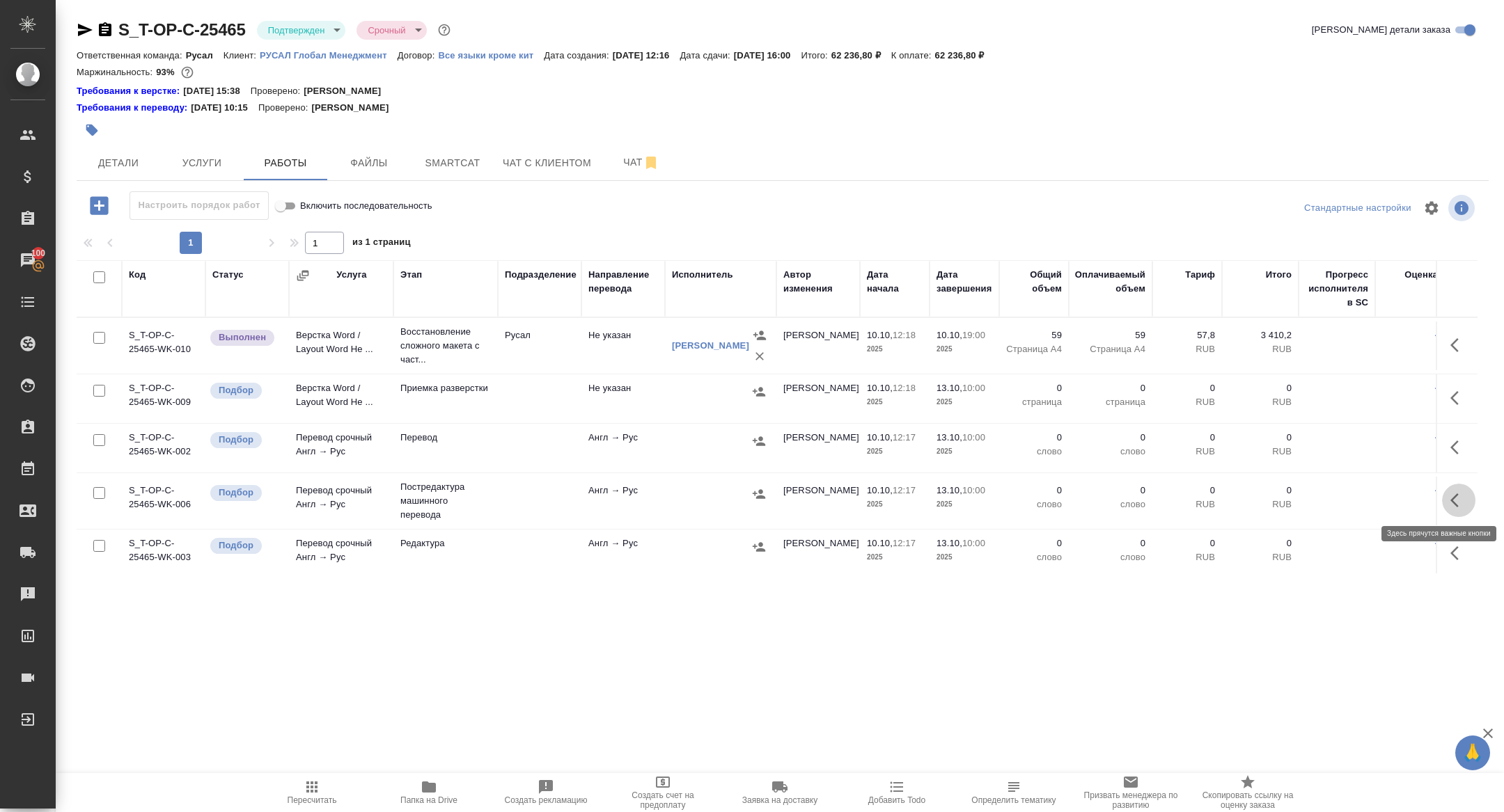
click at [1450, 492] on icon "button" at bounding box center [1458, 500] width 17 height 17
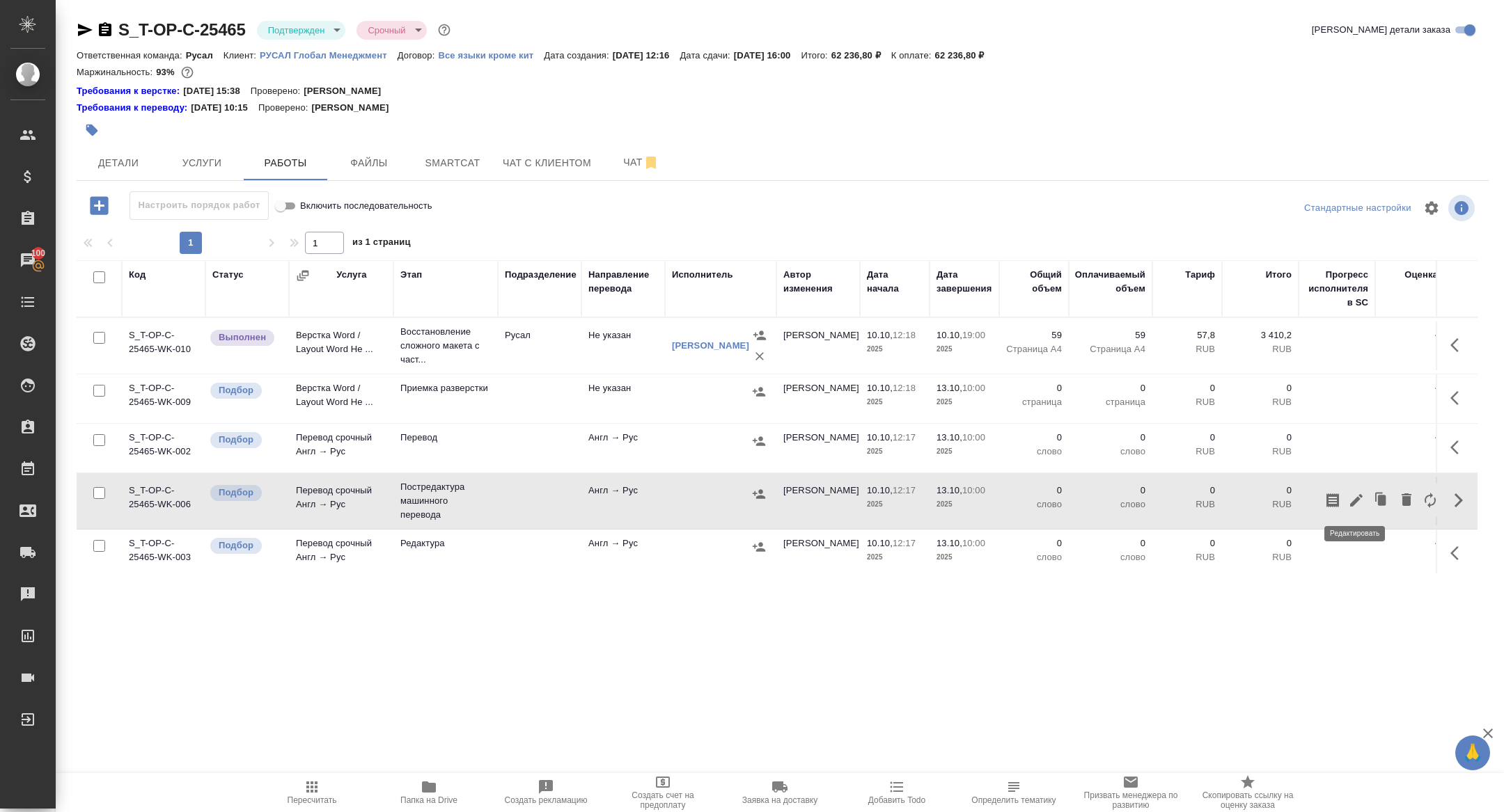
click at [1356, 496] on icon "button" at bounding box center [1356, 500] width 17 height 17
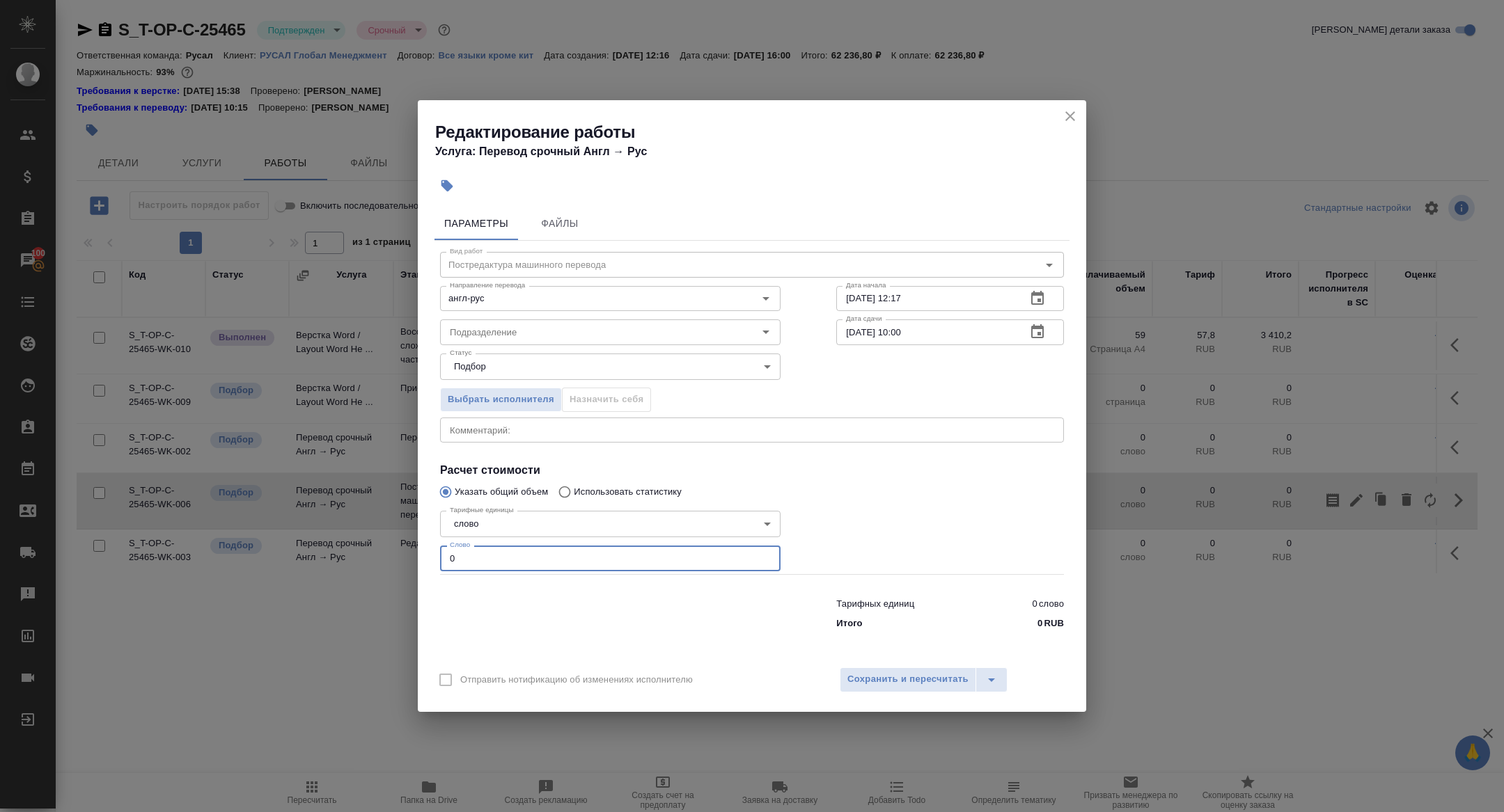
drag, startPoint x: 476, startPoint y: 556, endPoint x: 401, endPoint y: 557, distance: 75.0
click at [401, 557] on div "Редактирование работы Услуга: Перевод срочный Англ → [PERSON_NAME] Файлы Вид ра…" at bounding box center [752, 406] width 1504 height 812
type input "17000"
click at [1038, 329] on icon "button" at bounding box center [1037, 331] width 13 height 14
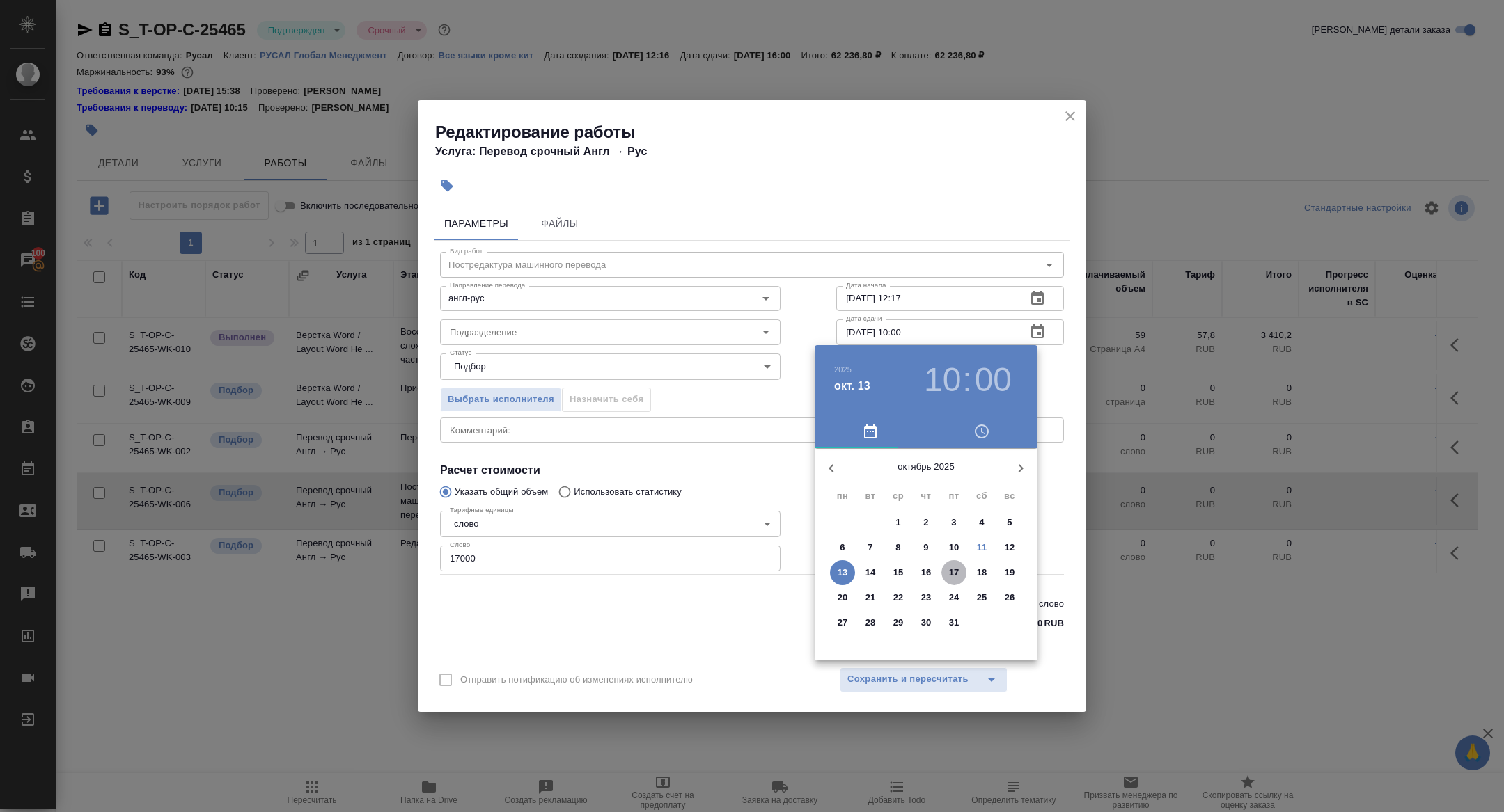
click at [954, 573] on p "17" at bounding box center [954, 573] width 10 height 14
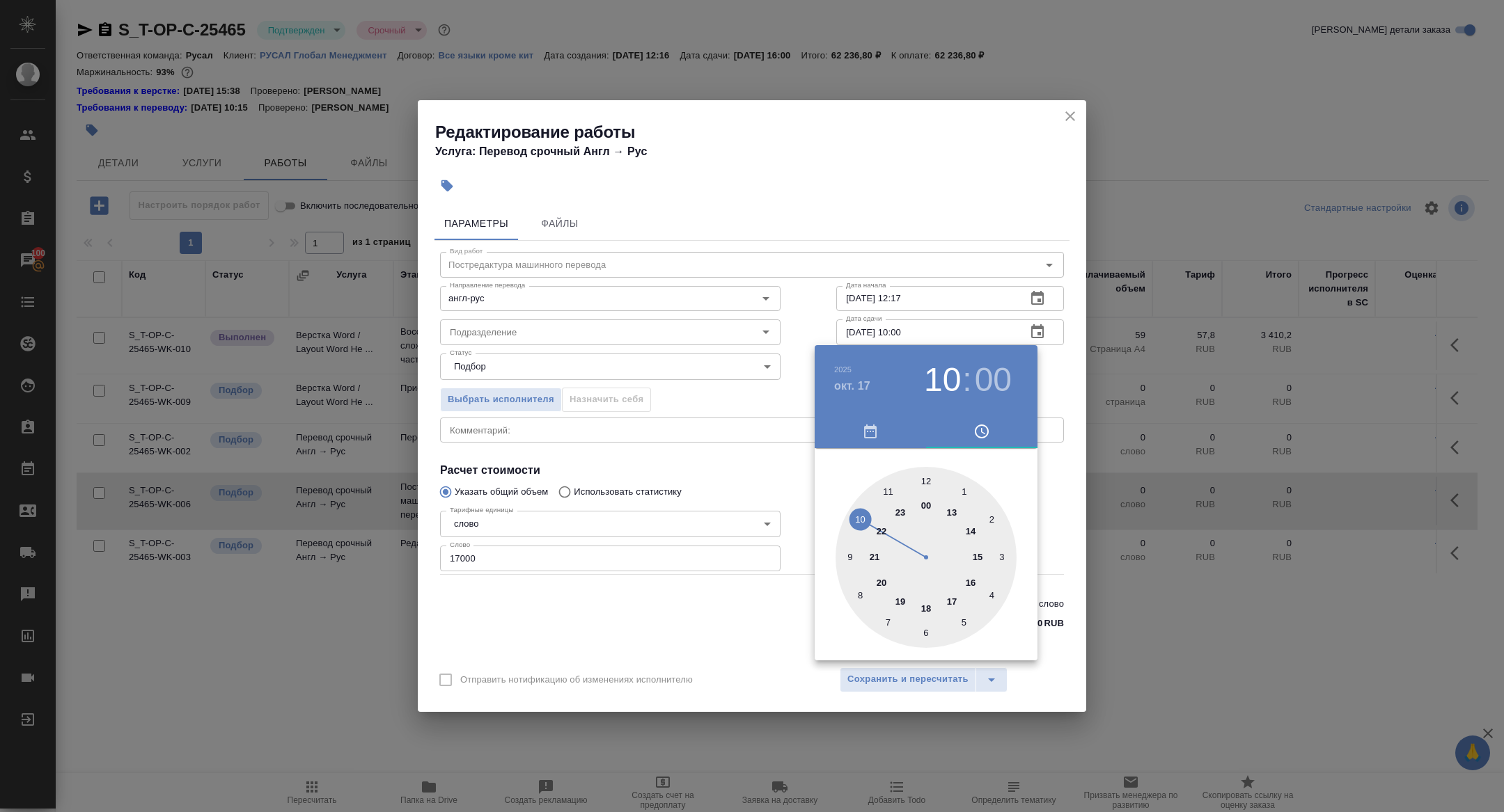
click at [922, 481] on div at bounding box center [925, 557] width 181 height 181
type input "17.10.2025 12:00"
click at [687, 478] on div at bounding box center [752, 406] width 1504 height 812
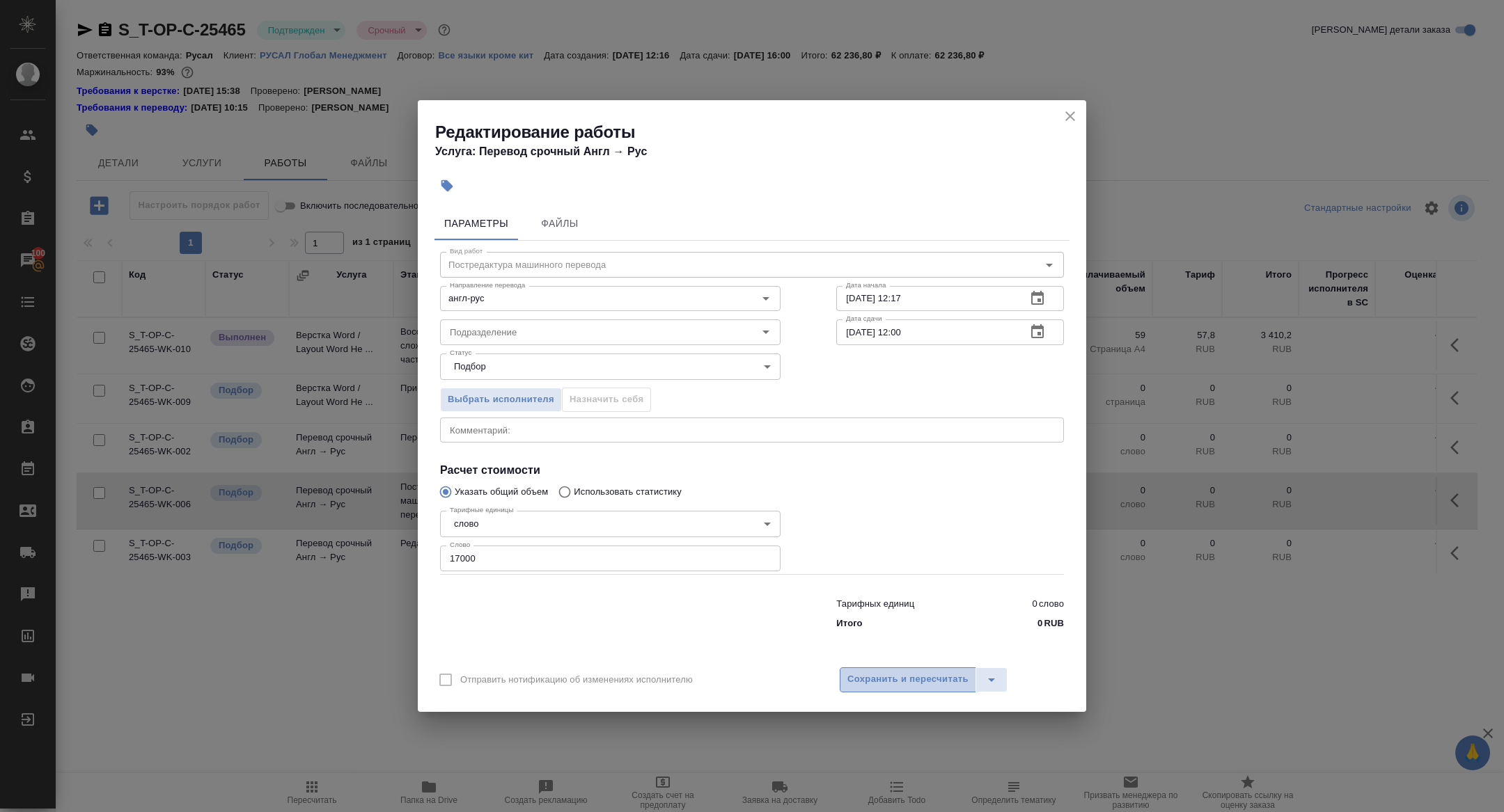
click at [872, 673] on span "Сохранить и пересчитать" at bounding box center [908, 679] width 121 height 16
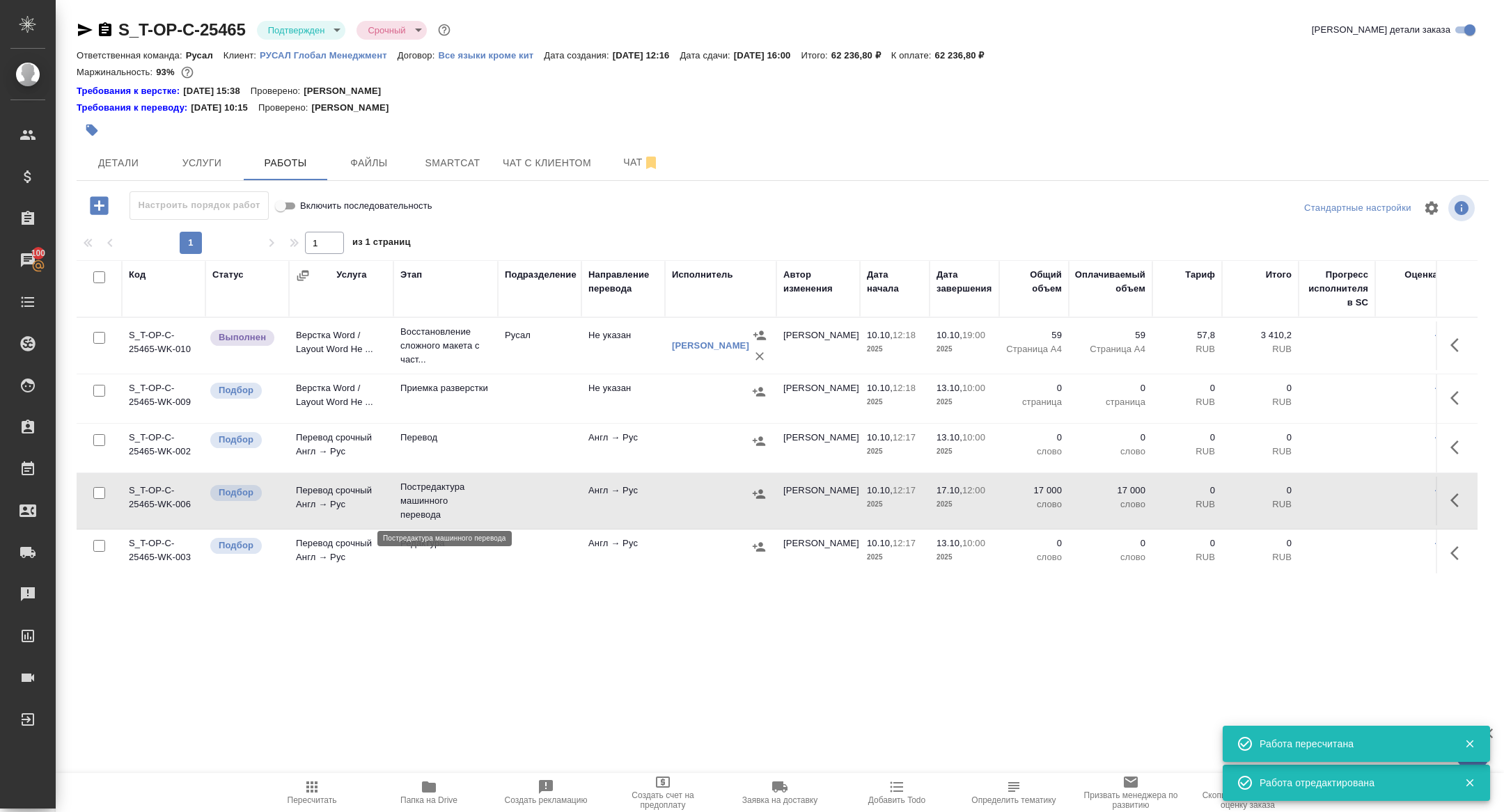
click at [429, 496] on p "Постредактура машинного перевода" at bounding box center [445, 501] width 90 height 42
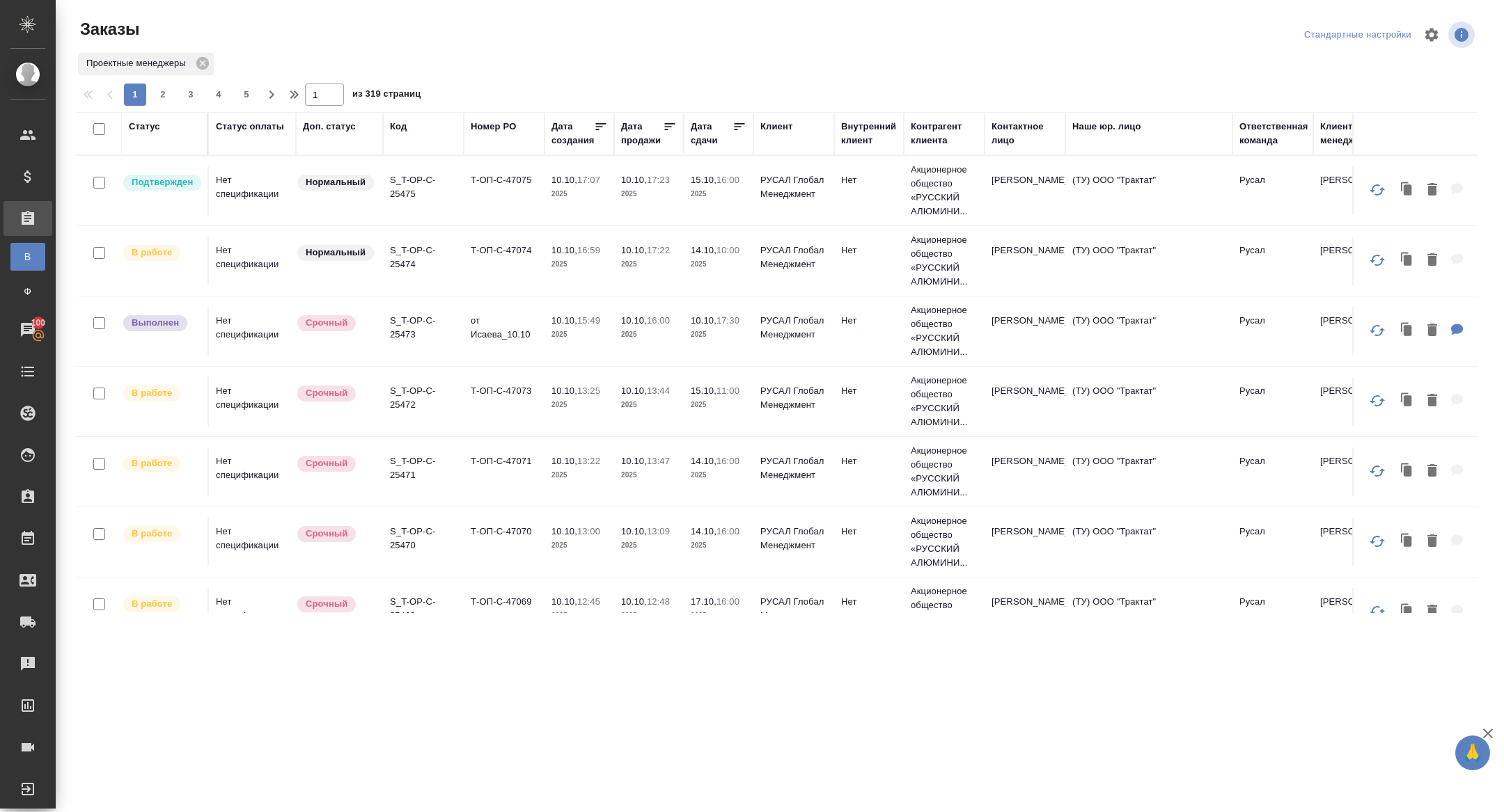
click at [149, 126] on div "Статус" at bounding box center [144, 126] width 31 height 14
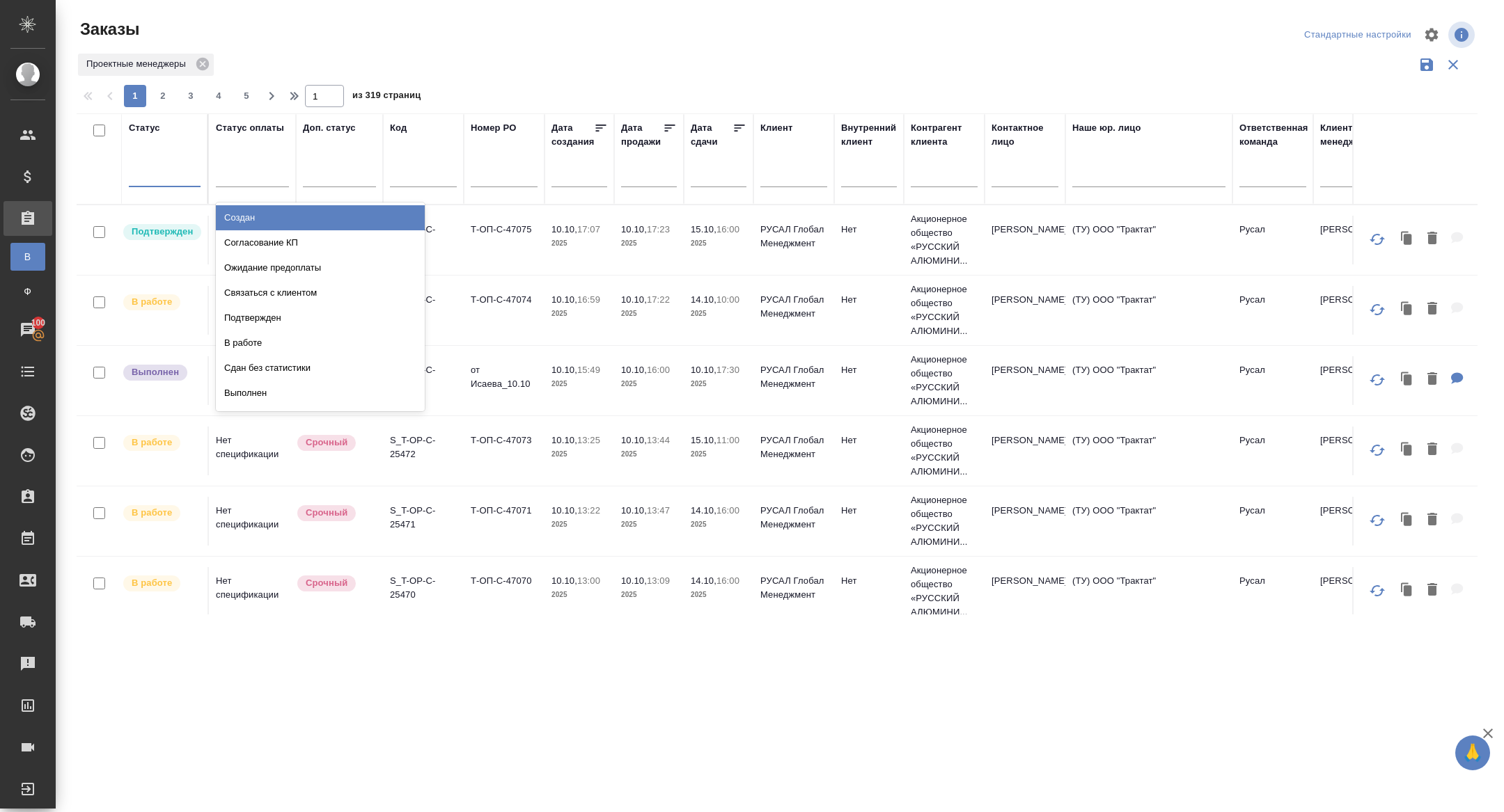
click at [166, 176] on div at bounding box center [164, 173] width 72 height 20
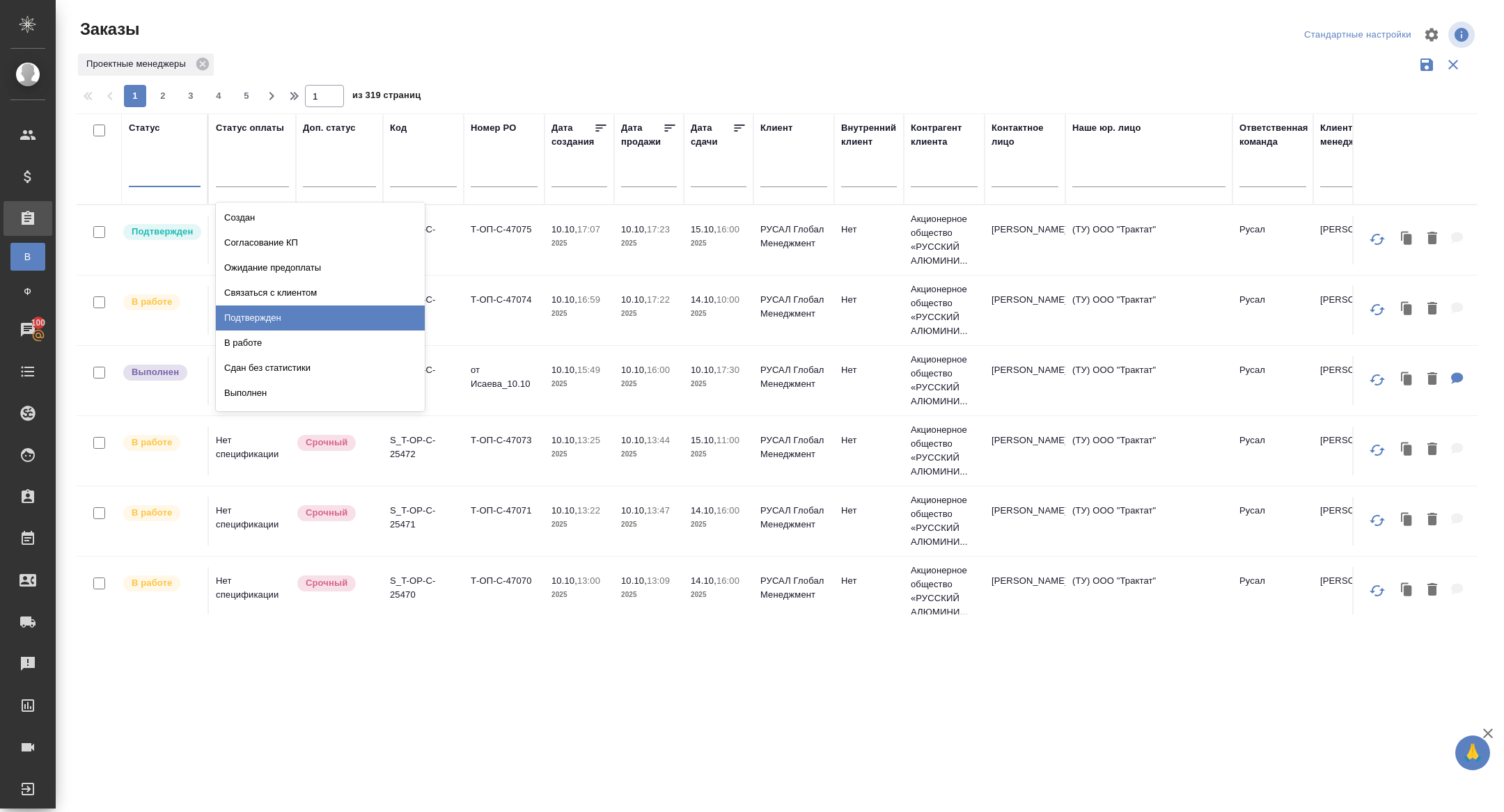
click at [282, 320] on div "Подтвержден" at bounding box center [321, 318] width 209 height 25
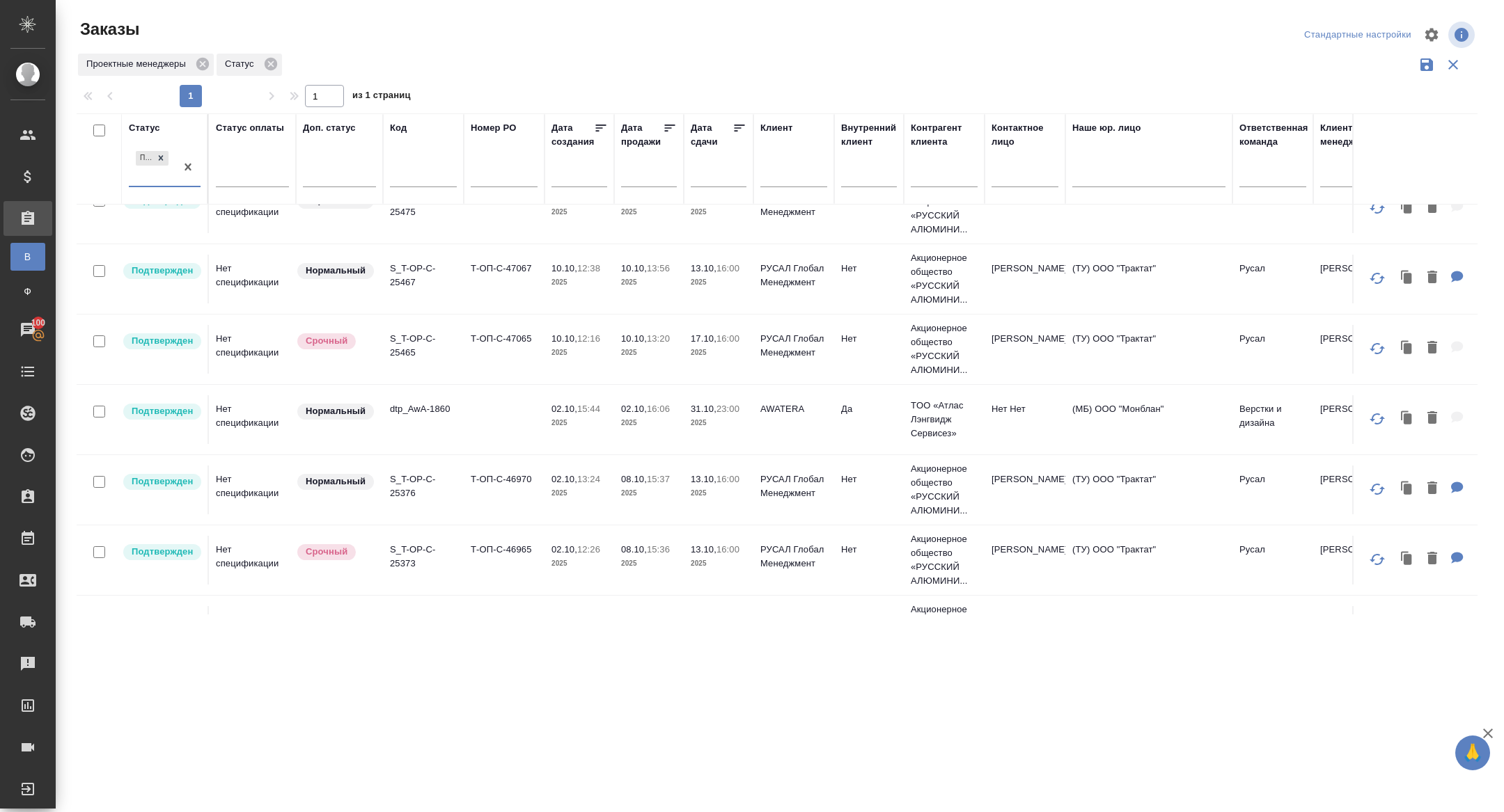
scroll to position [81, 0]
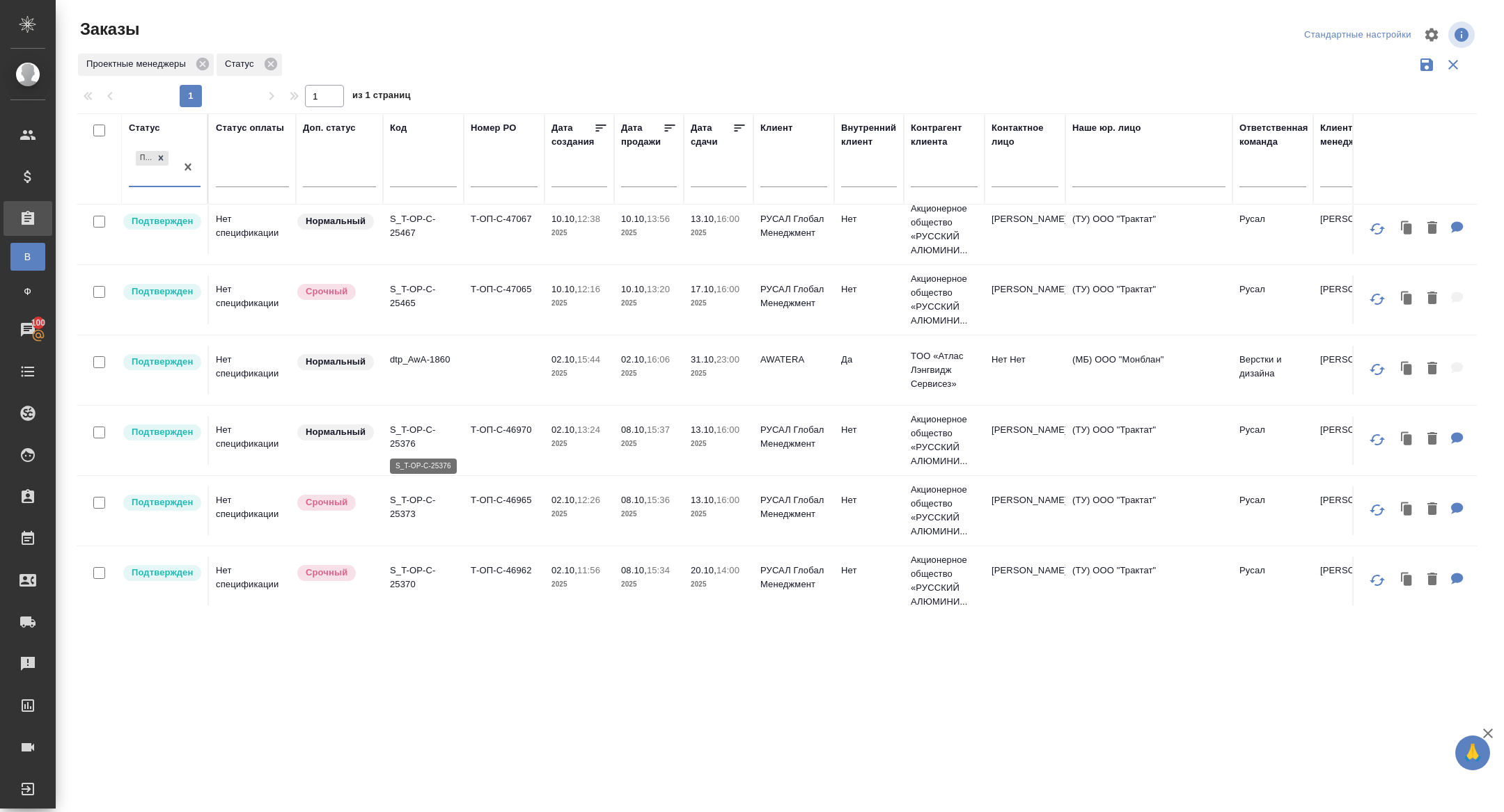
click at [407, 432] on p "S_T-OP-C-25376" at bounding box center [423, 437] width 67 height 28
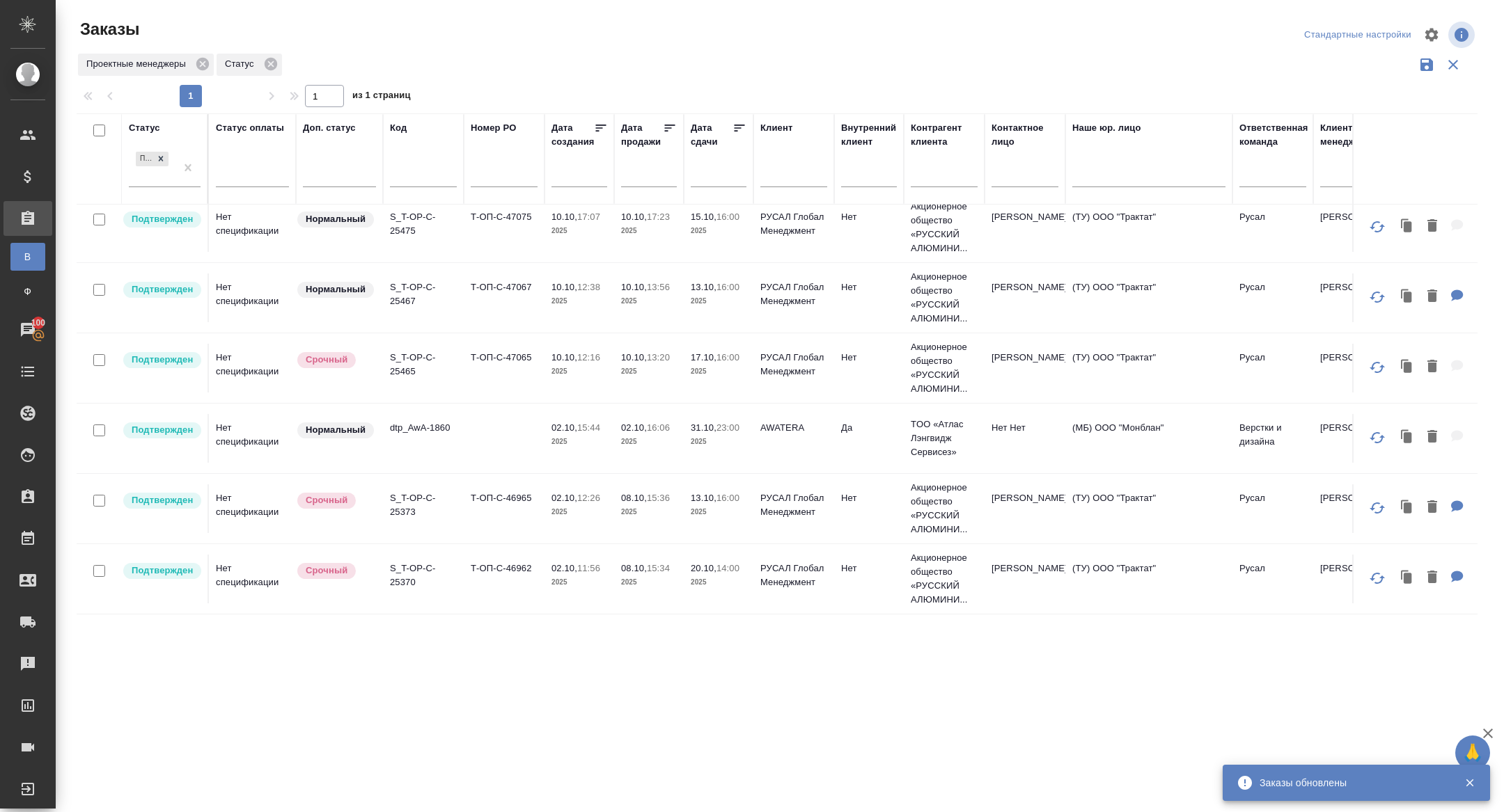
scroll to position [10, 0]
click at [398, 511] on p "S_T-OP-C-25373" at bounding box center [423, 507] width 67 height 28
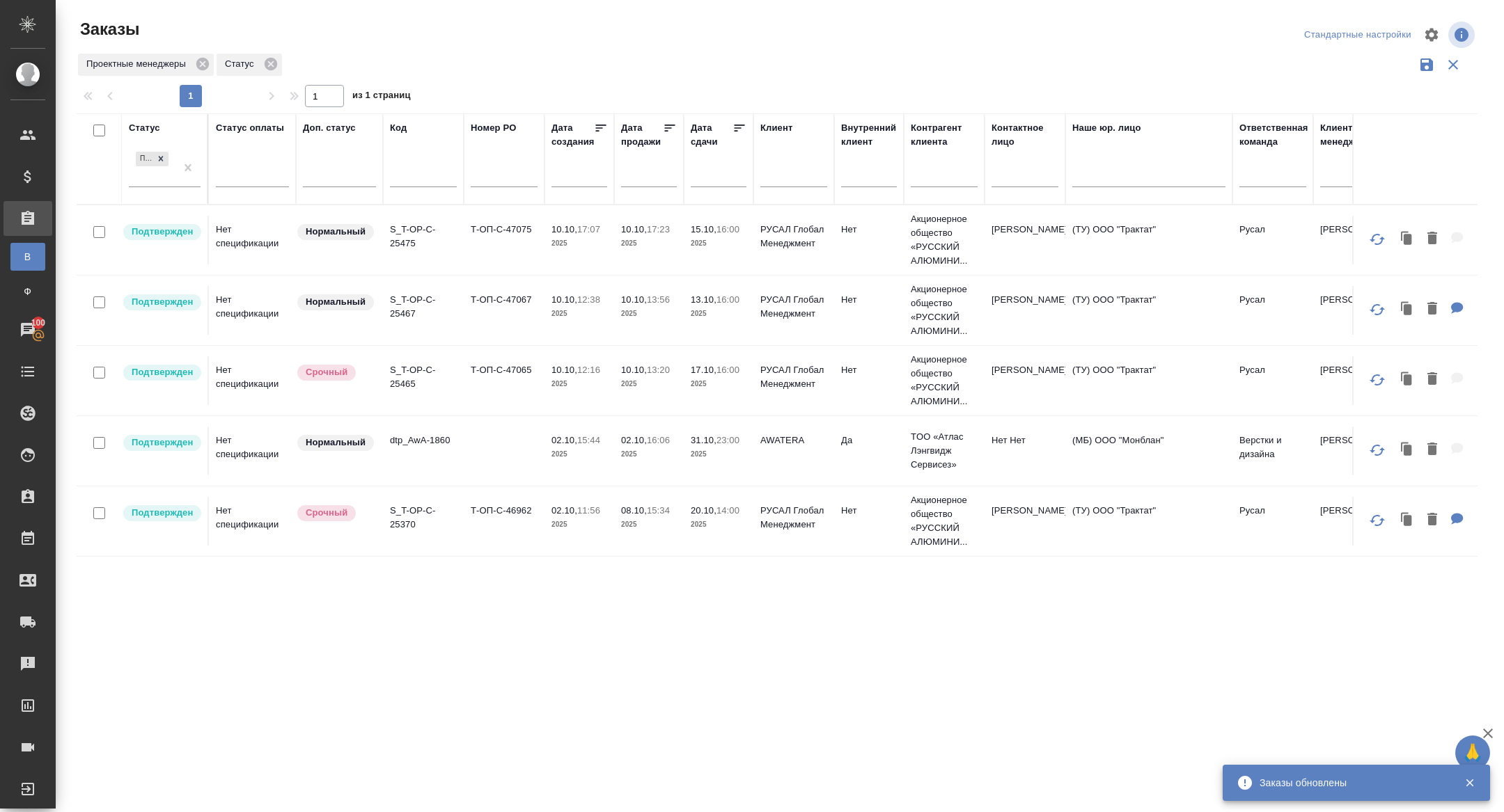
scroll to position [0, 0]
click at [409, 524] on p "S_T-OP-C-25370" at bounding box center [423, 517] width 67 height 28
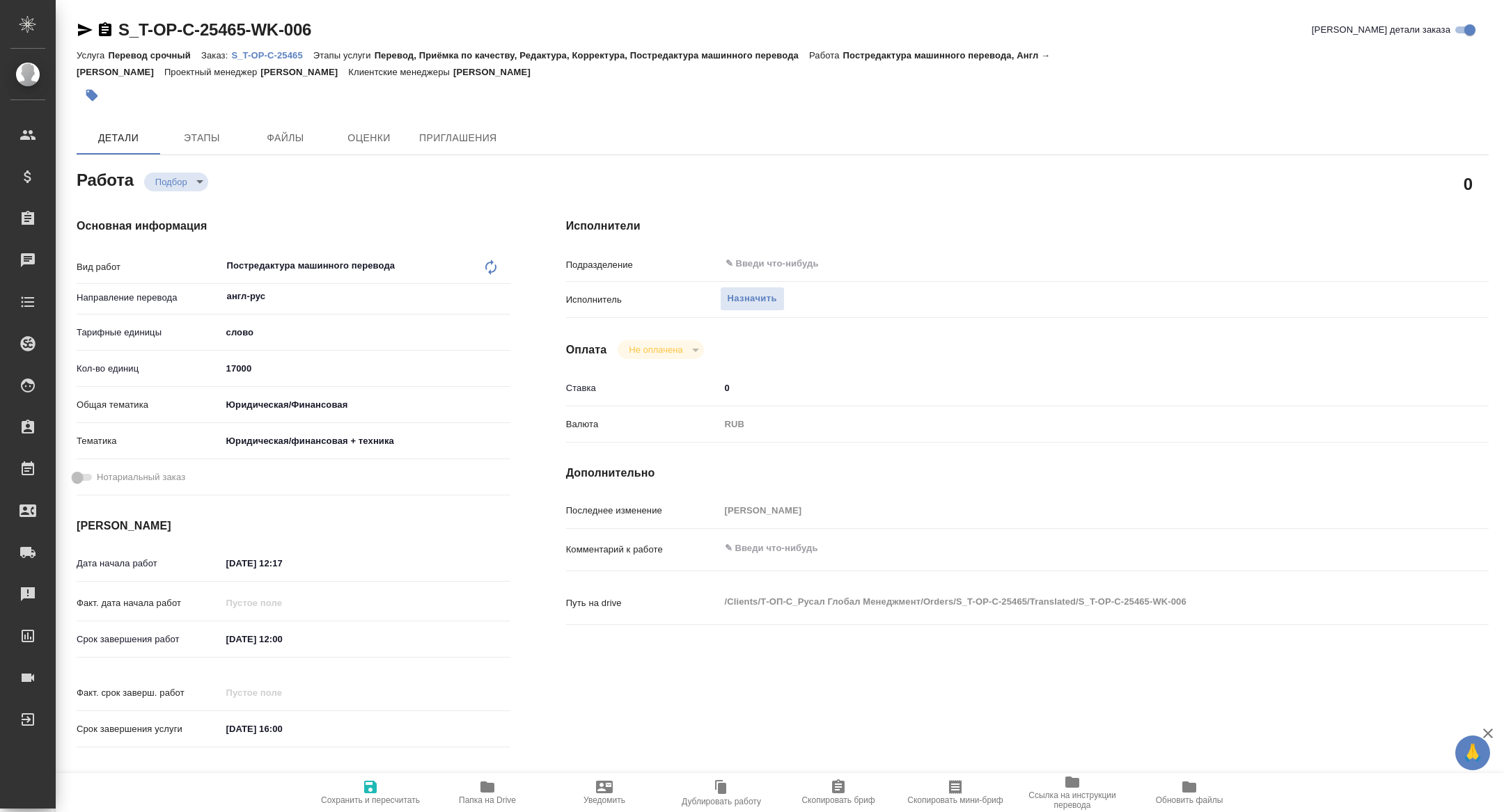
type textarea "x"
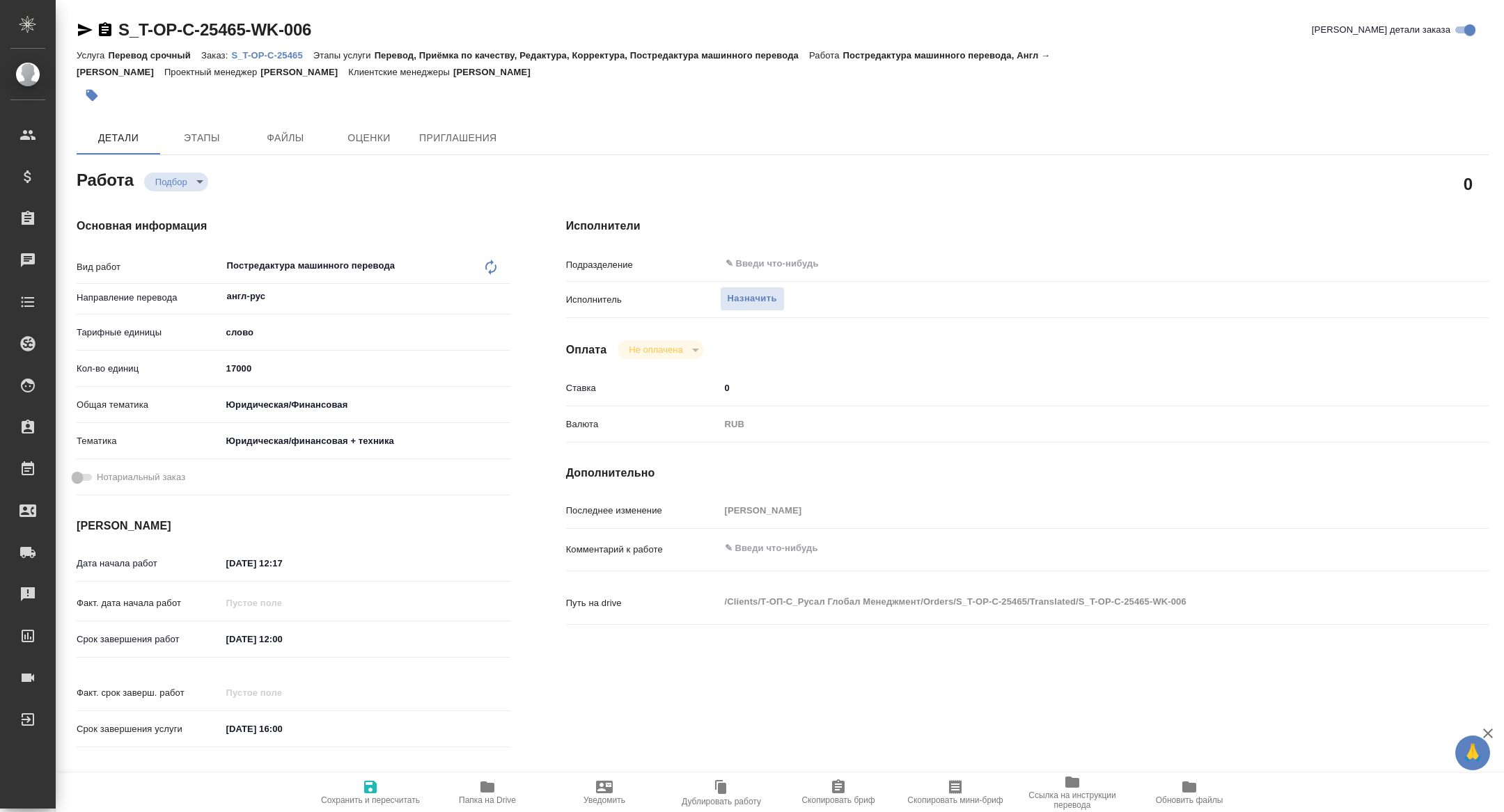
type textarea "x"
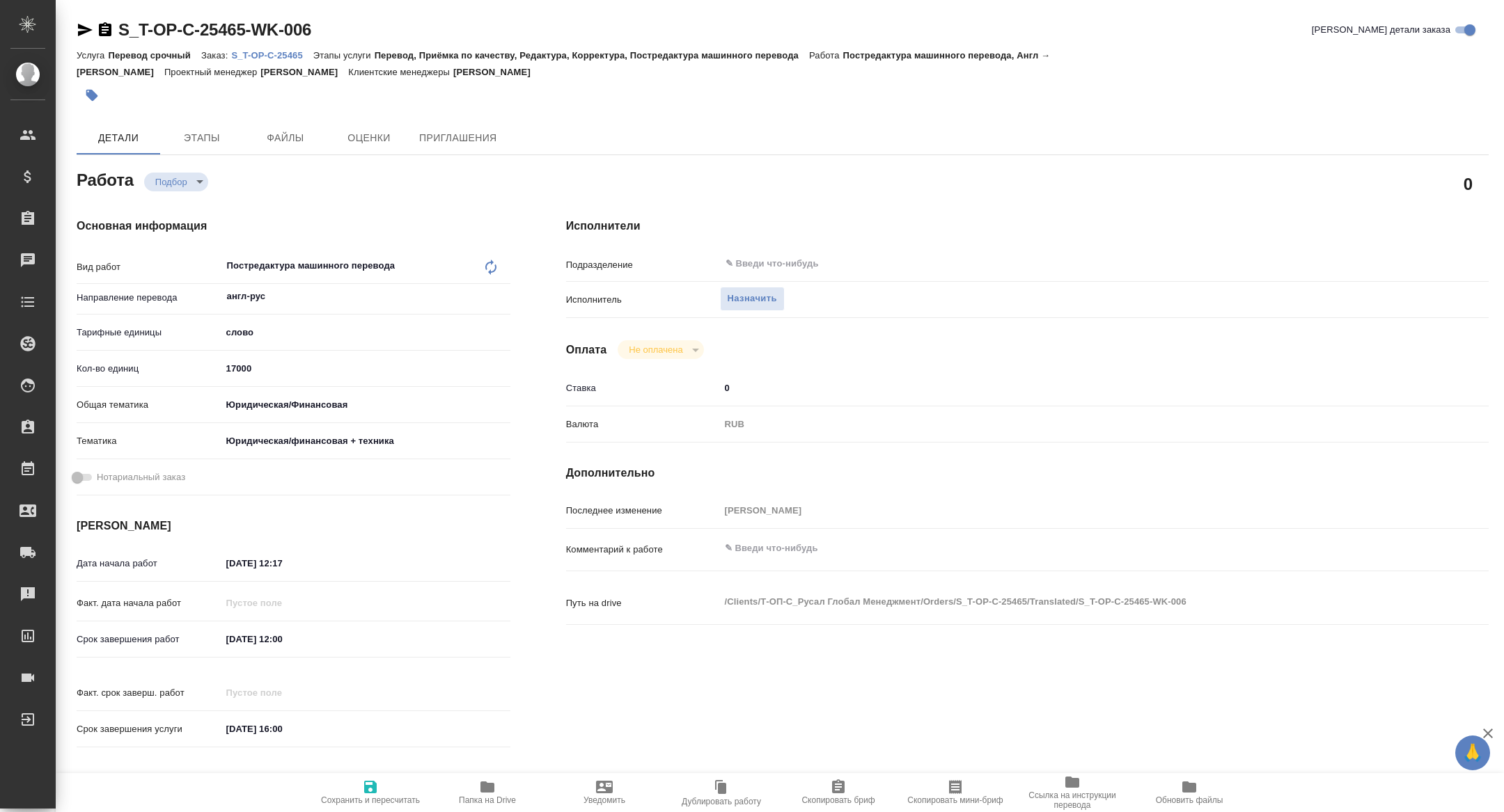
type textarea "x"
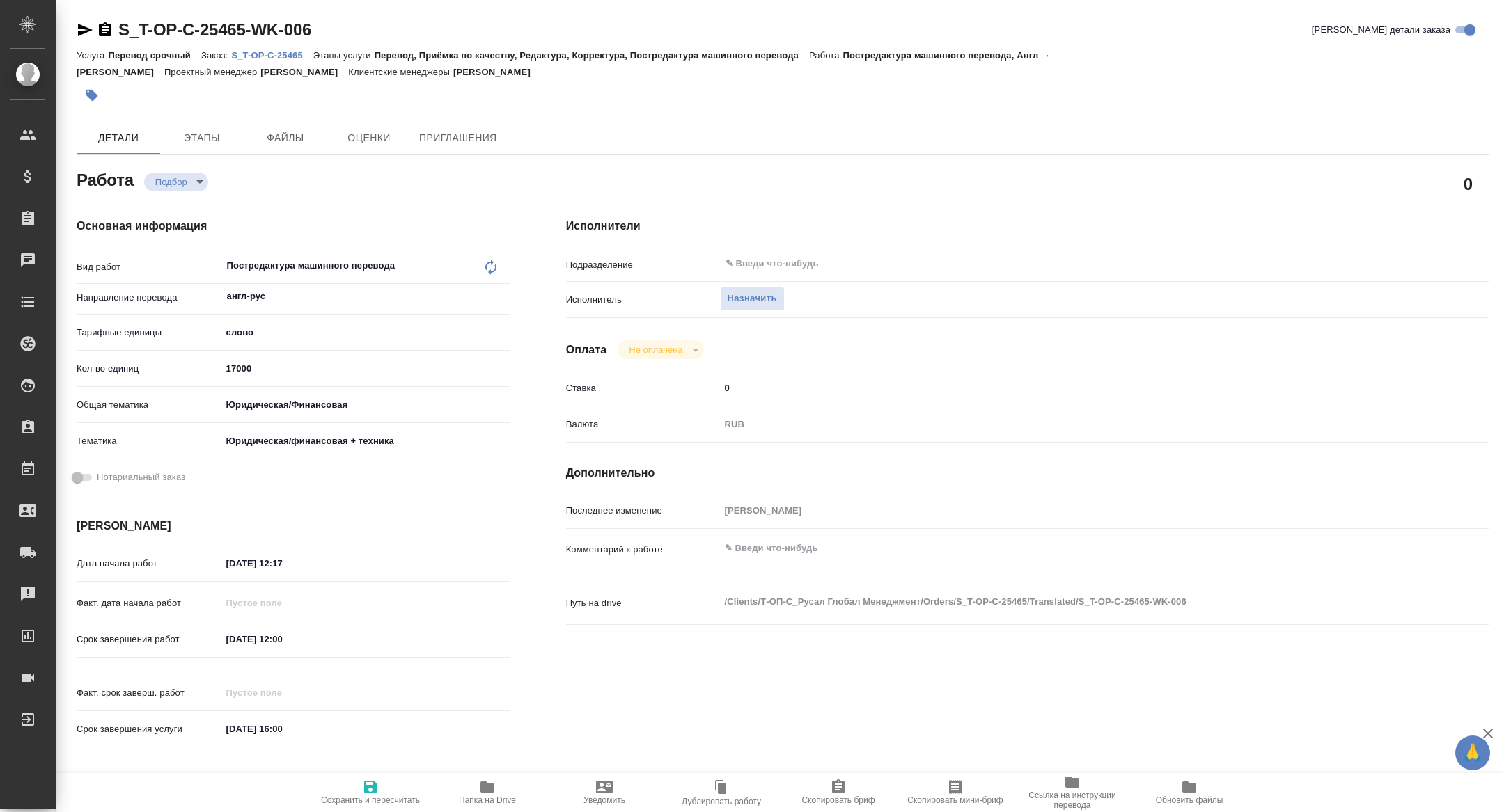
type textarea "x"
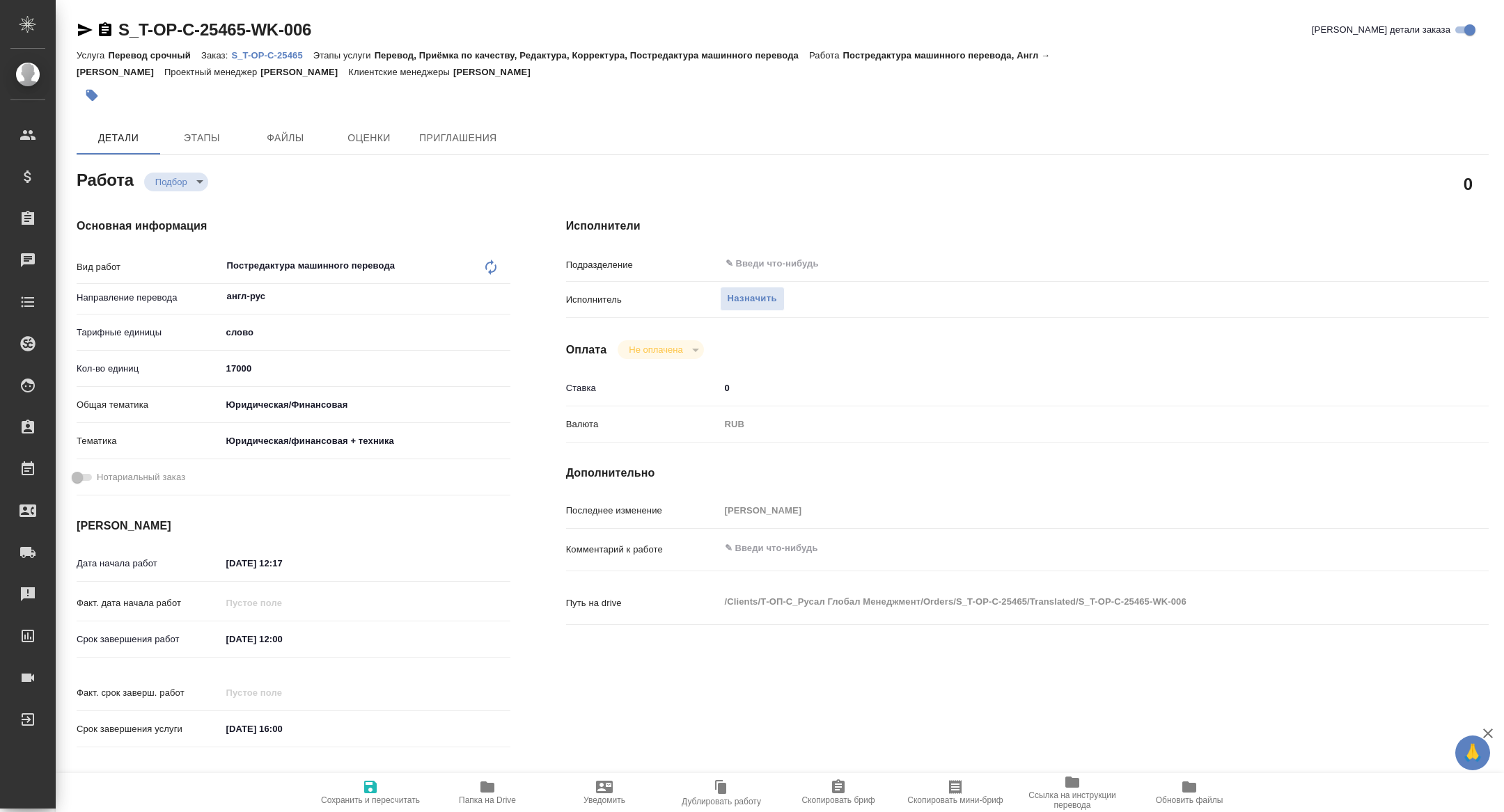
type textarea "x"
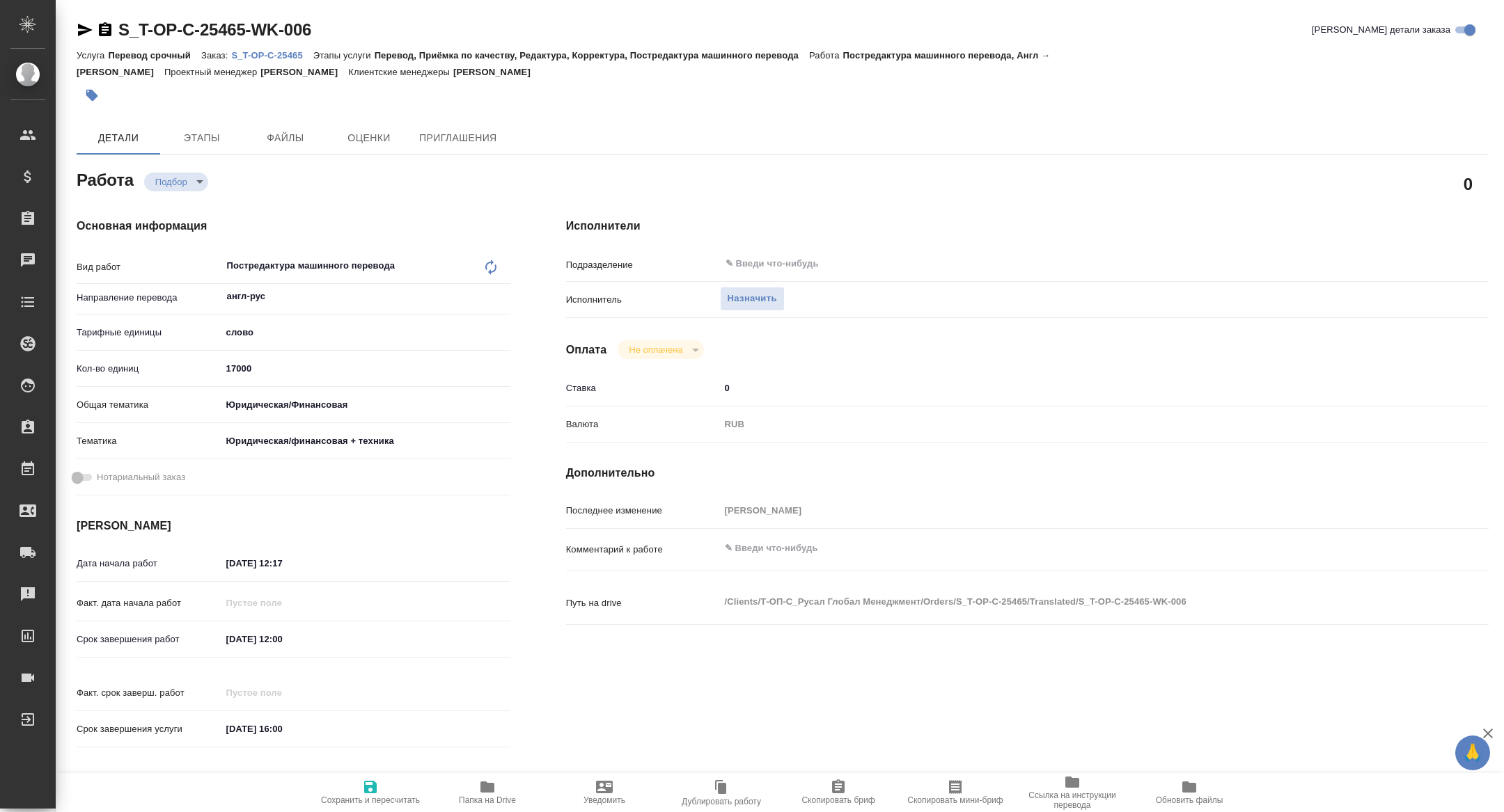
click at [957, 793] on icon "button" at bounding box center [955, 787] width 13 height 14
type textarea "x"
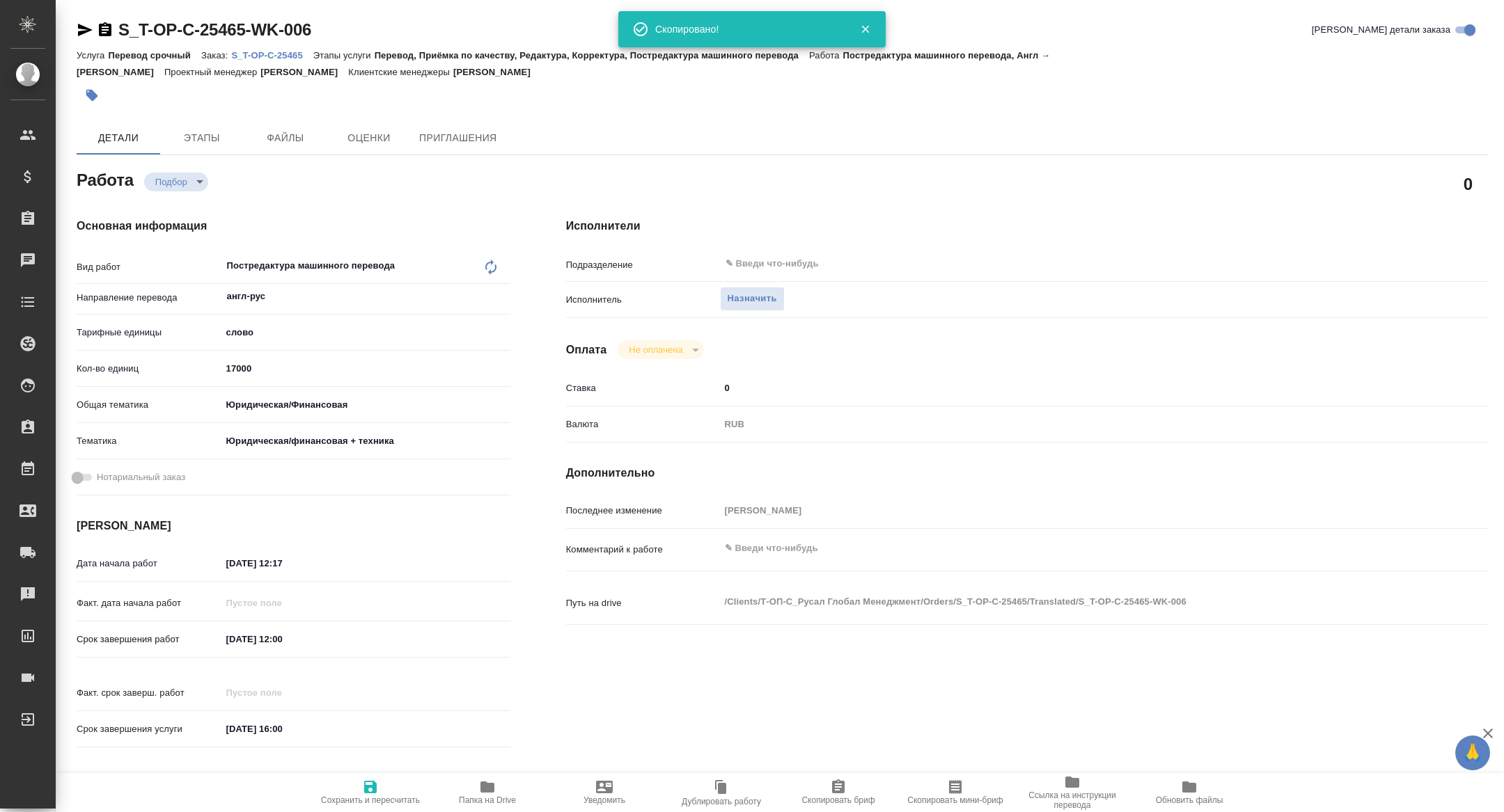
type textarea "x"
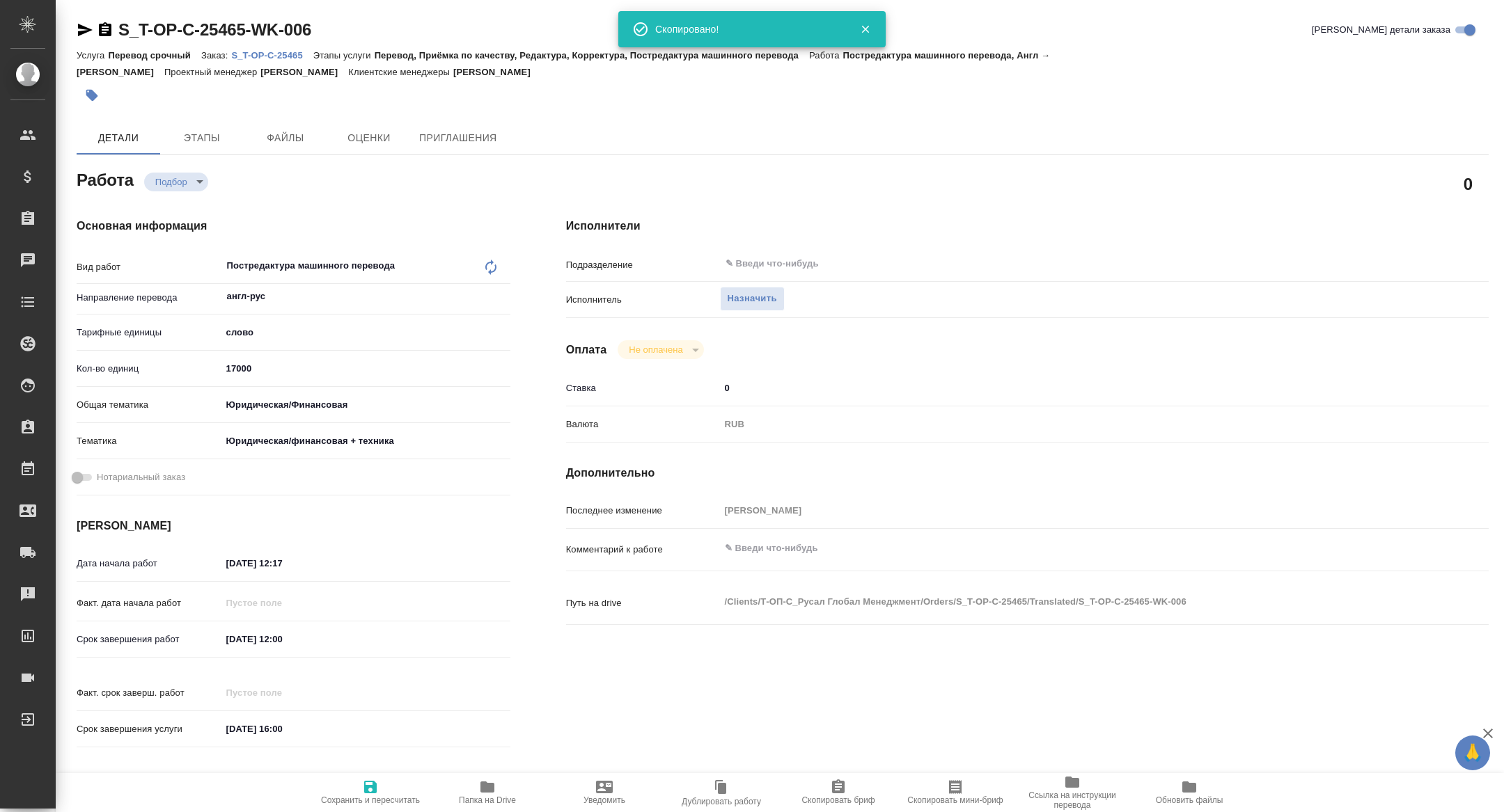
type textarea "x"
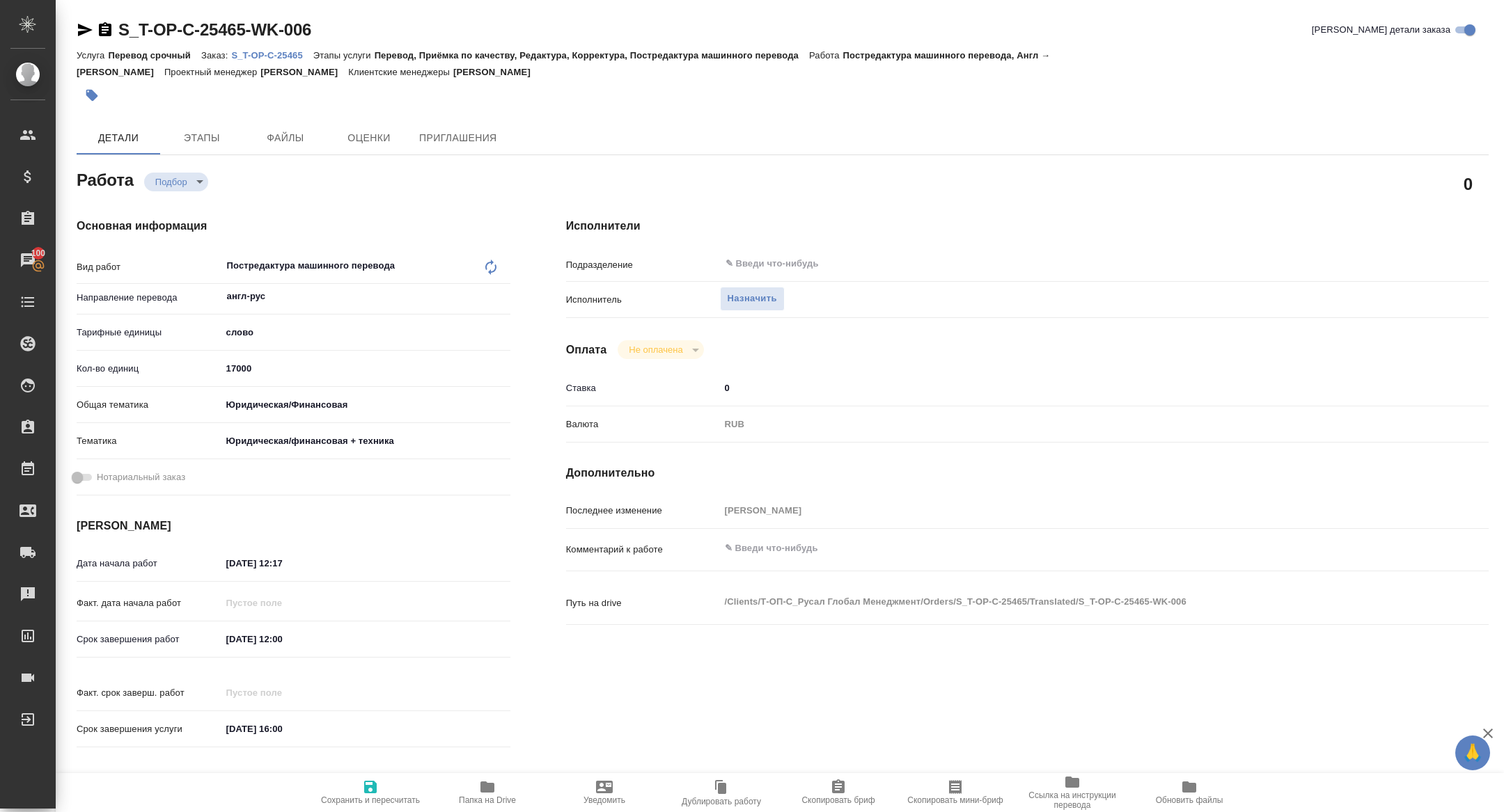
click at [313, 635] on input "17.10.2025 12:00" at bounding box center [282, 639] width 121 height 20
click at [477, 641] on icon "button" at bounding box center [470, 638] width 17 height 17
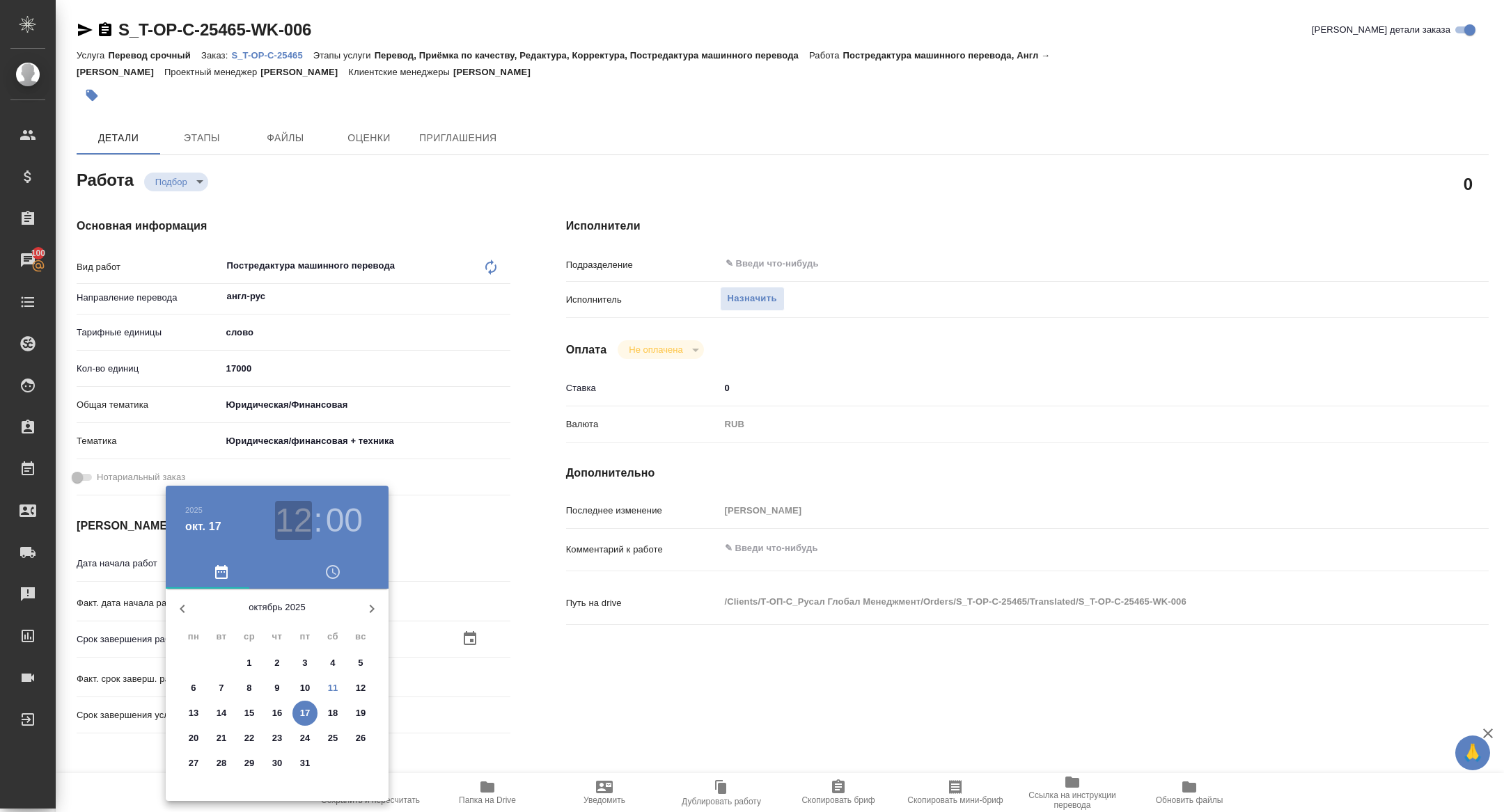
click at [291, 512] on h3 "12" at bounding box center [294, 520] width 37 height 39
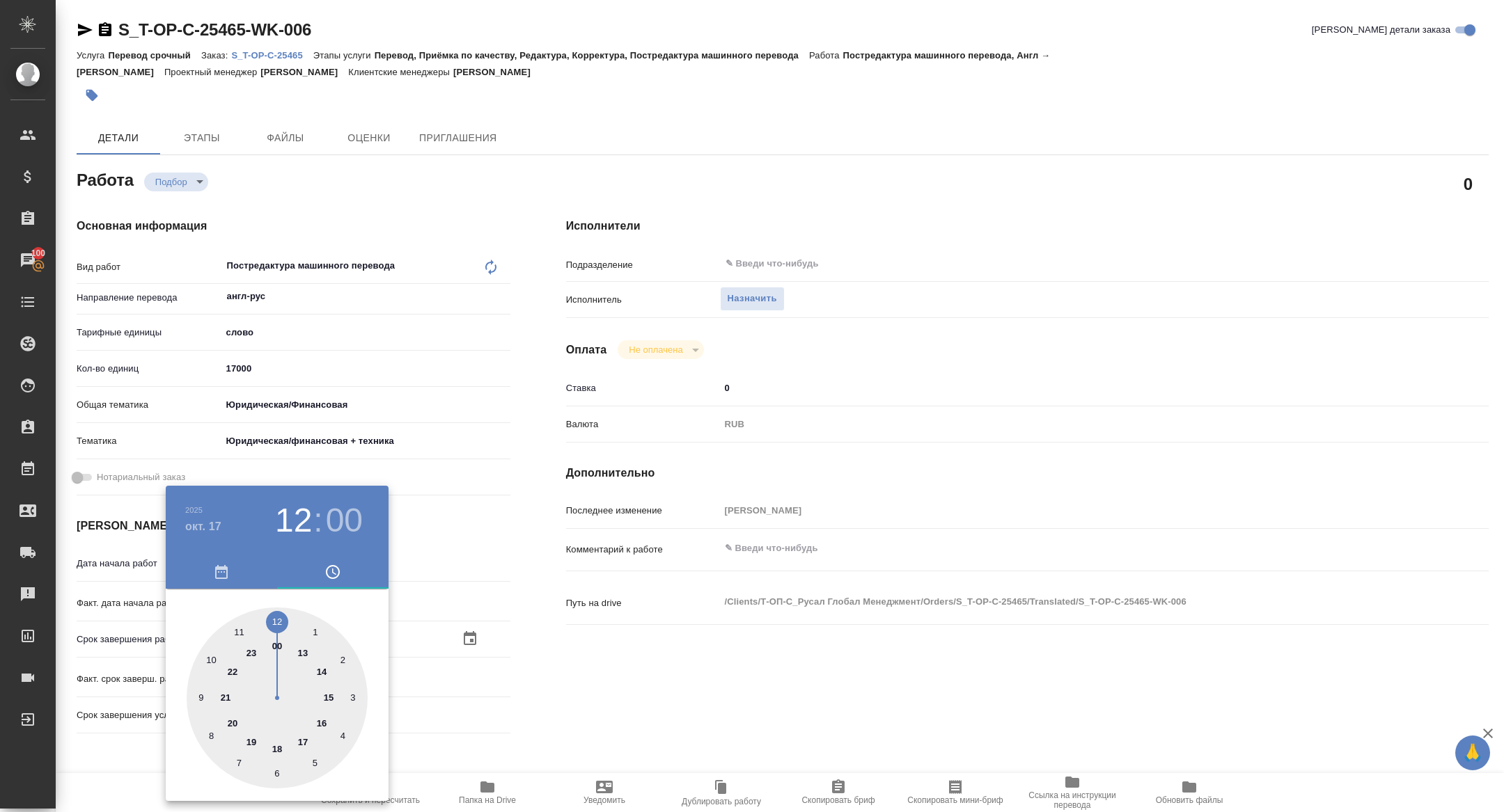
type textarea "x"
type input "17.10.2025 10:00"
type textarea "x"
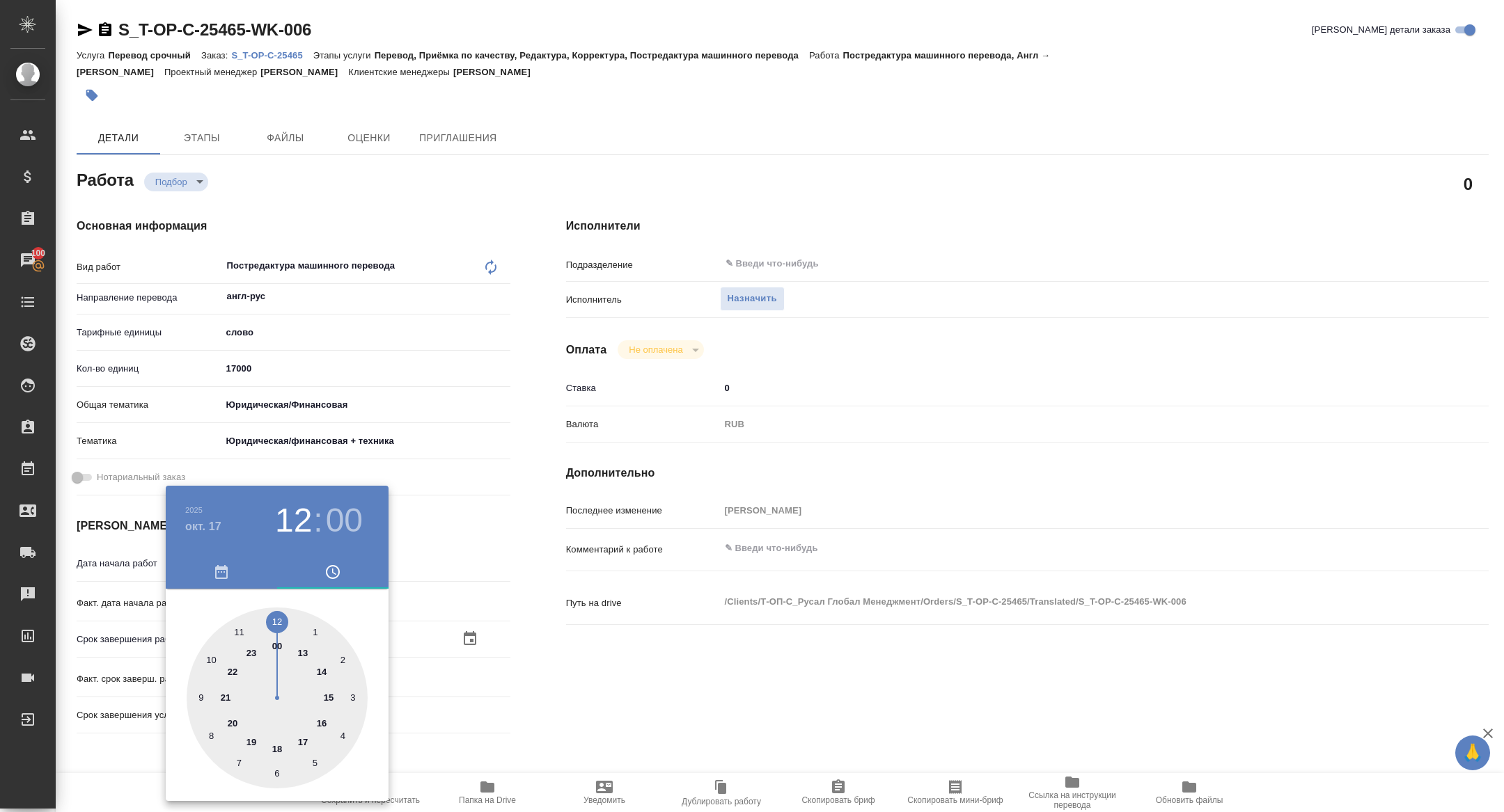
type textarea "x"
click at [216, 650] on div at bounding box center [277, 697] width 181 height 181
type textarea "x"
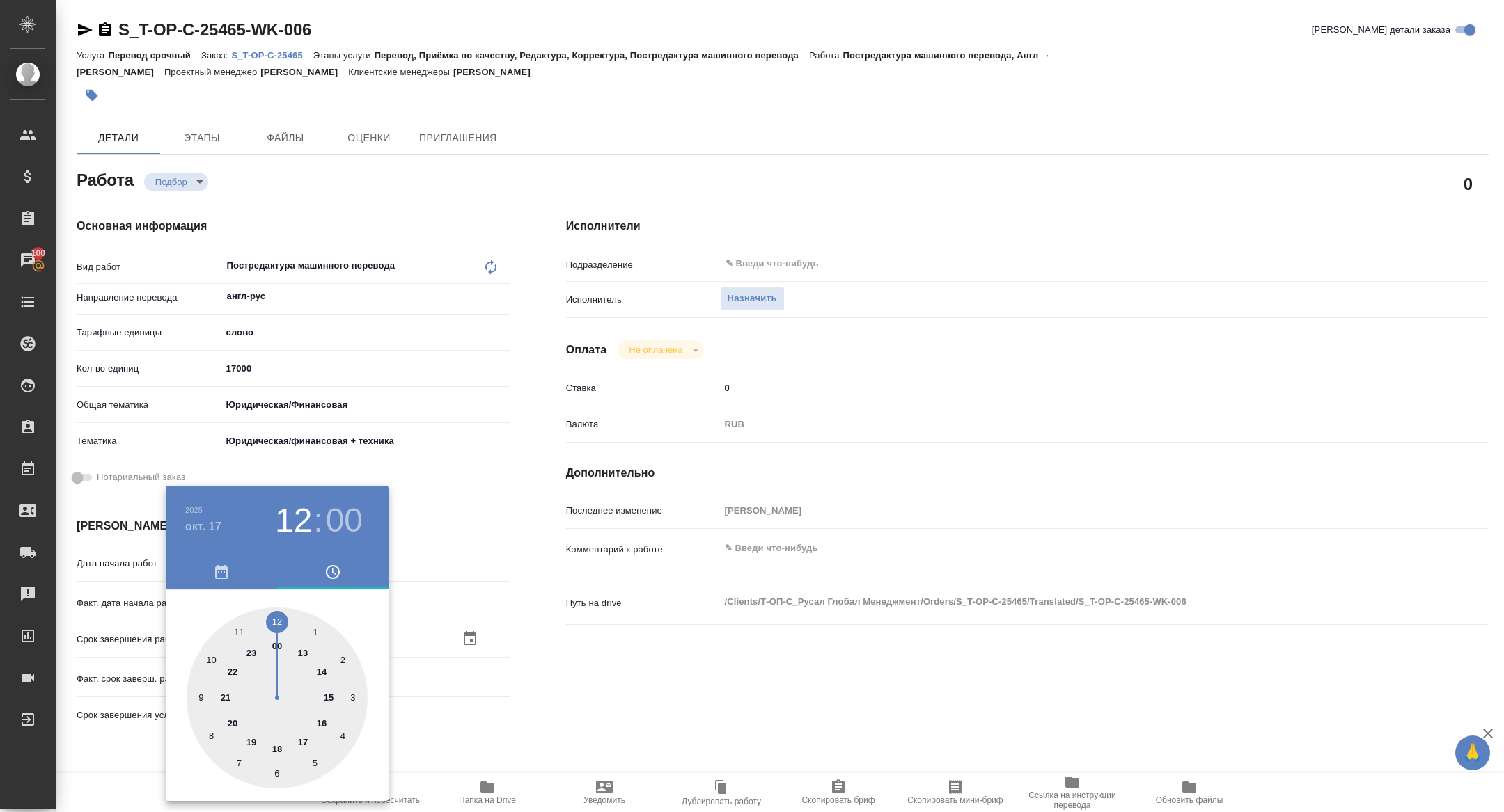
type textarea "x"
click at [531, 600] on div at bounding box center [752, 406] width 1504 height 812
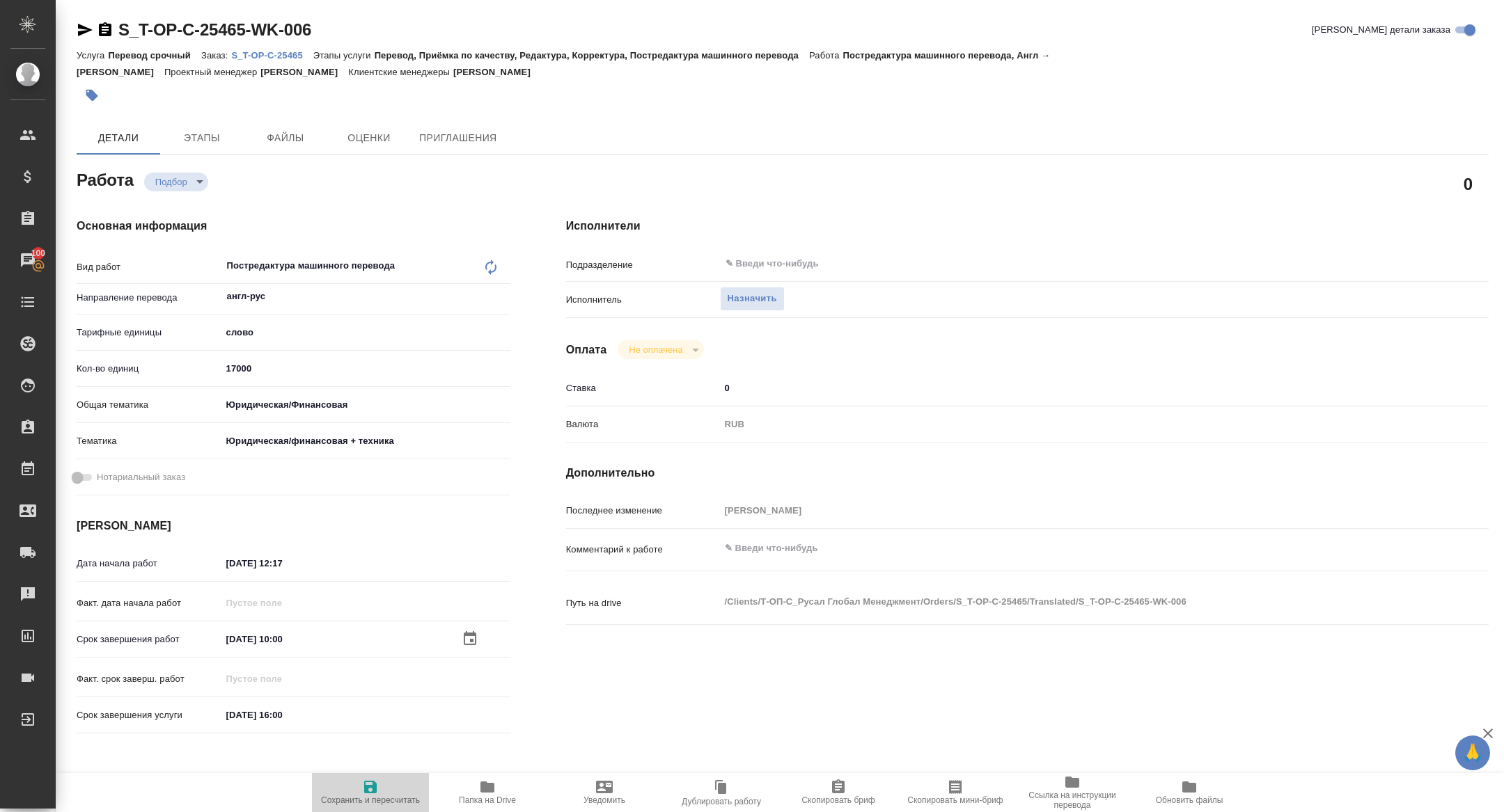
click at [372, 795] on span "Сохранить и пересчитать" at bounding box center [369, 800] width 99 height 10
type textarea "x"
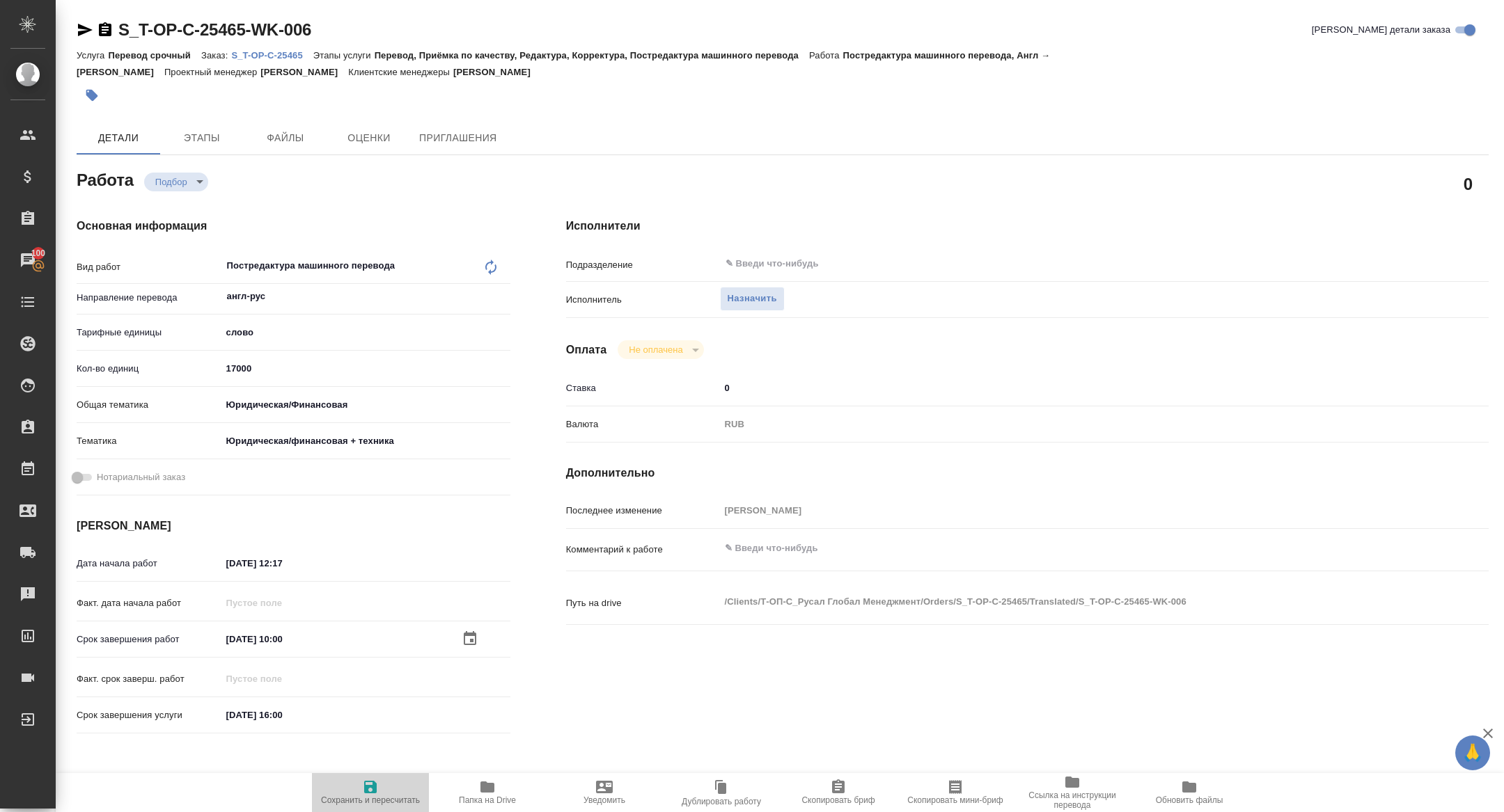
type textarea "x"
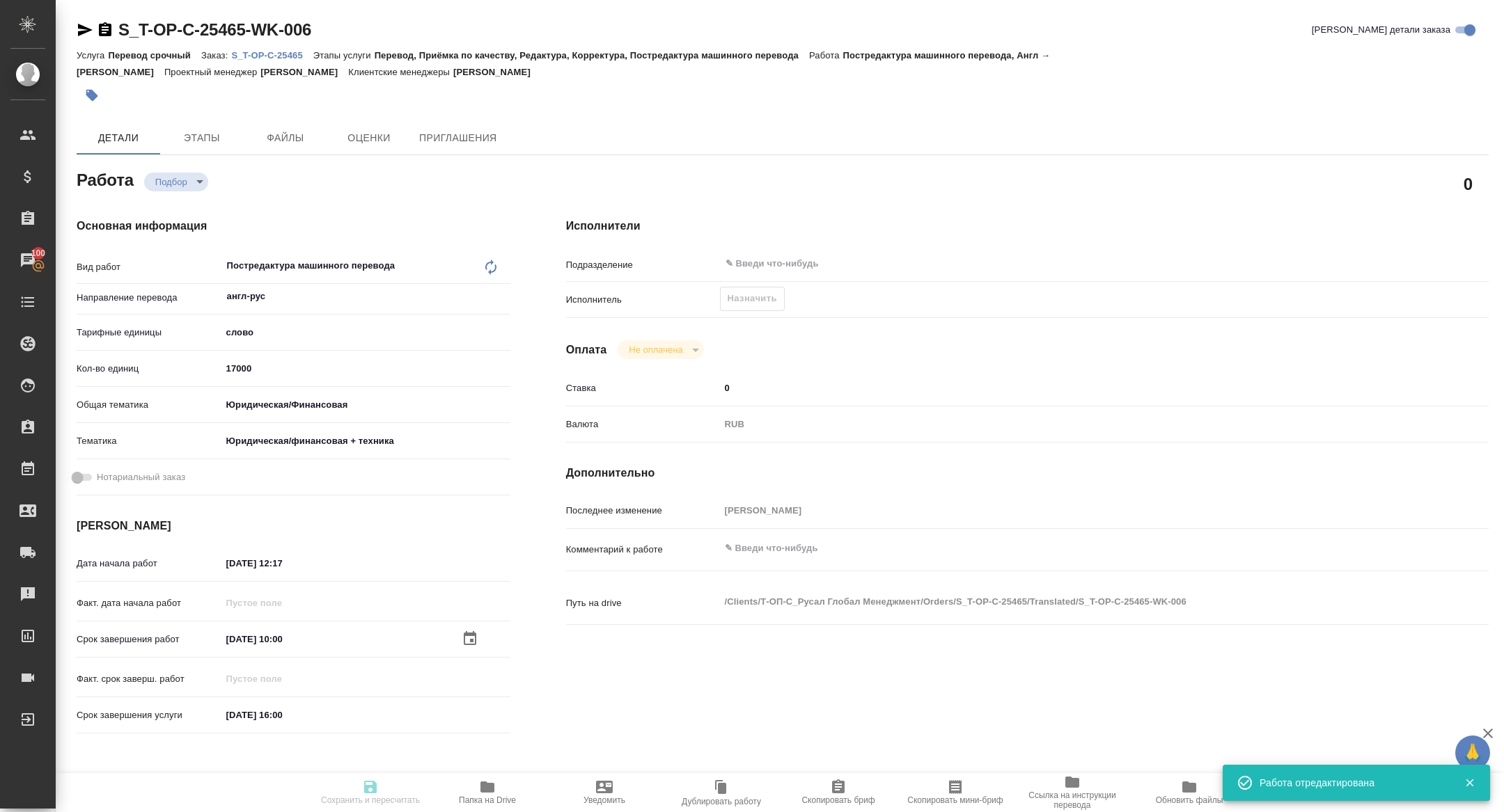
type textarea "x"
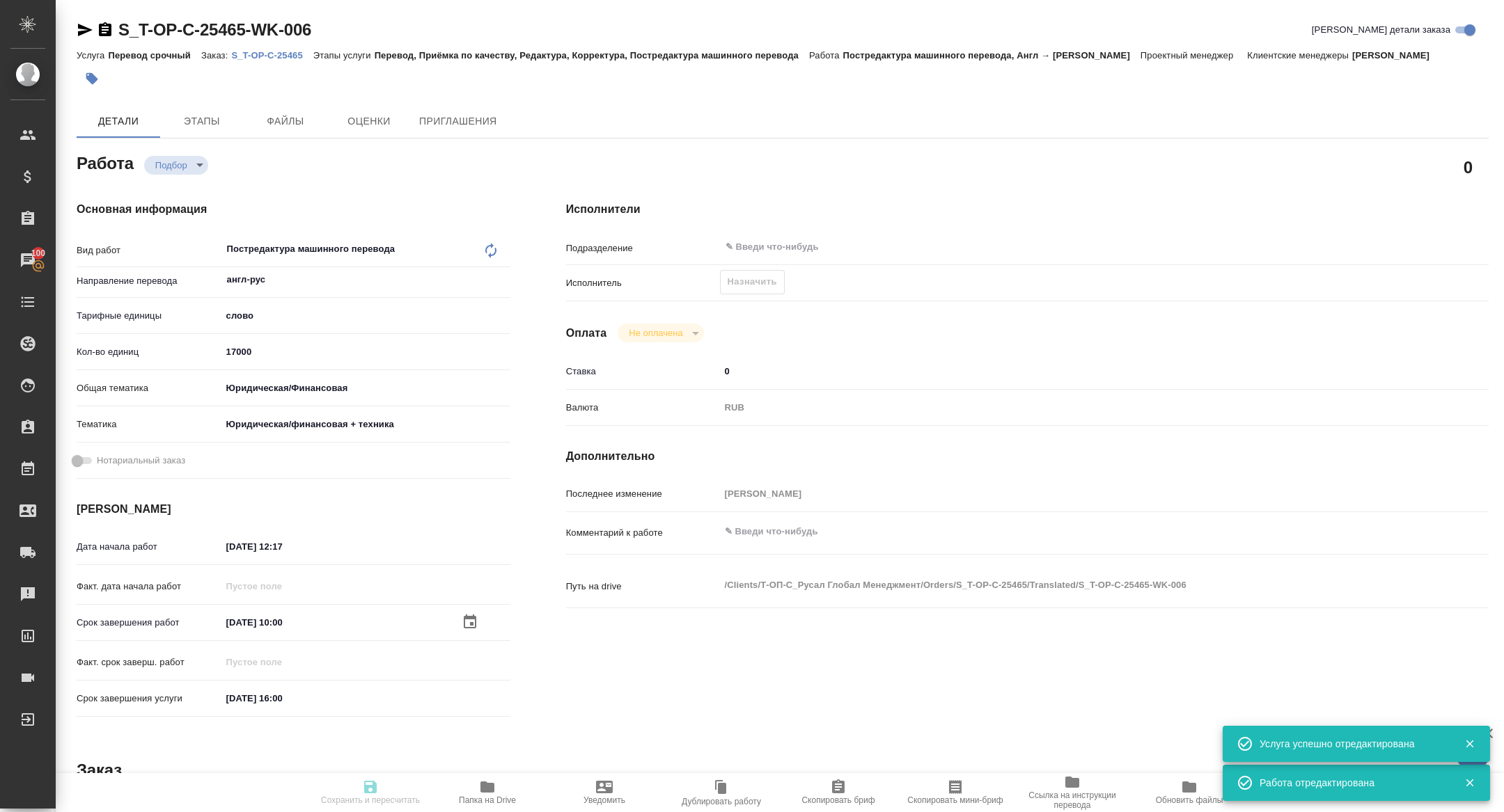
type input "recruiting"
type textarea "Постредактура машинного перевода"
type textarea "x"
type input "англ-рус"
type input "5a8b1489cc6b4906c91bfd90"
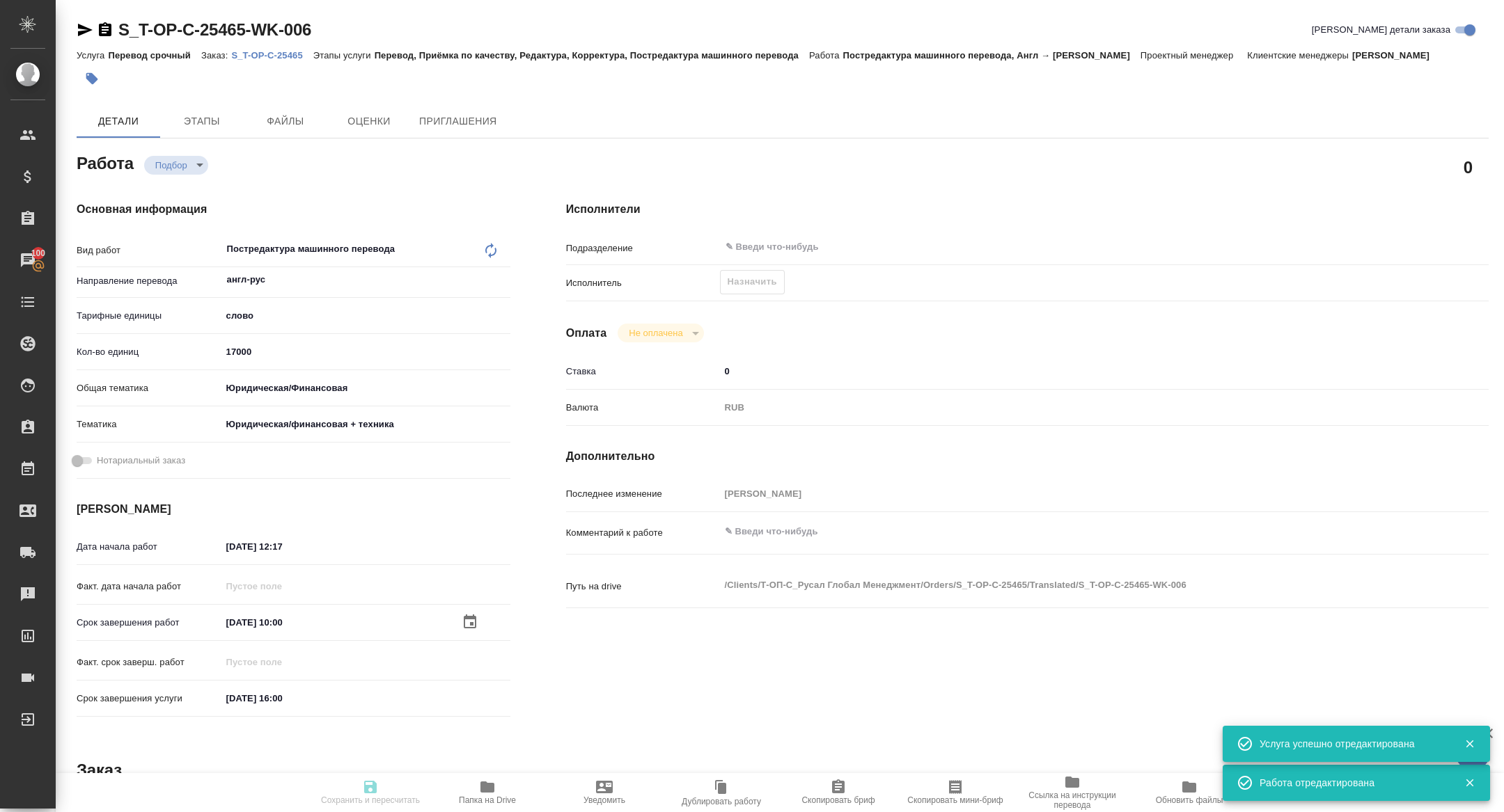
type input "17000"
type input "yr-fn"
type input "5a8b8b956a9677013d343e73"
type input "10.10.2025 12:17"
type input "17.10.2025 10:00"
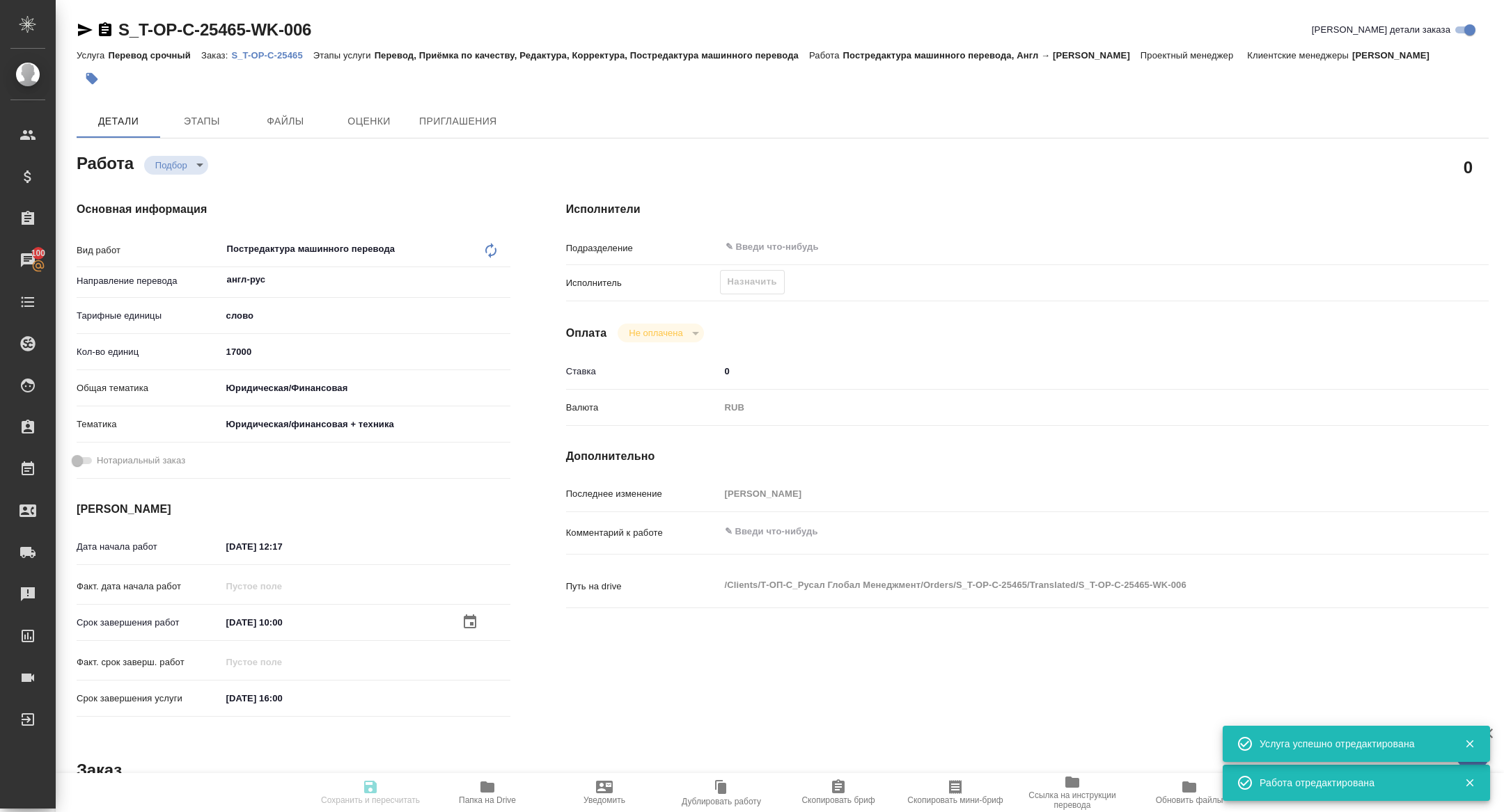
type input "17.10.2025 16:00"
type input "notPayed"
type input "0"
type input "RUB"
type input "[PERSON_NAME]"
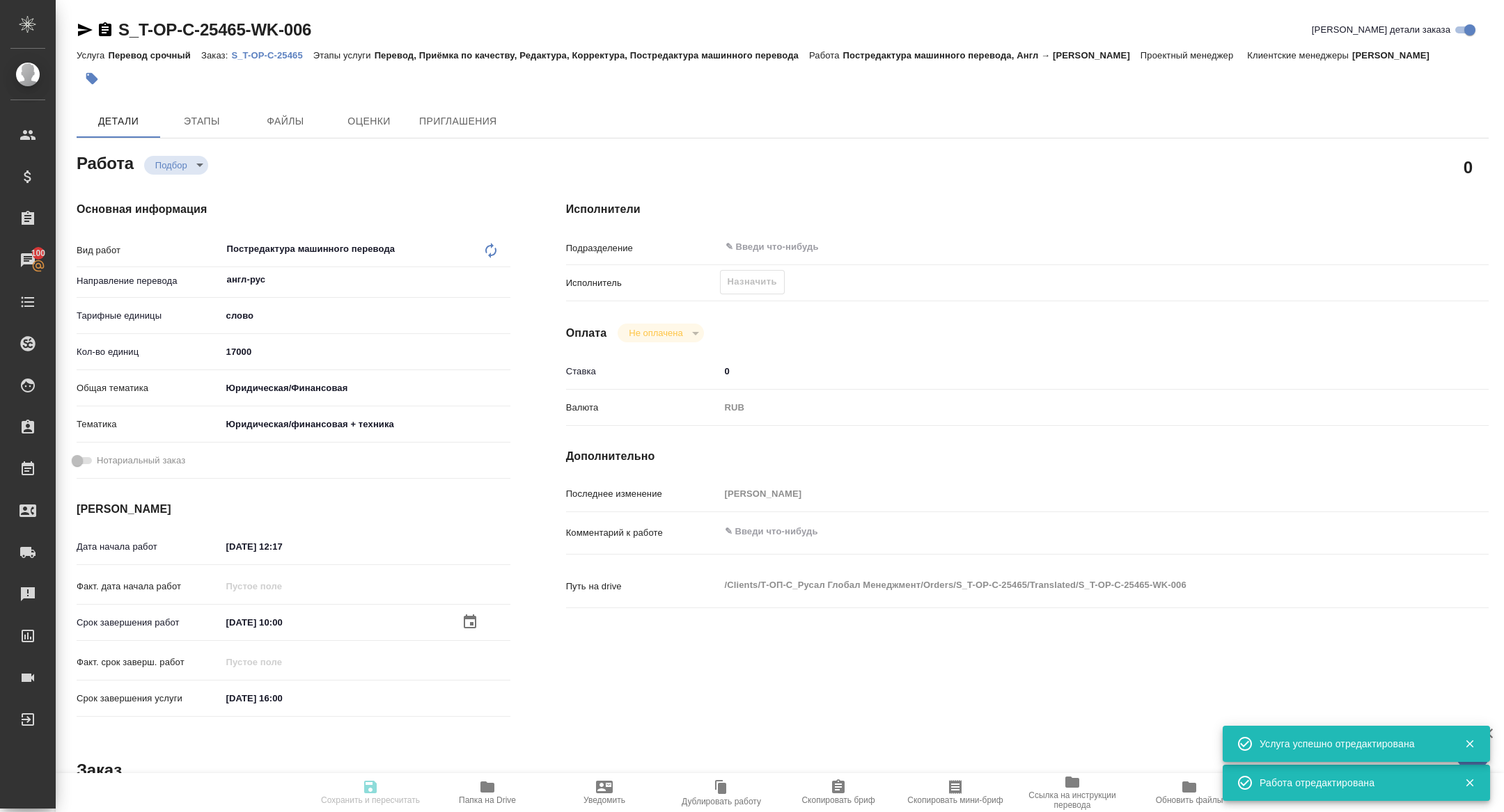
type textarea "x"
type textarea "/Clients/Т-ОП-С_Русал Глобал Менеджмент/Orders/S_T-OP-C-25465/Translated/S_T-OP…"
type textarea "x"
type input "S_T-OP-C-25465"
type input "Т-ОП-С-47065"
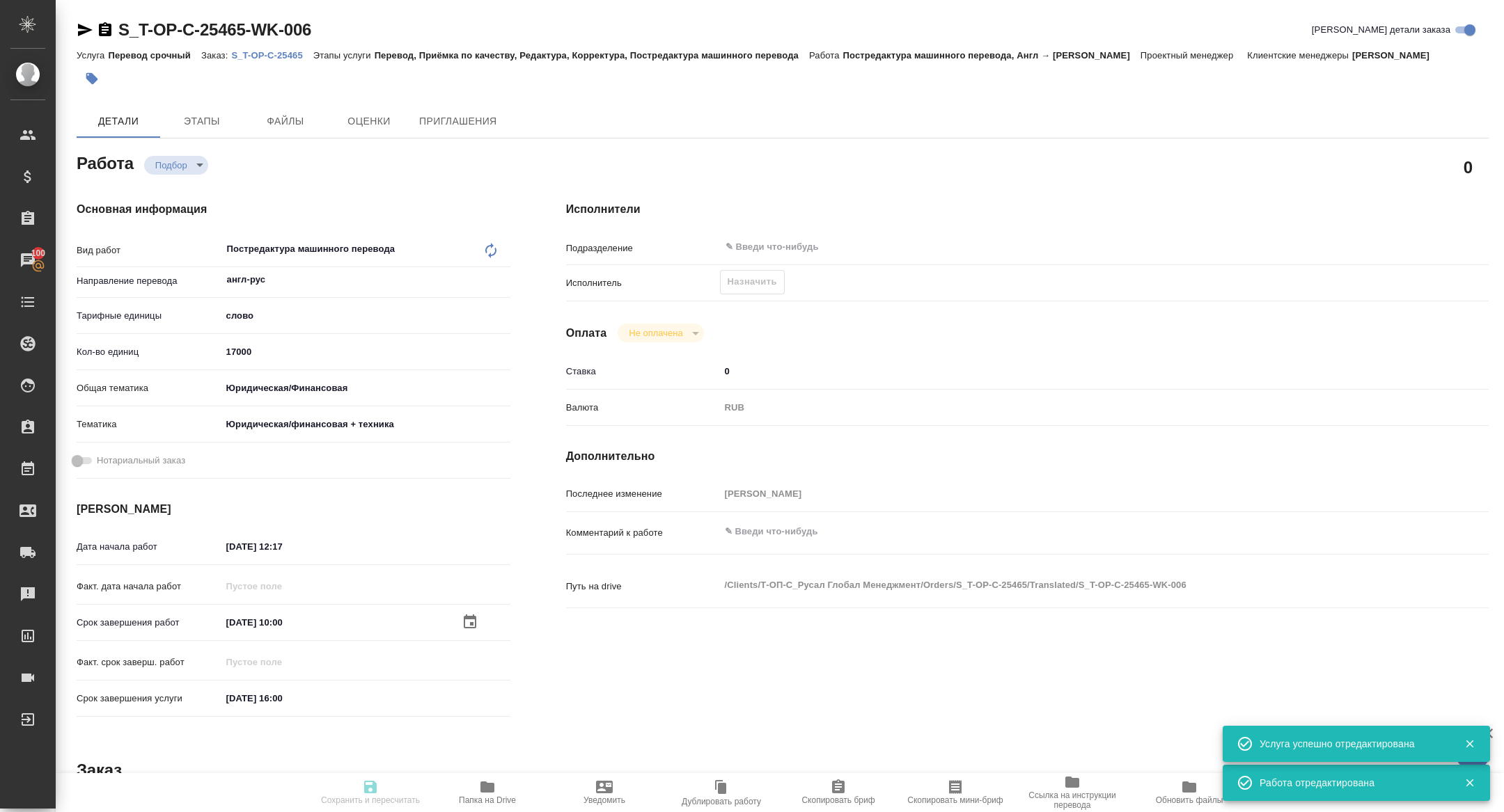
type input "Перевод срочный"
type input "Перевод, Приёмка по качеству, Редактура, Корректура, Постредактура машинного пе…"
type input "[PERSON_NAME]"
type input "Малофеева Екатерина"
type input "/Clients/Т-ОП-С_Русал Глобал Менеджмент/Orders/S_T-OP-C-25465"
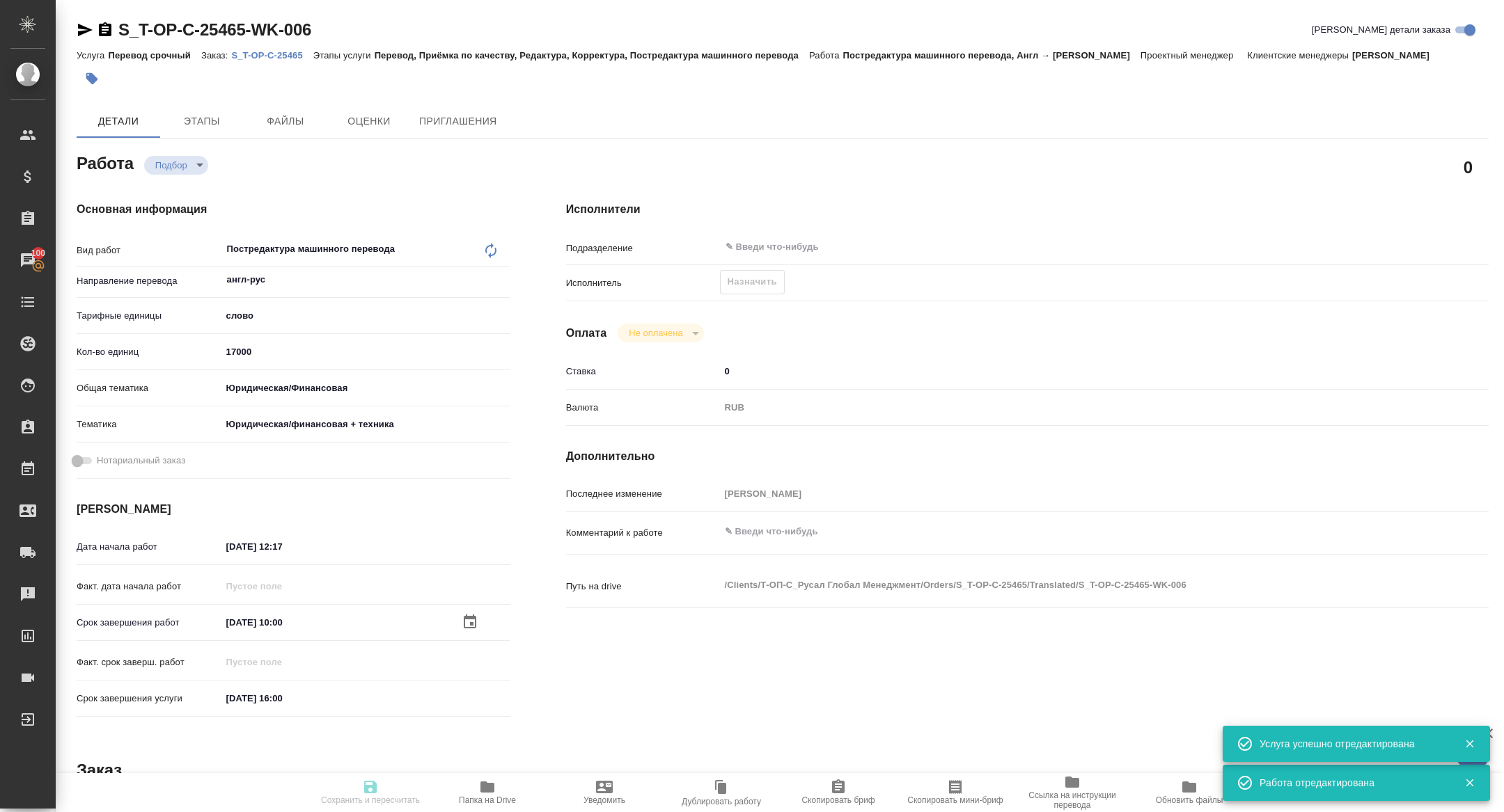
type textarea "x"
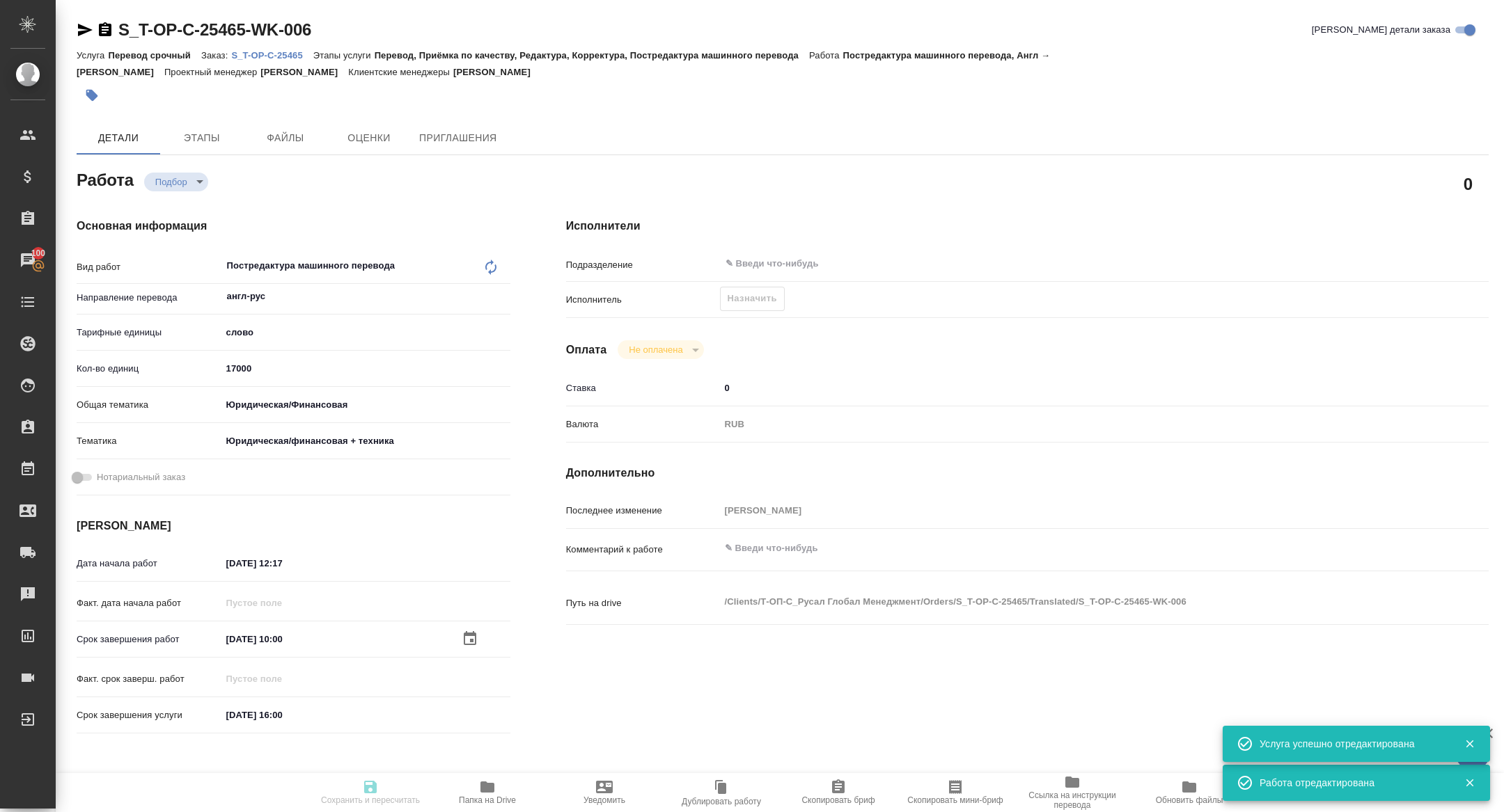
type textarea "x"
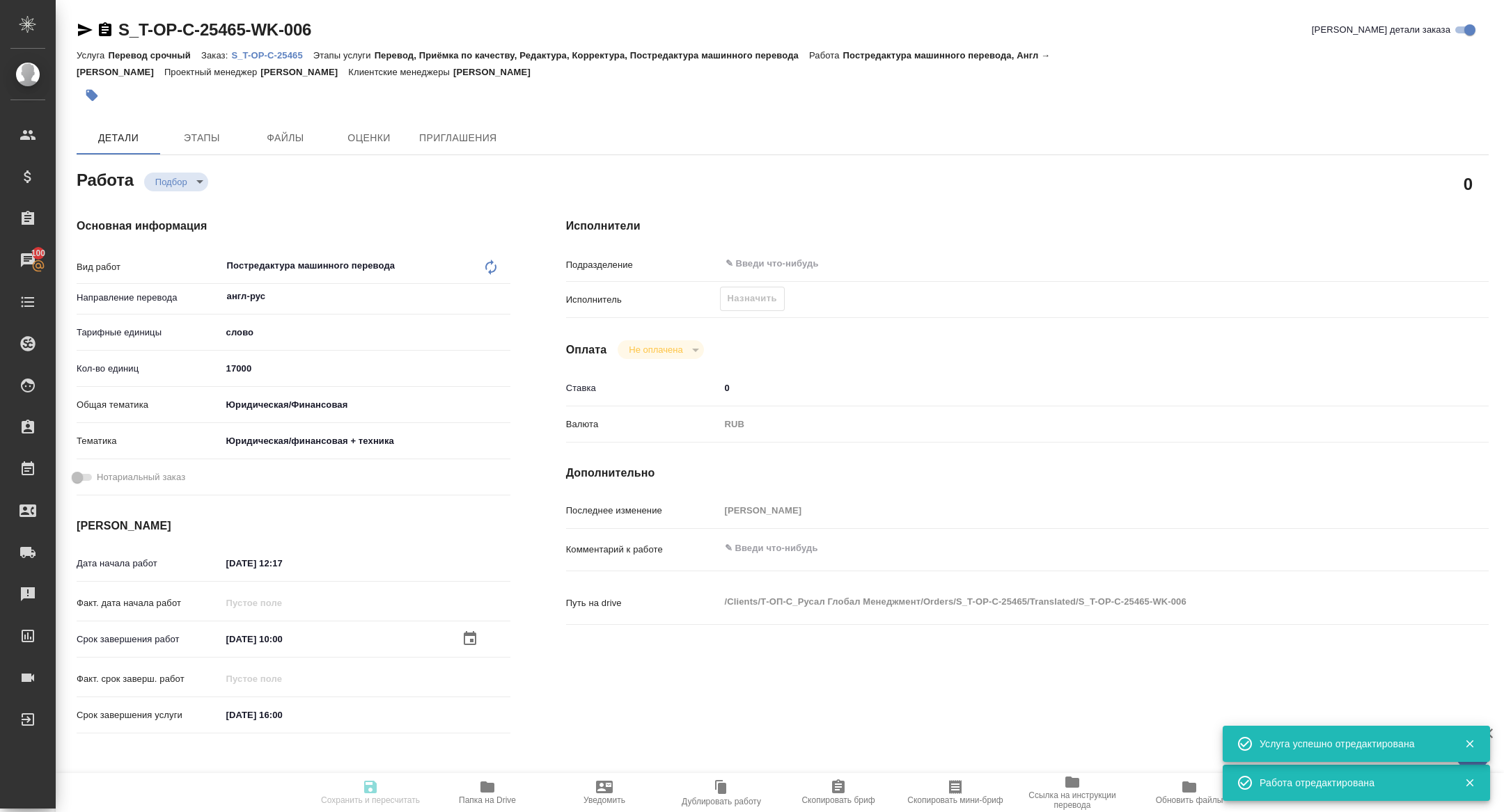
type textarea "x"
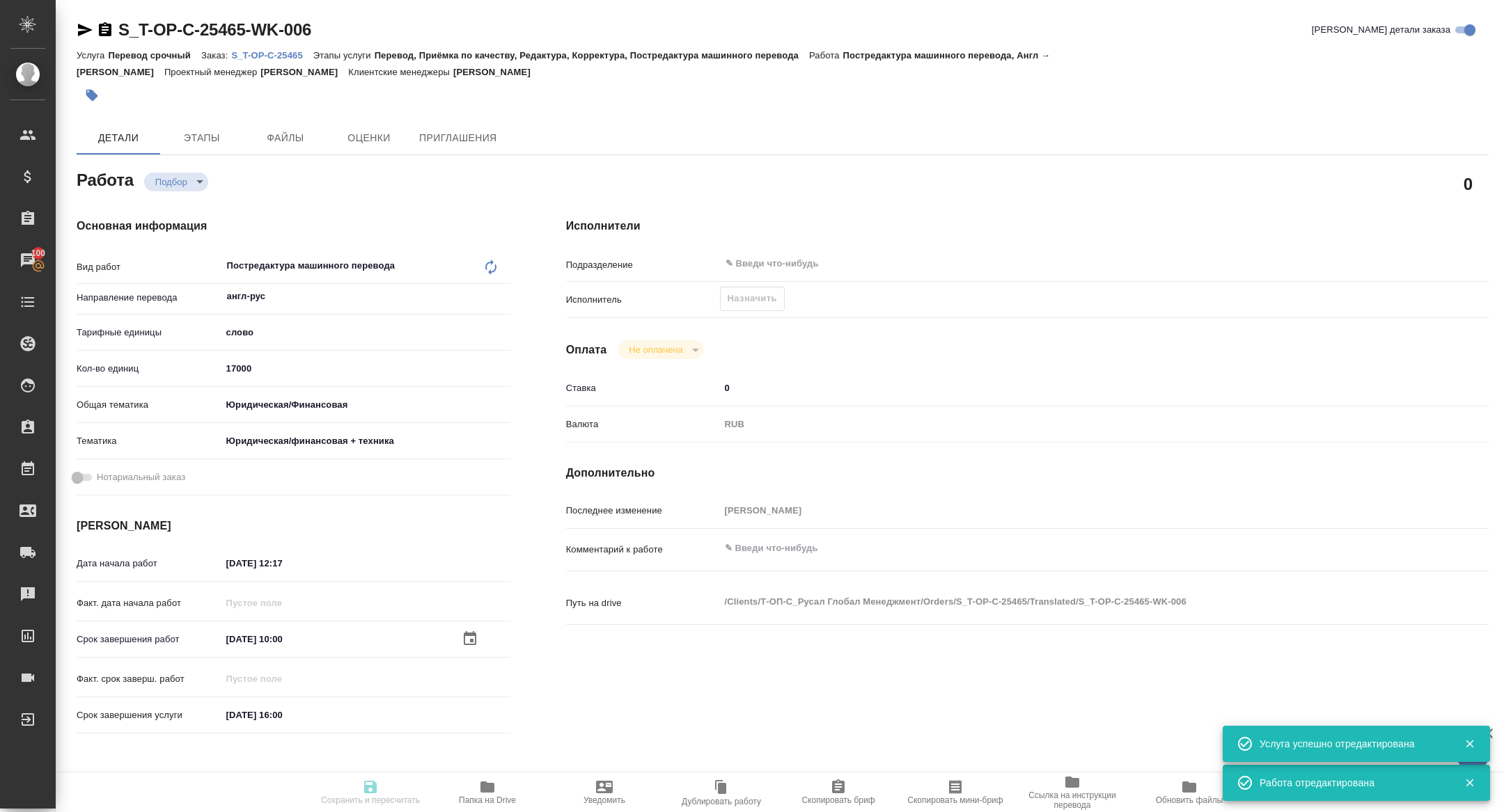
type textarea "x"
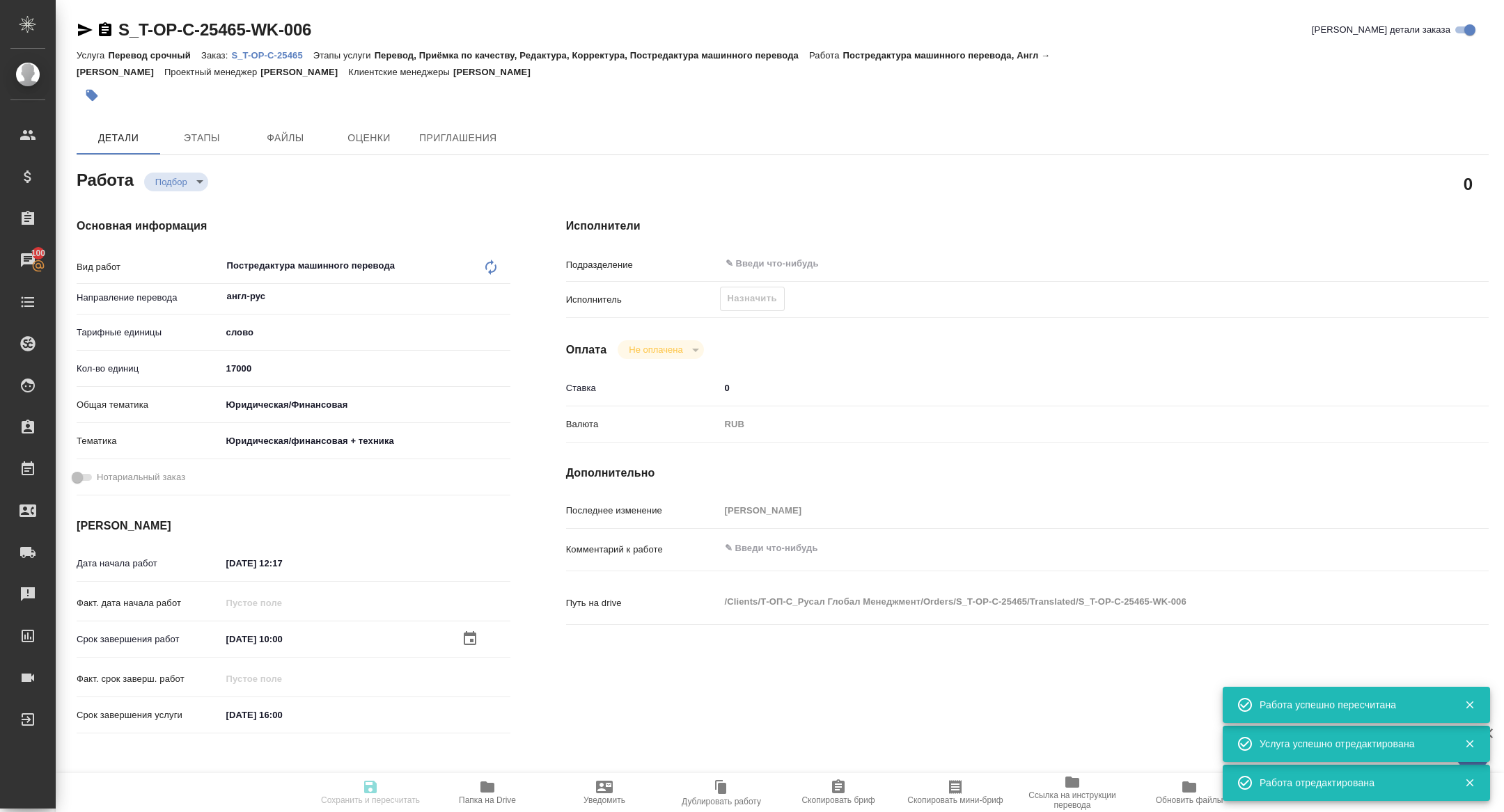
type input "recruiting"
type textarea "Постредактура машинного перевода"
type textarea "x"
type input "англ-рус"
type input "5a8b1489cc6b4906c91bfd90"
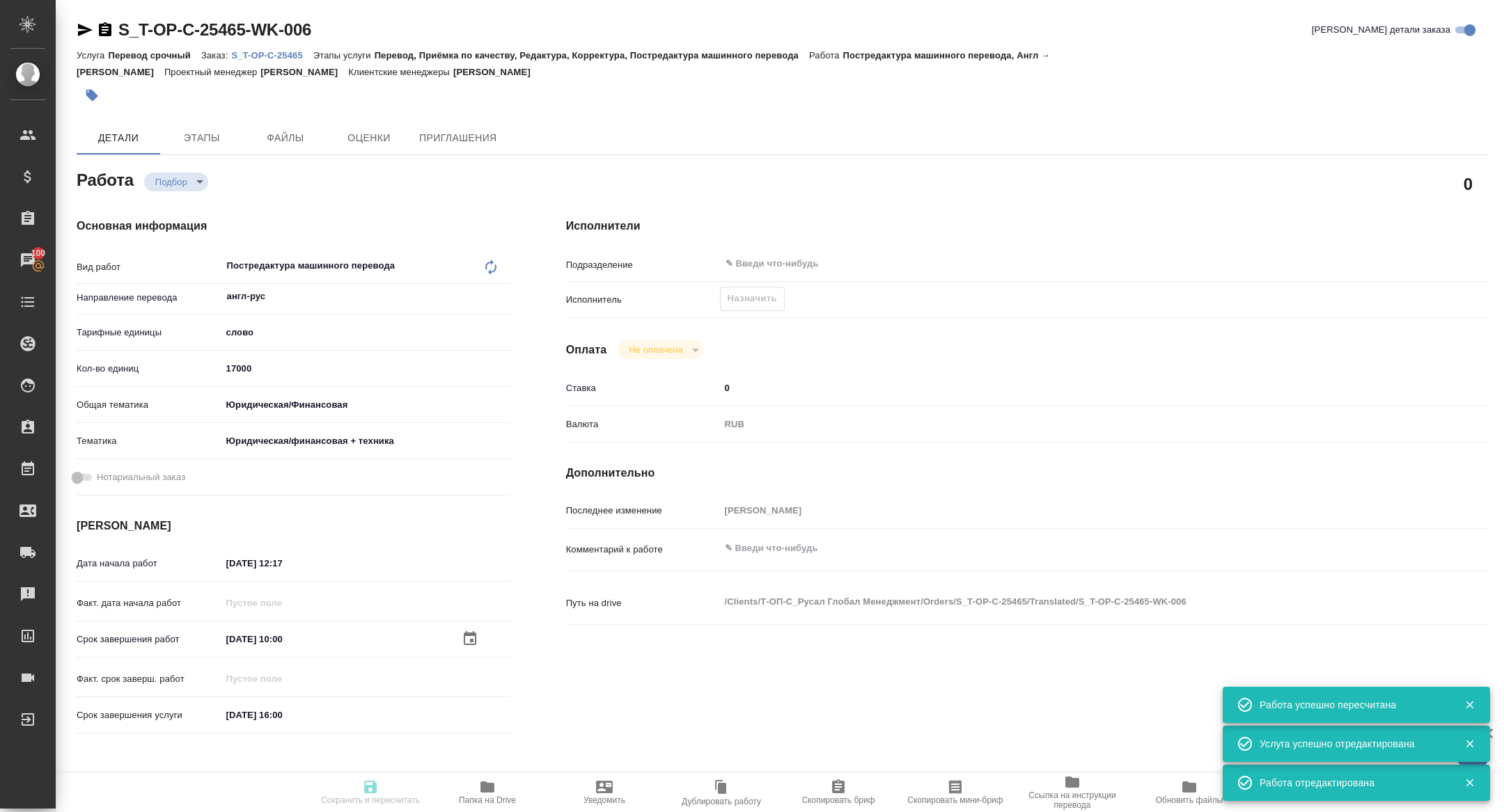
type input "17000"
type input "yr-fn"
type input "5a8b8b956a9677013d343e73"
type input "10.10.2025 12:17"
type input "17.10.2025 10:00"
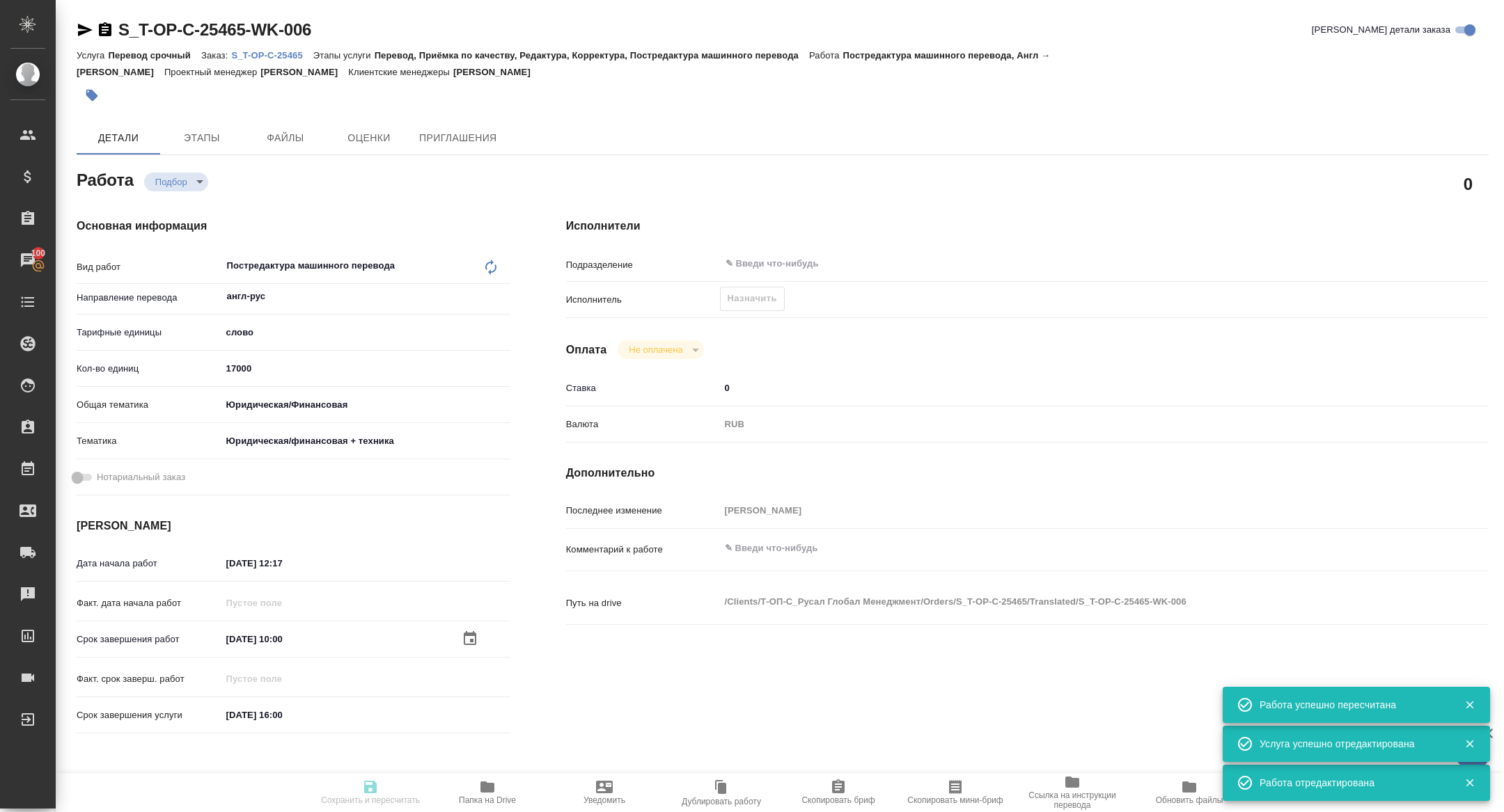
type input "17.10.2025 16:00"
type input "notPayed"
type input "0"
type input "RUB"
type input "[PERSON_NAME]"
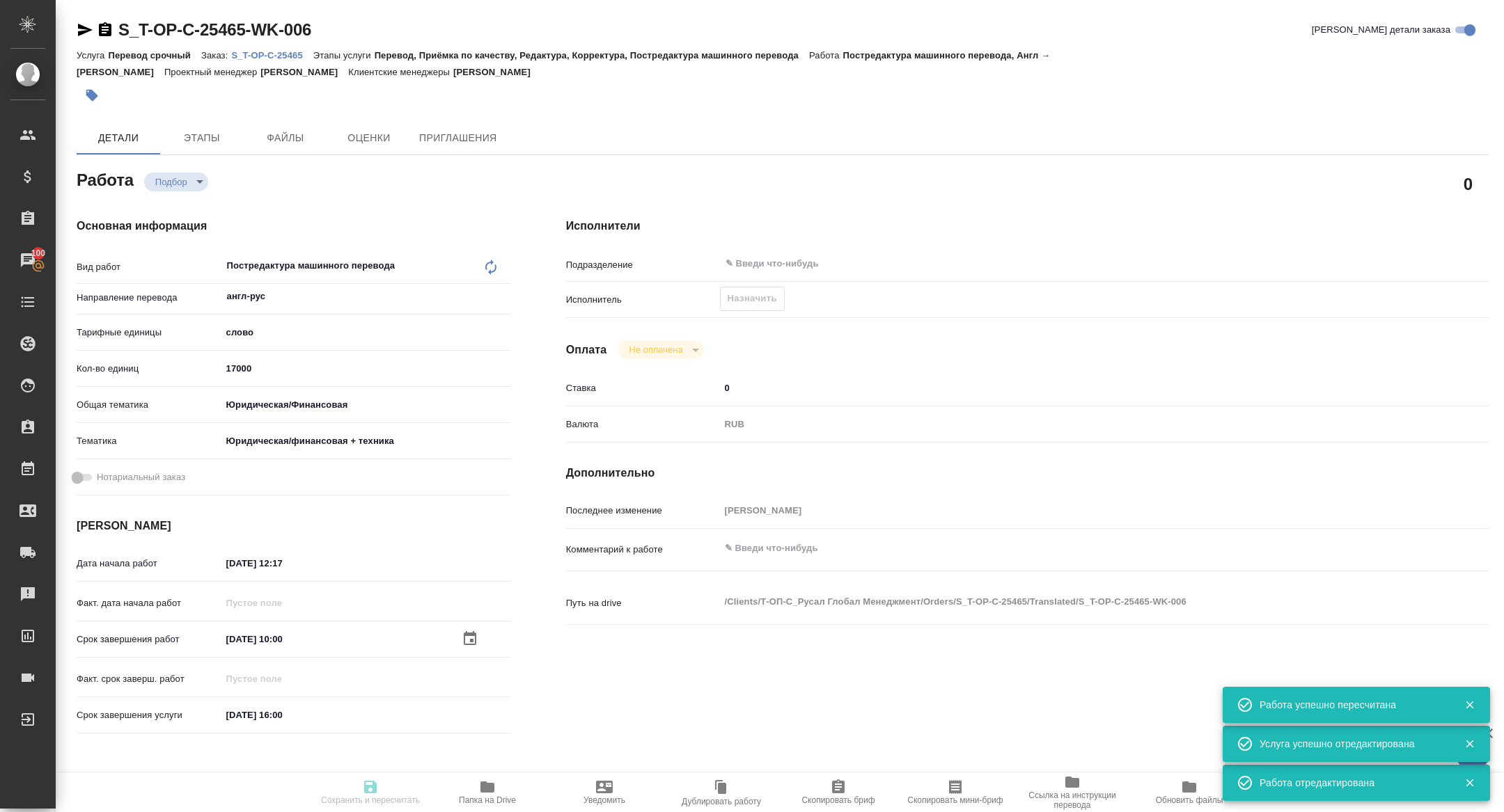
type textarea "x"
type textarea "/Clients/Т-ОП-С_Русал Глобал Менеджмент/Orders/S_T-OP-C-25465/Translated/S_T-OP…"
type textarea "x"
type input "S_T-OP-C-25465"
type input "Т-ОП-С-47065"
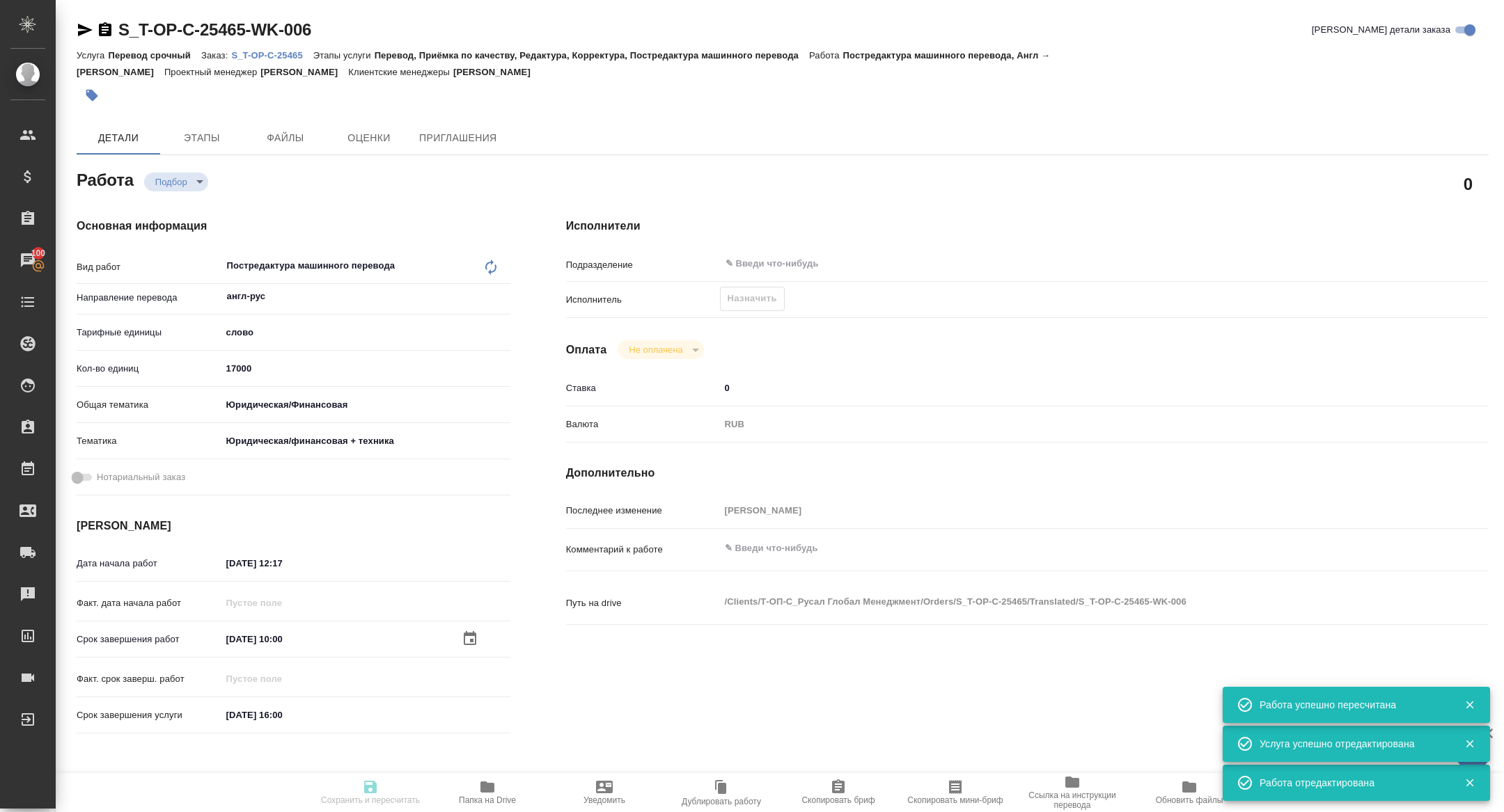
type input "Перевод срочный"
type input "Перевод, Приёмка по качеству, Редактура, Корректура, Постредактура машинного пе…"
type input "[PERSON_NAME]"
type input "/Clients/Т-ОП-С_Русал Глобал Менеджмент/Orders/S_T-OP-C-25465"
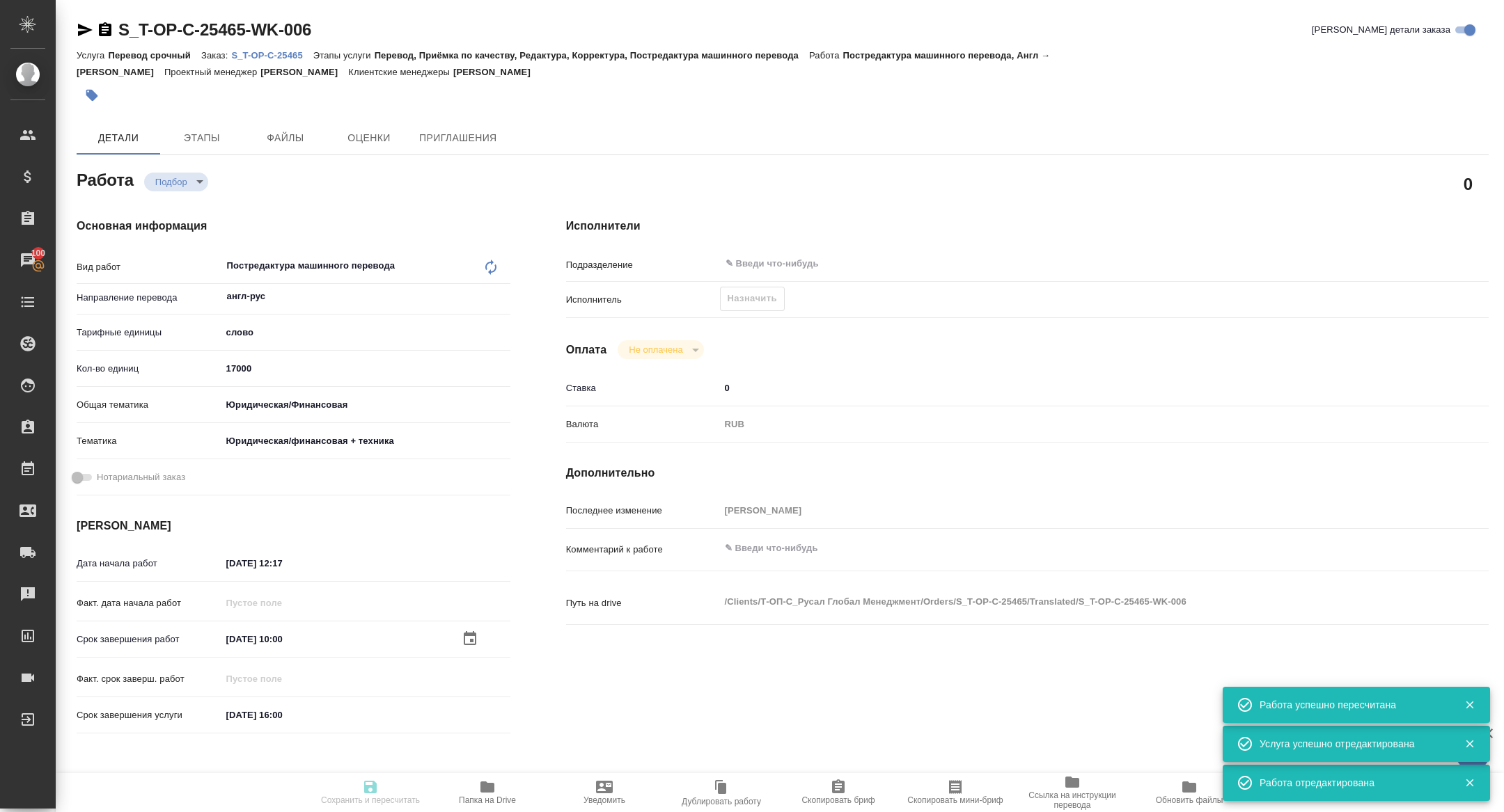
type textarea "x"
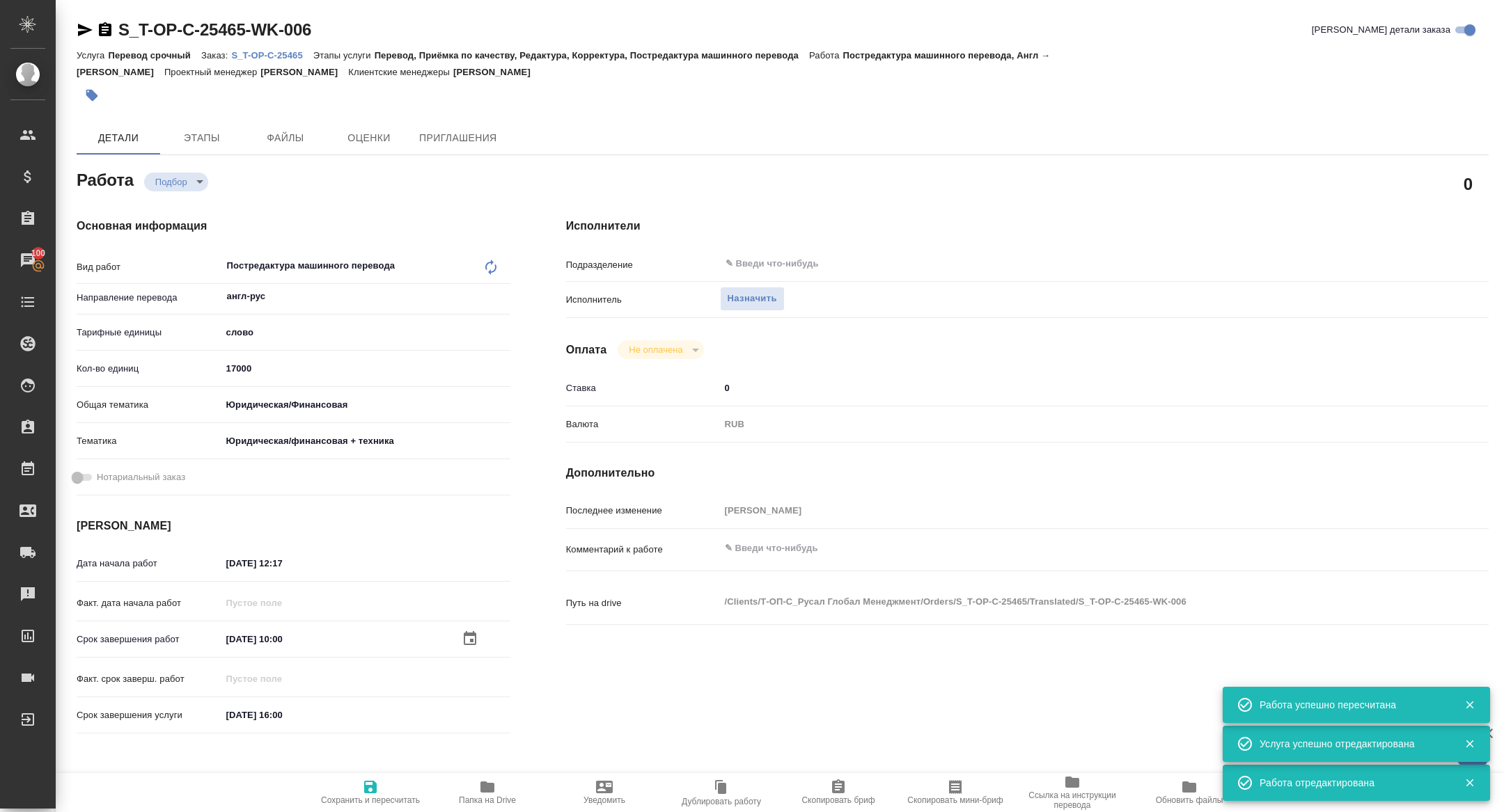
type textarea "x"
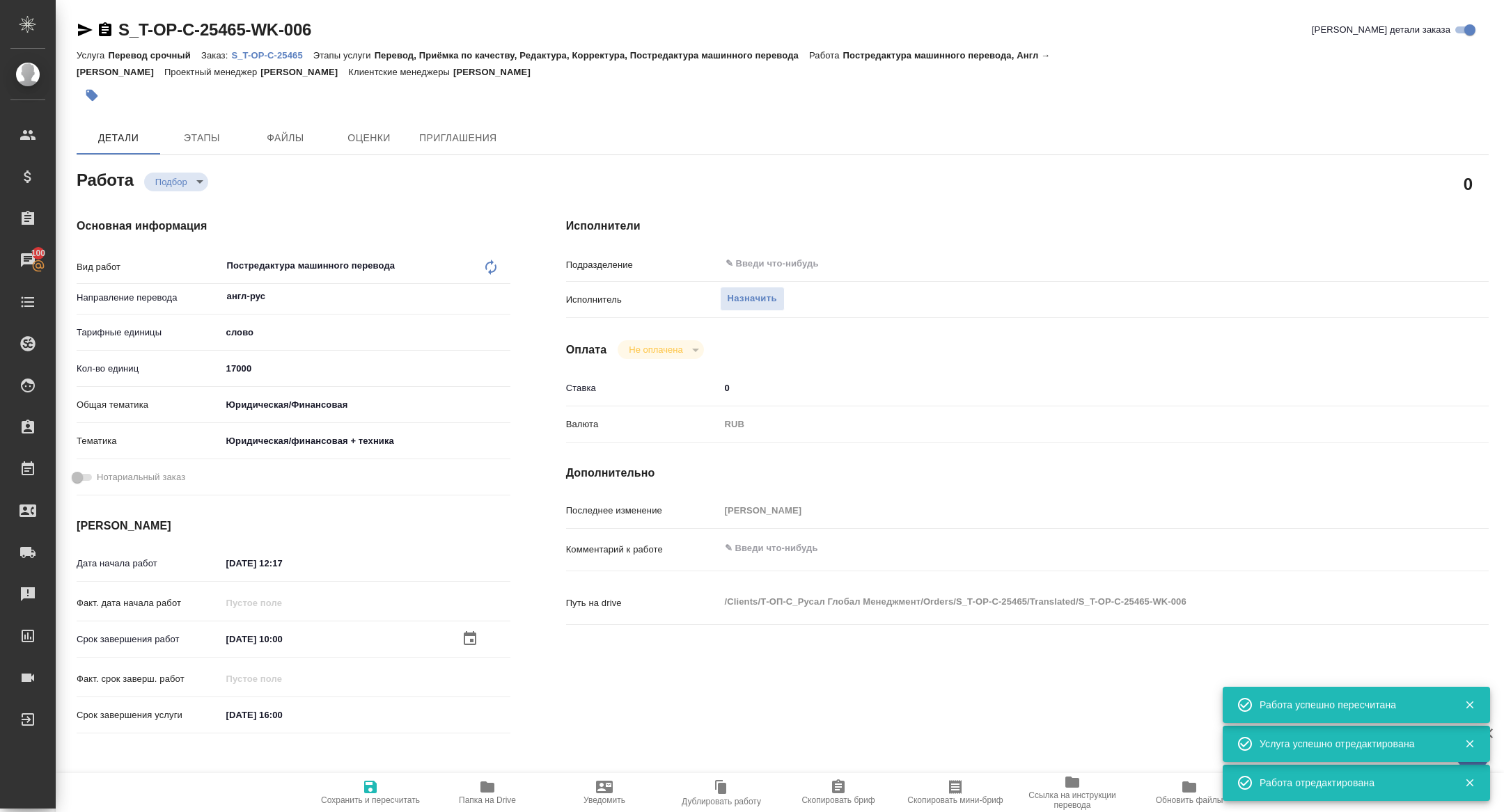
type textarea "x"
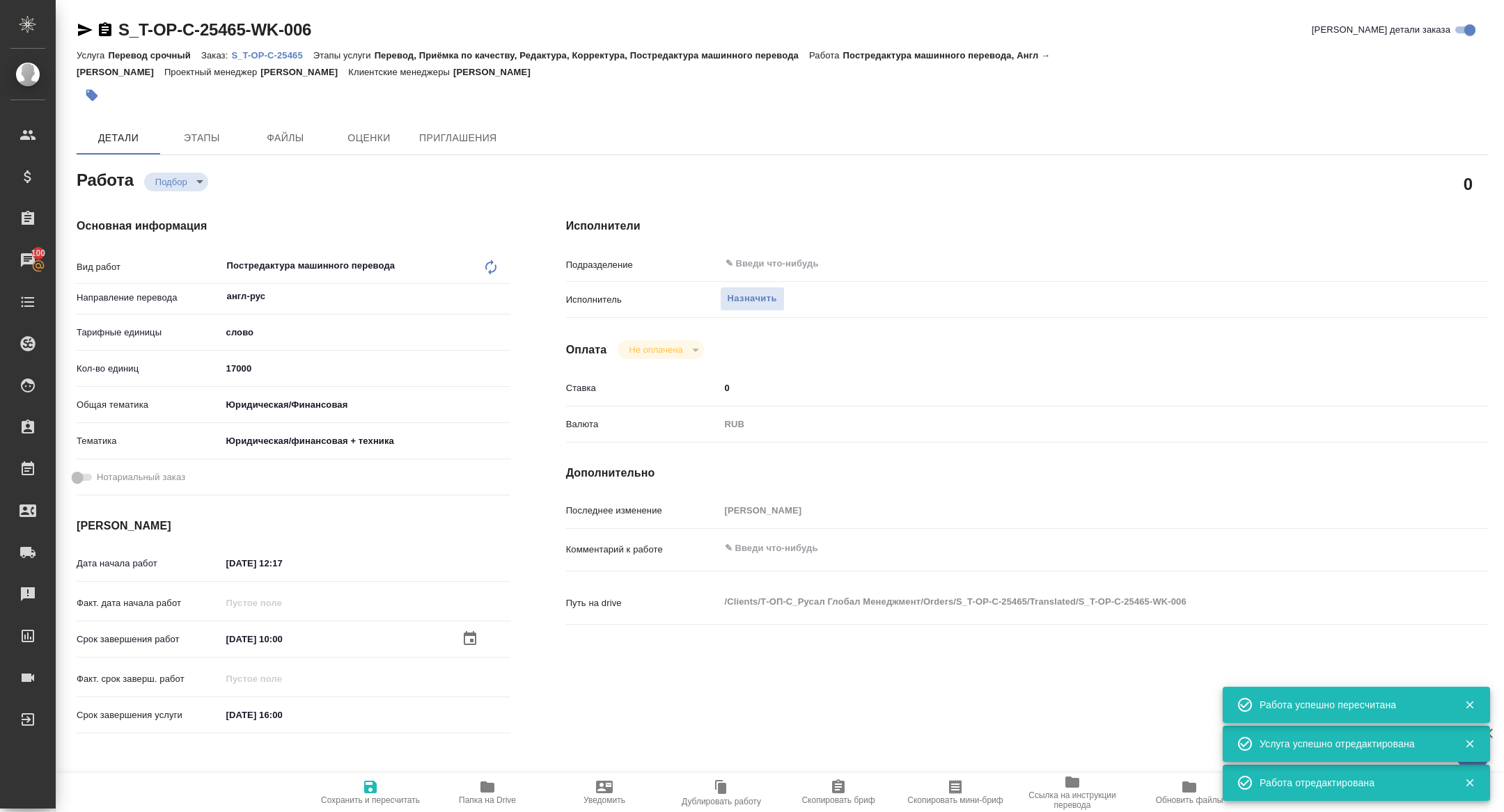
type textarea "x"
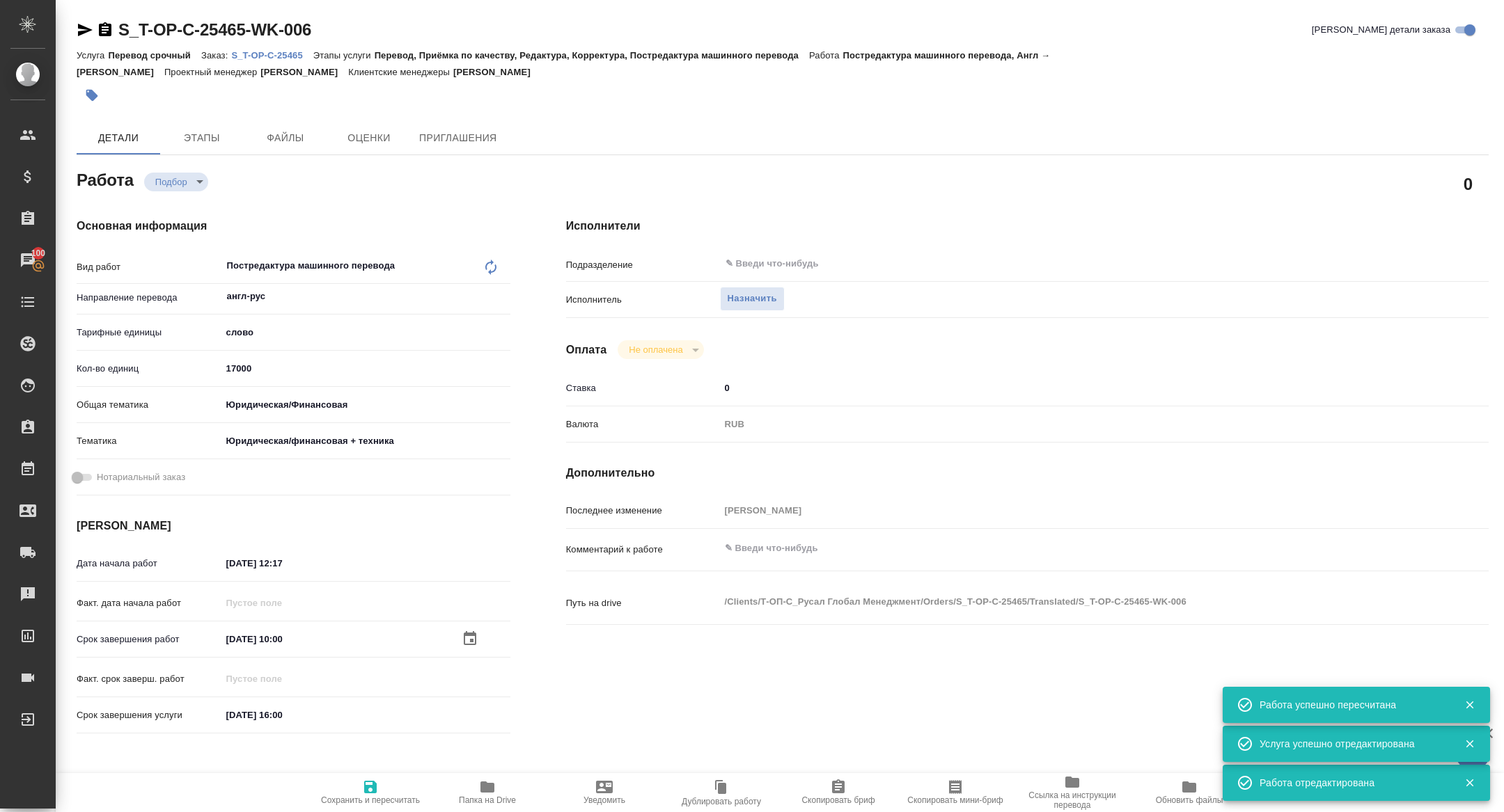
type textarea "x"
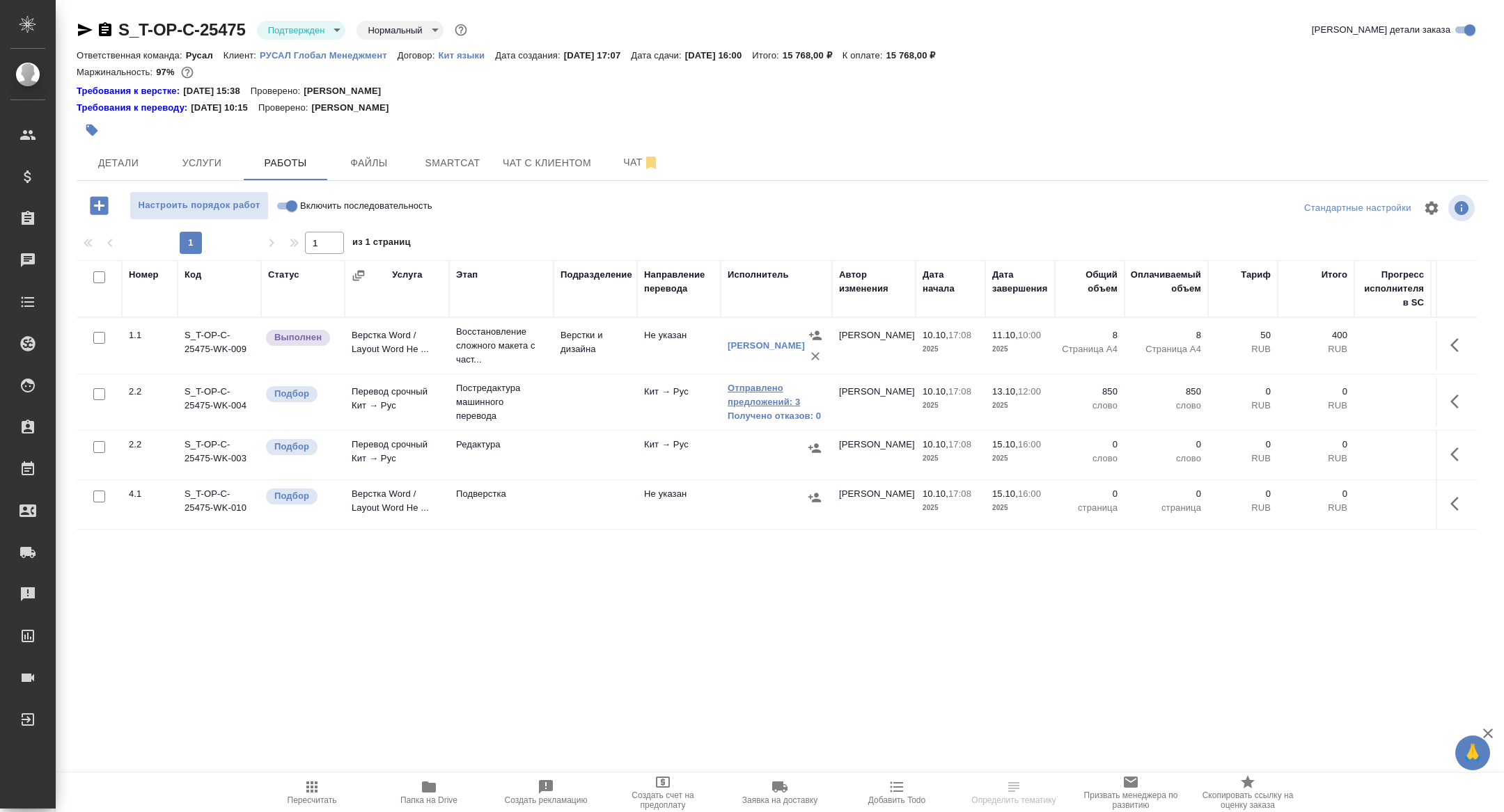
click at [763, 405] on link "Отправлено предложений: 3" at bounding box center [776, 395] width 98 height 28
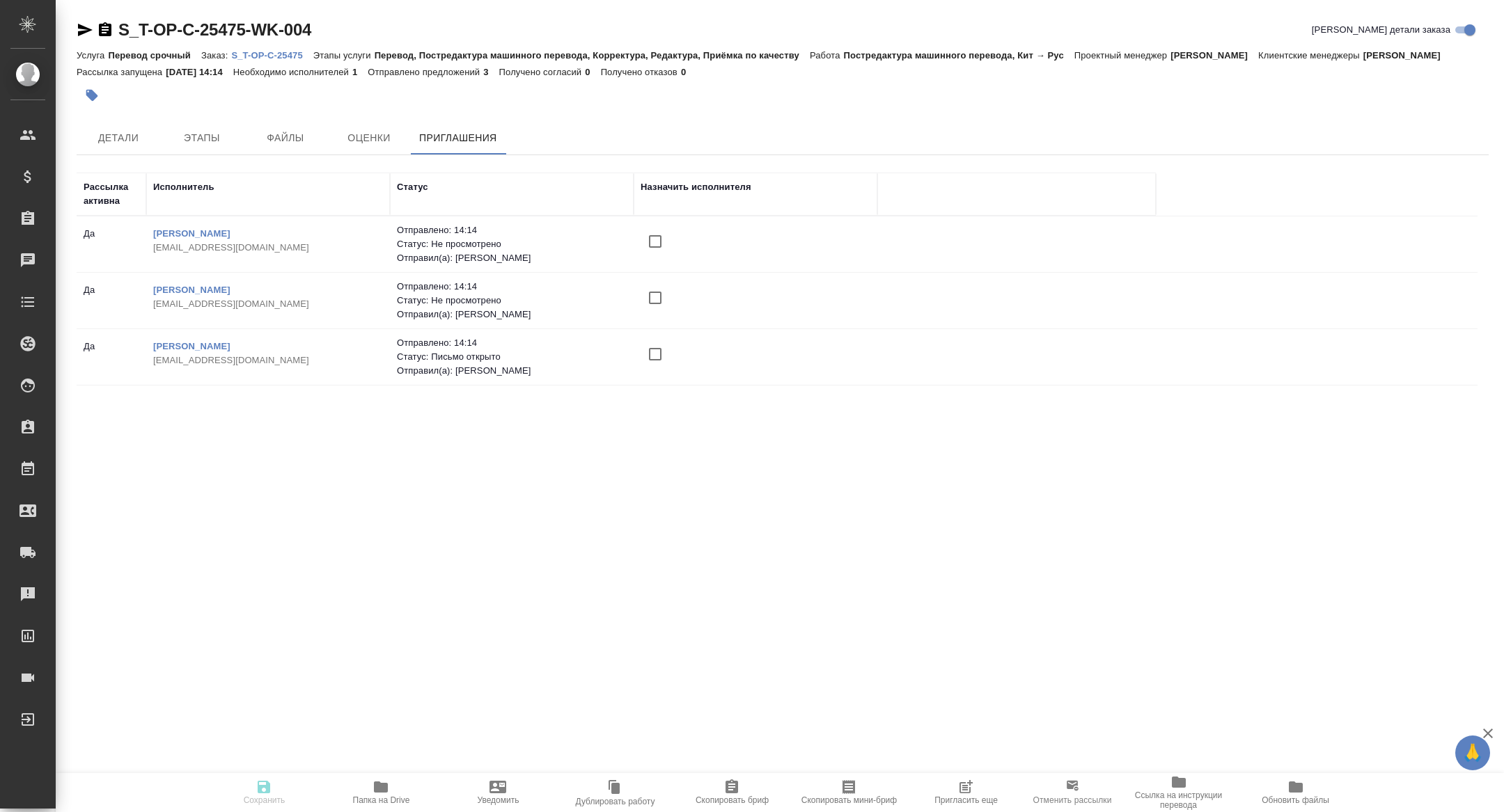
click at [966, 791] on icon "button" at bounding box center [966, 787] width 17 height 17
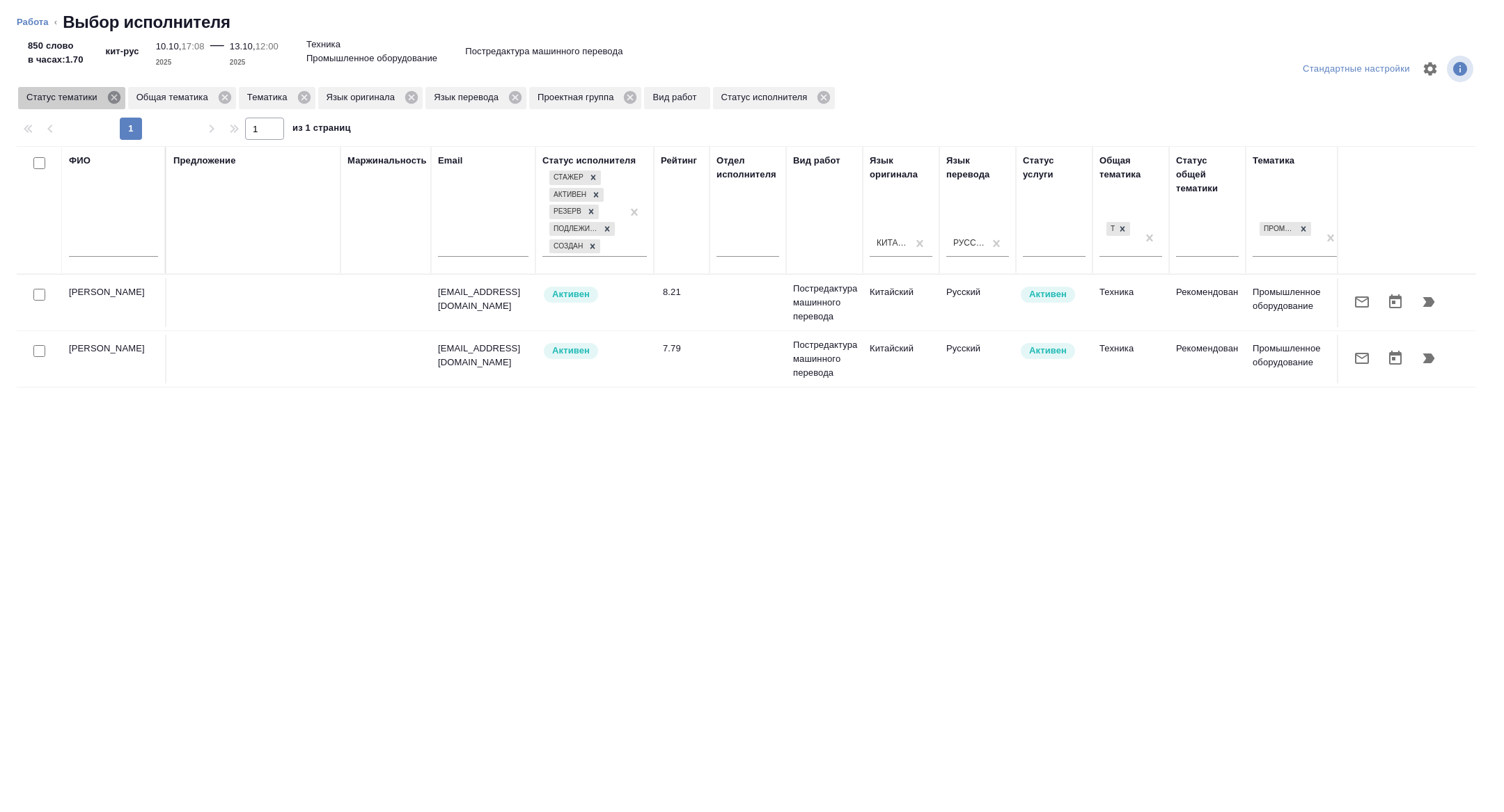
click at [118, 90] on icon at bounding box center [114, 97] width 15 height 15
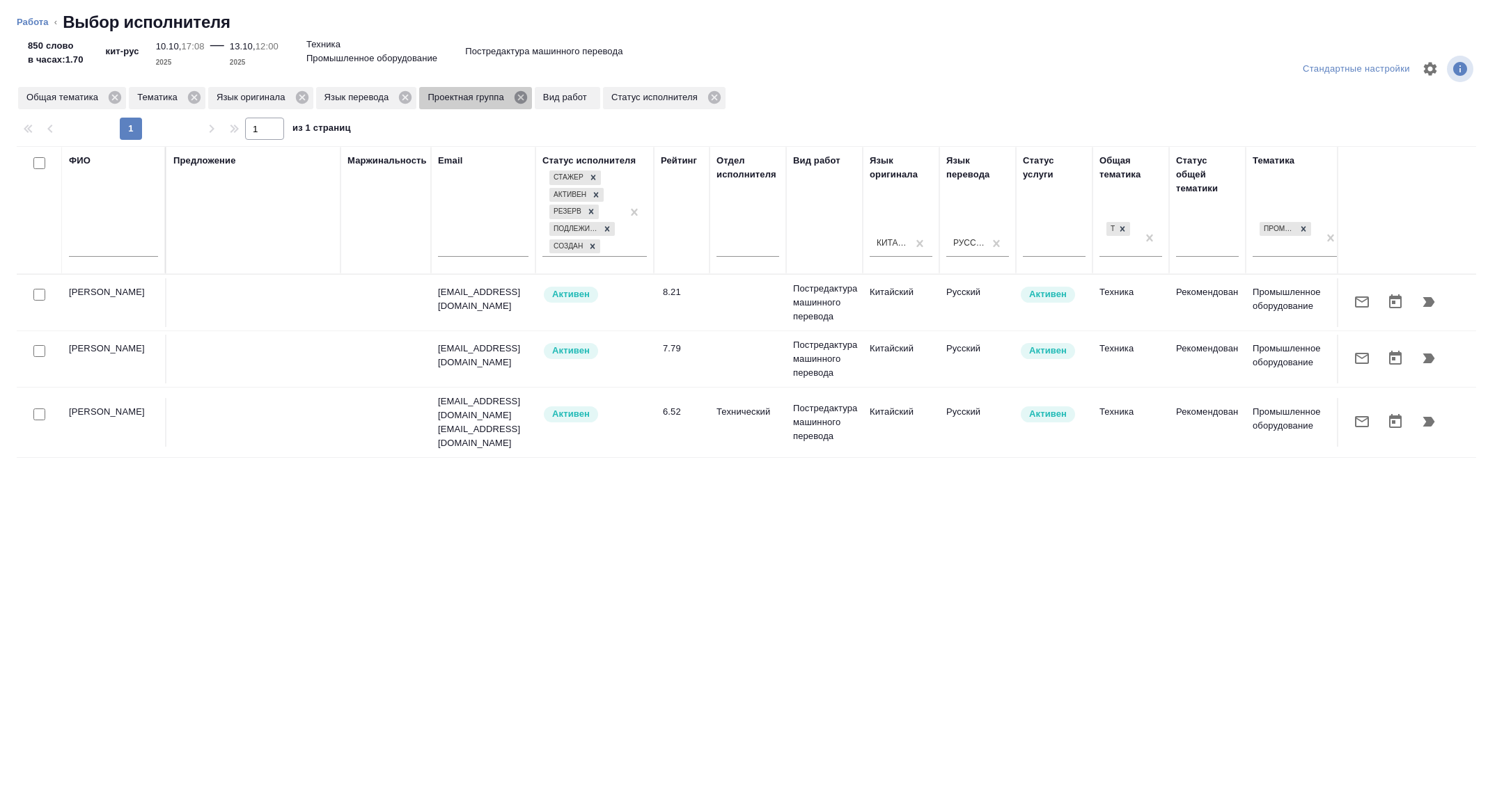
click at [528, 97] on icon at bounding box center [520, 97] width 15 height 15
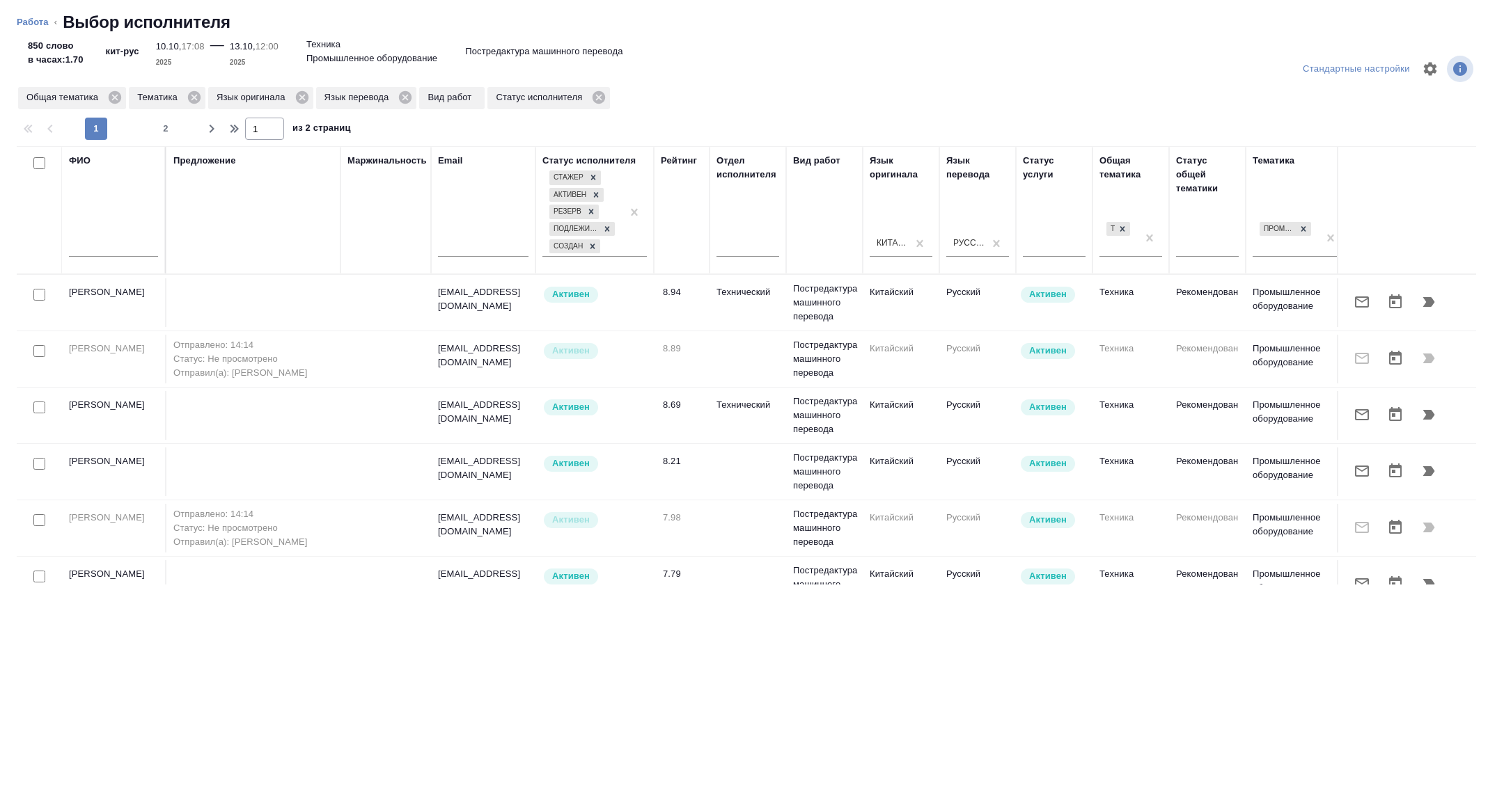
scroll to position [0, 563]
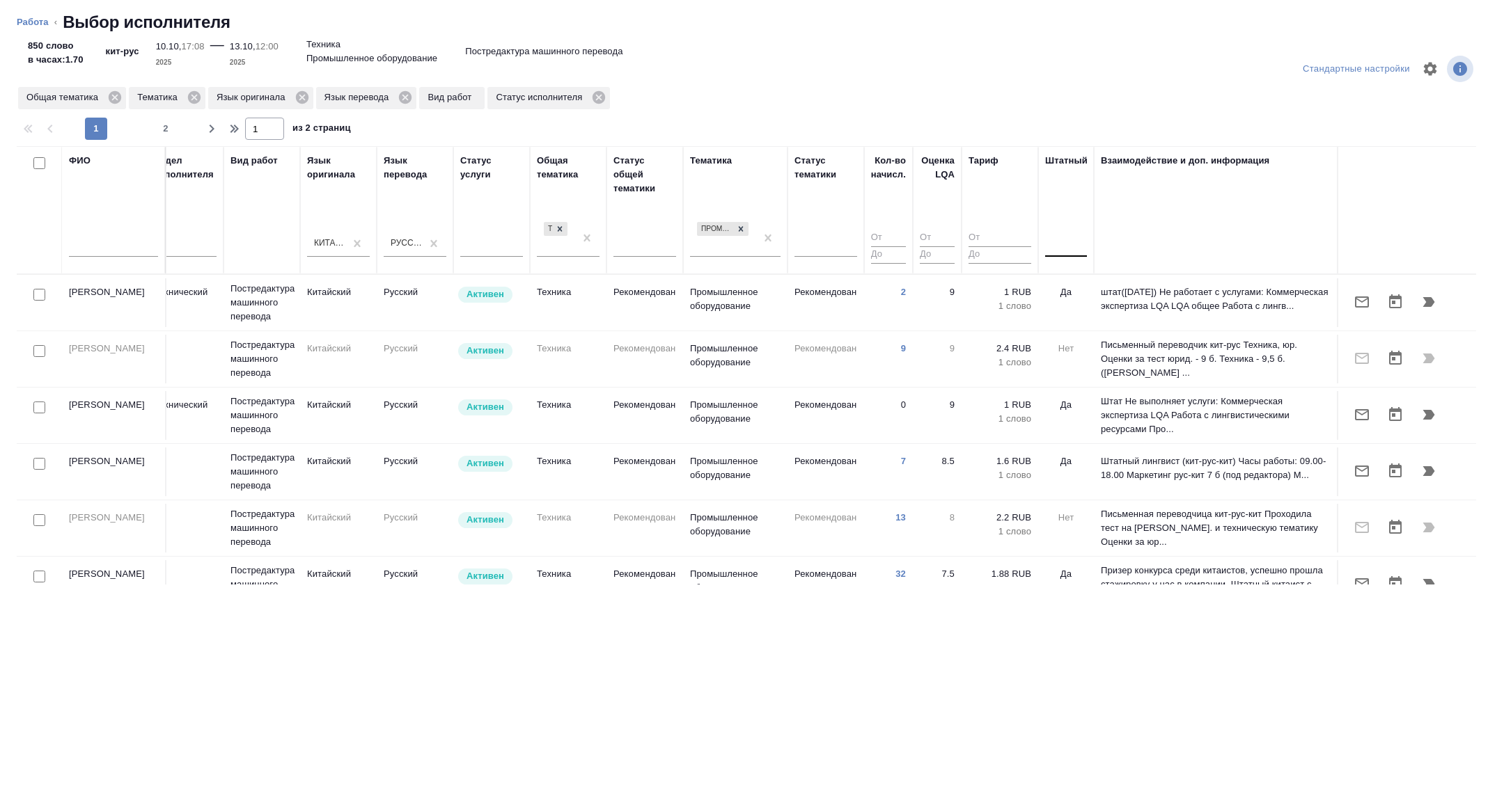
click at [1070, 240] on div at bounding box center [1066, 243] width 42 height 20
click at [1065, 285] on div "Нет" at bounding box center [1150, 288] width 209 height 25
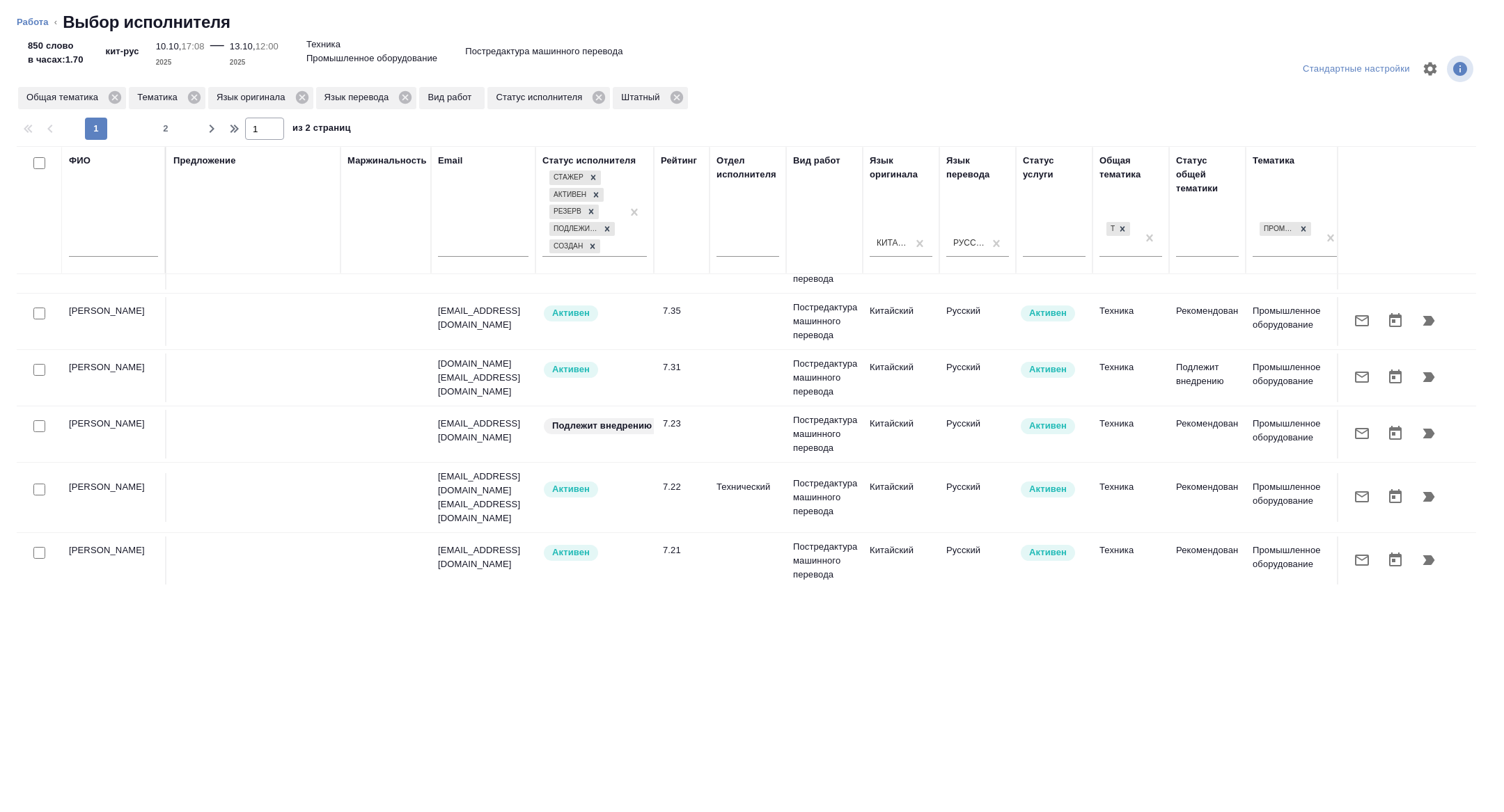
scroll to position [368, 0]
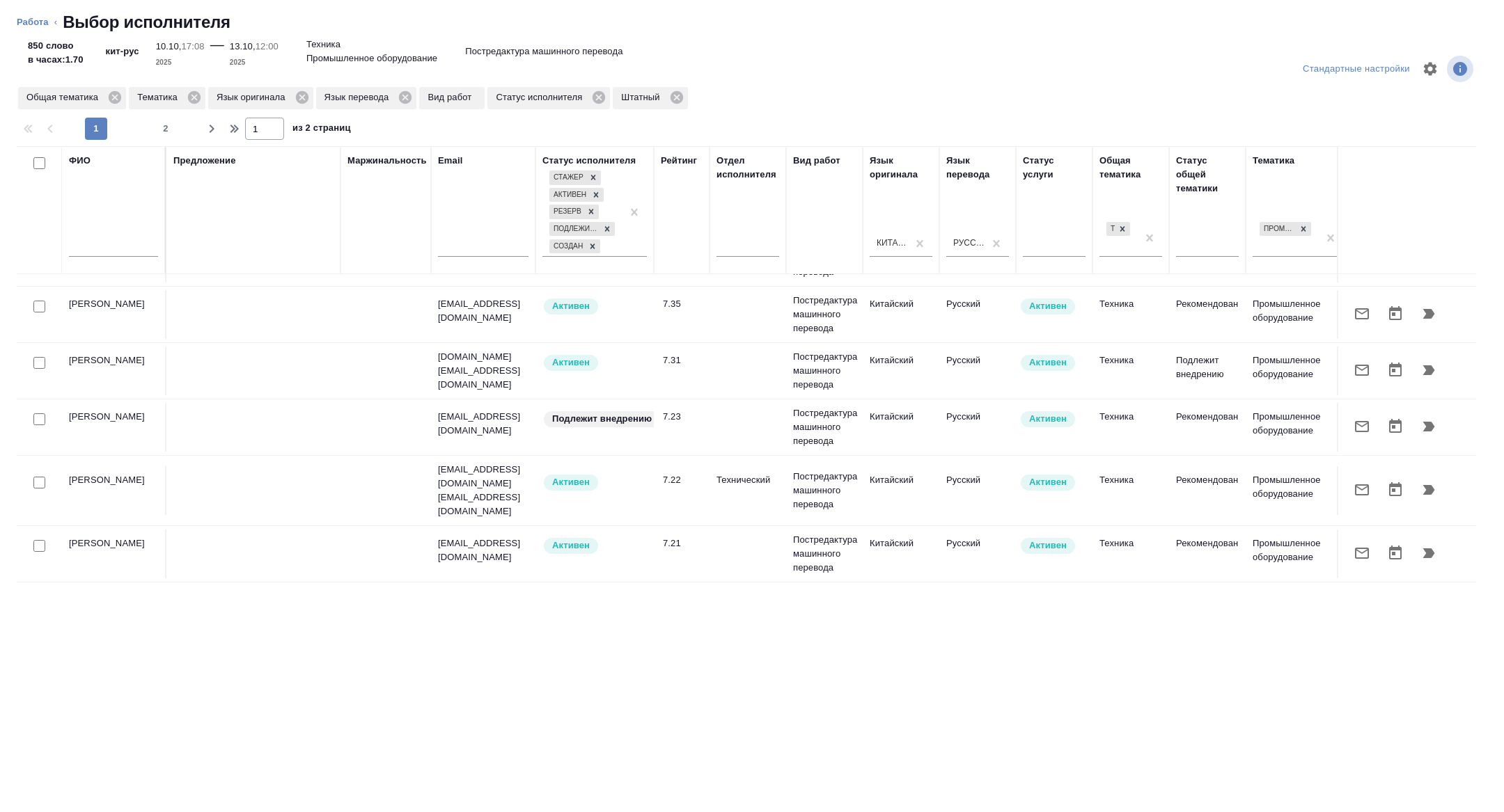
click at [37, 413] on input "checkbox" at bounding box center [40, 419] width 12 height 12
checkbox input "true"
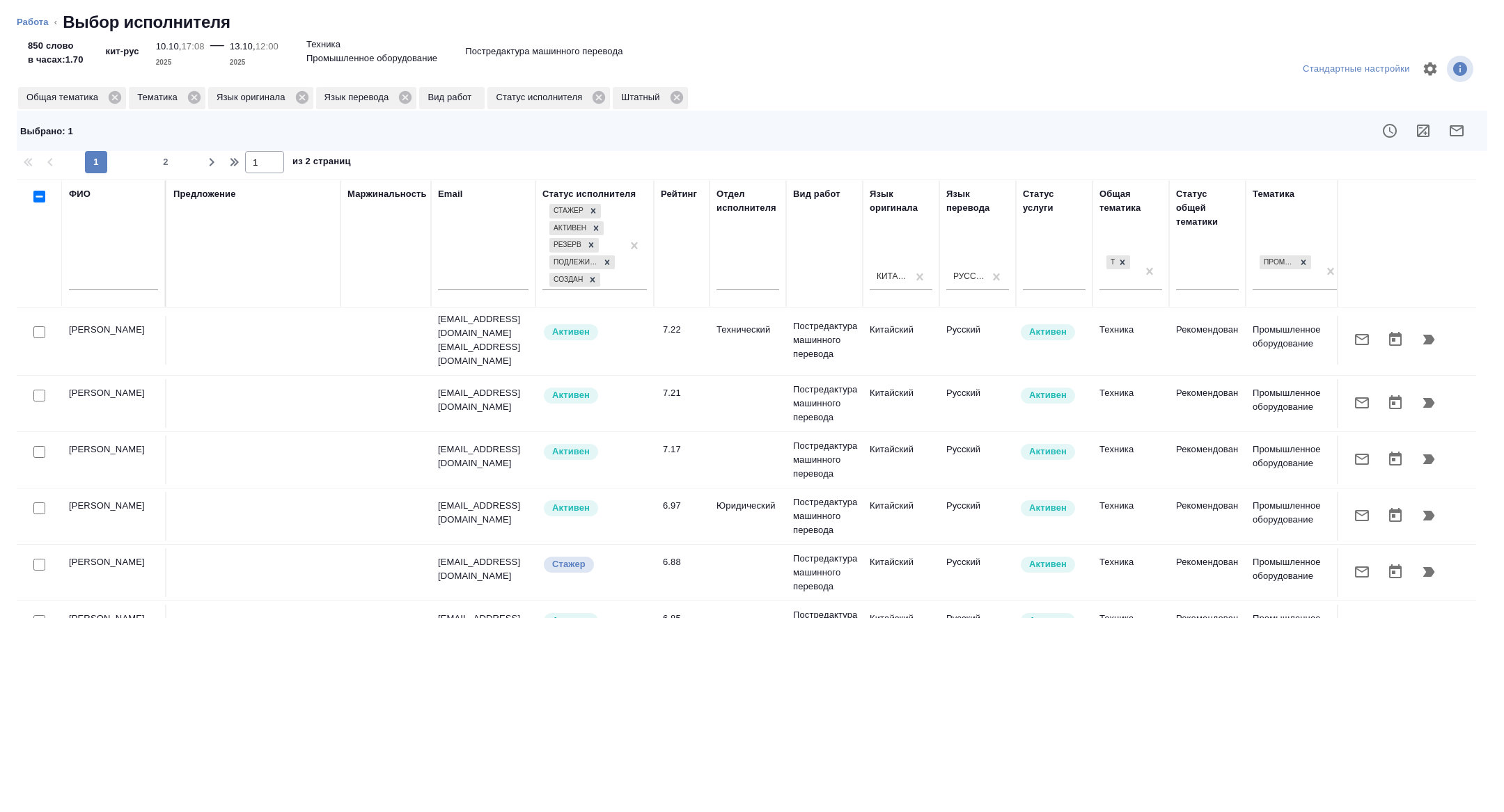
scroll to position [562, 0]
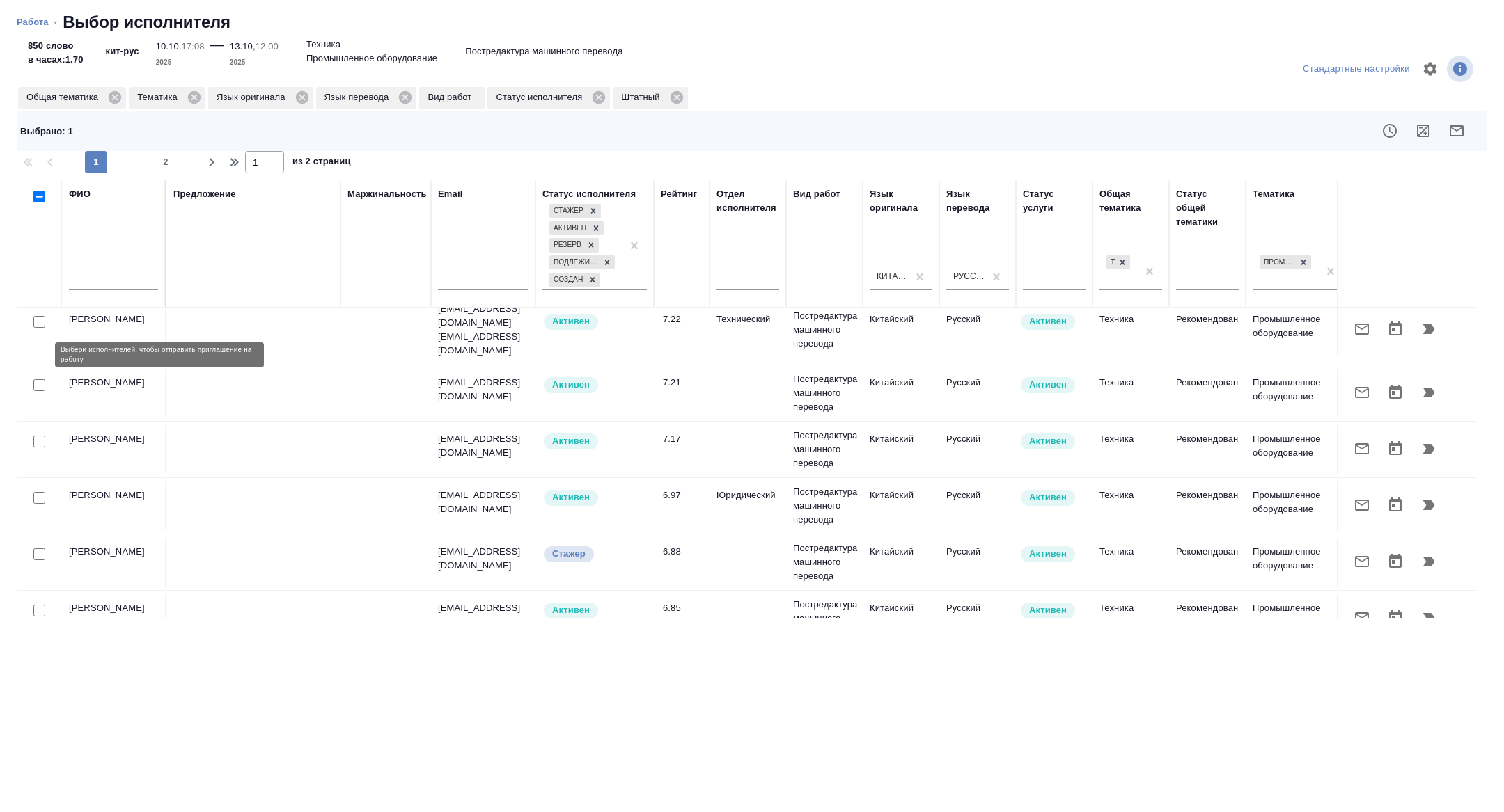
click at [38, 379] on input "checkbox" at bounding box center [40, 385] width 12 height 12
checkbox input "true"
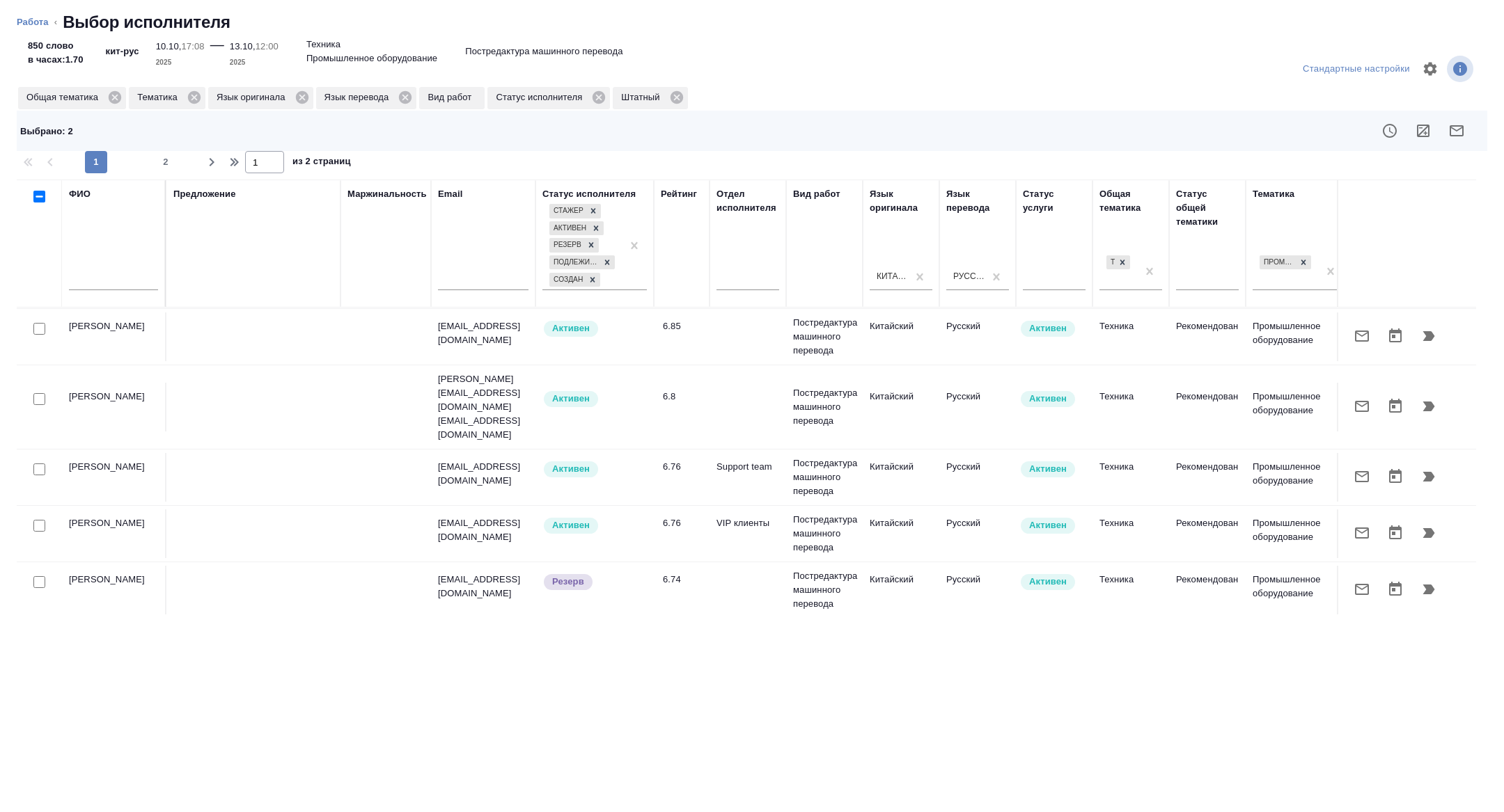
scroll to position [864, 0]
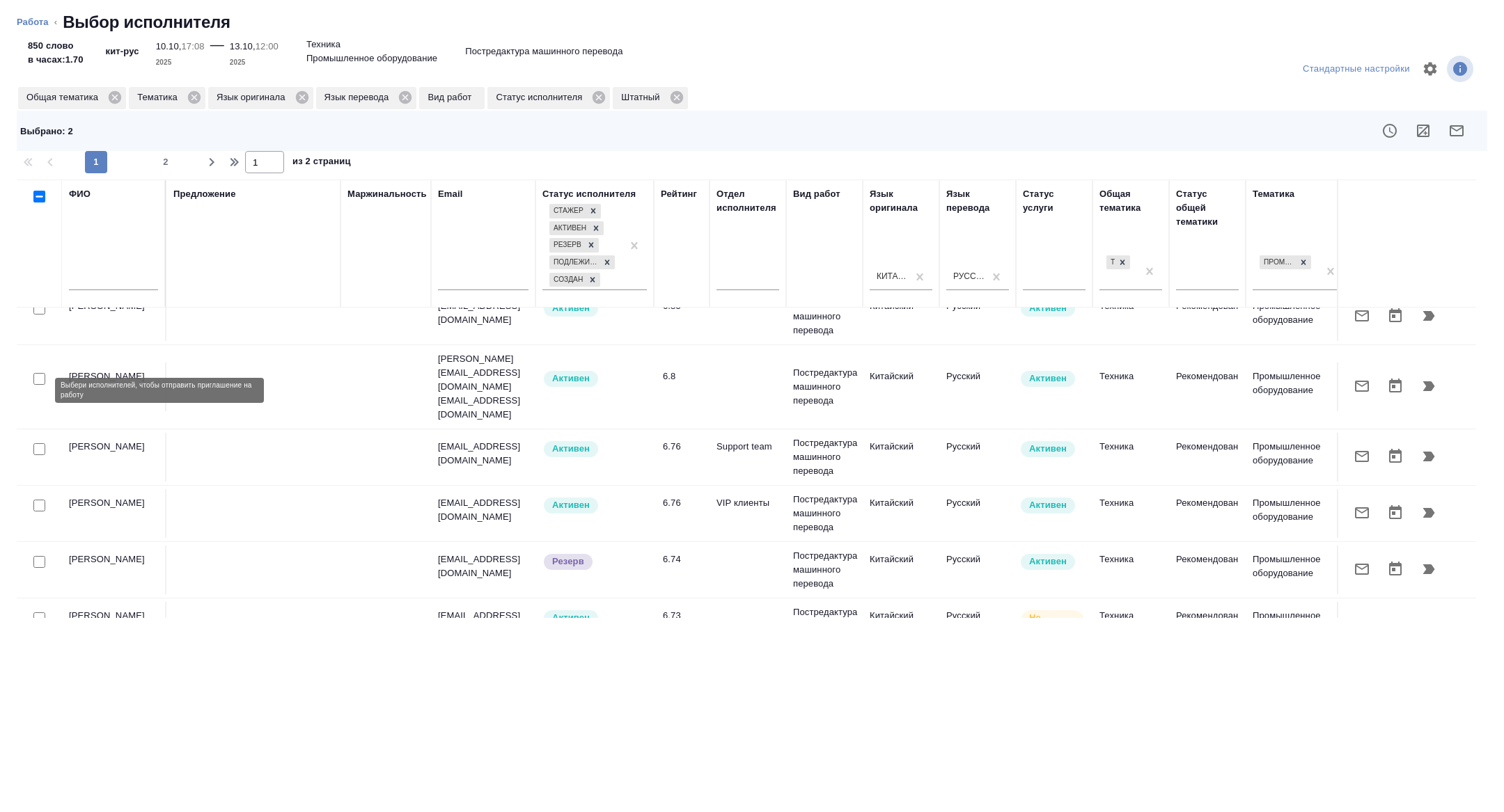
click at [36, 444] on input "checkbox" at bounding box center [40, 449] width 12 height 12
checkbox input "true"
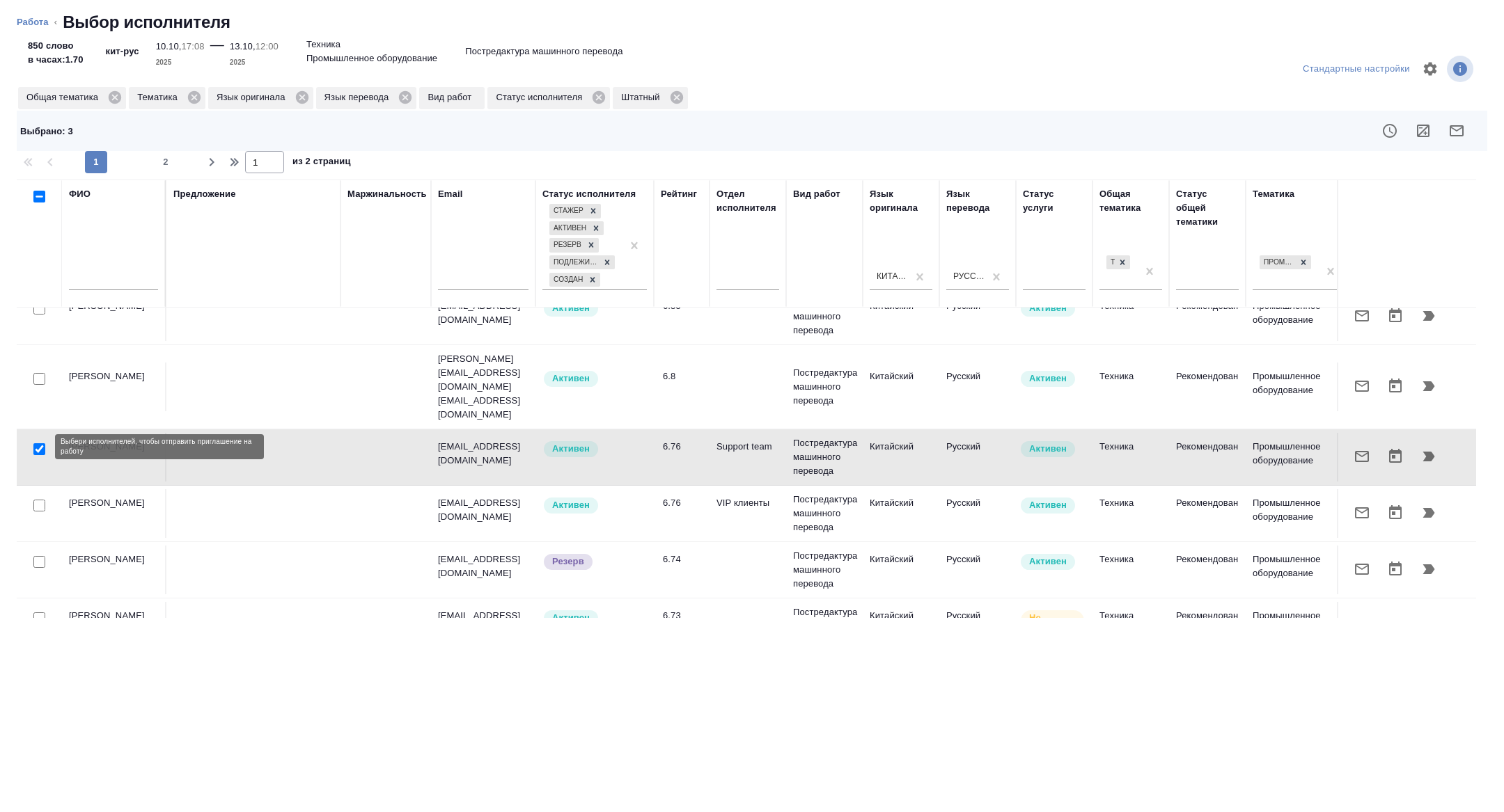
click at [36, 500] on input "checkbox" at bounding box center [40, 506] width 12 height 12
checkbox input "true"
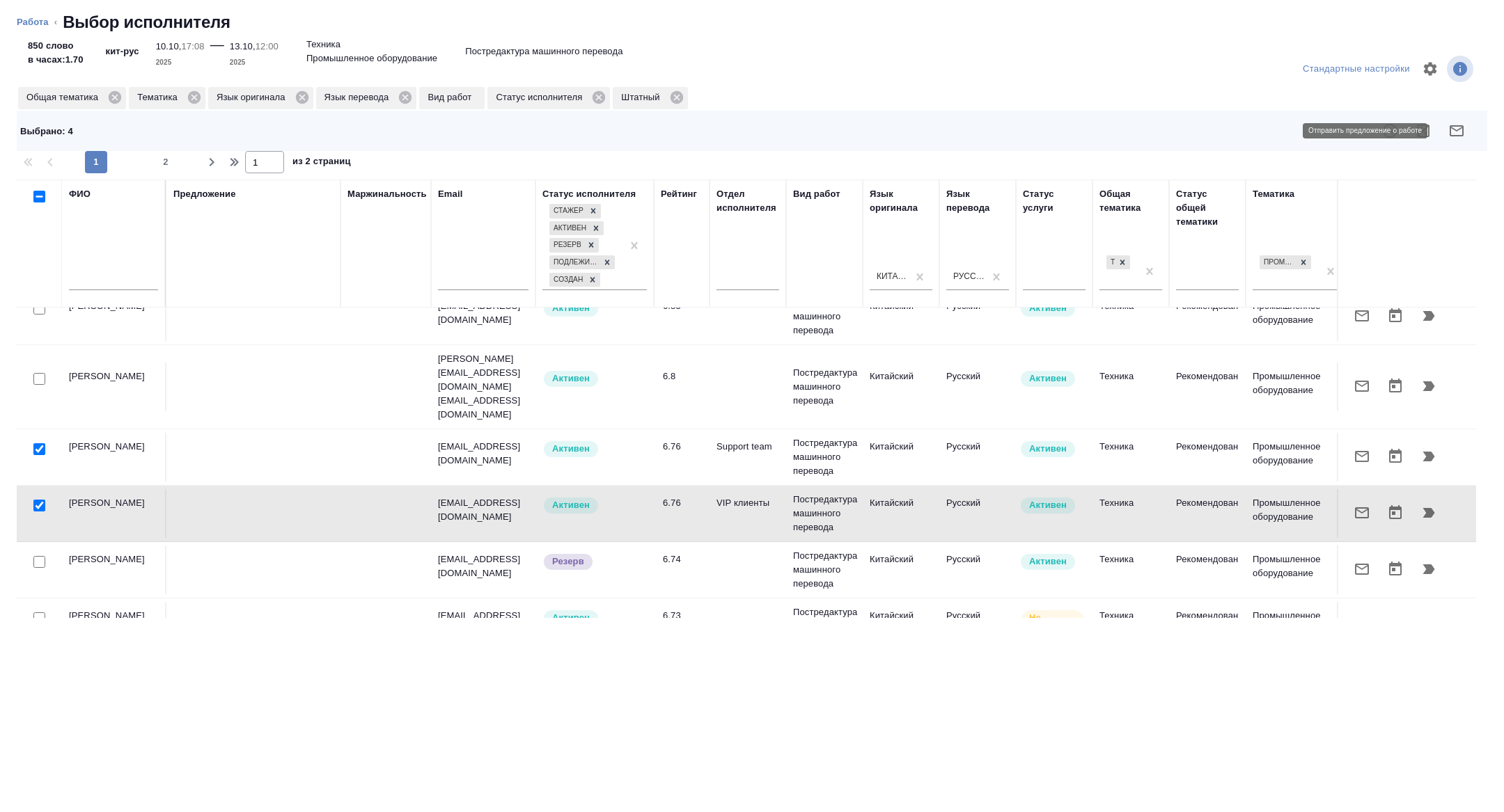
click at [1451, 129] on icon "button" at bounding box center [1456, 131] width 17 height 17
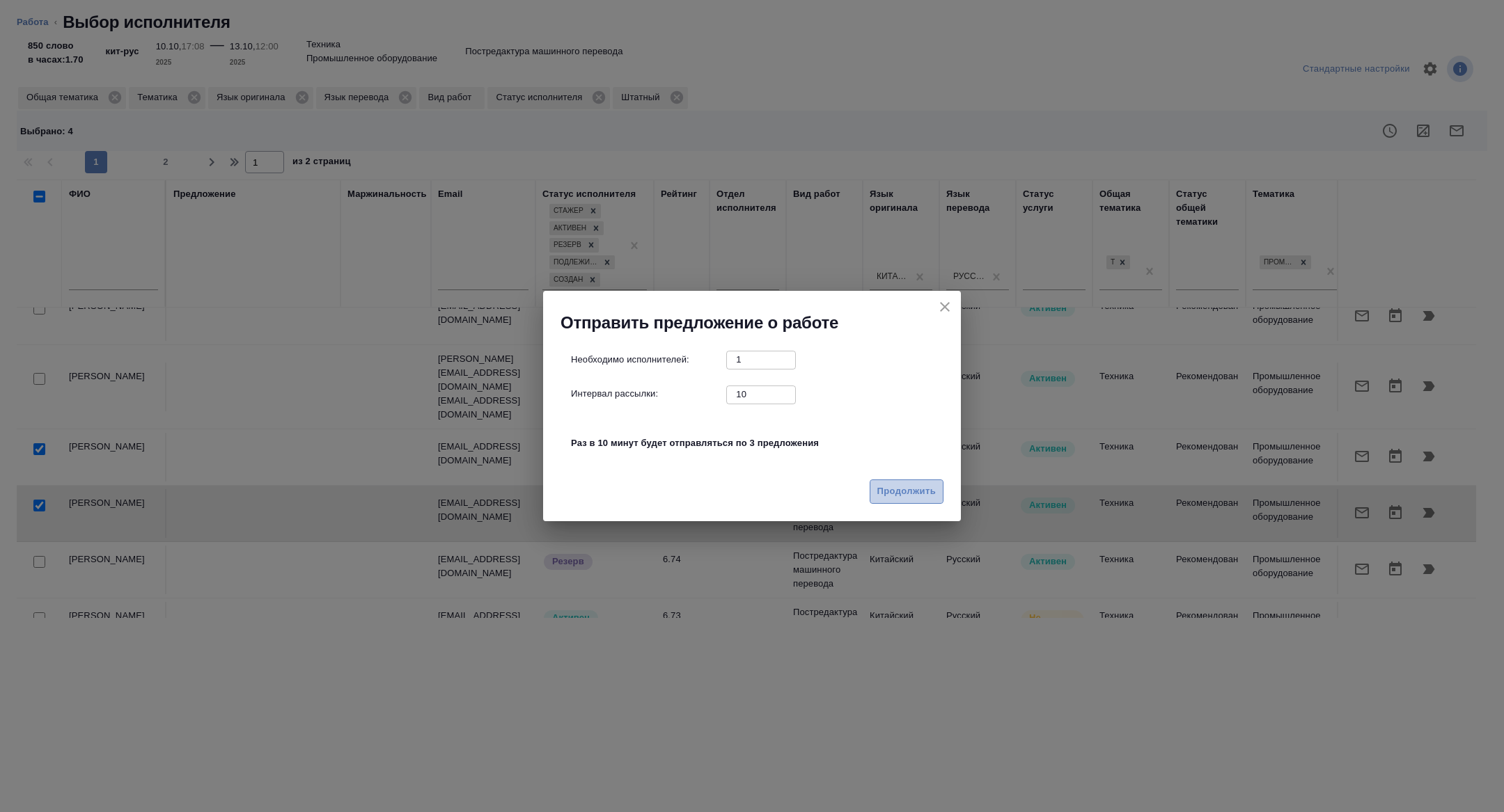
click at [898, 490] on span "Продолжить" at bounding box center [906, 492] width 58 height 16
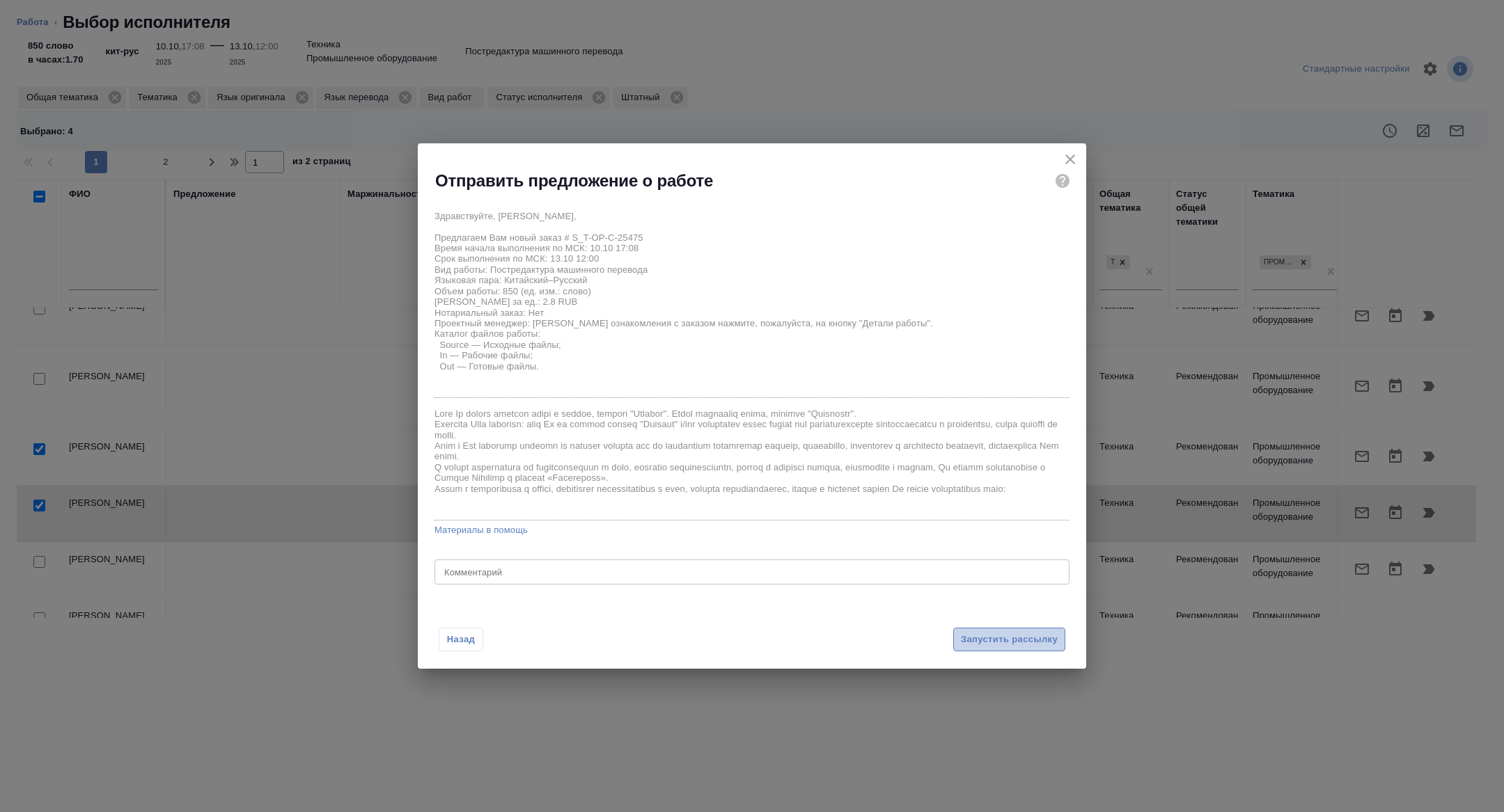
click at [986, 635] on span "Запустить рассылку" at bounding box center [1009, 639] width 97 height 16
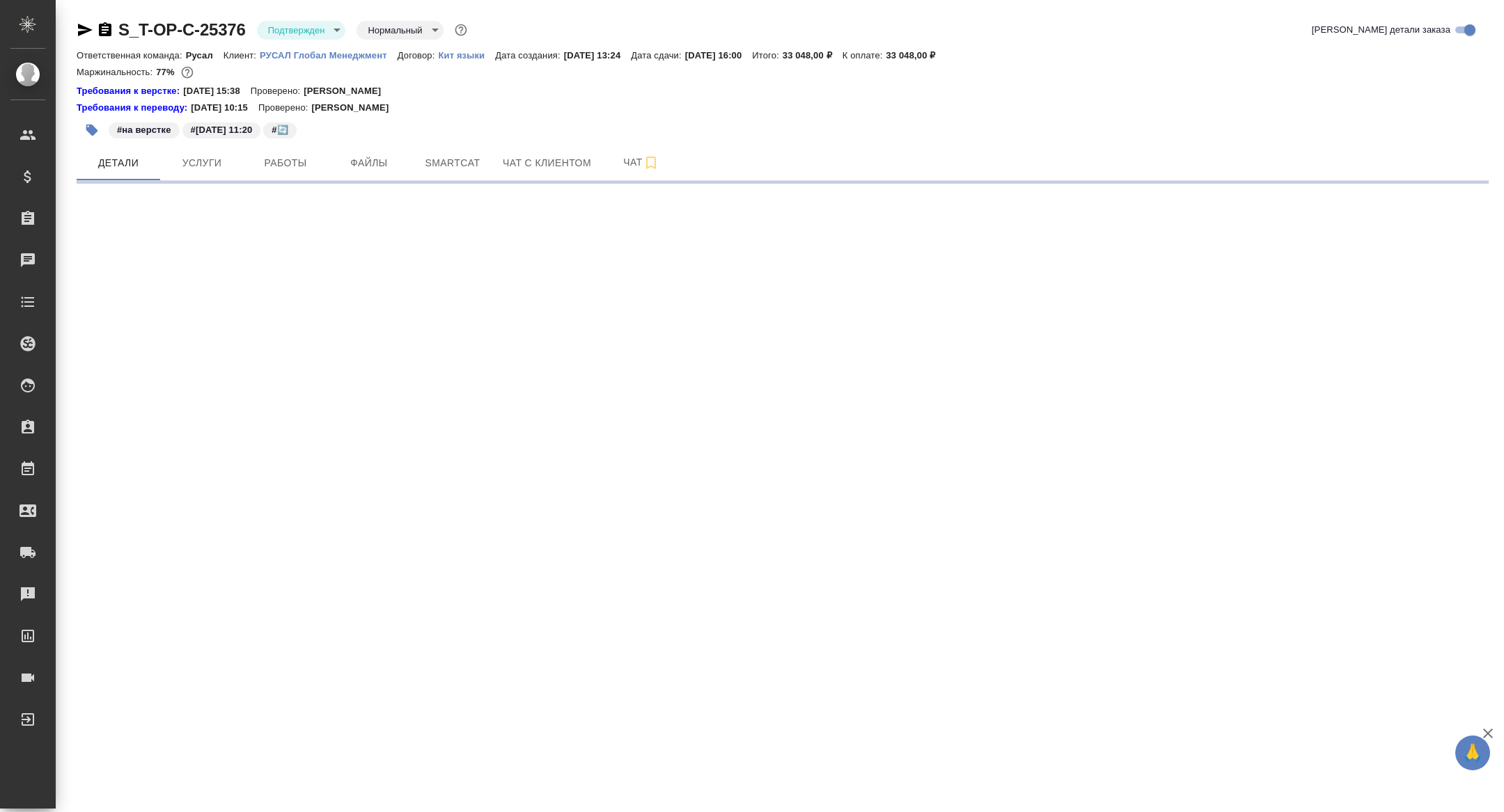
select select "RU"
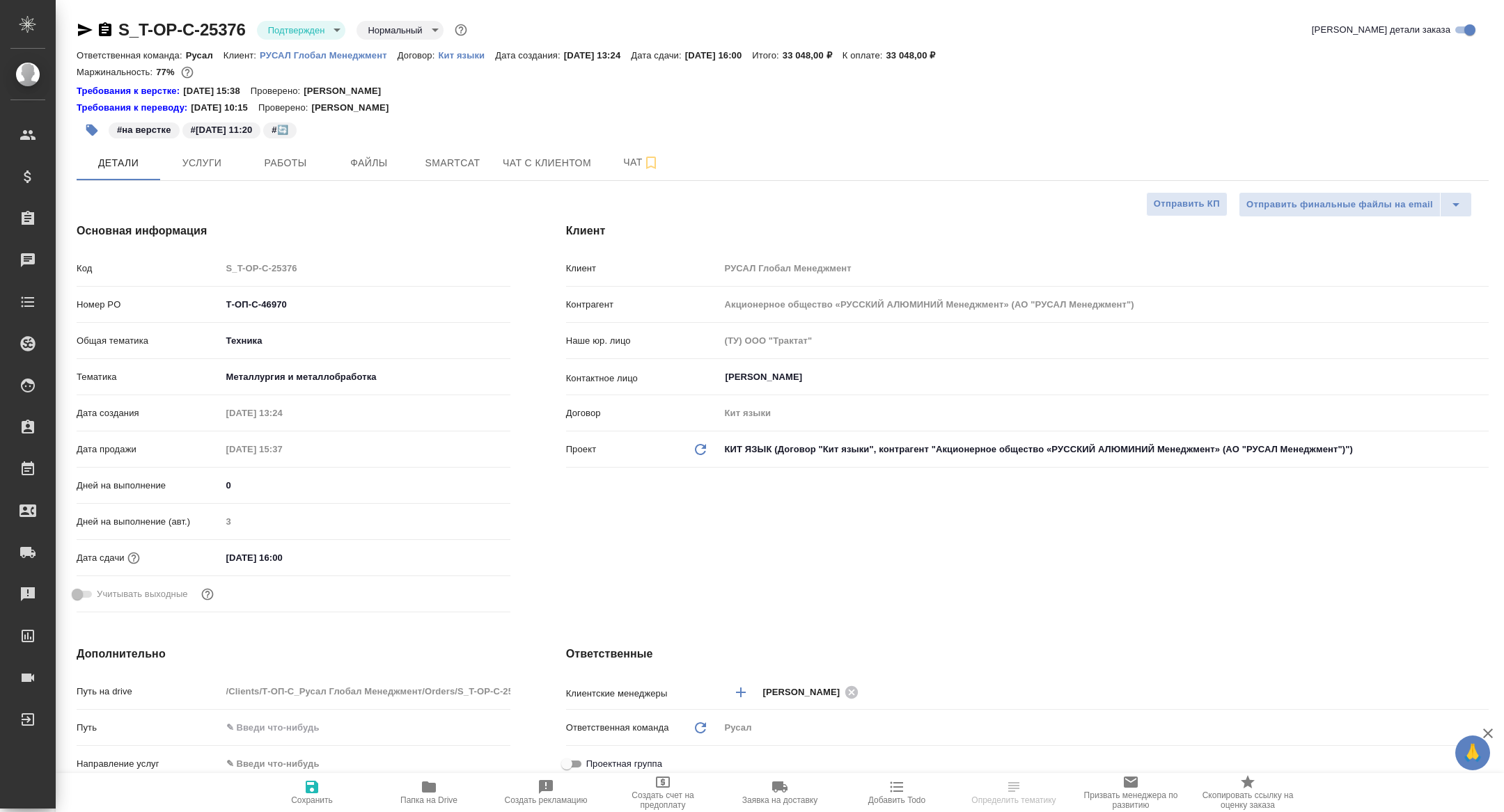
type textarea "x"
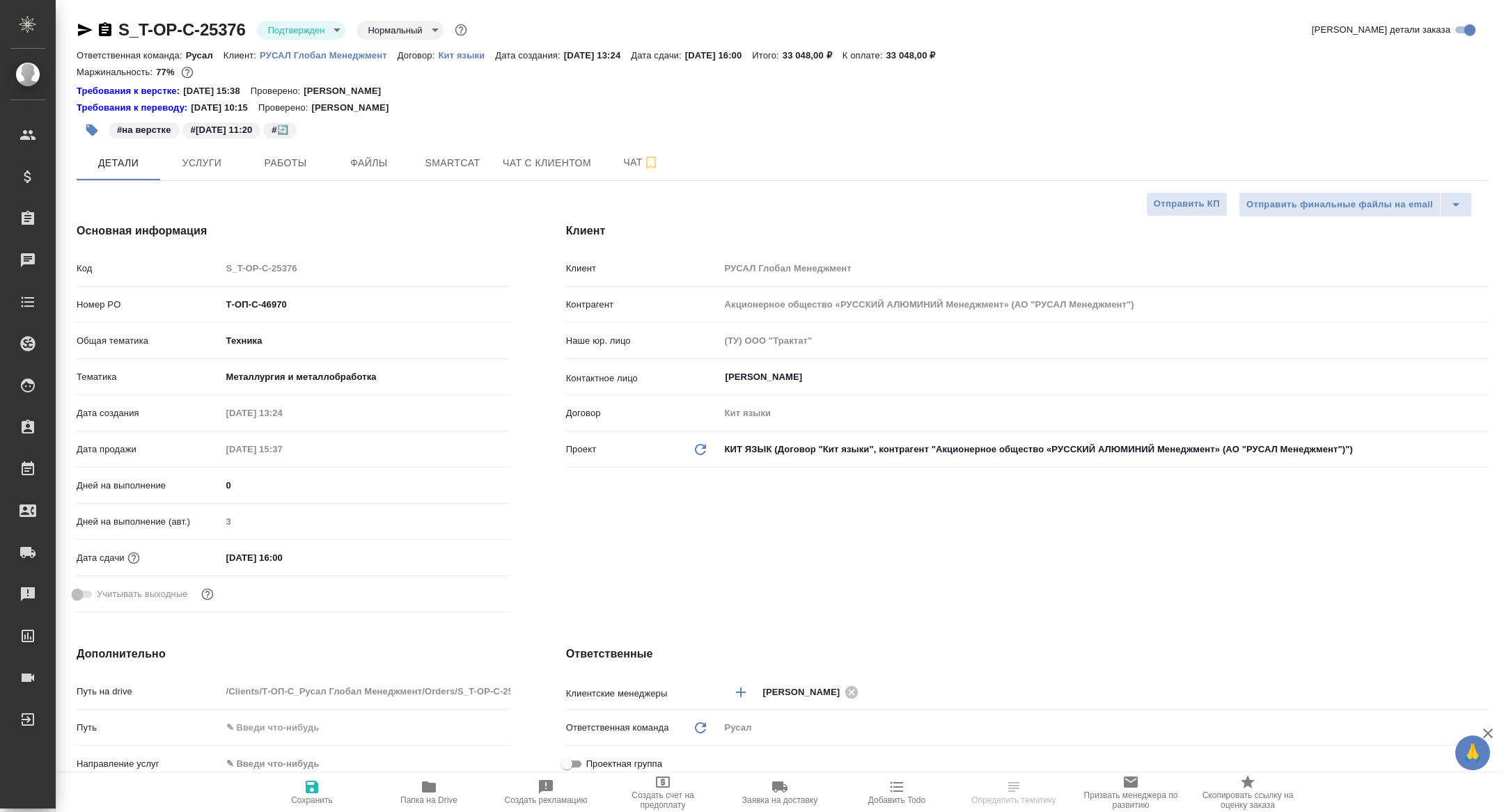
type textarea "x"
click at [268, 164] on span "Работы" at bounding box center [285, 163] width 67 height 18
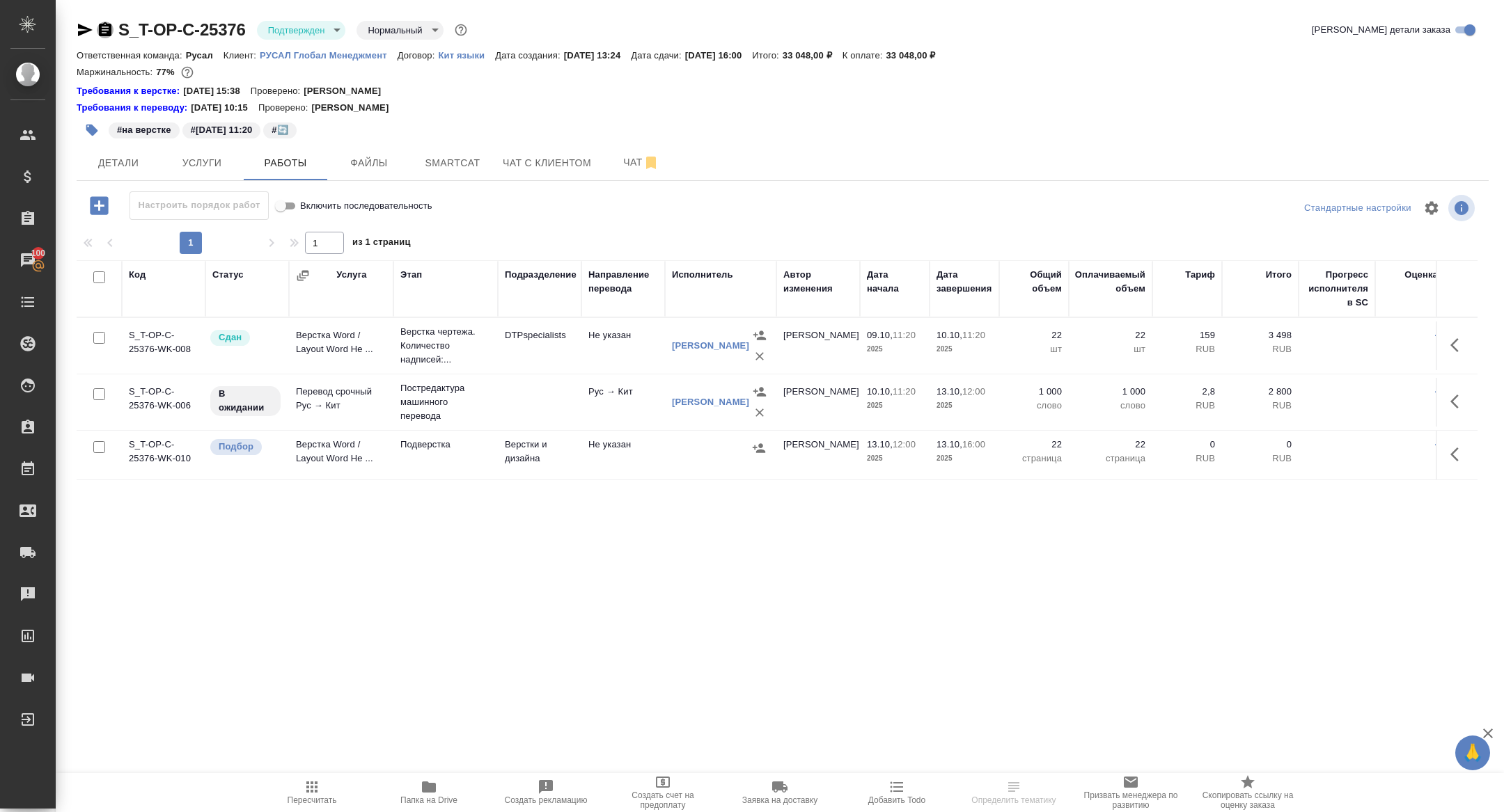
click at [108, 29] on icon "button" at bounding box center [105, 30] width 17 height 17
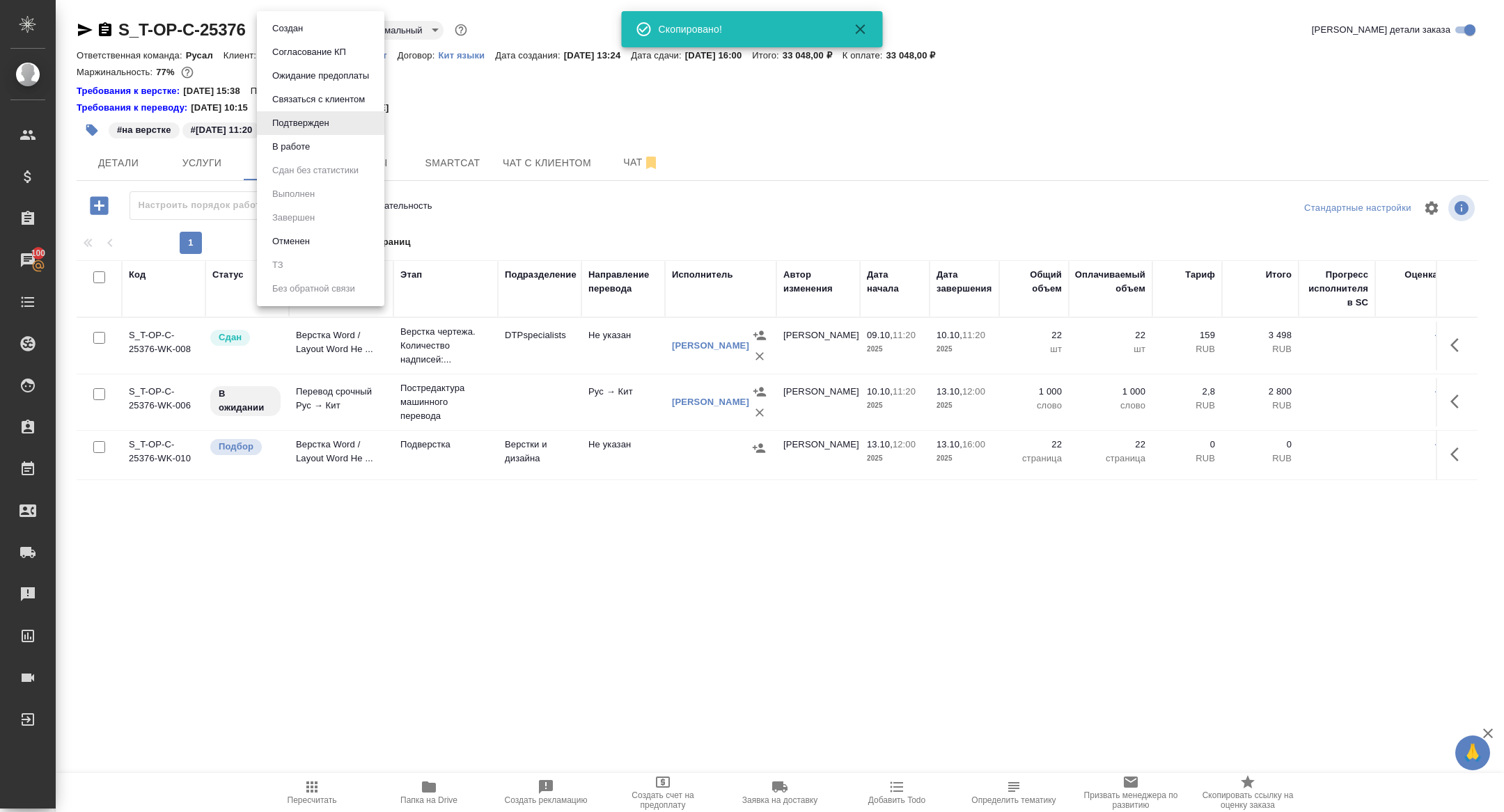
click at [314, 24] on body "🙏 .cls-1 fill:#fff; AWATERA Zhuravleva Alexandra Клиенты Спецификации Заказы 10…" at bounding box center [752, 406] width 1504 height 812
click at [308, 153] on button "В работе" at bounding box center [291, 147] width 46 height 15
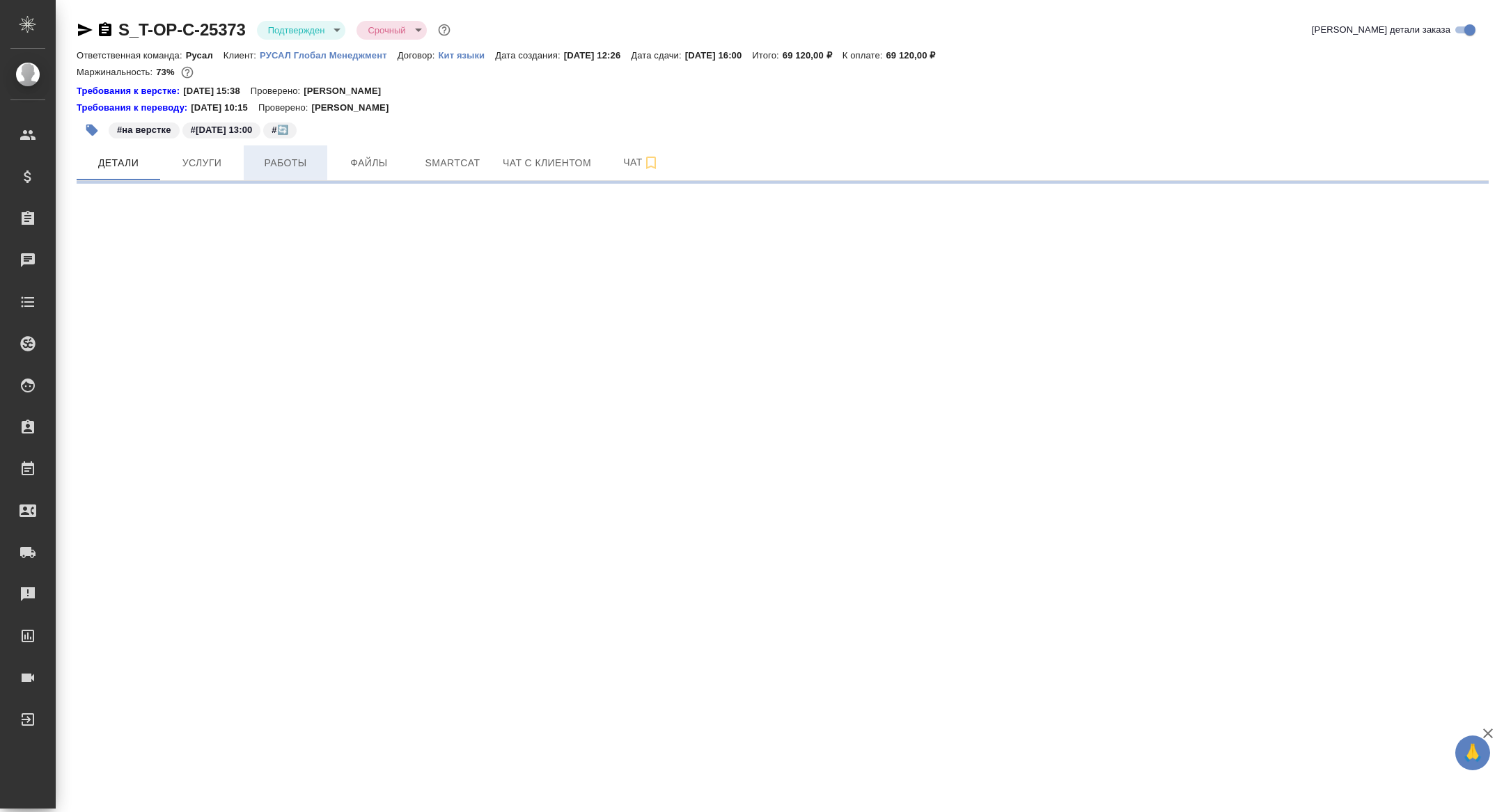
select select "RU"
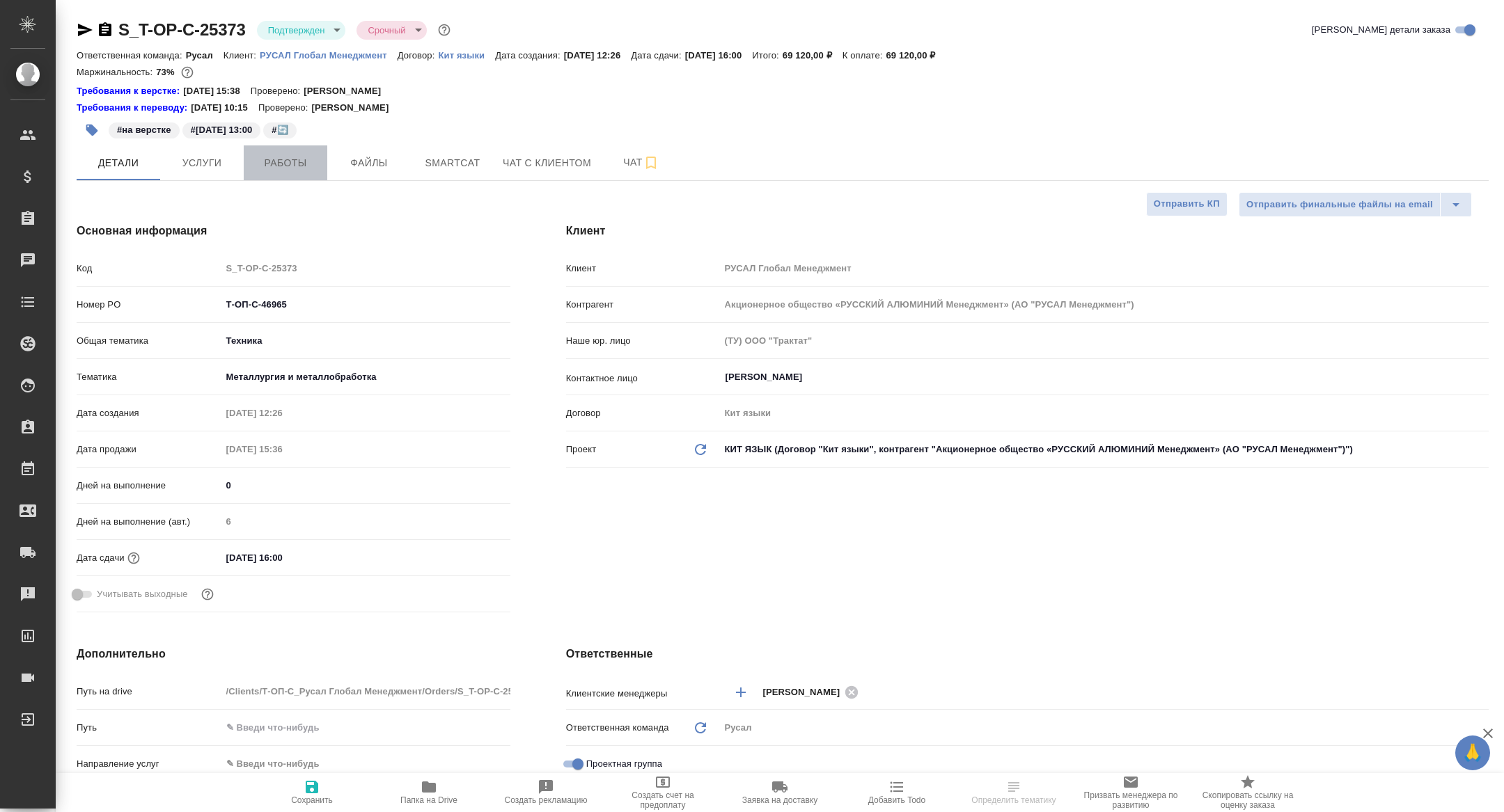
click at [266, 177] on button "Работы" at bounding box center [285, 162] width 84 height 35
type textarea "x"
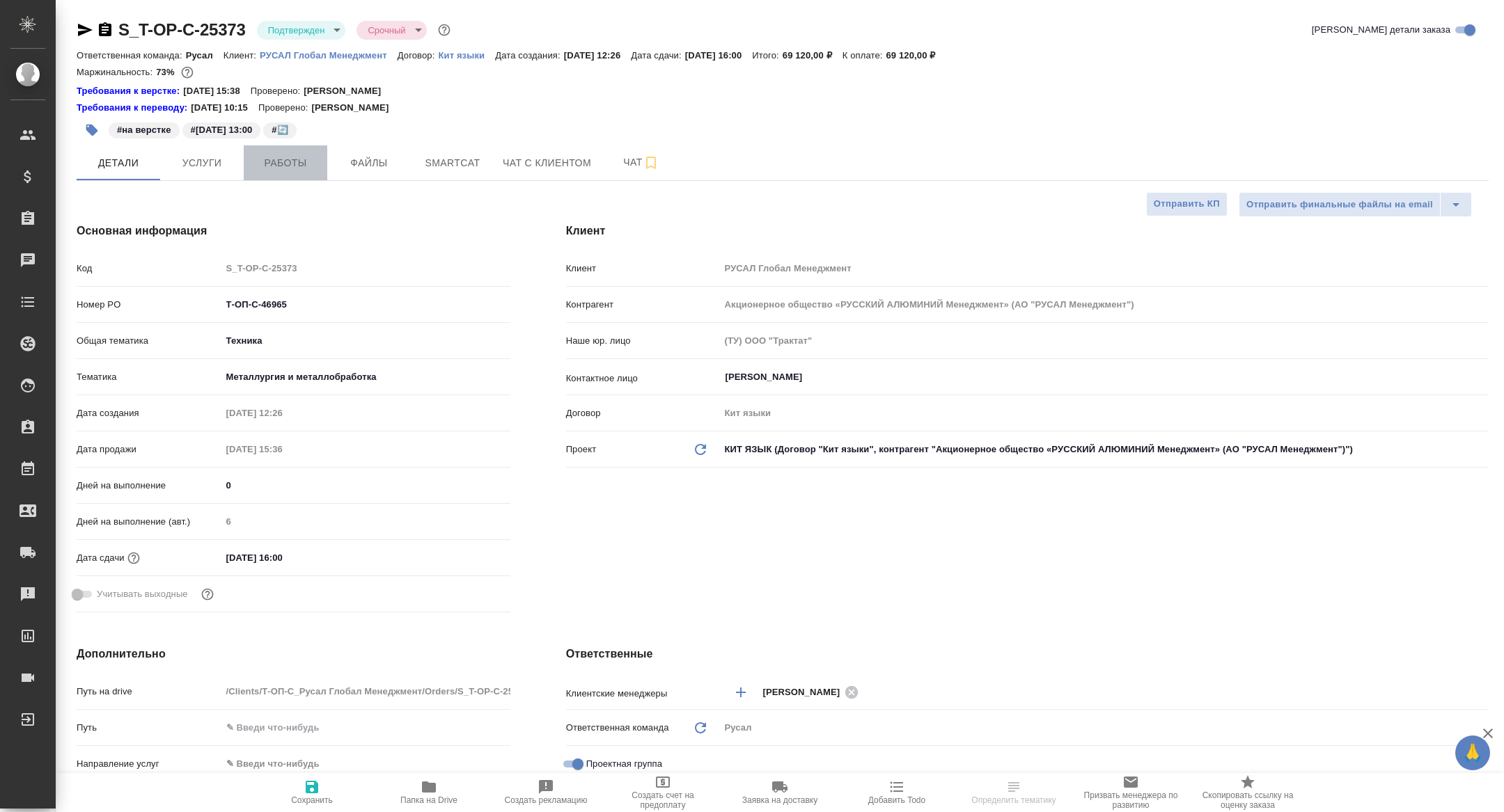
type textarea "x"
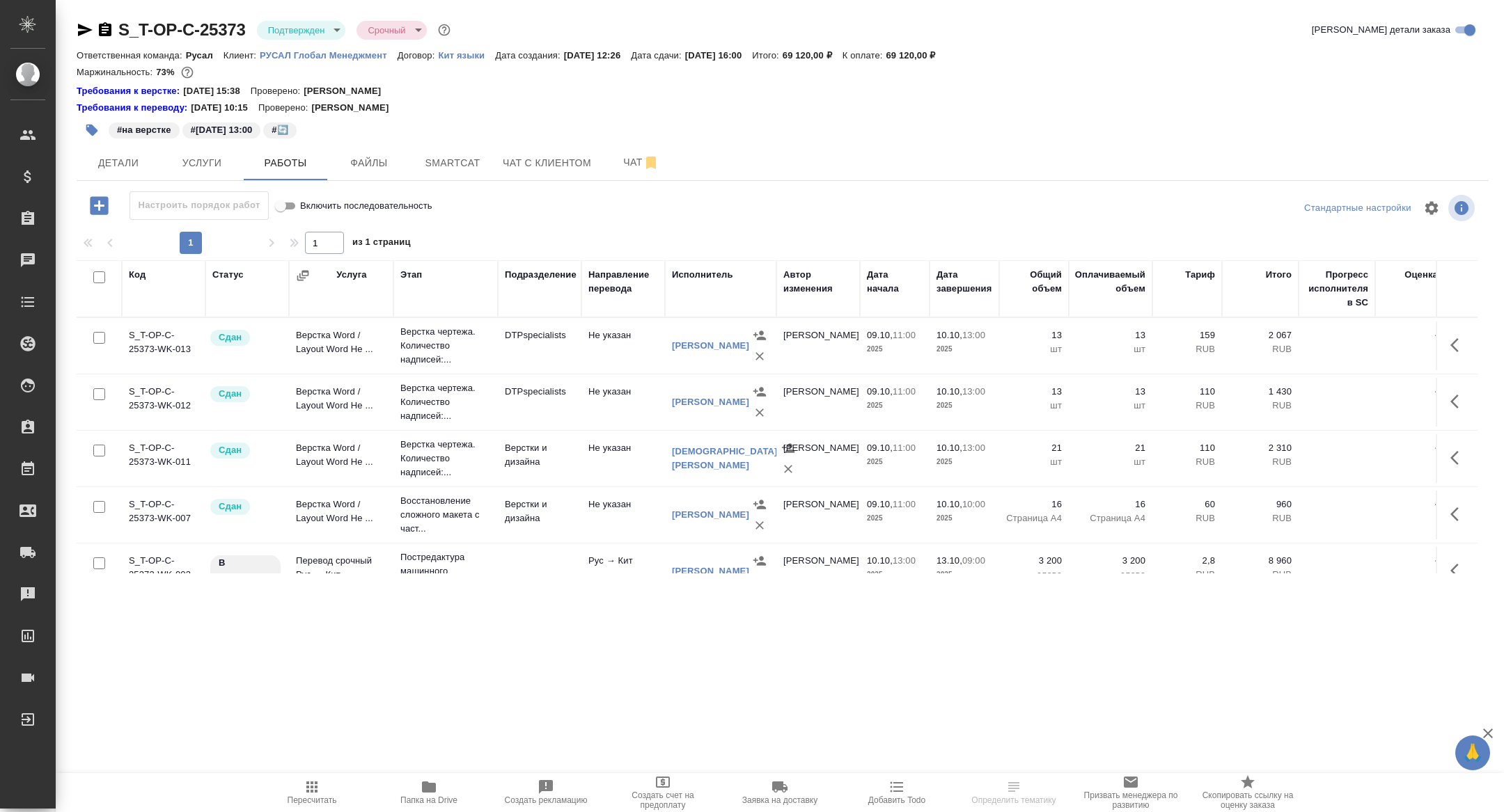
scroll to position [73, 0]
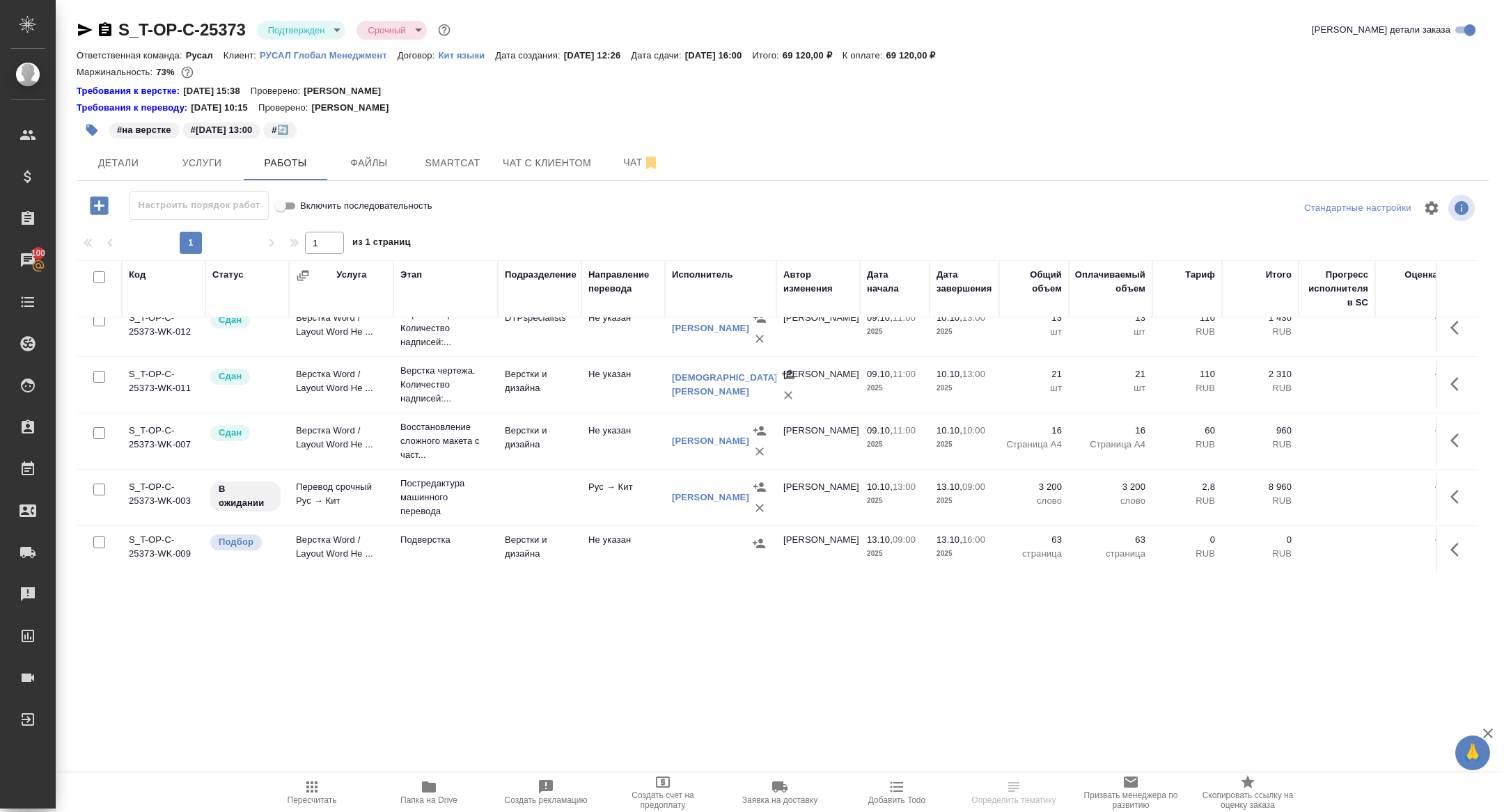
click at [299, 32] on body "🙏 .cls-1 fill:#fff; AWATERA [PERSON_NAME] Спецификации Заказы 100 Чаты Todo Про…" at bounding box center [752, 406] width 1504 height 812
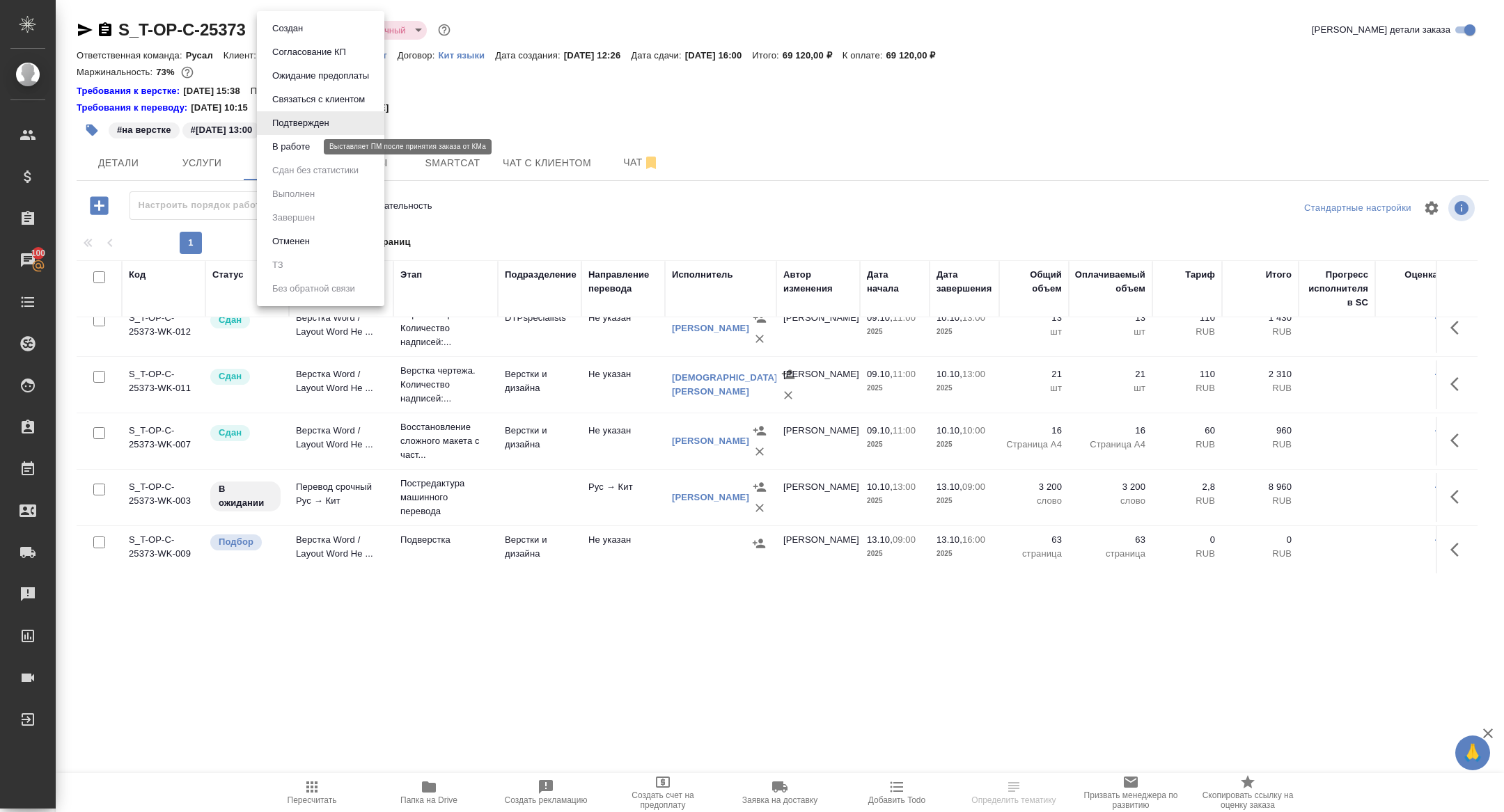
click at [297, 142] on button "В работе" at bounding box center [291, 147] width 46 height 15
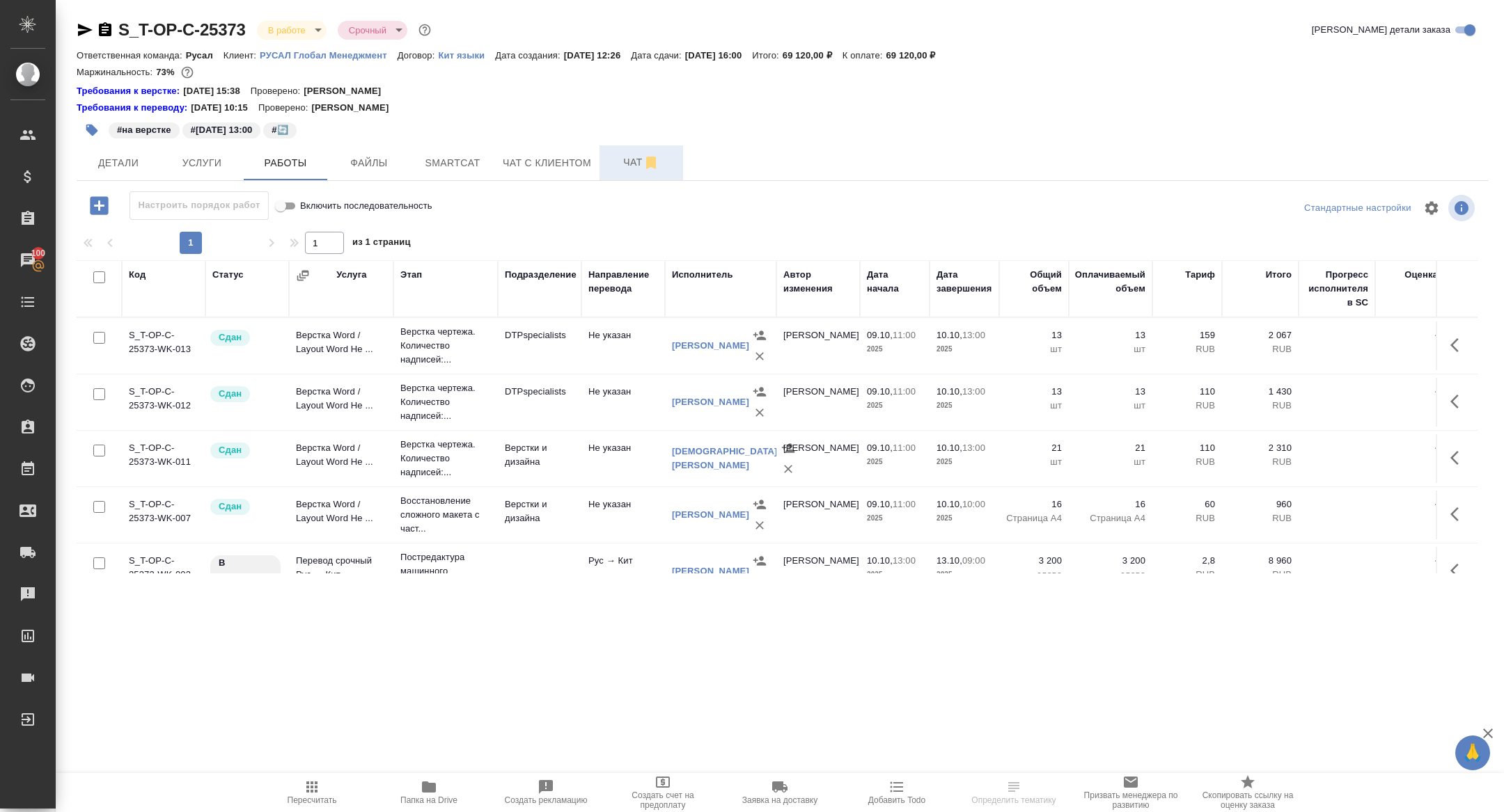
click at [628, 174] on button "Чат" at bounding box center [641, 162] width 84 height 35
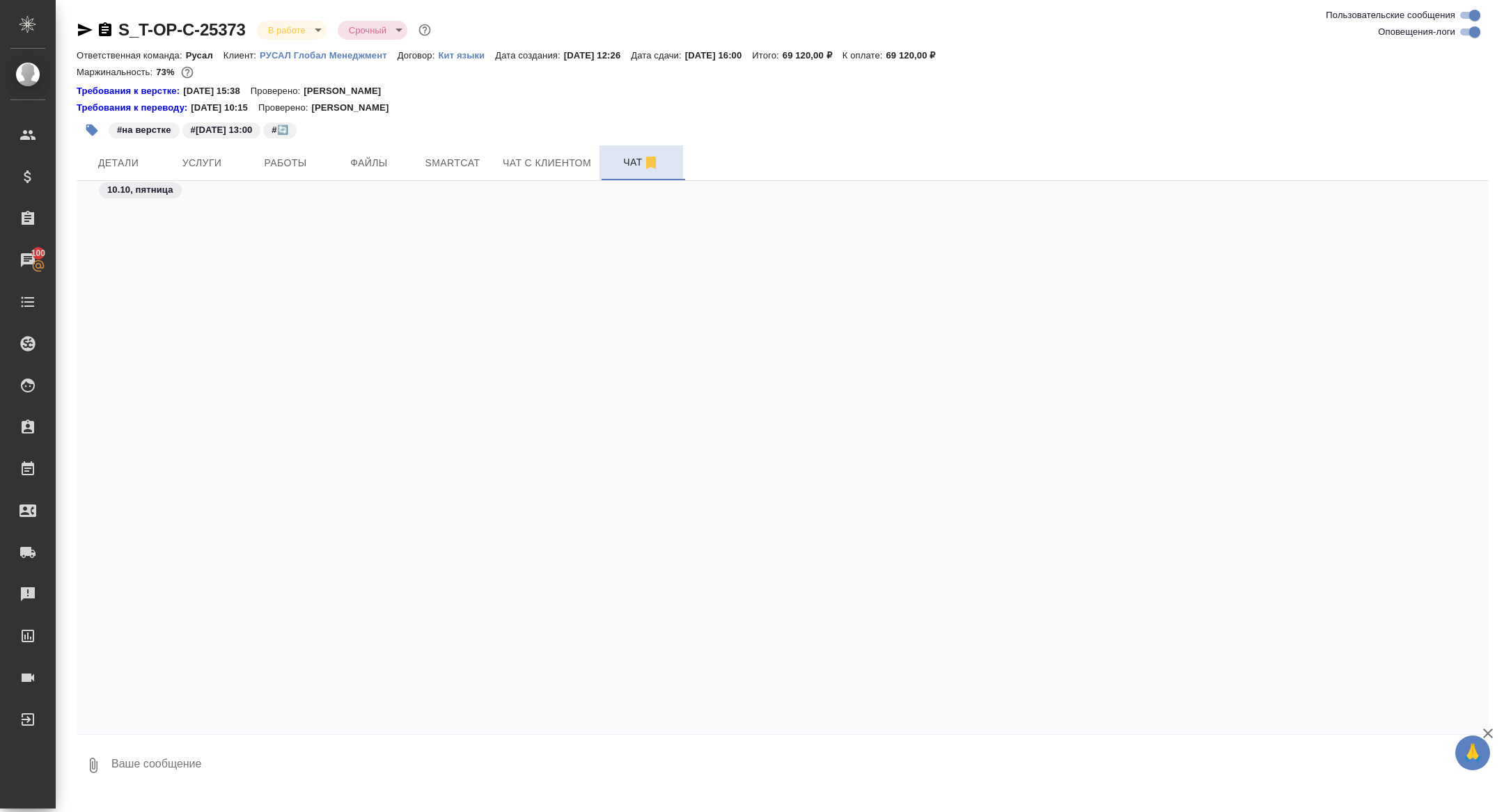
scroll to position [15364, 0]
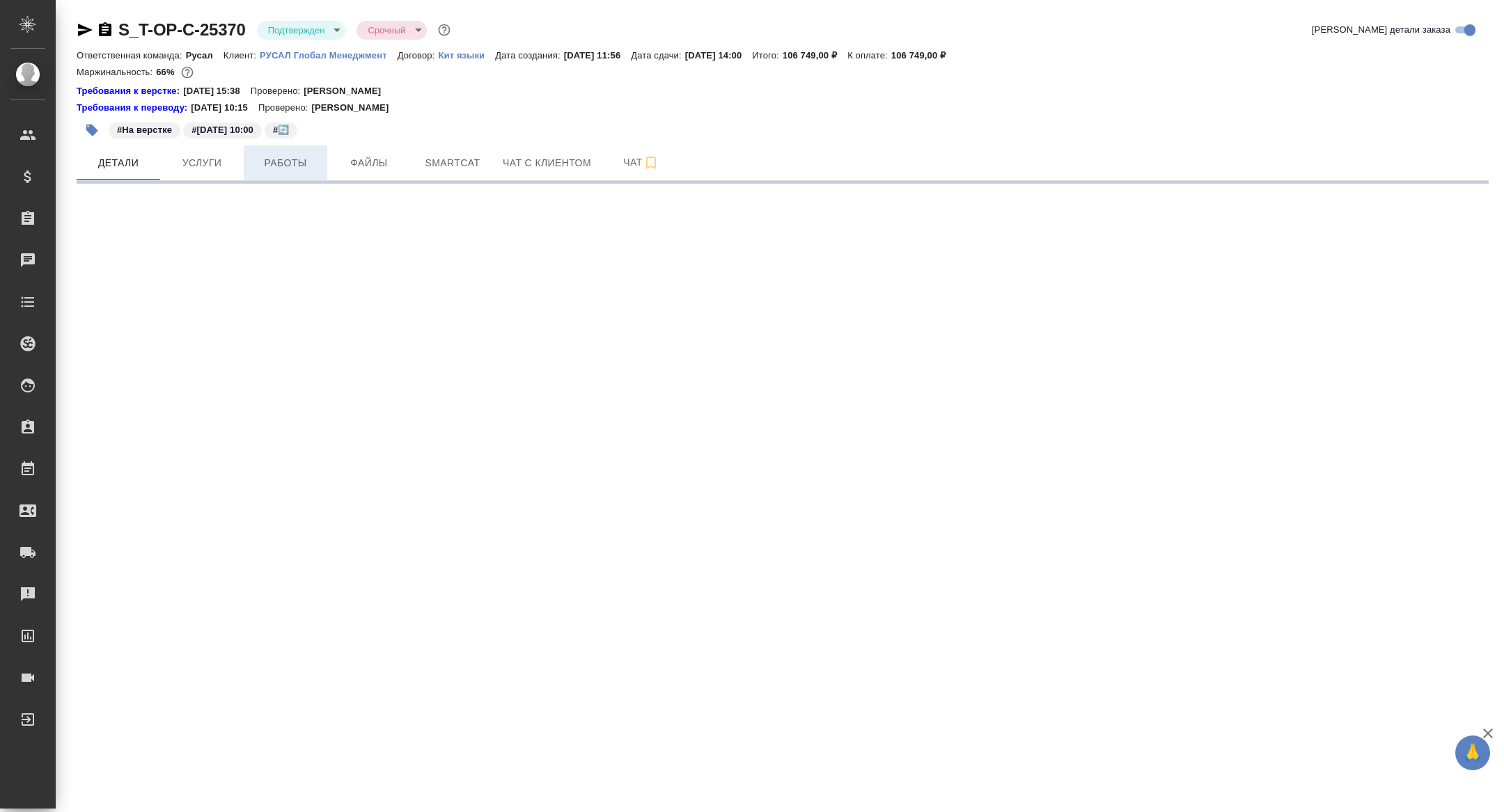
click at [283, 175] on button "Работы" at bounding box center [285, 162] width 84 height 35
select select "RU"
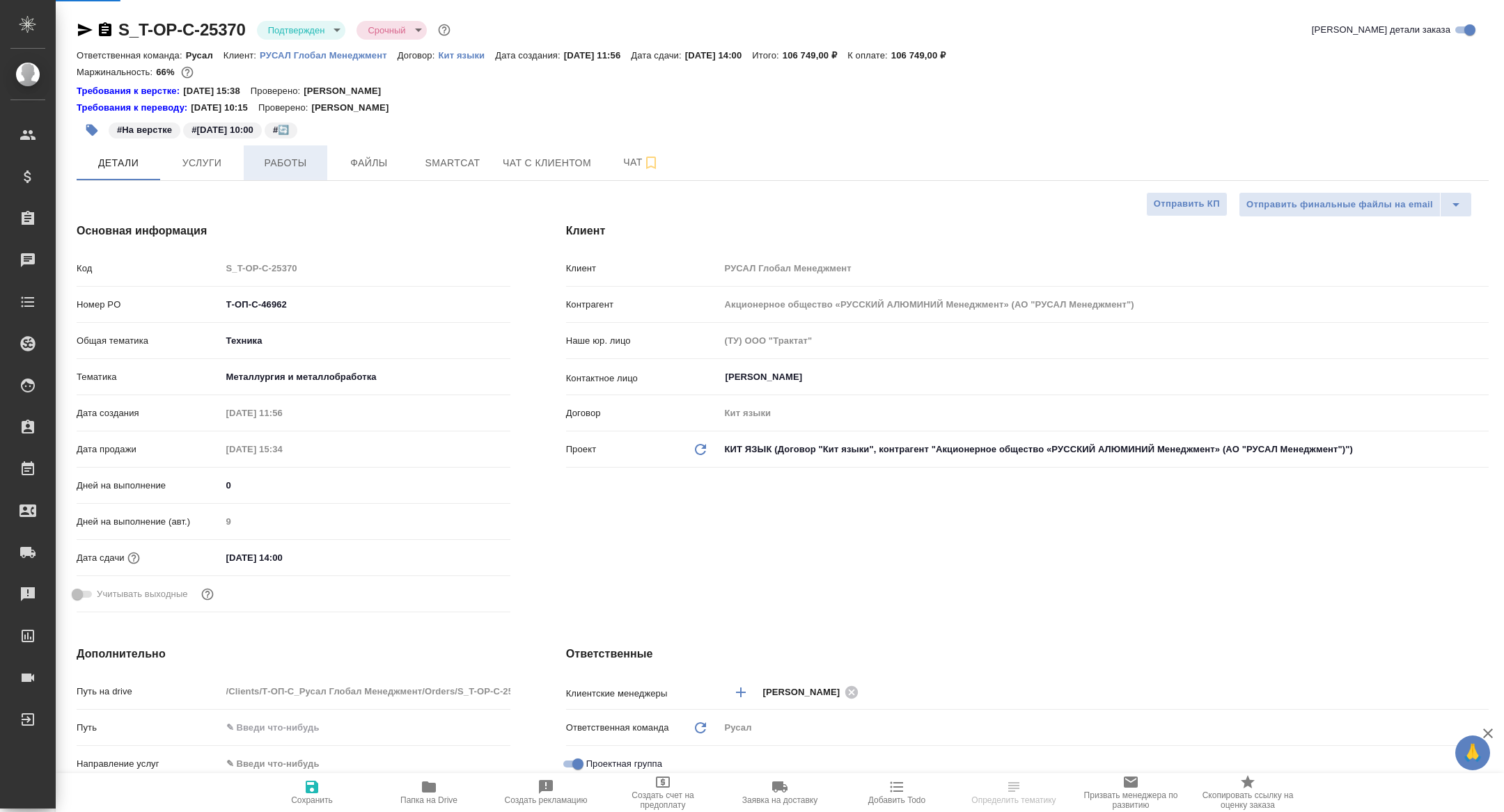
type textarea "x"
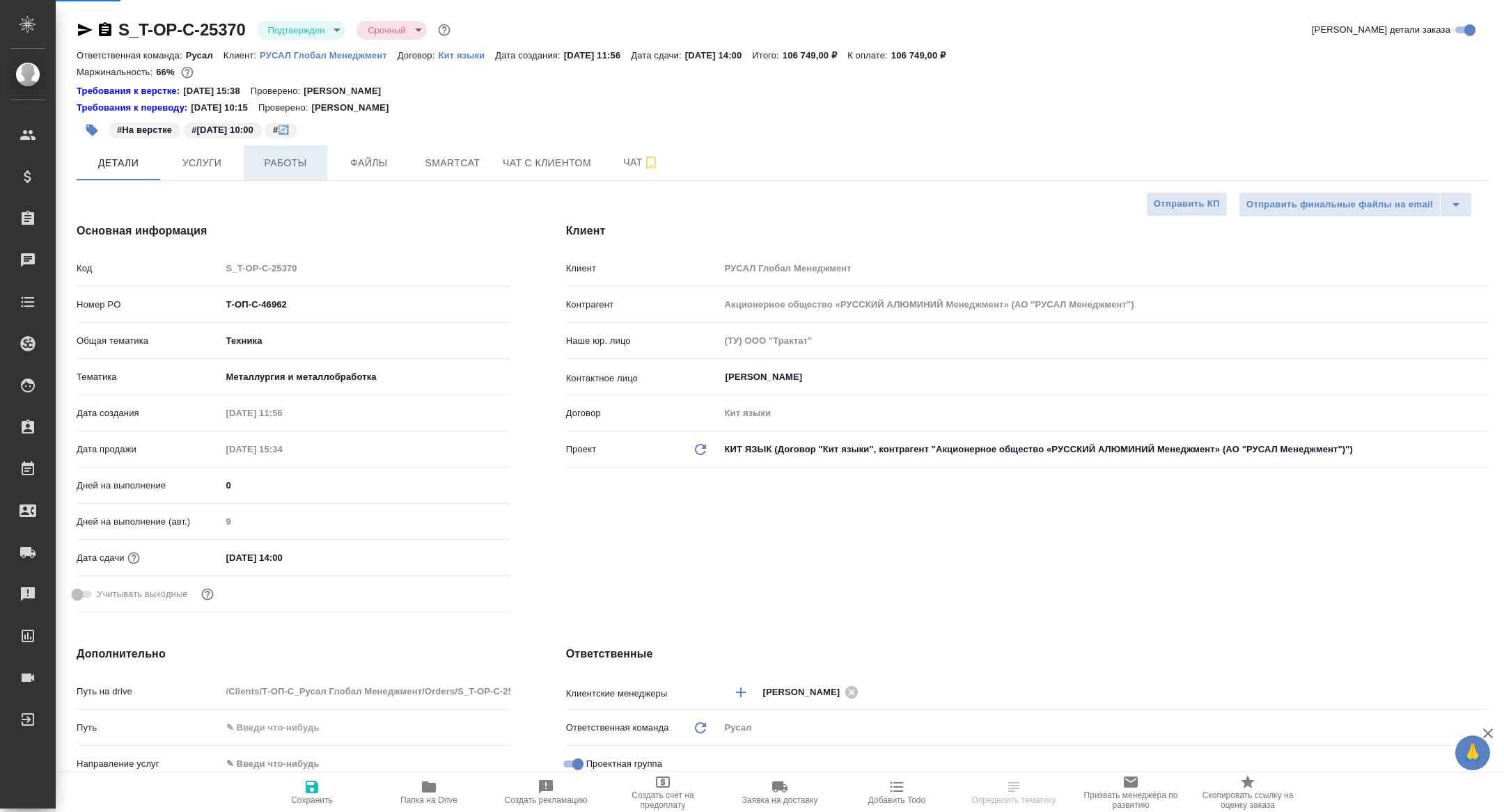
type textarea "x"
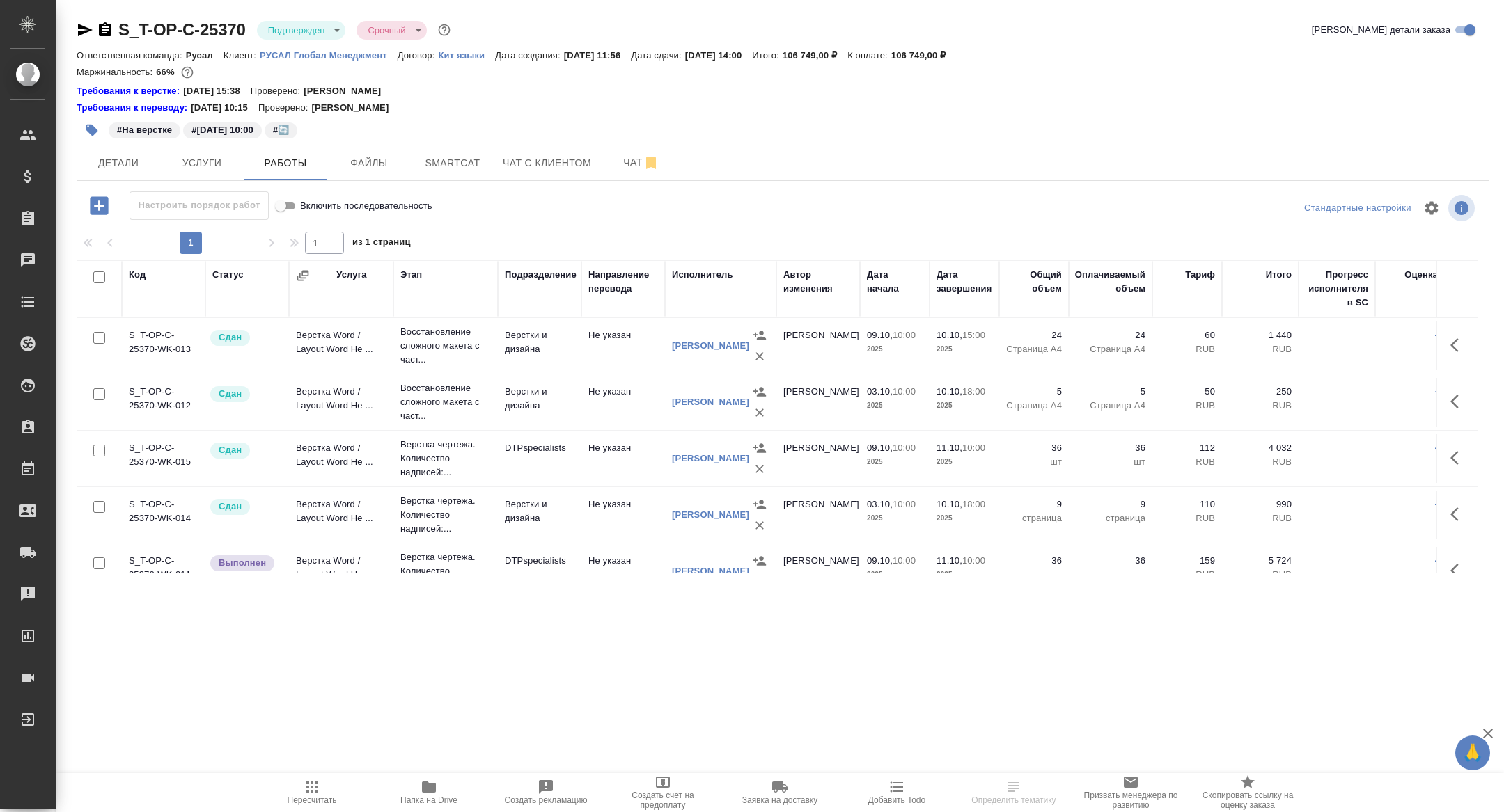
scroll to position [130, 0]
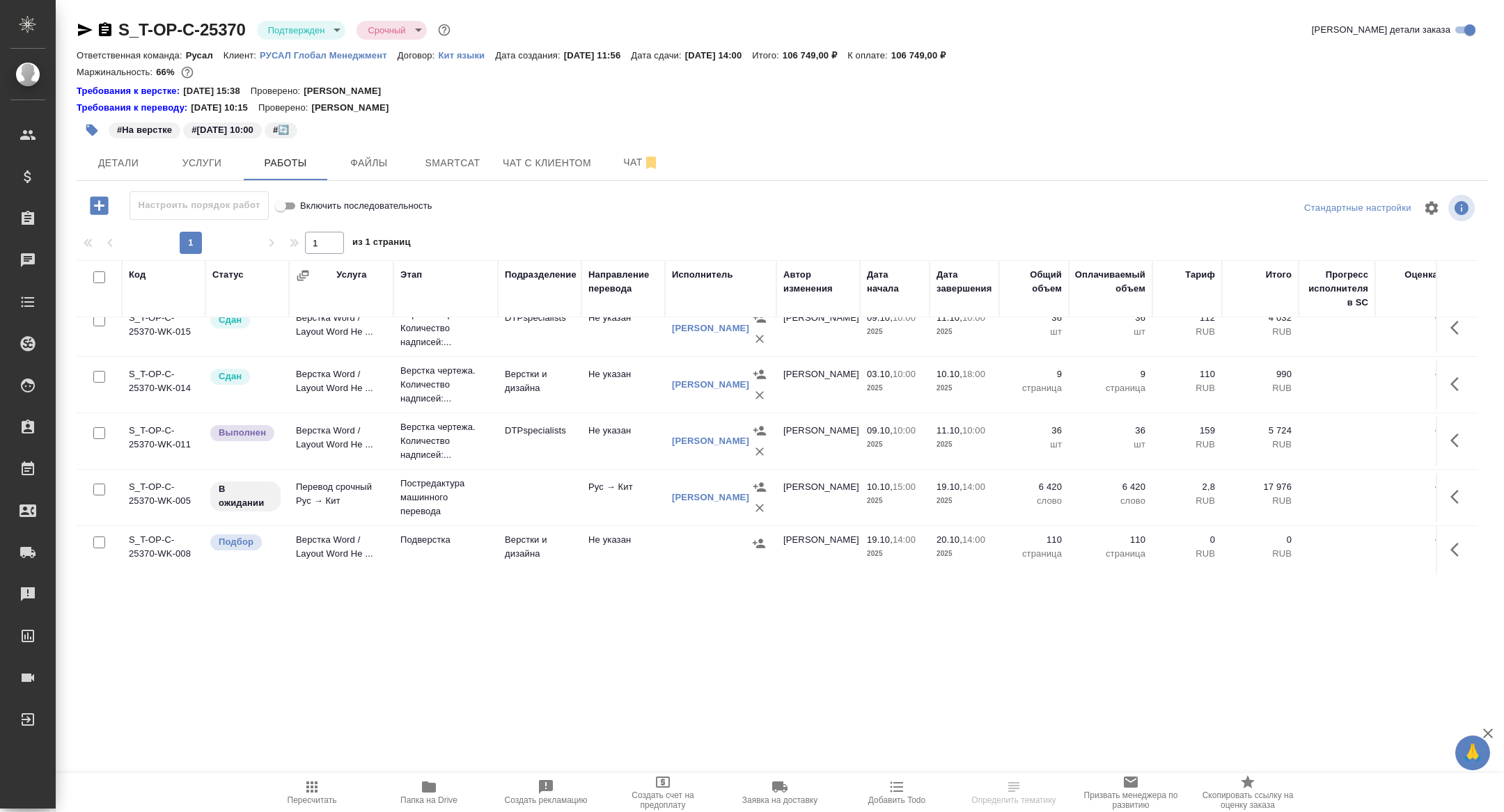
click at [294, 30] on body "🙏 .cls-1 fill:#fff; AWATERA Zhuravleva Alexandra Клиенты Спецификации Заказы Ча…" at bounding box center [752, 406] width 1504 height 812
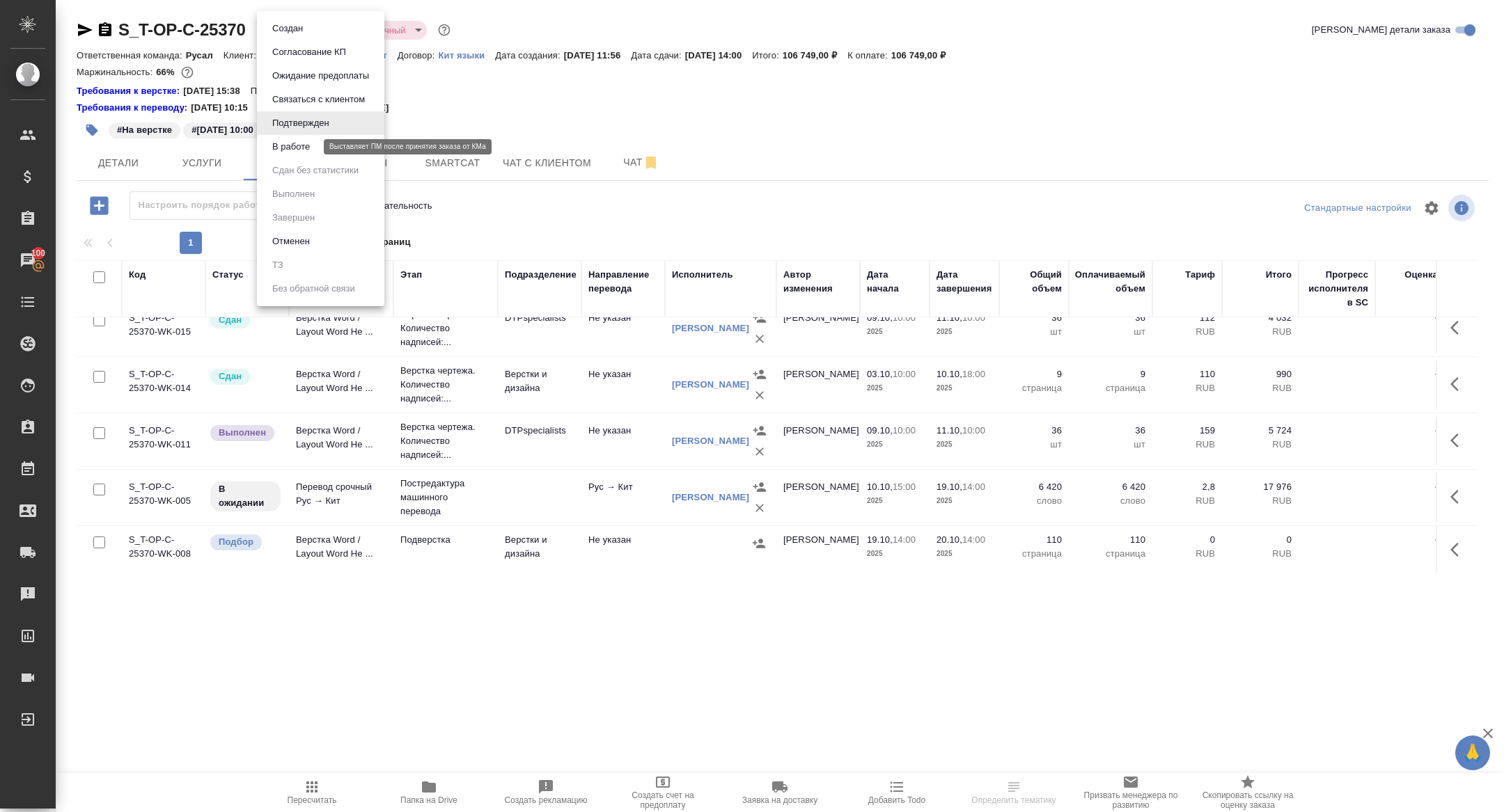
click at [293, 153] on button "В работе" at bounding box center [291, 147] width 46 height 15
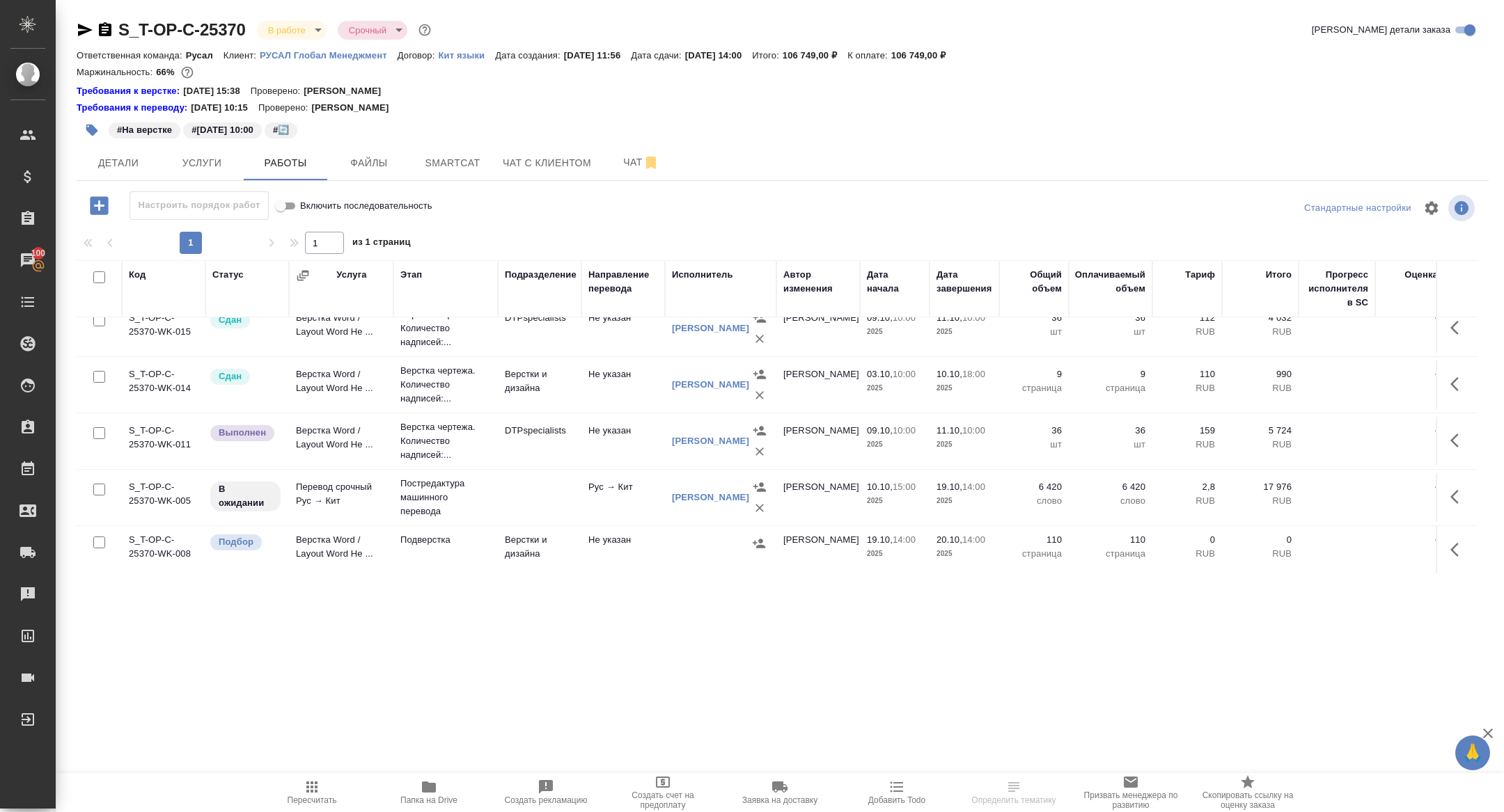
click at [458, 180] on hr at bounding box center [783, 180] width 1412 height 1
click at [458, 176] on button "Smartcat" at bounding box center [452, 162] width 84 height 35
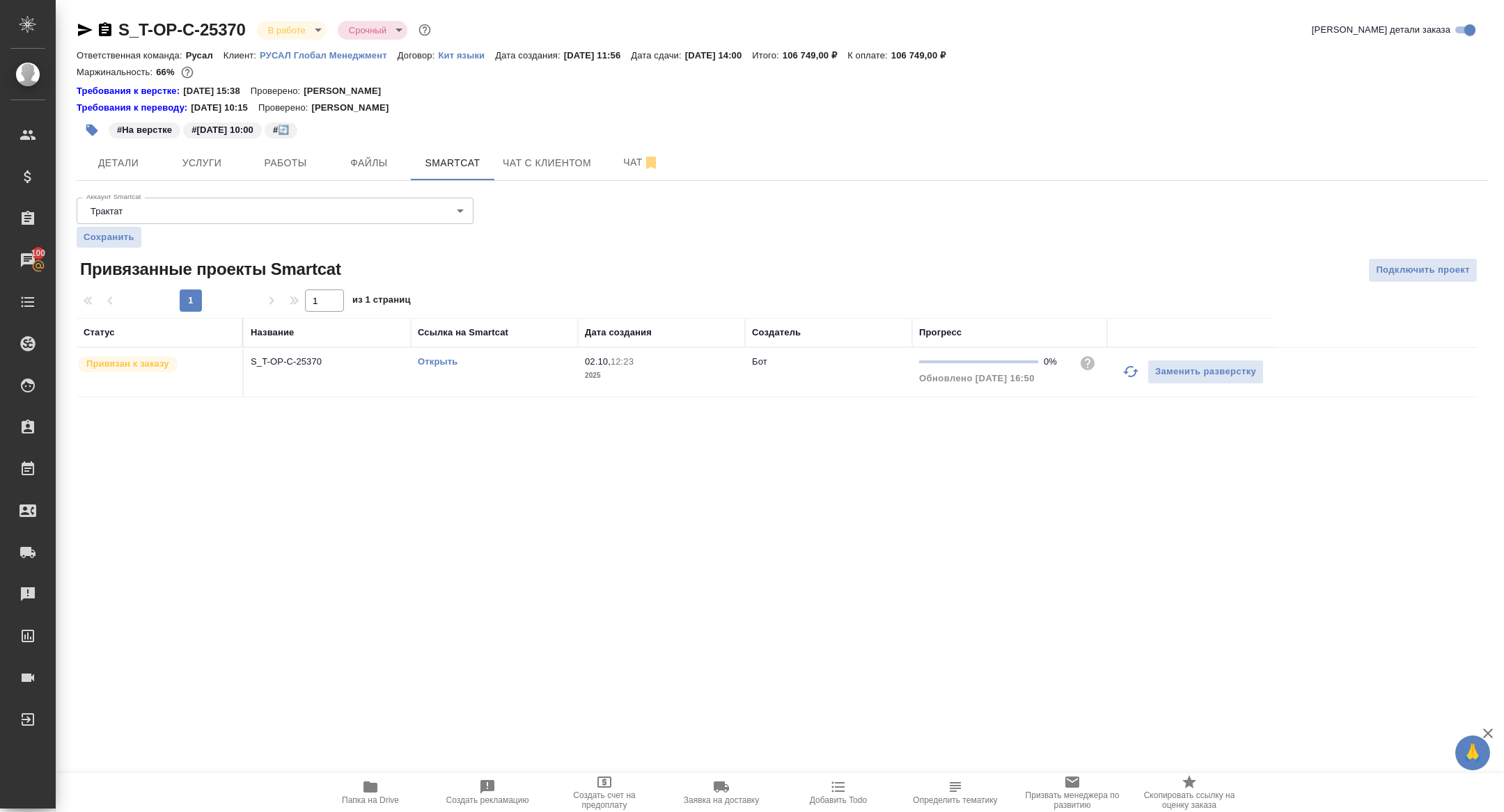
click at [443, 355] on div "Открыть" at bounding box center [494, 362] width 154 height 14
click at [429, 366] on div "Открыть" at bounding box center [494, 362] width 154 height 14
click at [425, 363] on link "Открыть" at bounding box center [437, 362] width 40 height 10
